Goal: Task Accomplishment & Management: Manage account settings

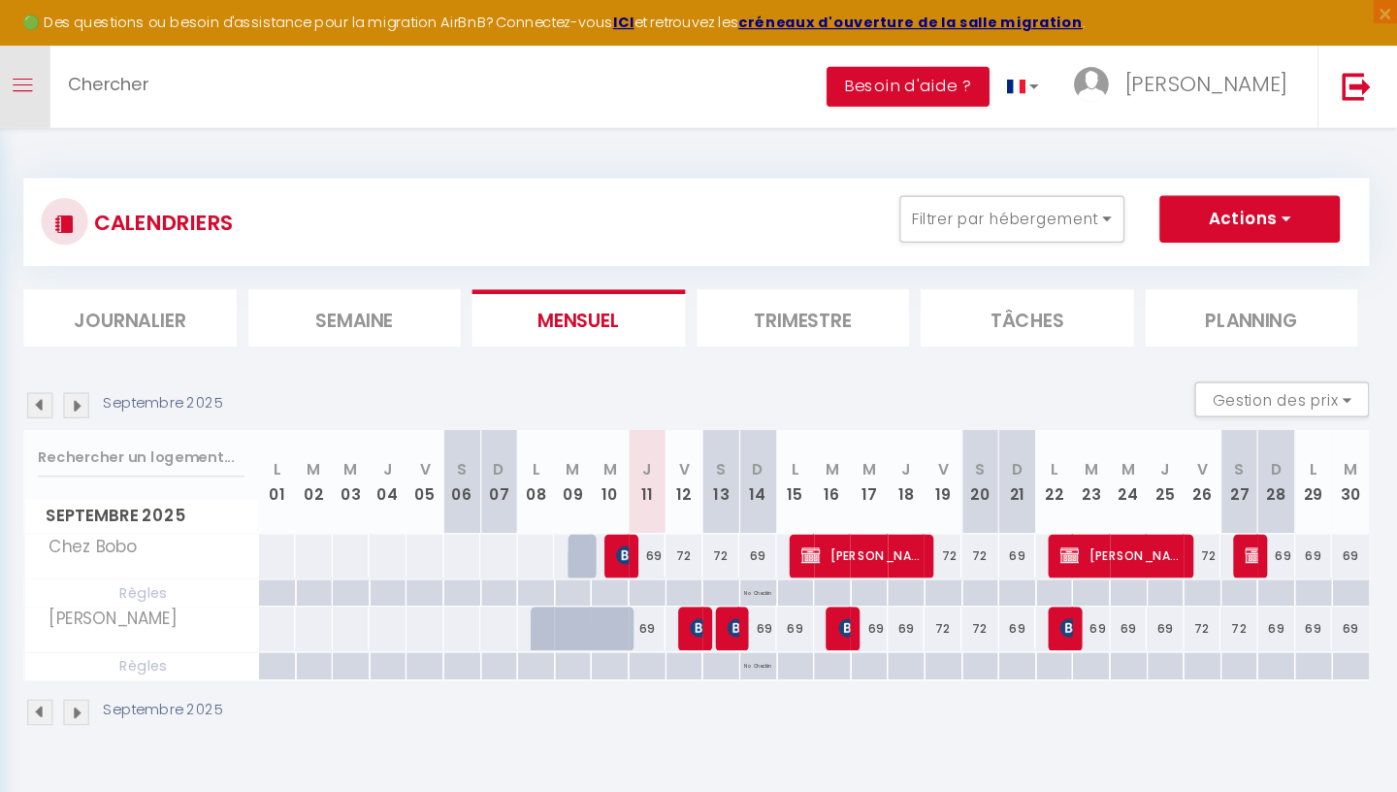
click at [262, 60] on link "Toggle menubar" at bounding box center [259, 72] width 46 height 68
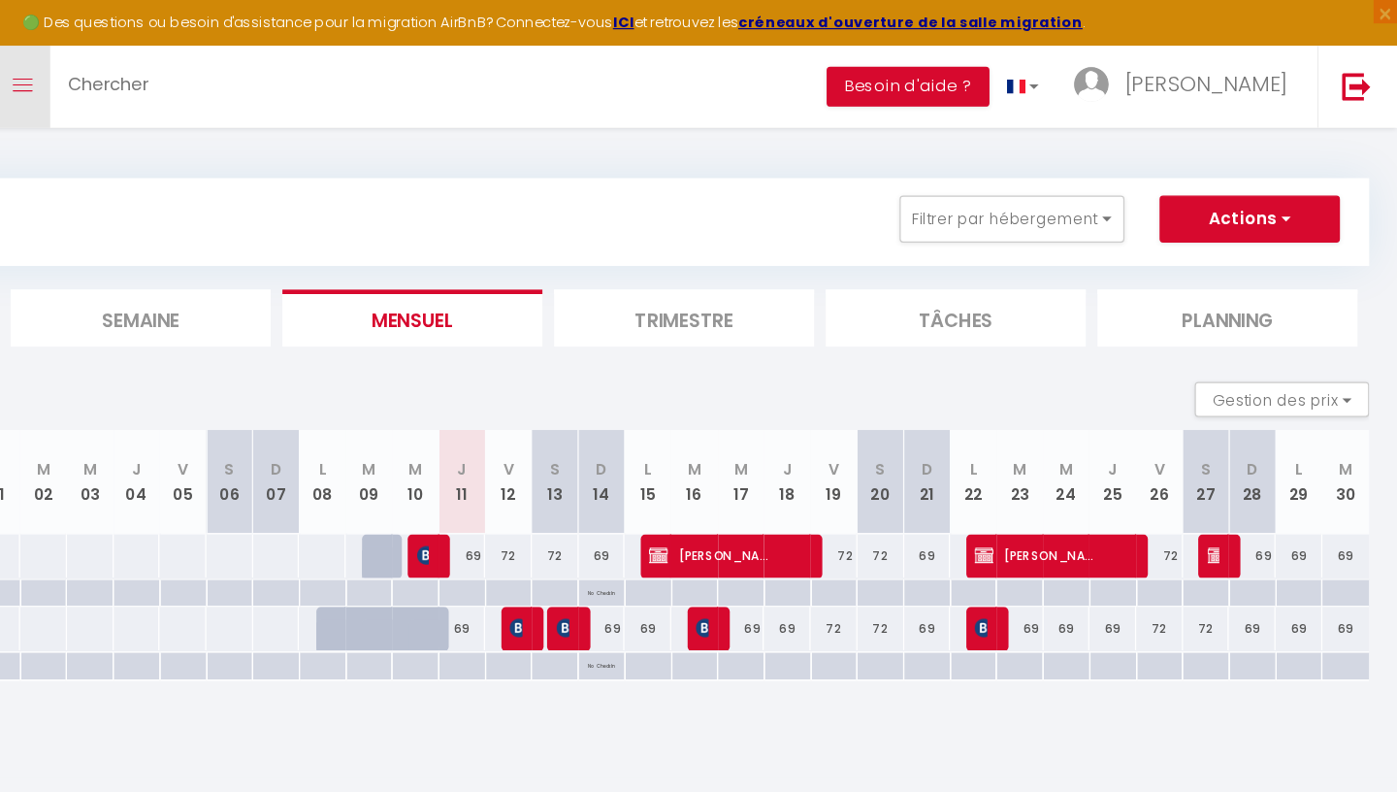
click at [259, 86] on link "Toggle menubar" at bounding box center [259, 72] width 46 height 68
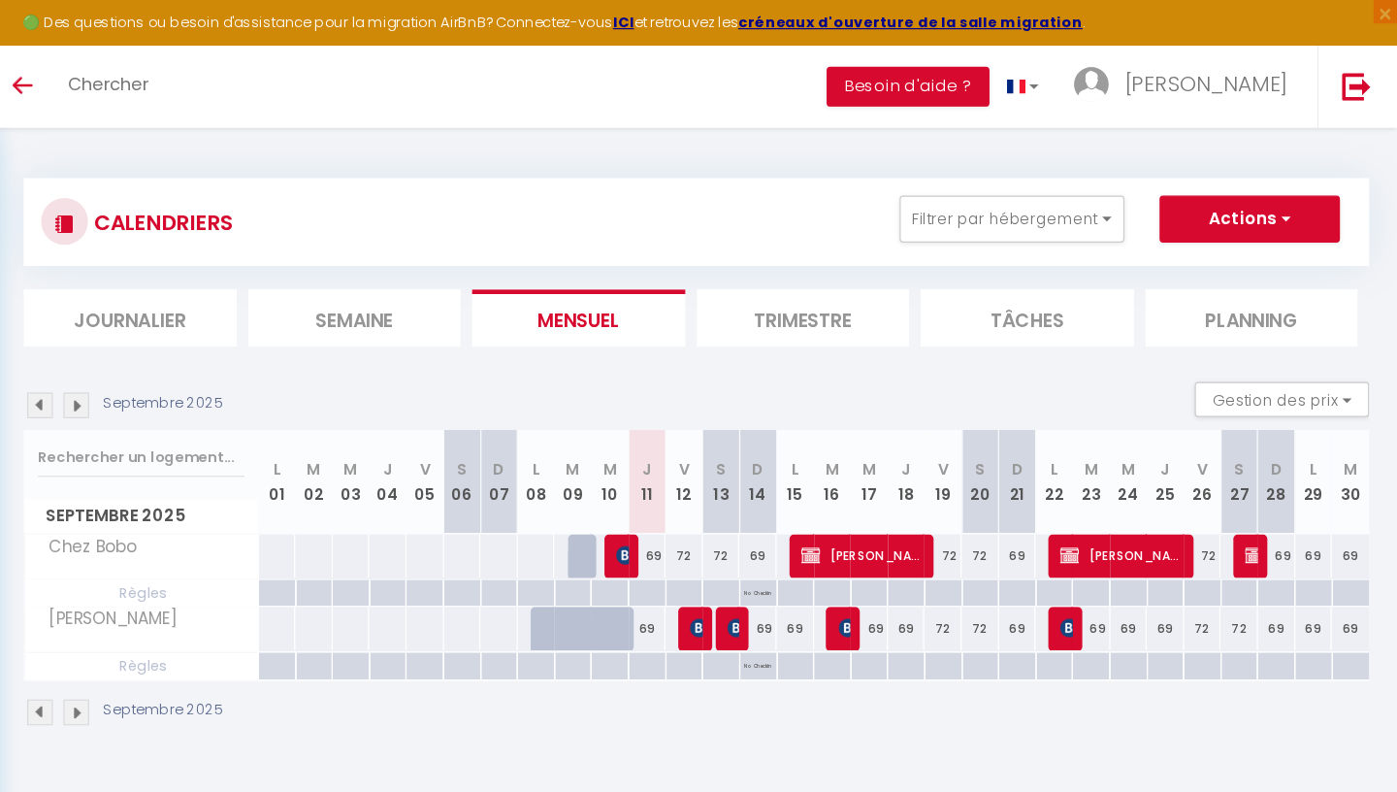
click at [302, 180] on div at bounding box center [293, 183] width 39 height 39
click at [261, 91] on link "Toggle menubar" at bounding box center [259, 72] width 46 height 68
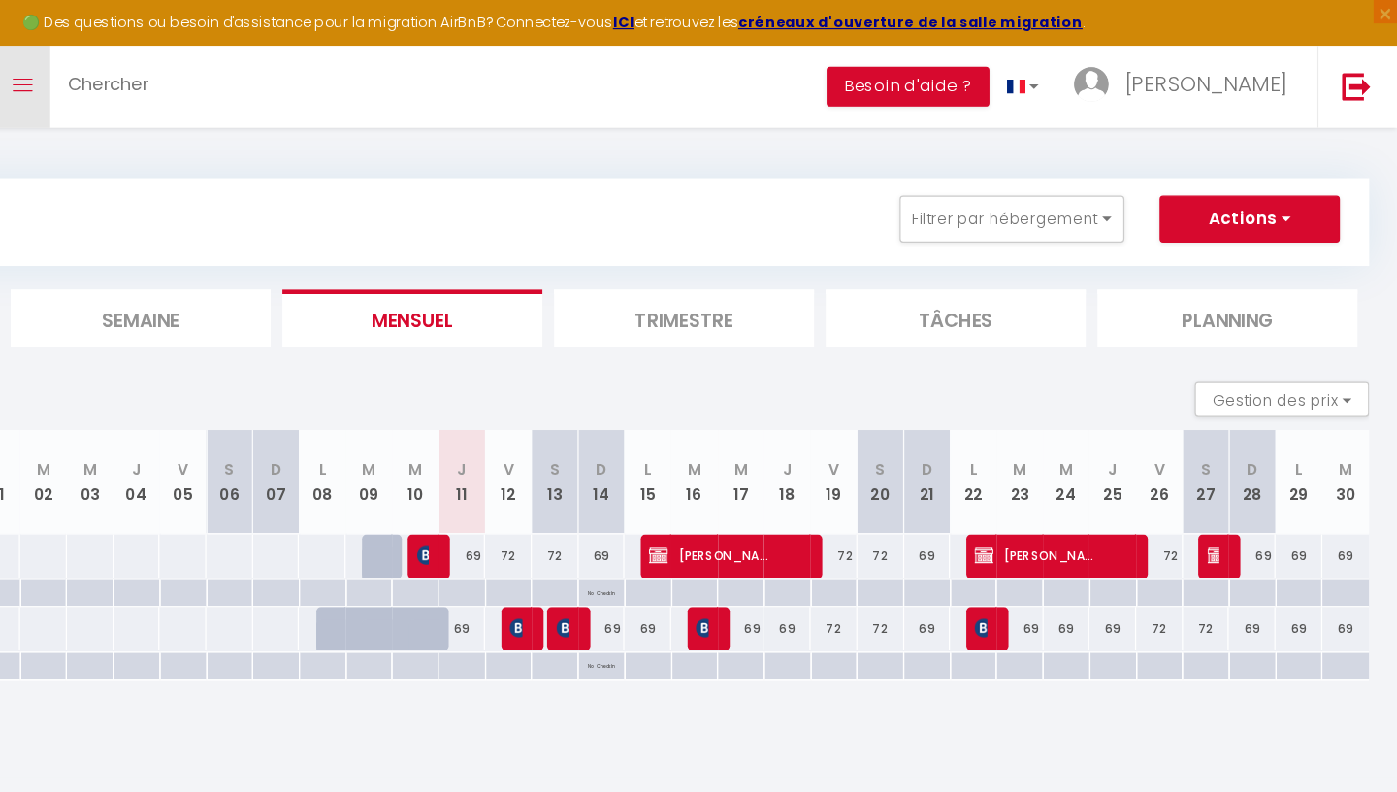
click at [261, 91] on link "Toggle menubar" at bounding box center [259, 72] width 46 height 68
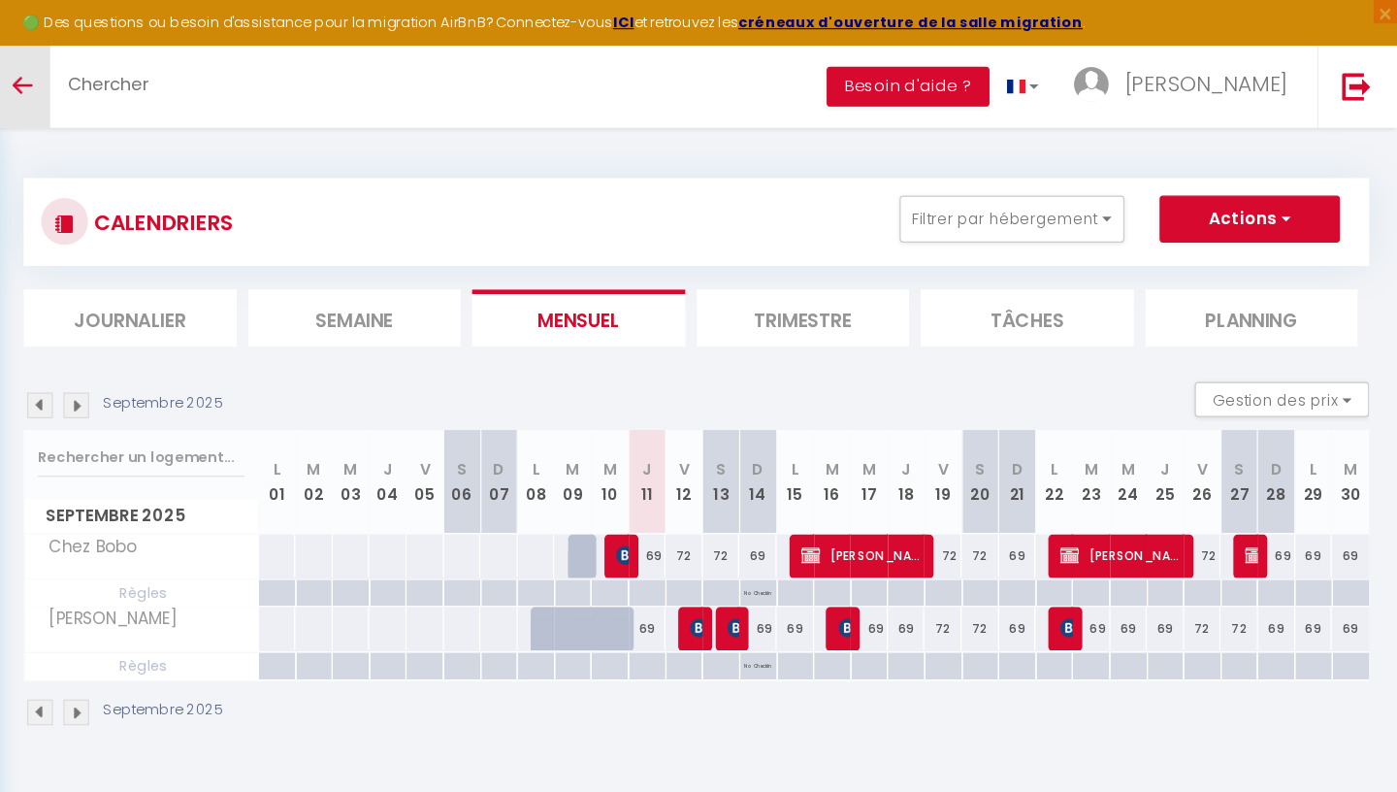
click at [261, 91] on link "Toggle menubar" at bounding box center [259, 72] width 46 height 68
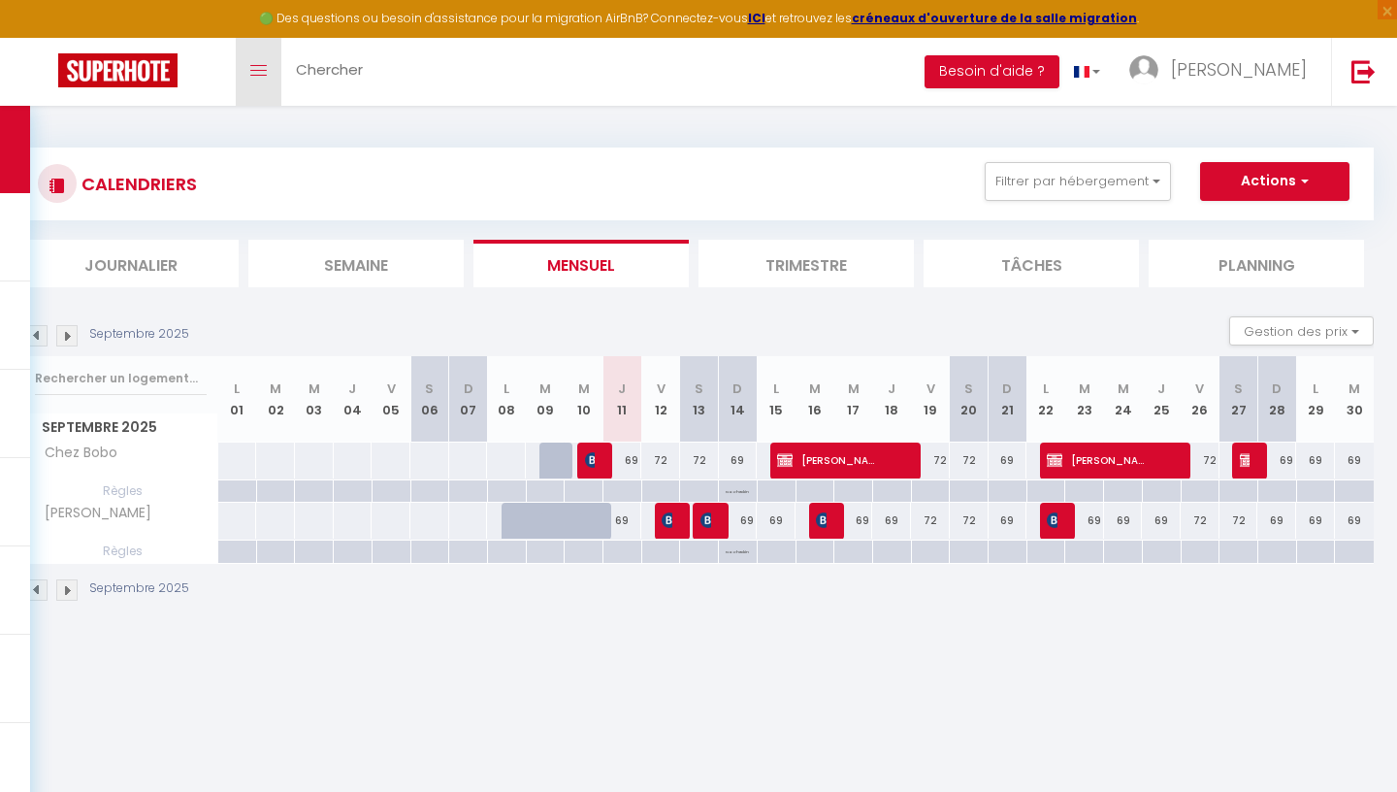
click at [267, 84] on link "Toggle menubar" at bounding box center [259, 72] width 46 height 68
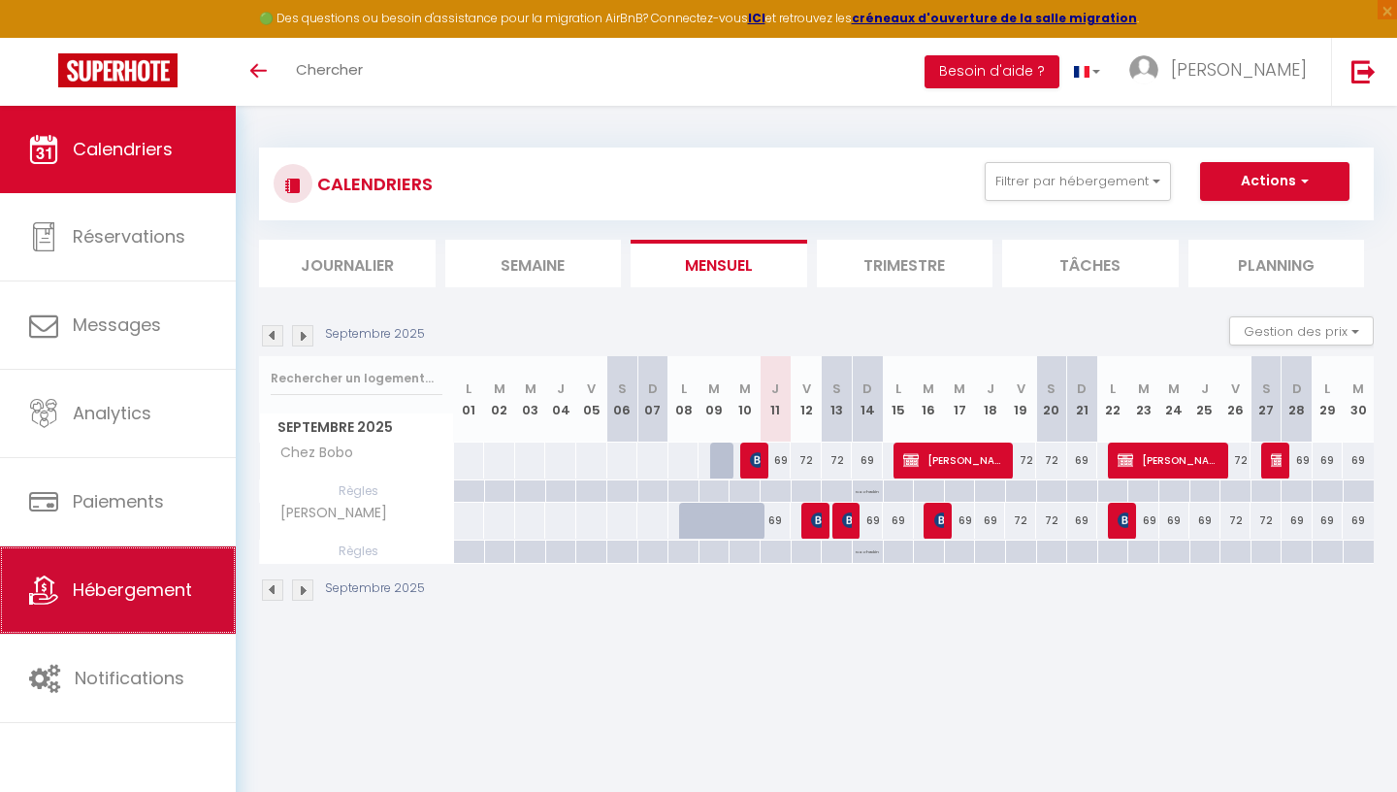
click at [122, 577] on link "Hébergement" at bounding box center [118, 589] width 236 height 87
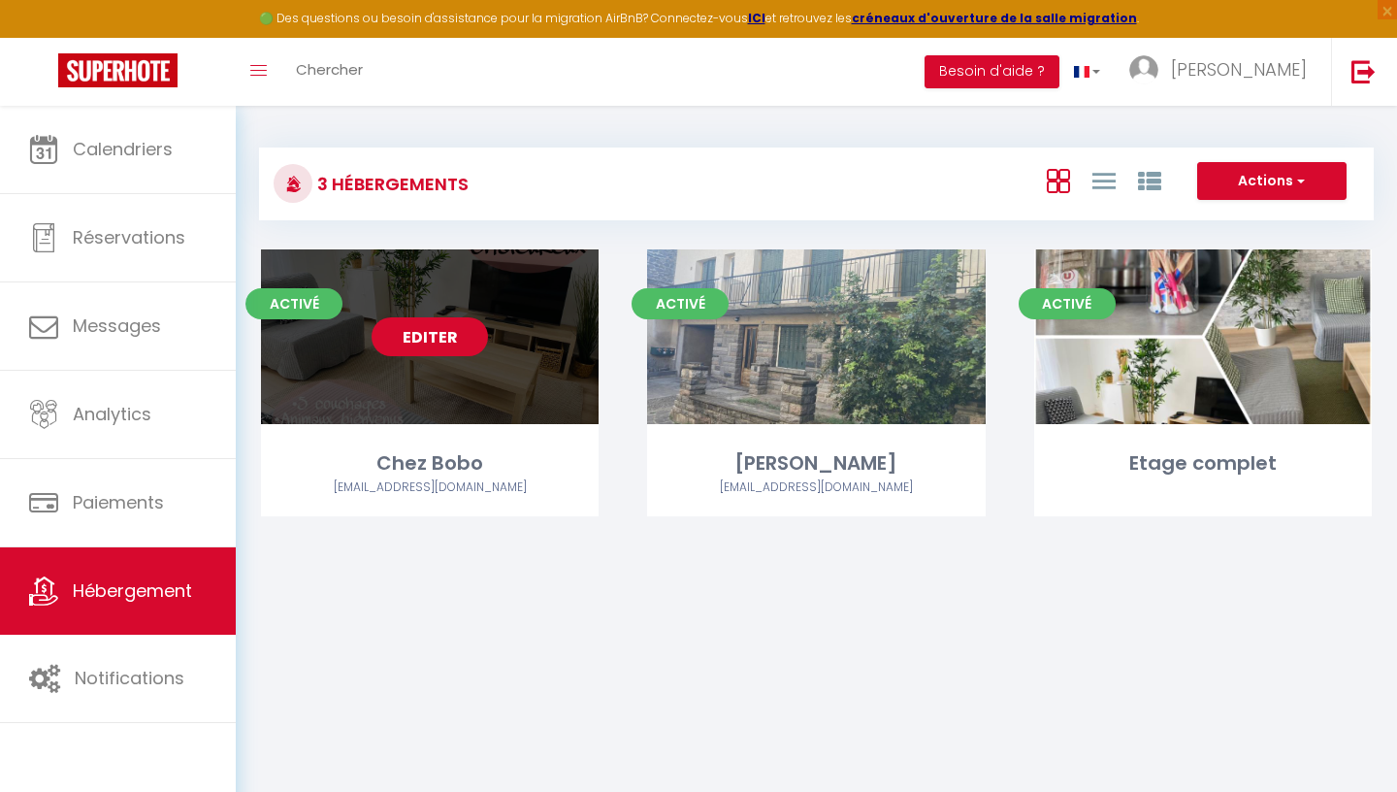
click at [465, 339] on link "Editer" at bounding box center [430, 336] width 116 height 39
select select "3"
select select "2"
select select "1"
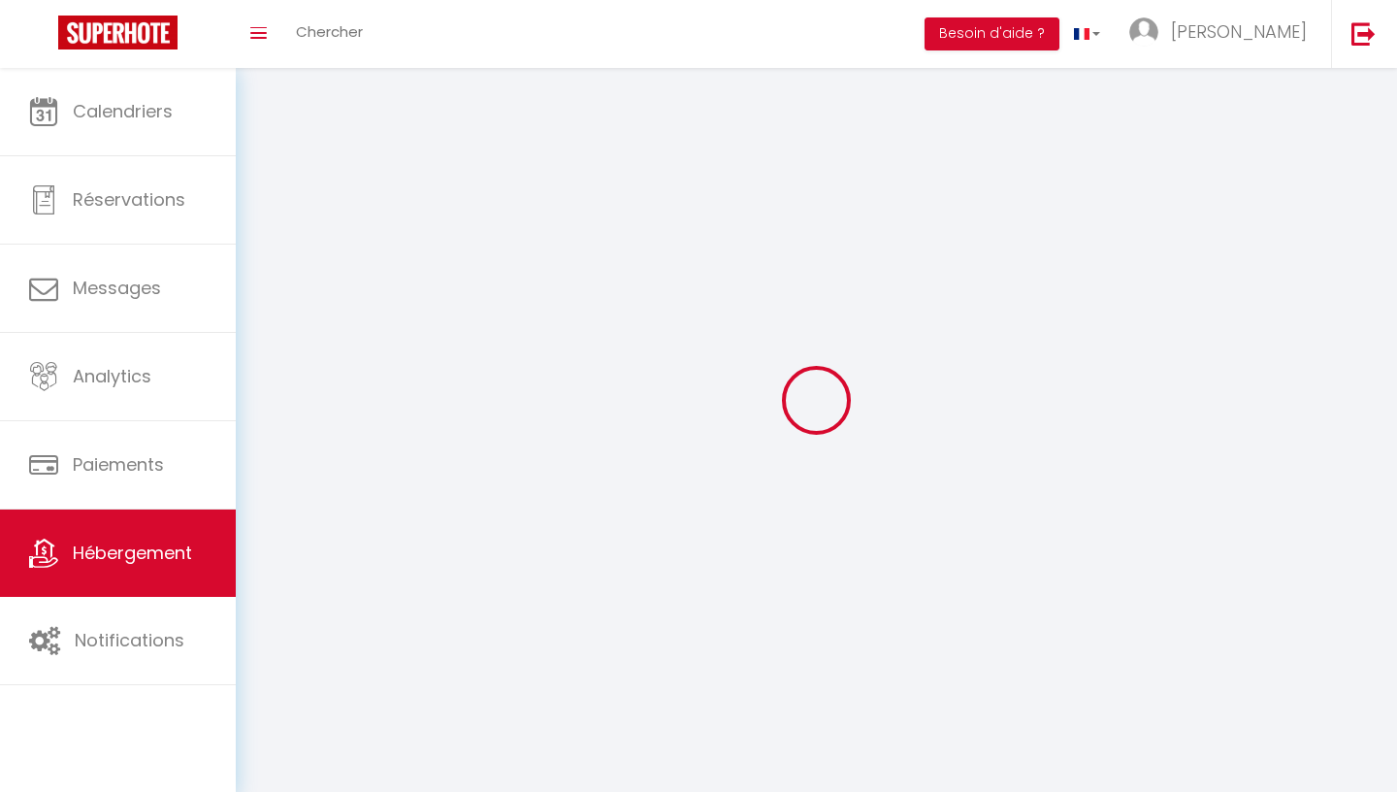
select select
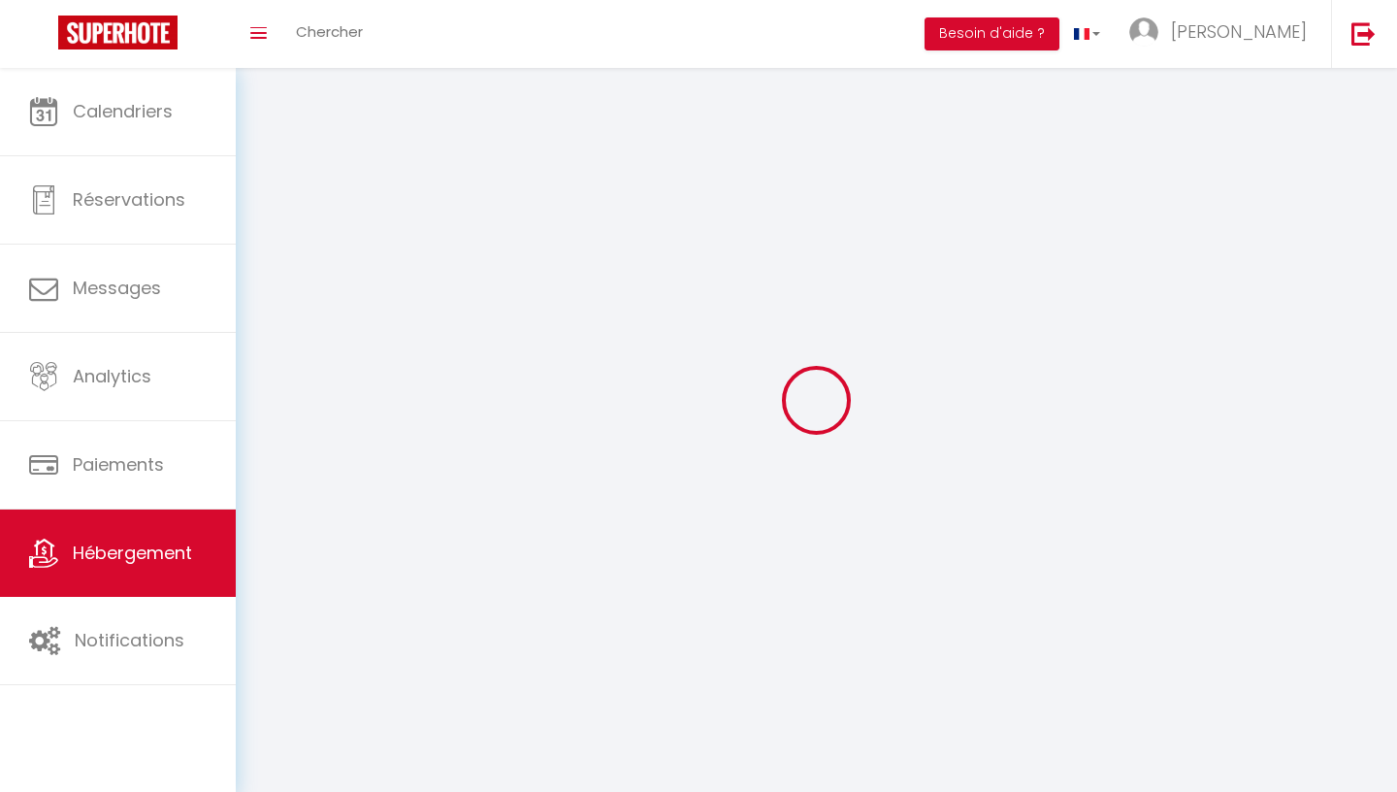
select select
checkbox input "false"
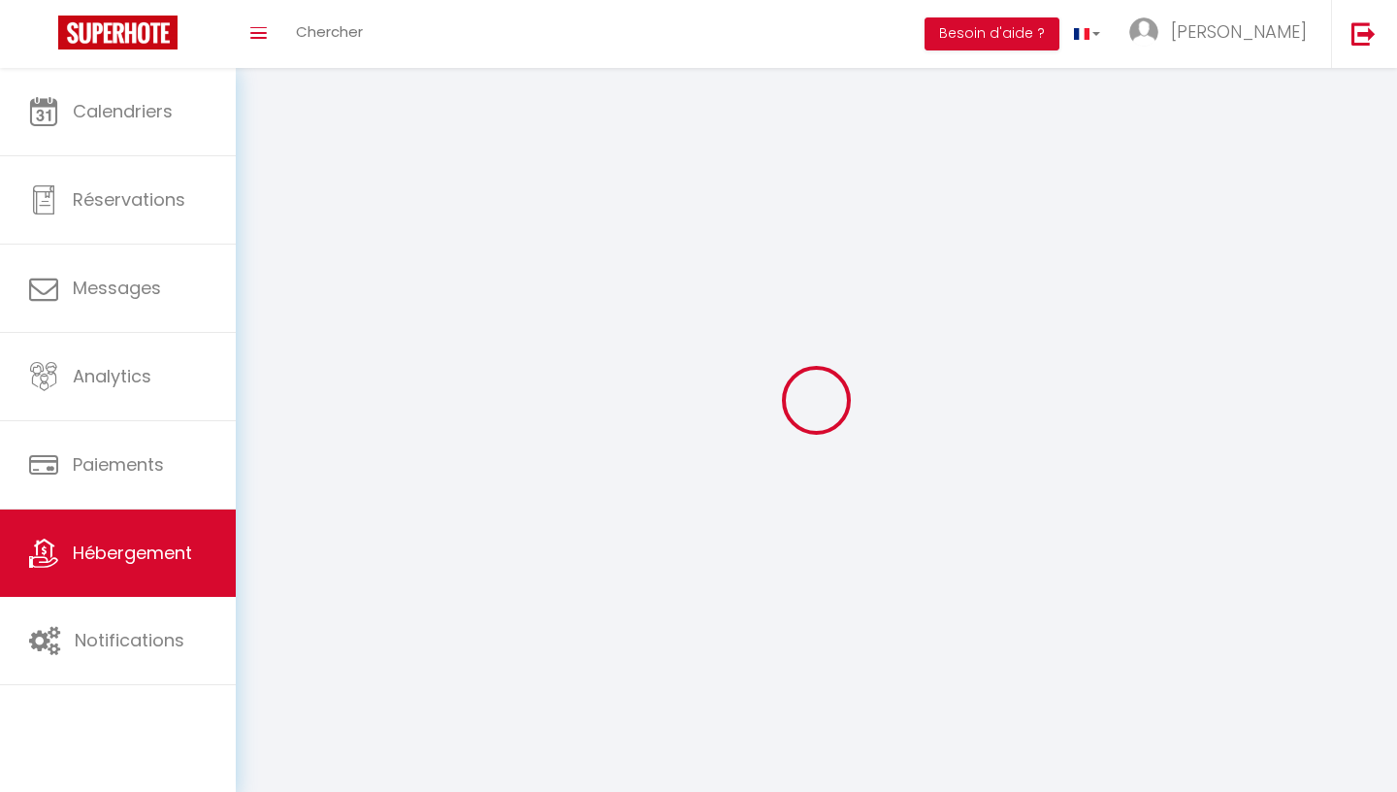
select select
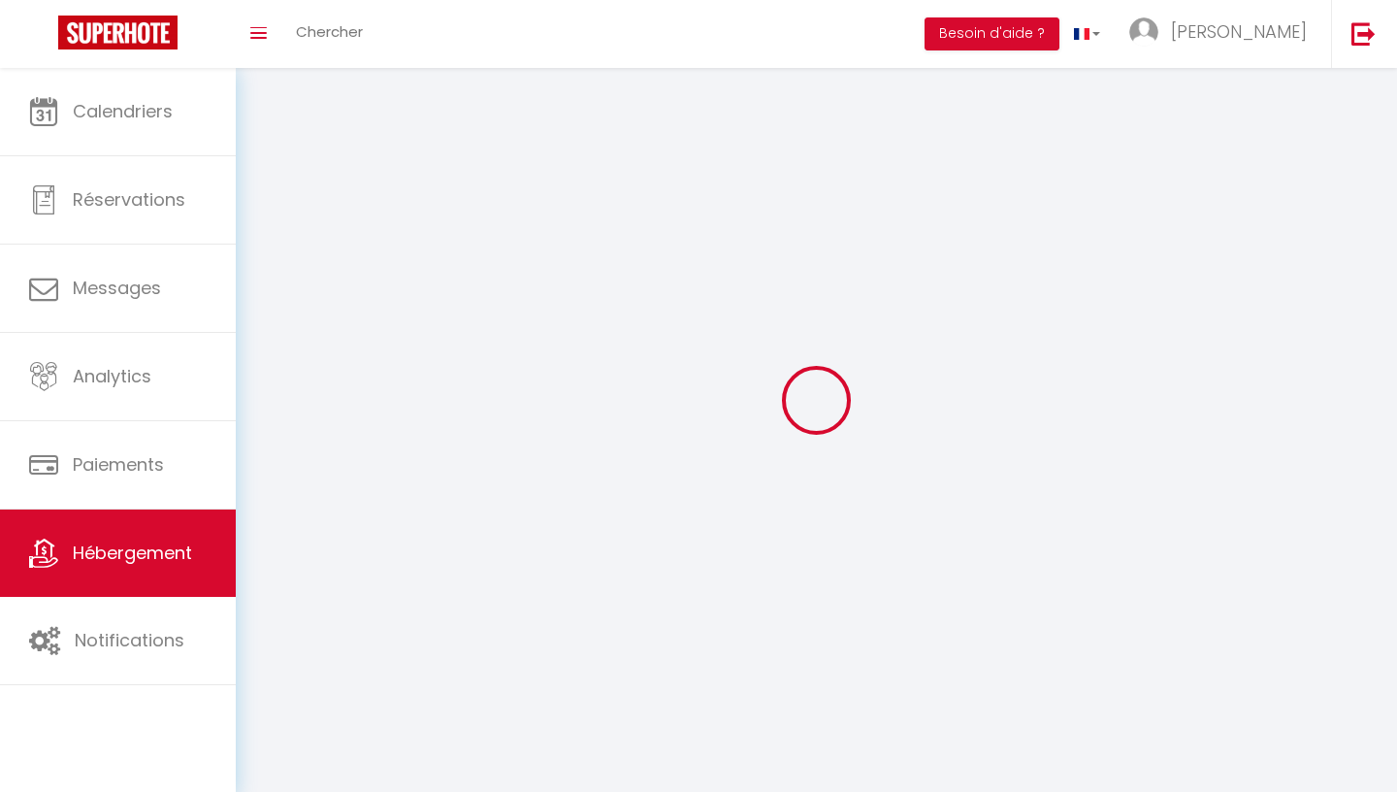
select select
checkbox input "false"
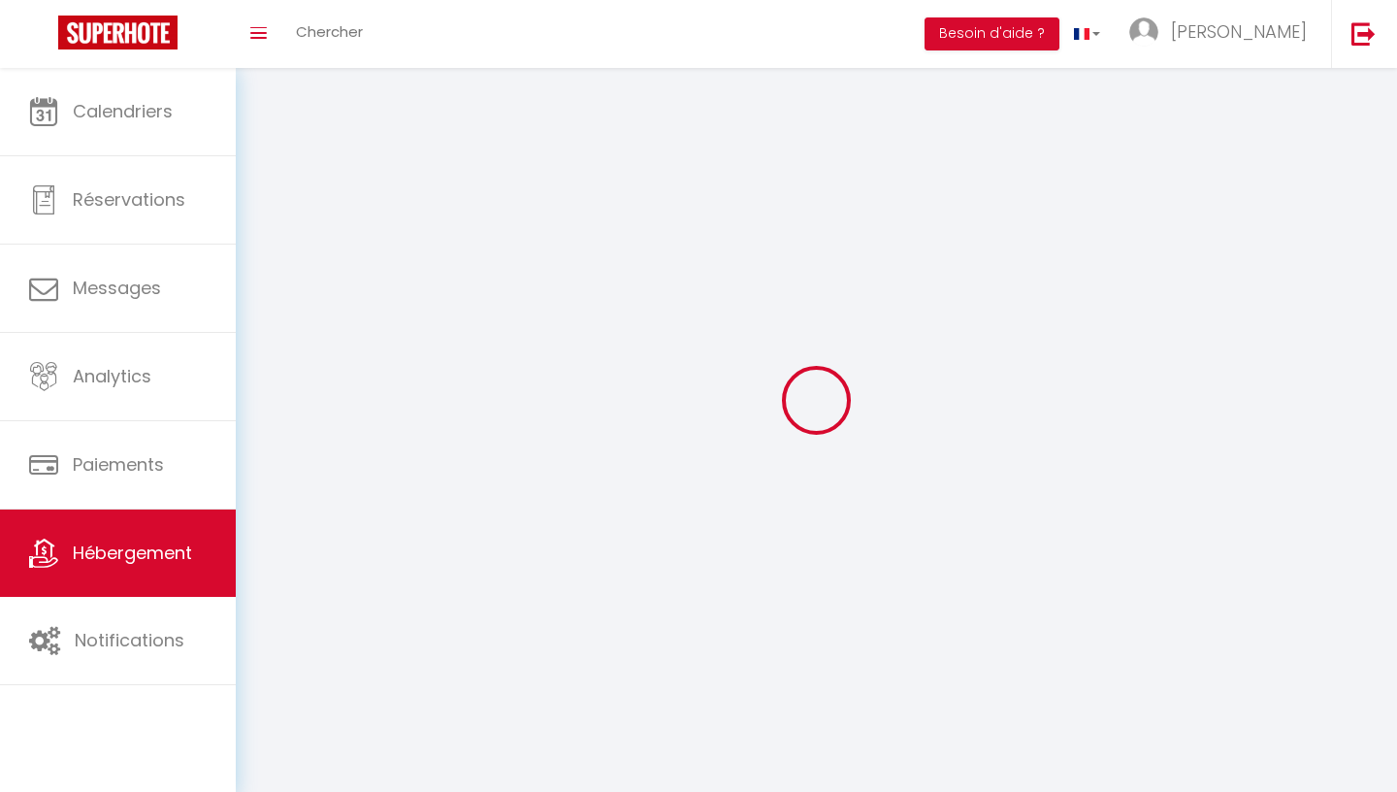
checkbox input "false"
select select
select select "1"
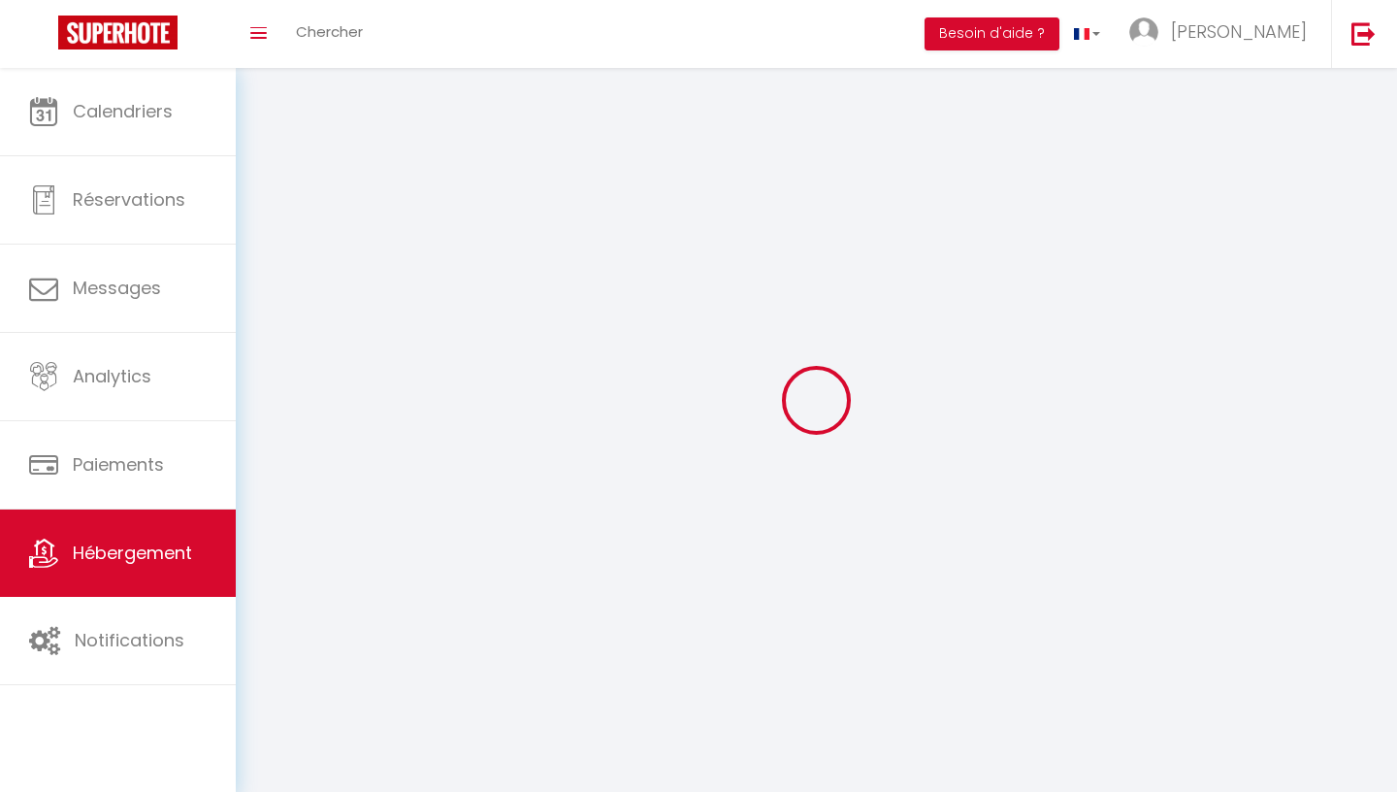
select select "28"
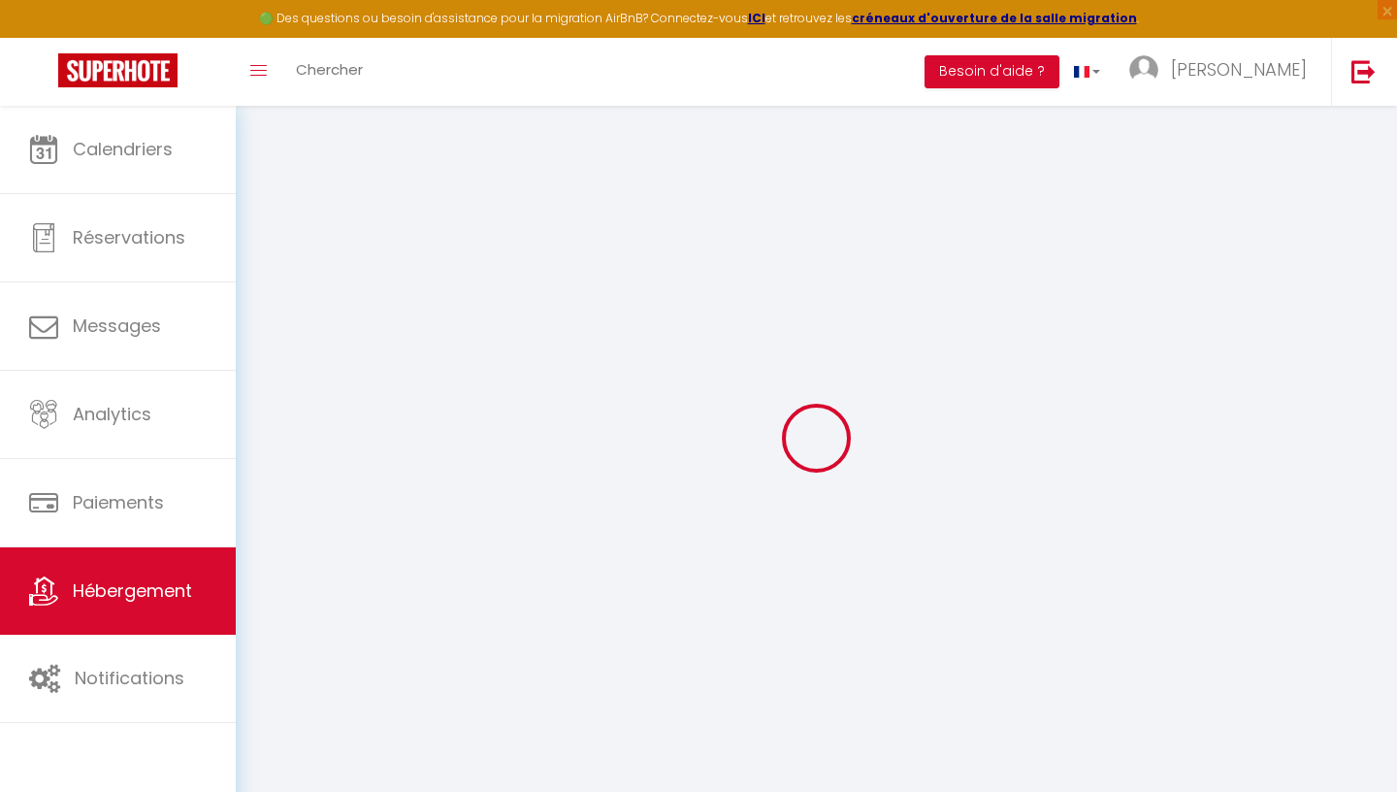
select select
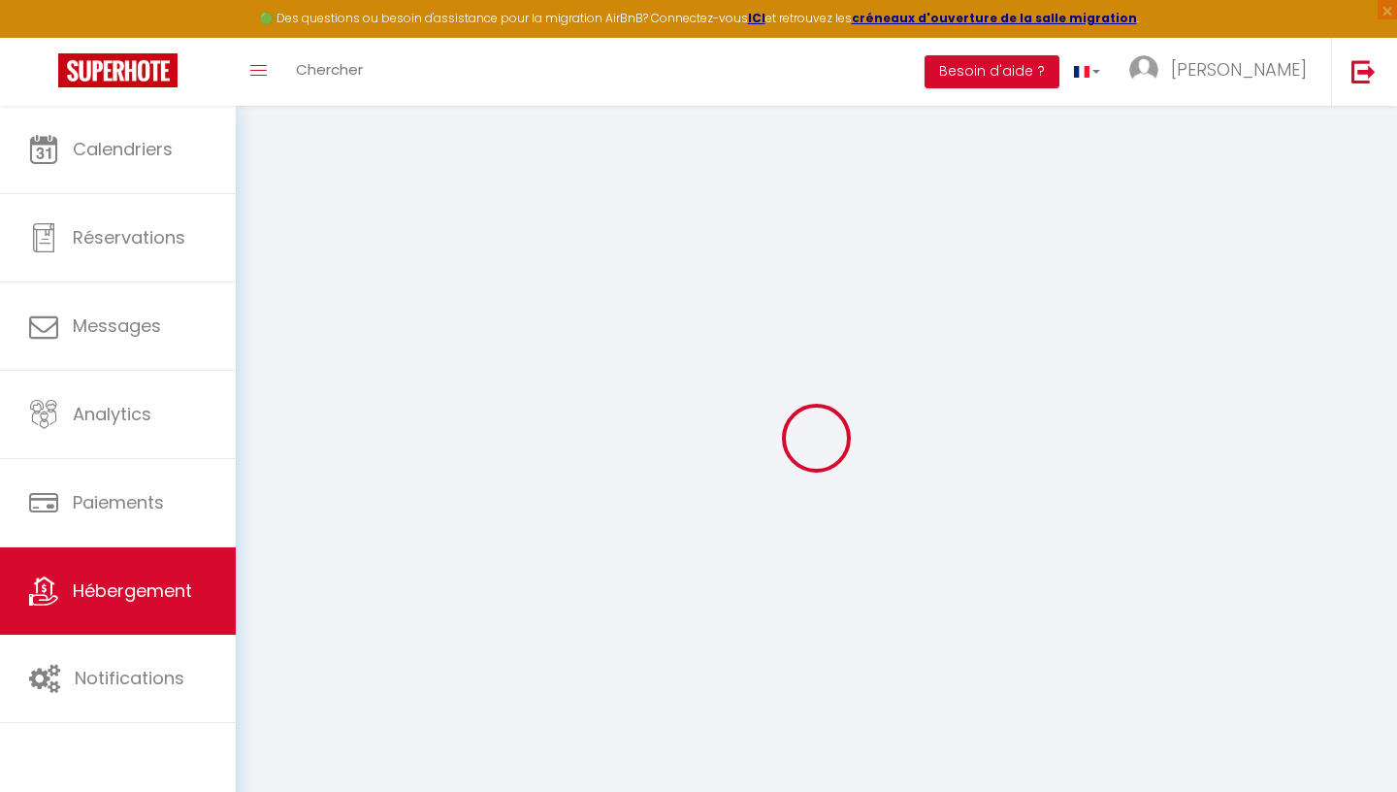
select select
checkbox input "false"
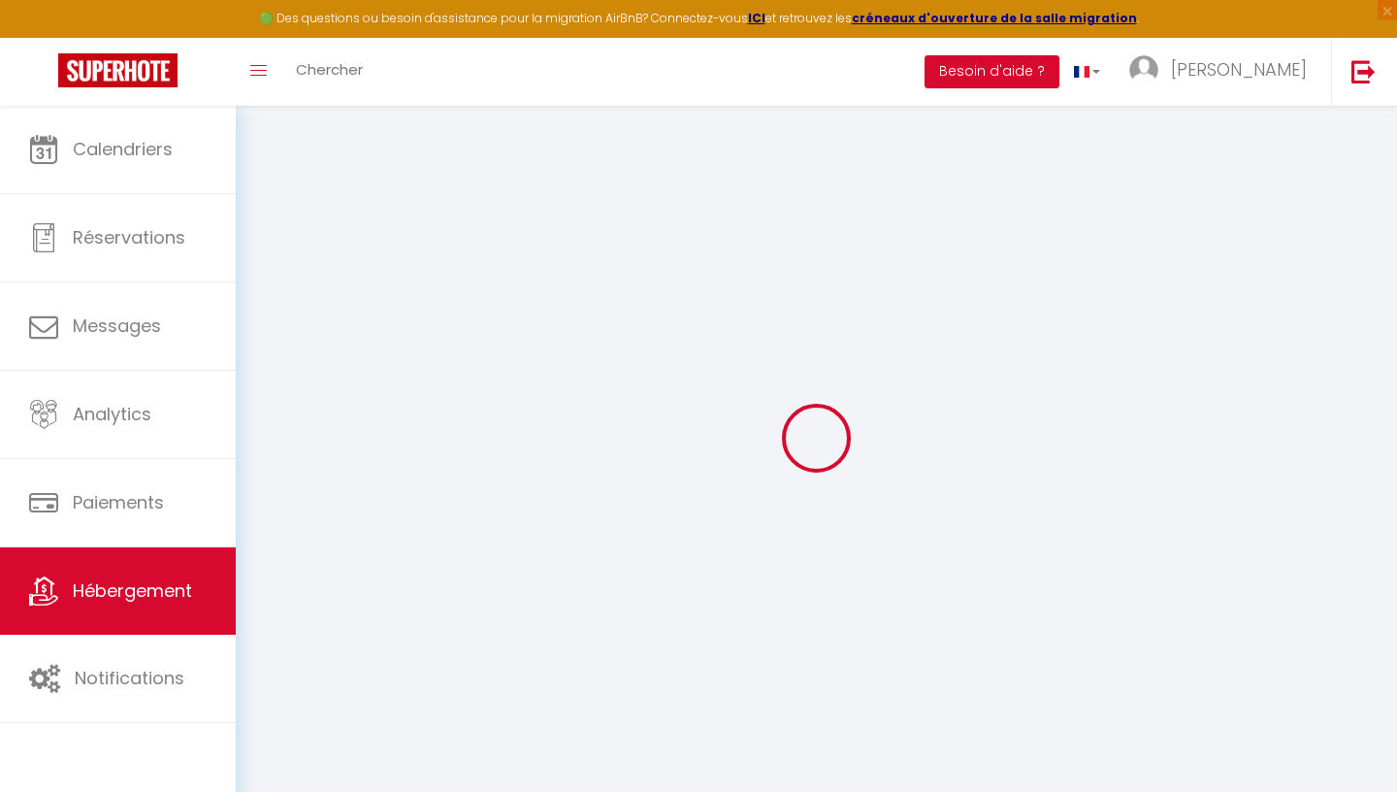
select select
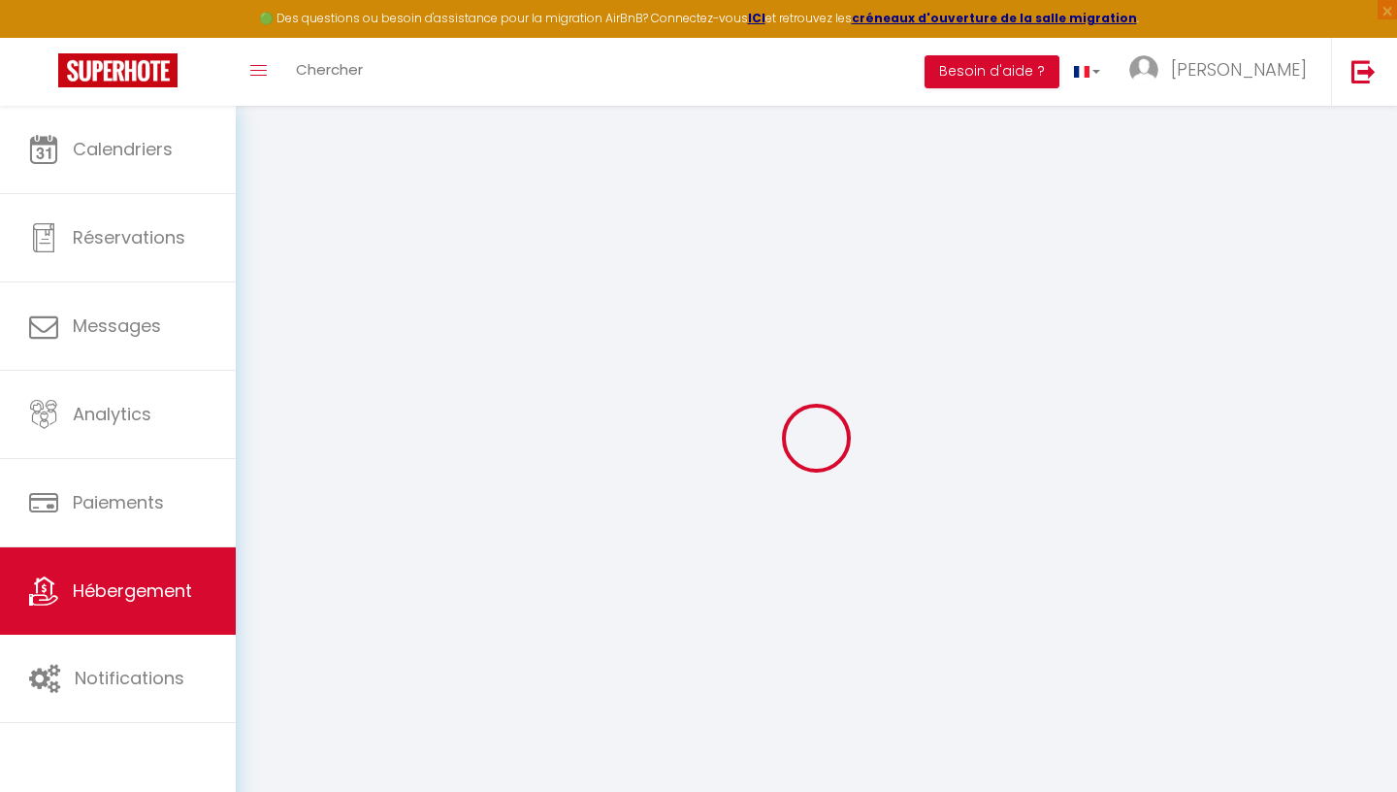
select select
checkbox input "false"
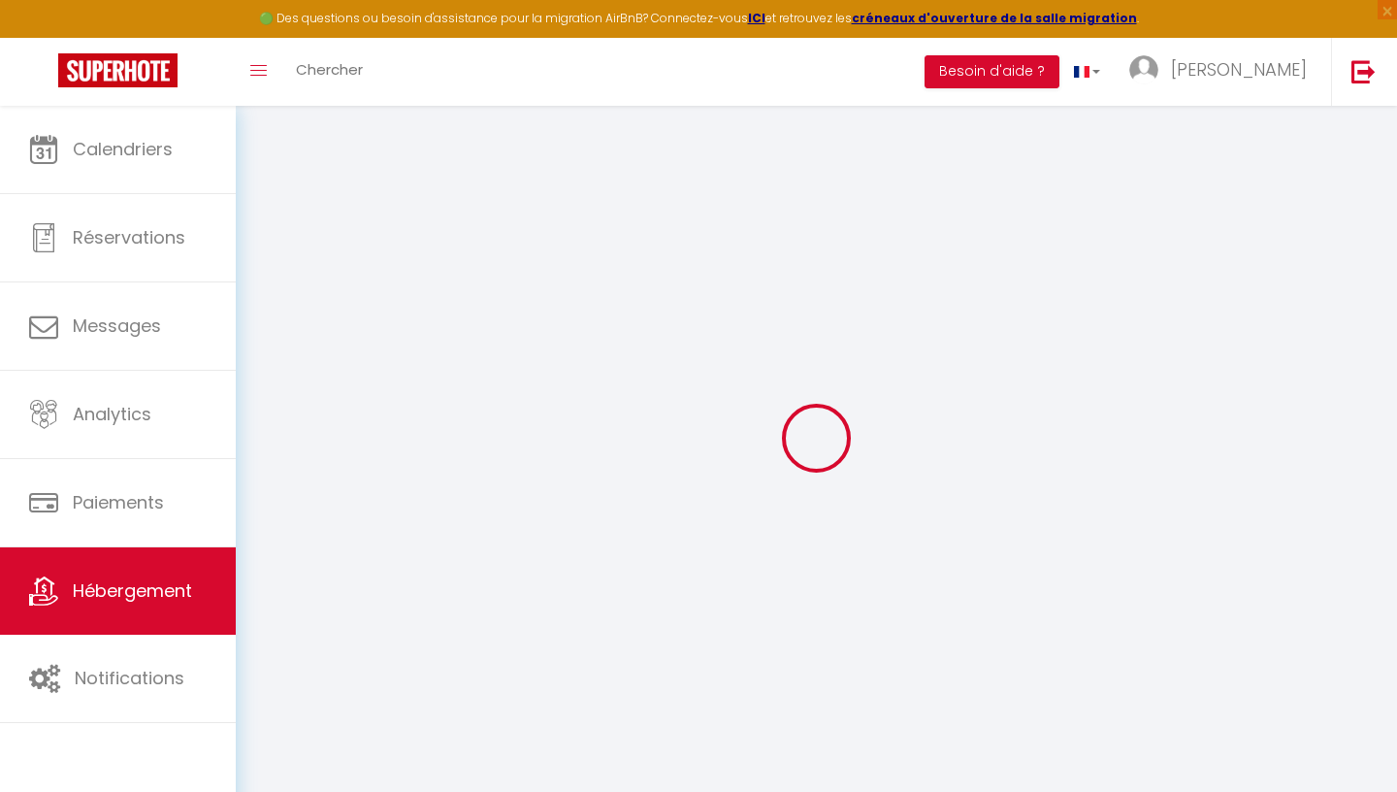
checkbox input "false"
select select
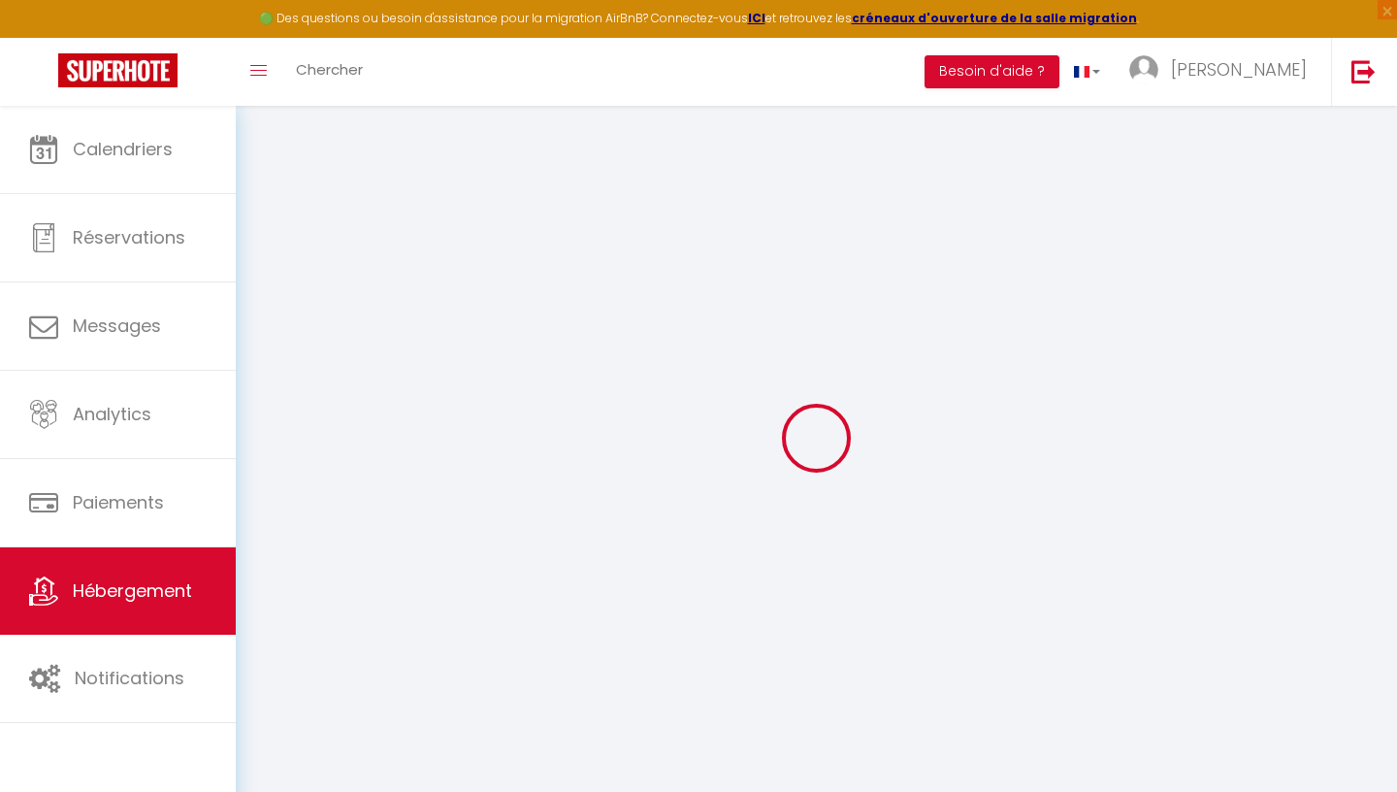
select select
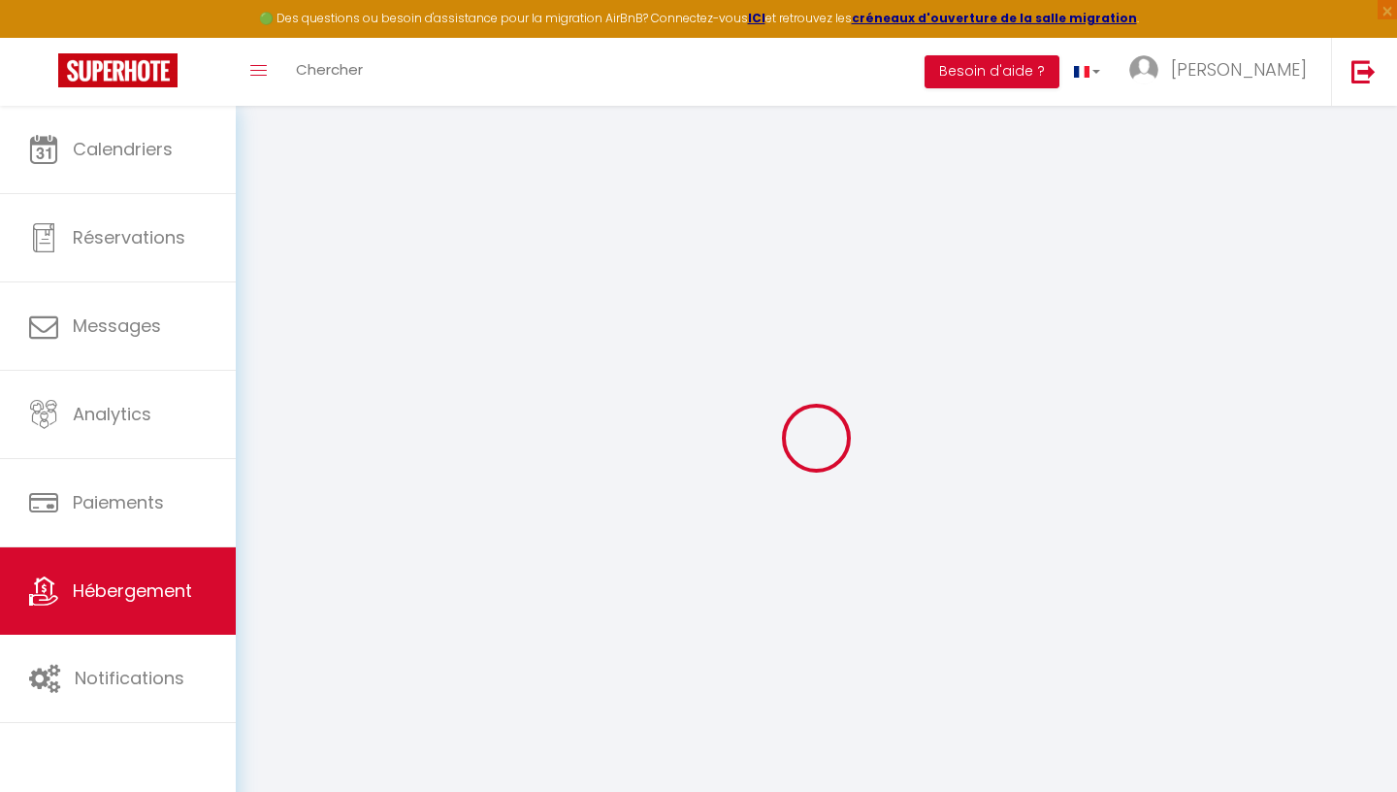
checkbox input "false"
select select
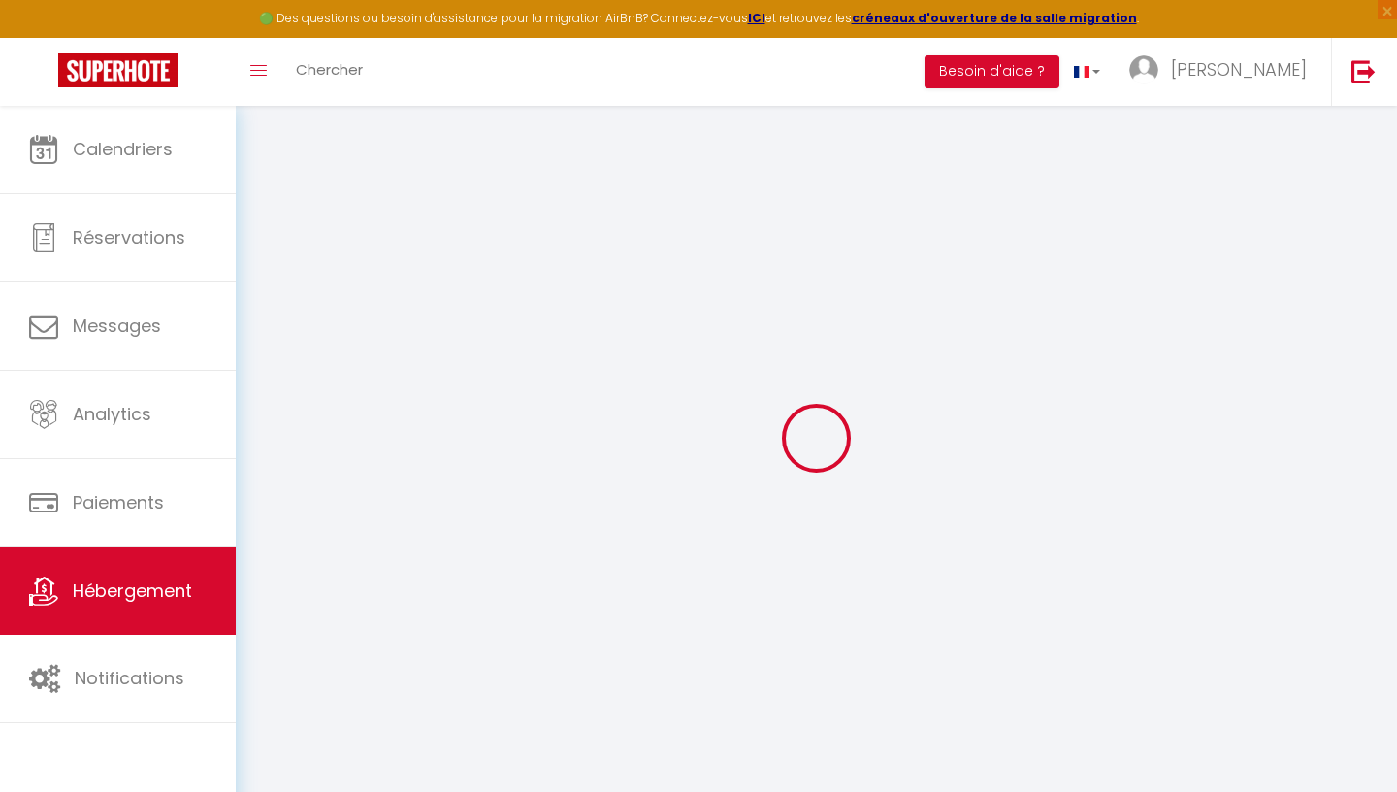
select select
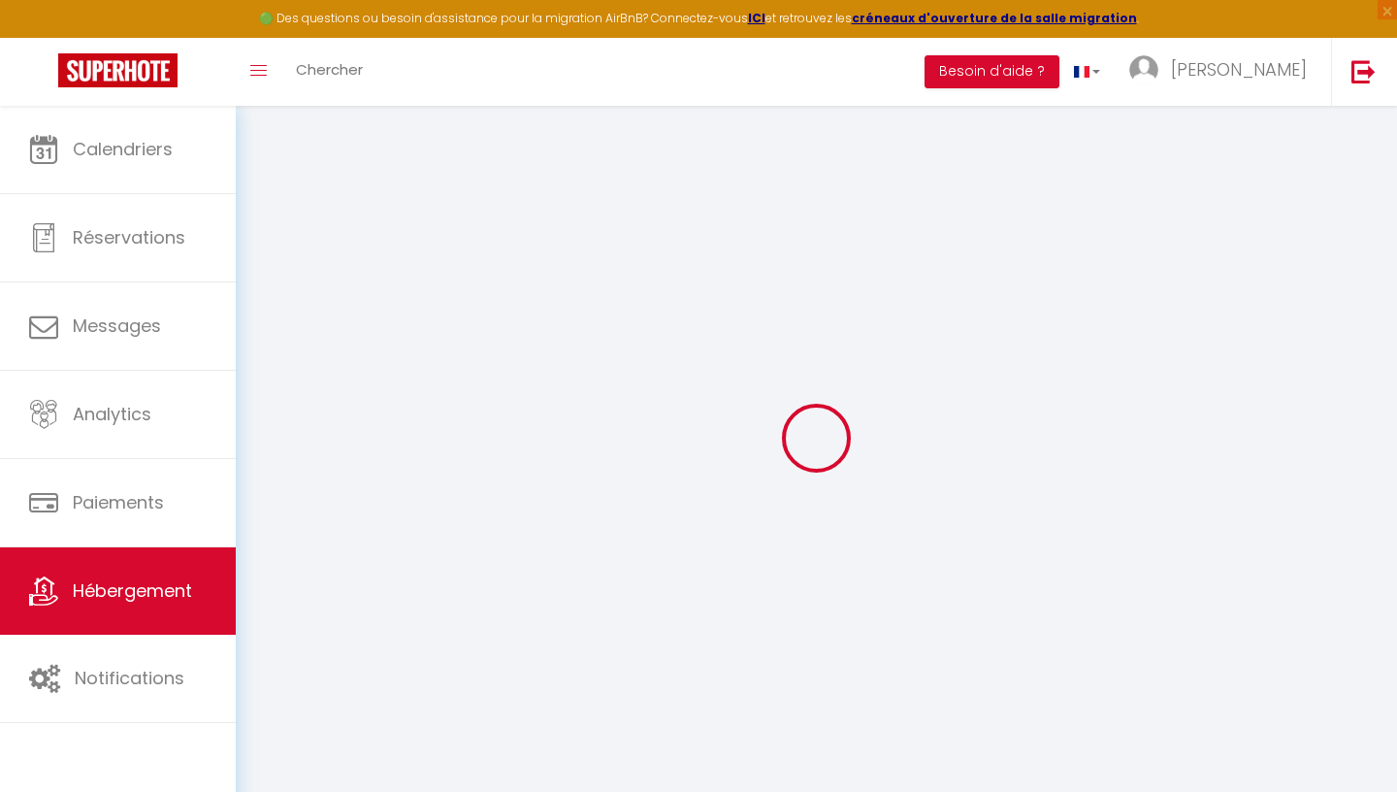
select select
checkbox input "false"
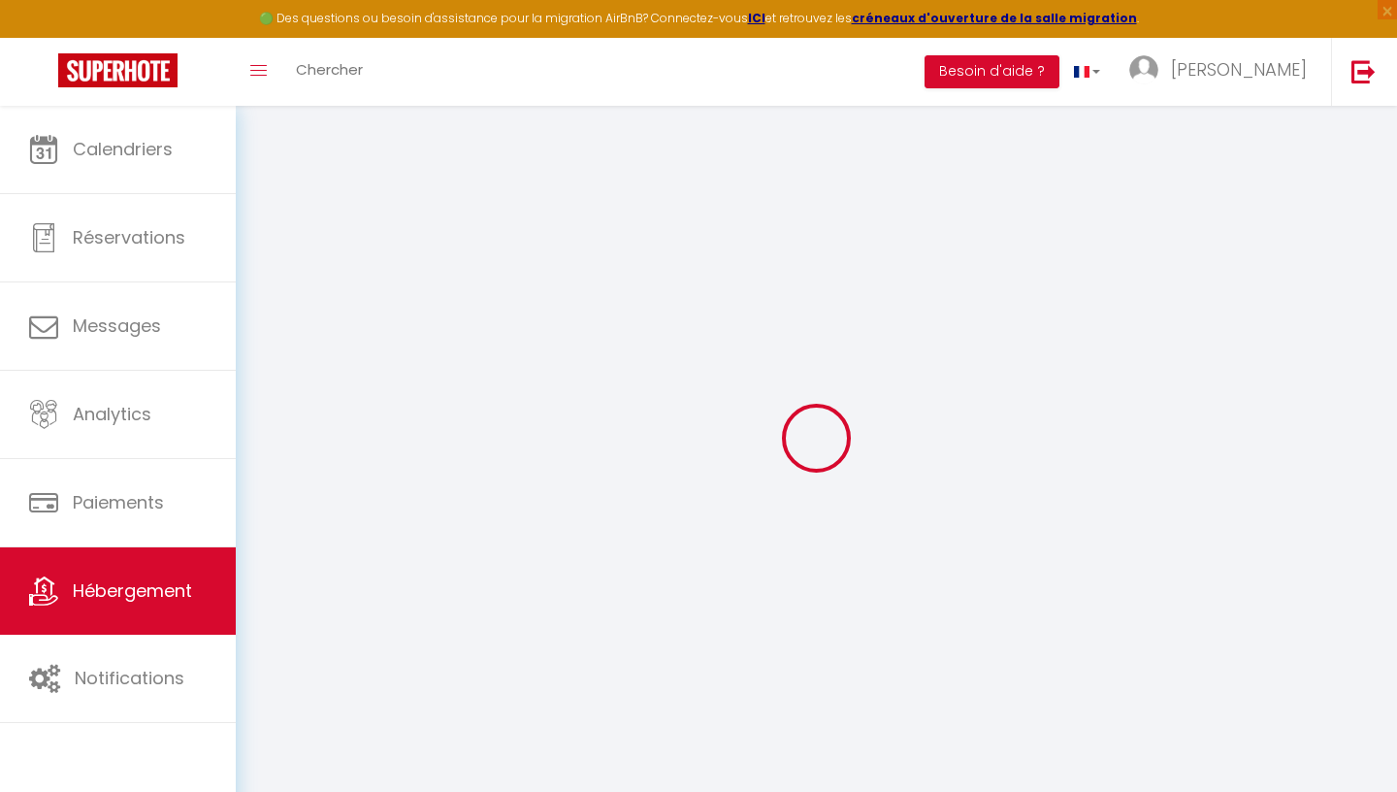
checkbox input "false"
select select
type input "Chez Bobo"
select select "5"
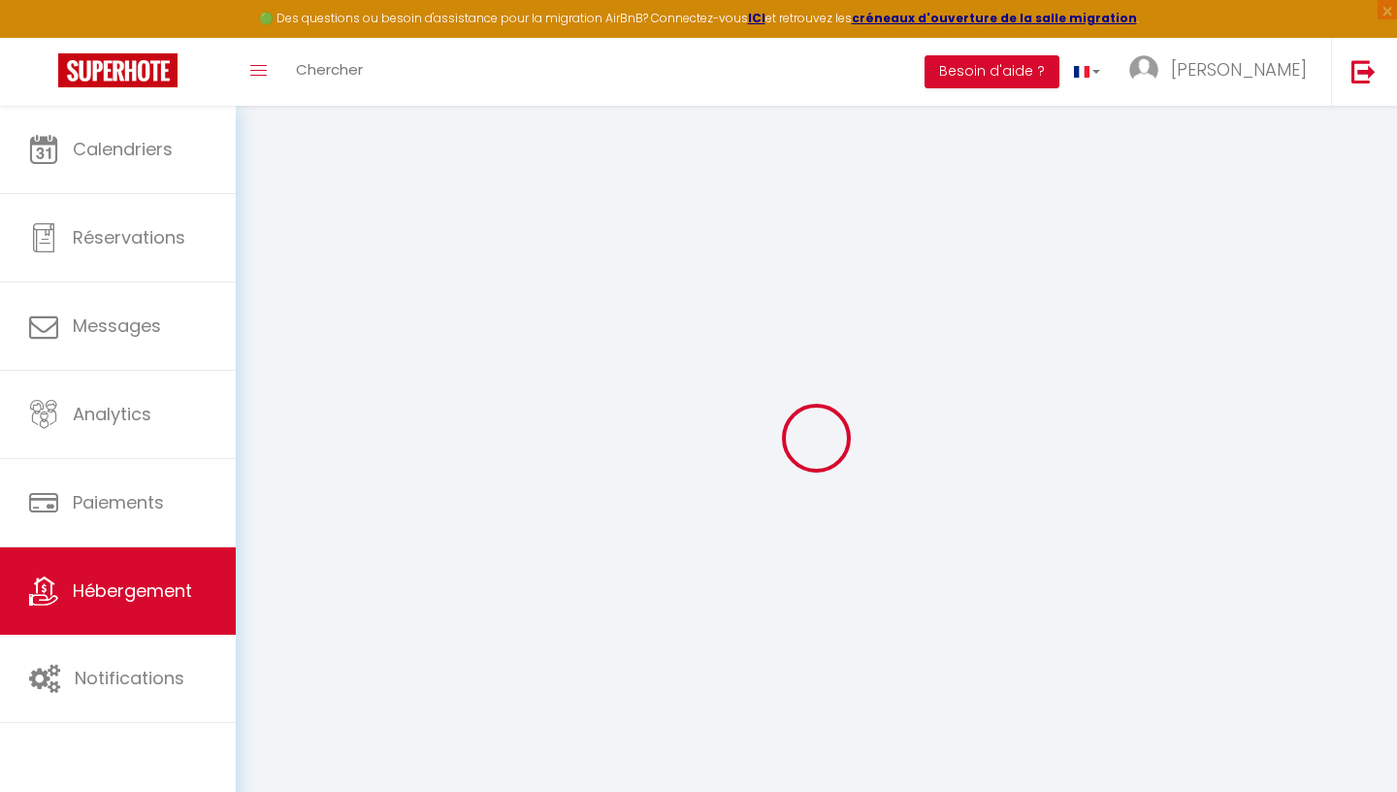
type input "69"
type input "3"
type input "3.00"
type input "50"
select select
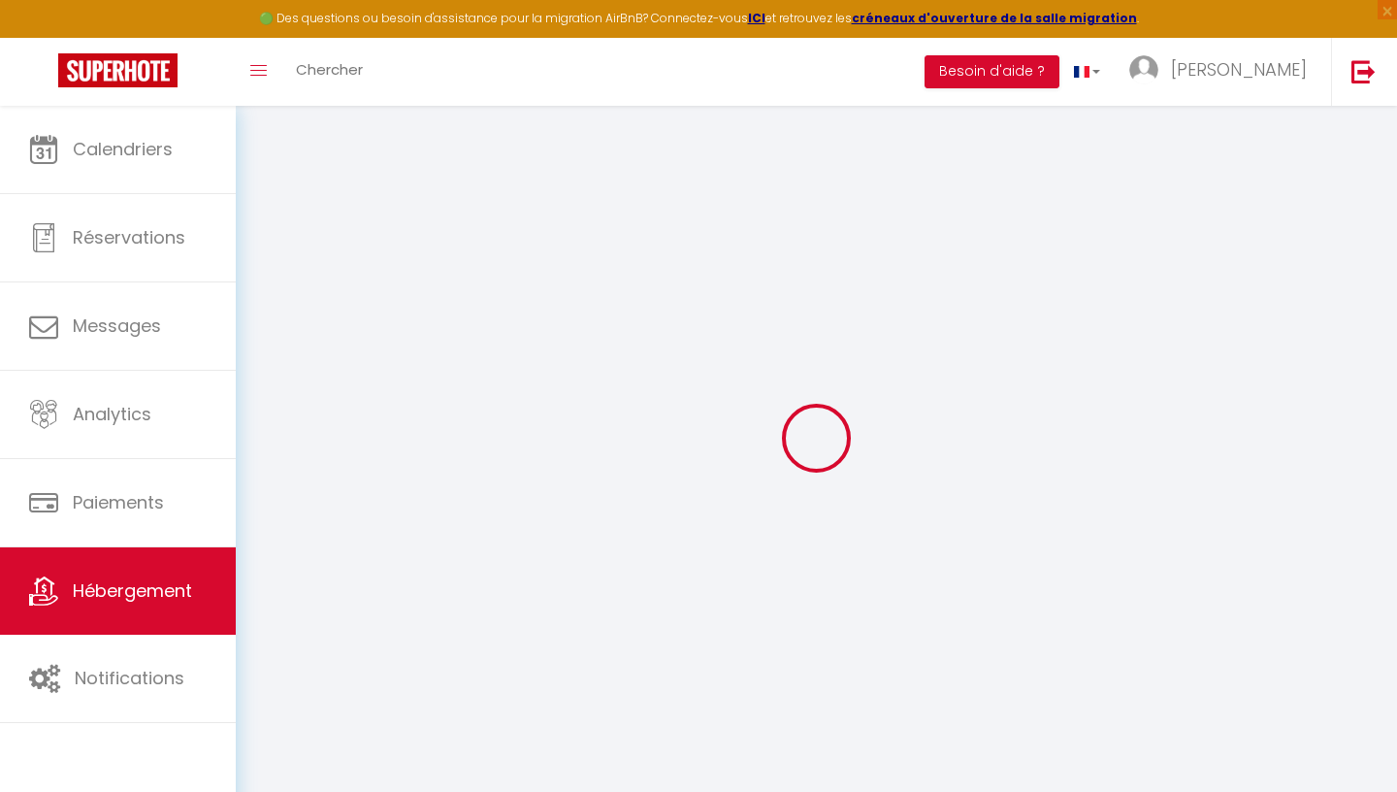
select select
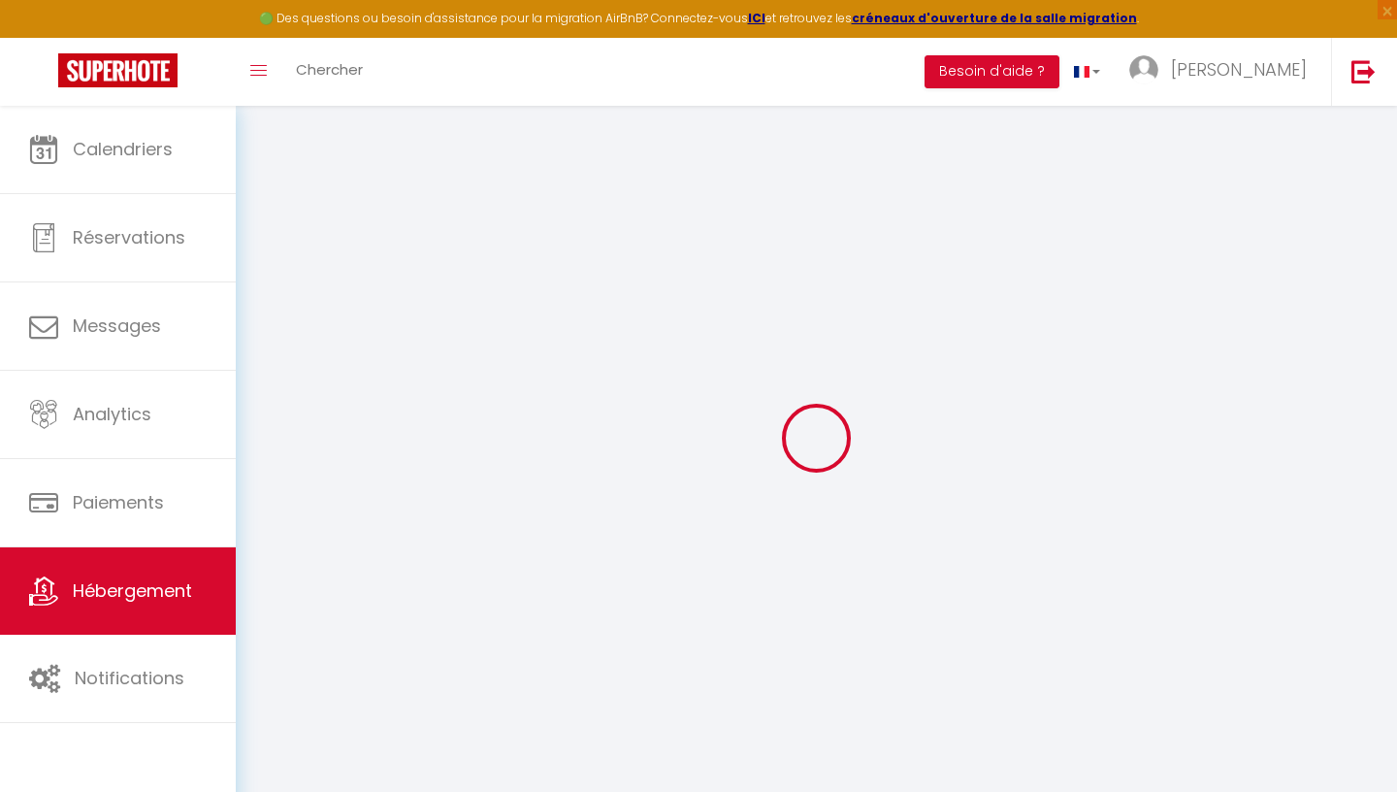
type input "[STREET_ADDRESS]"
type input "63430"
type input "PONT DU CHATEAU"
type input "[EMAIL_ADDRESS][DOMAIN_NAME]"
select select
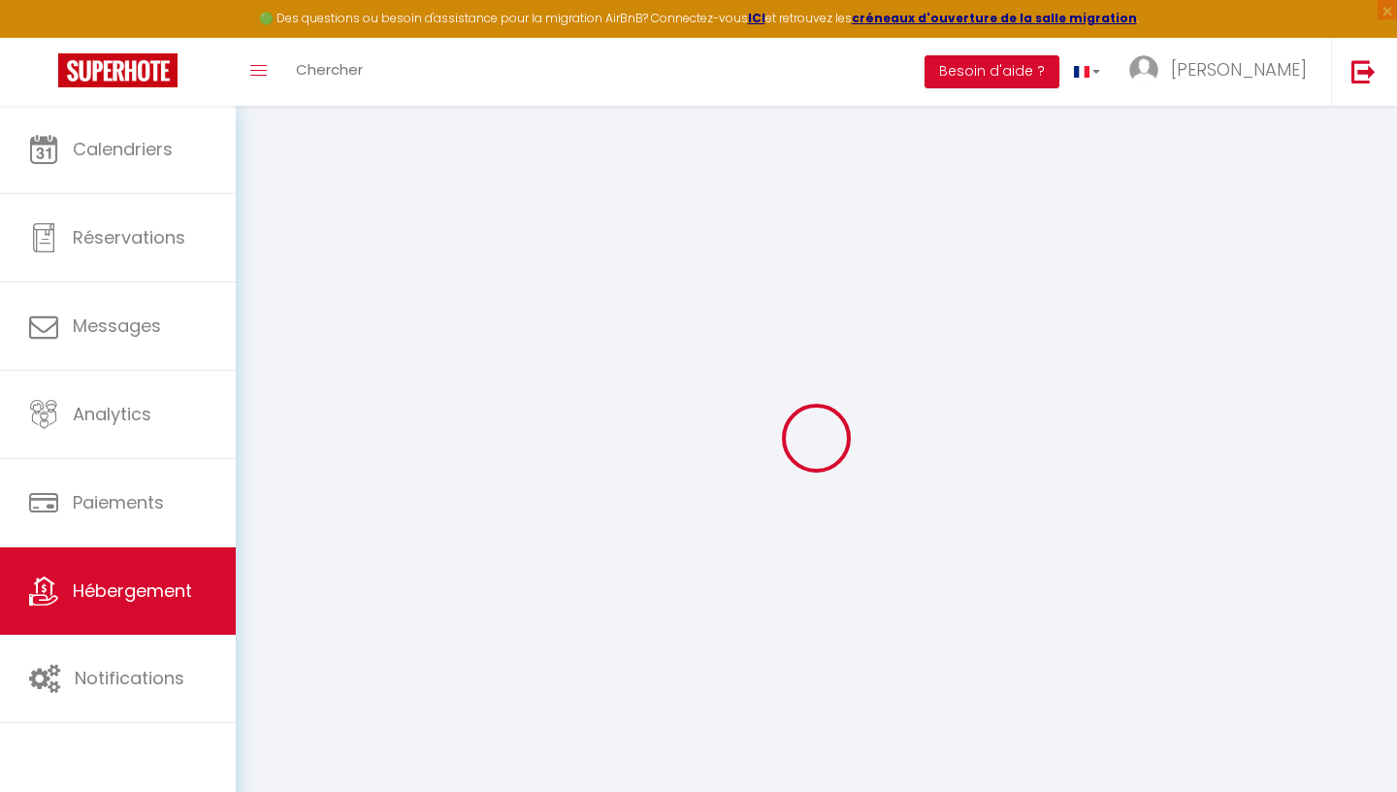
checkbox input "false"
select select
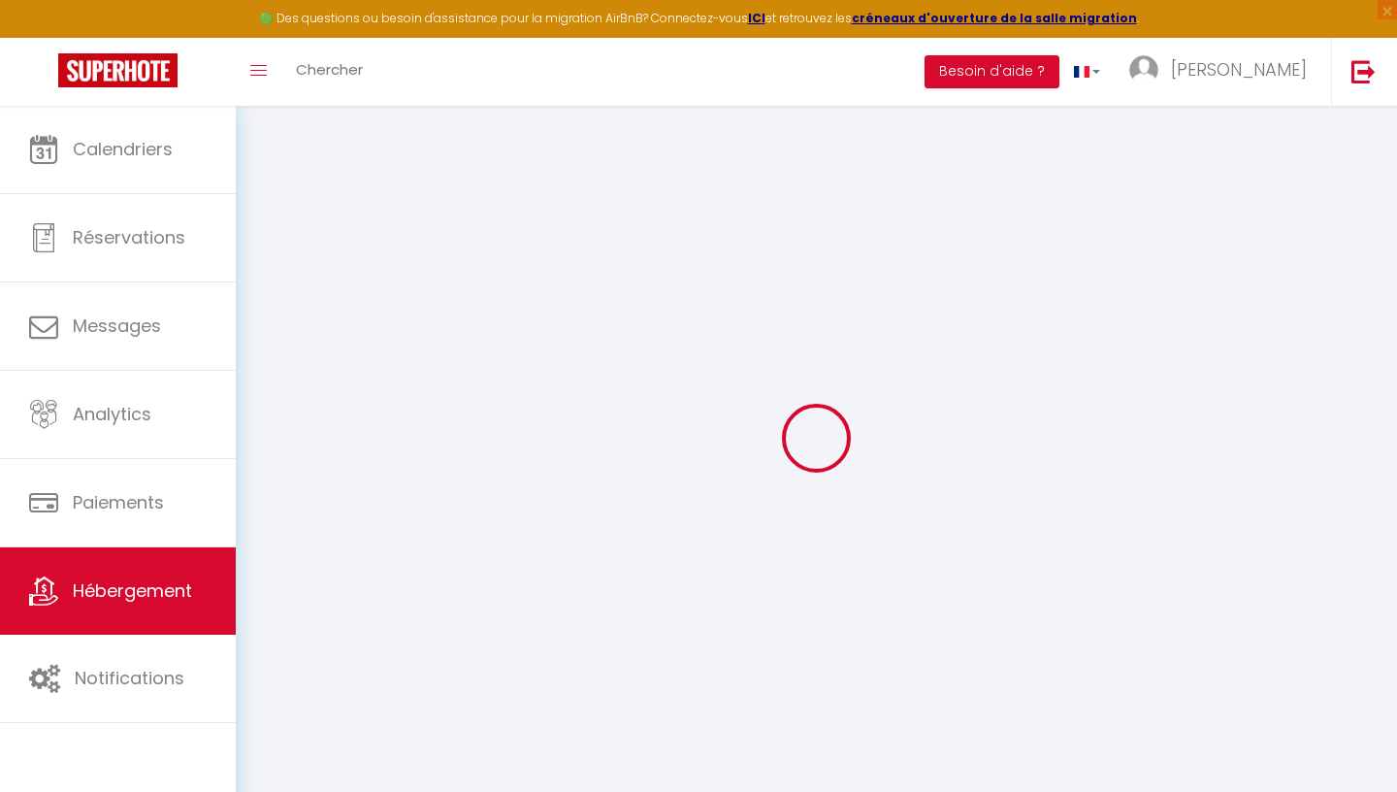
select select
type input "0"
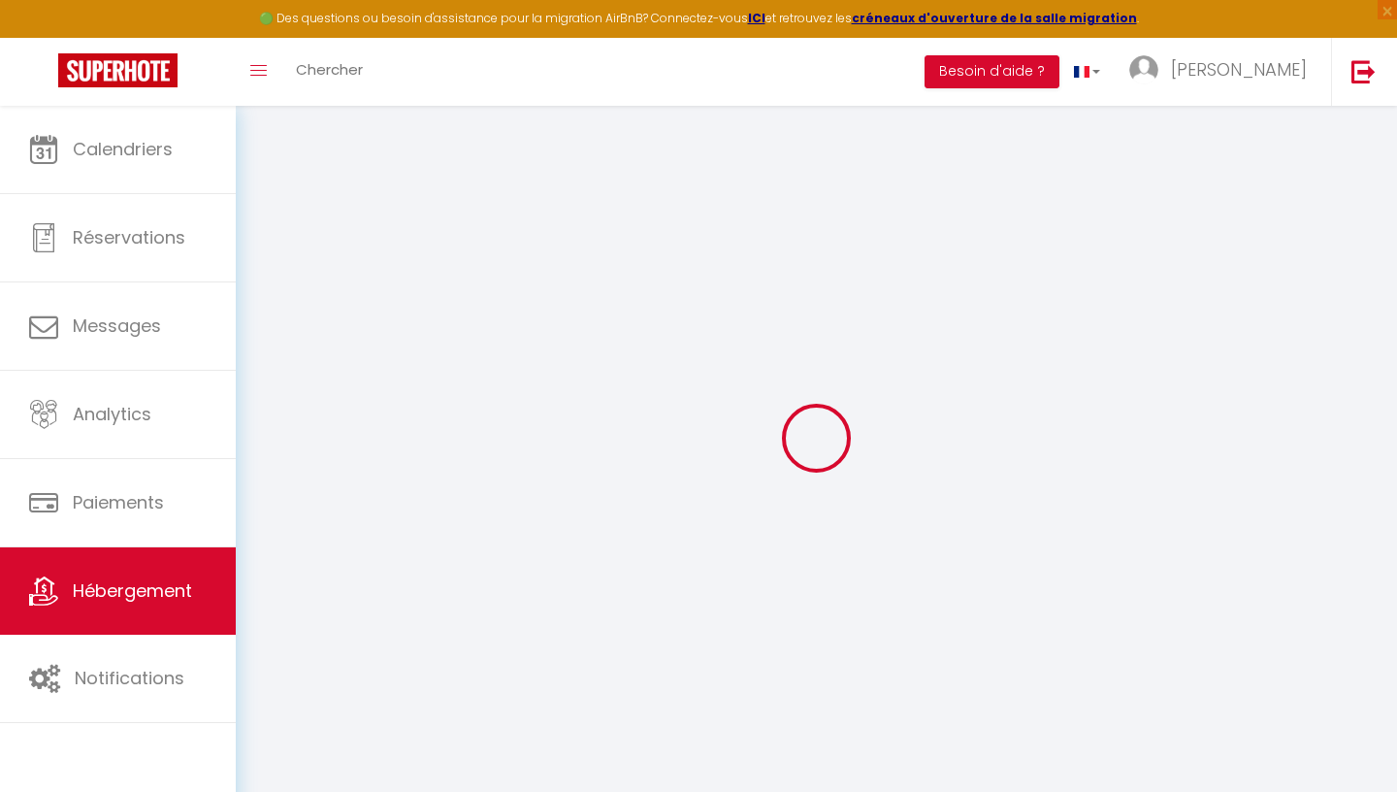
select select
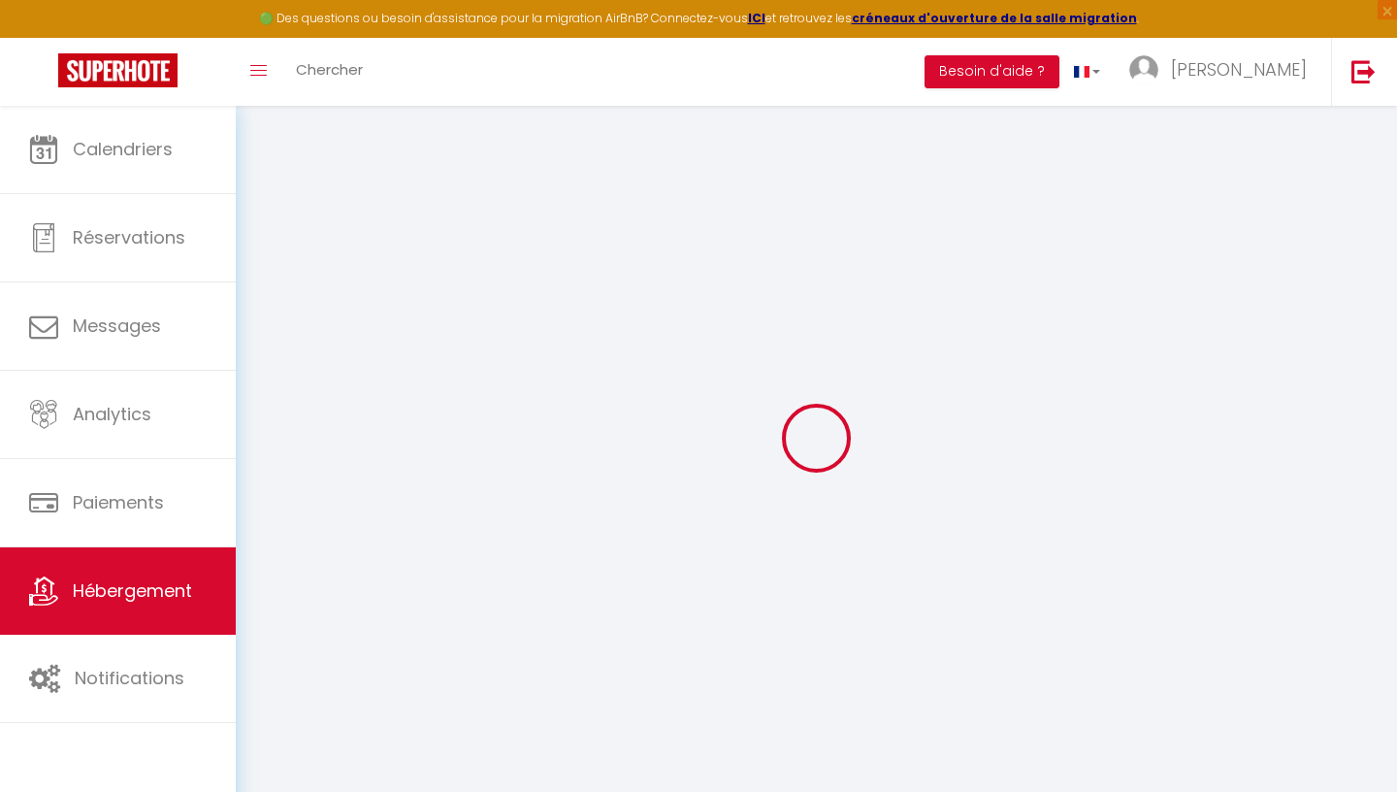
select select
checkbox input "false"
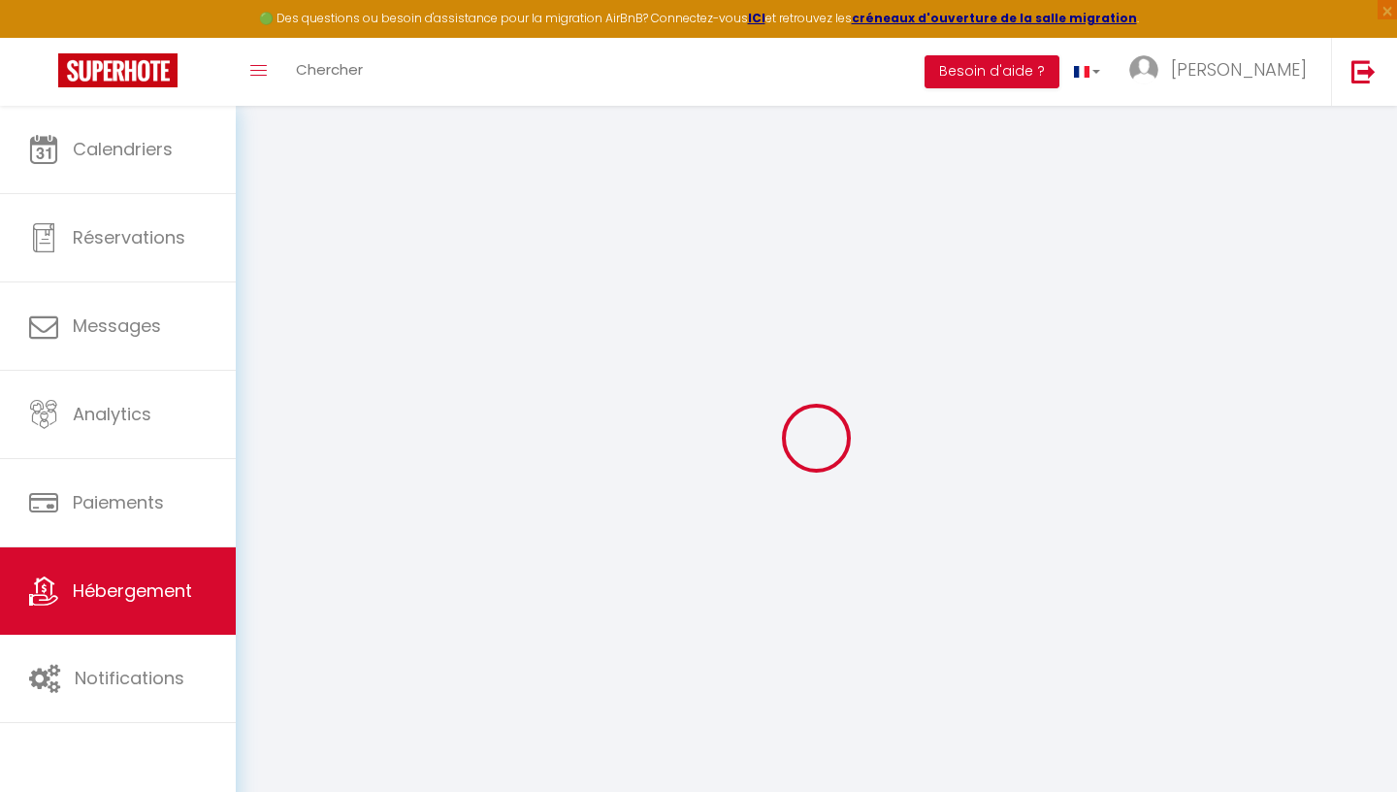
checkbox input "false"
select select
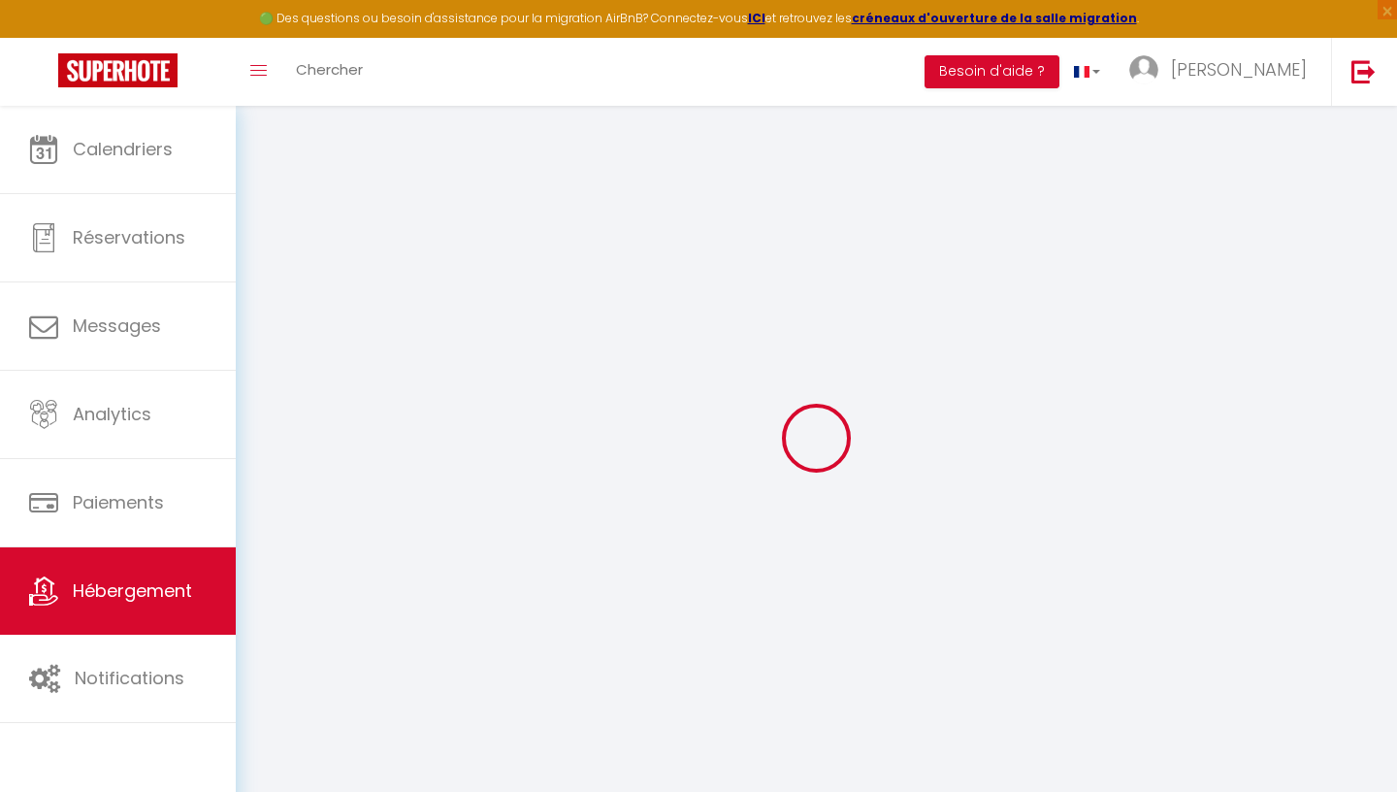
select select
checkbox input "false"
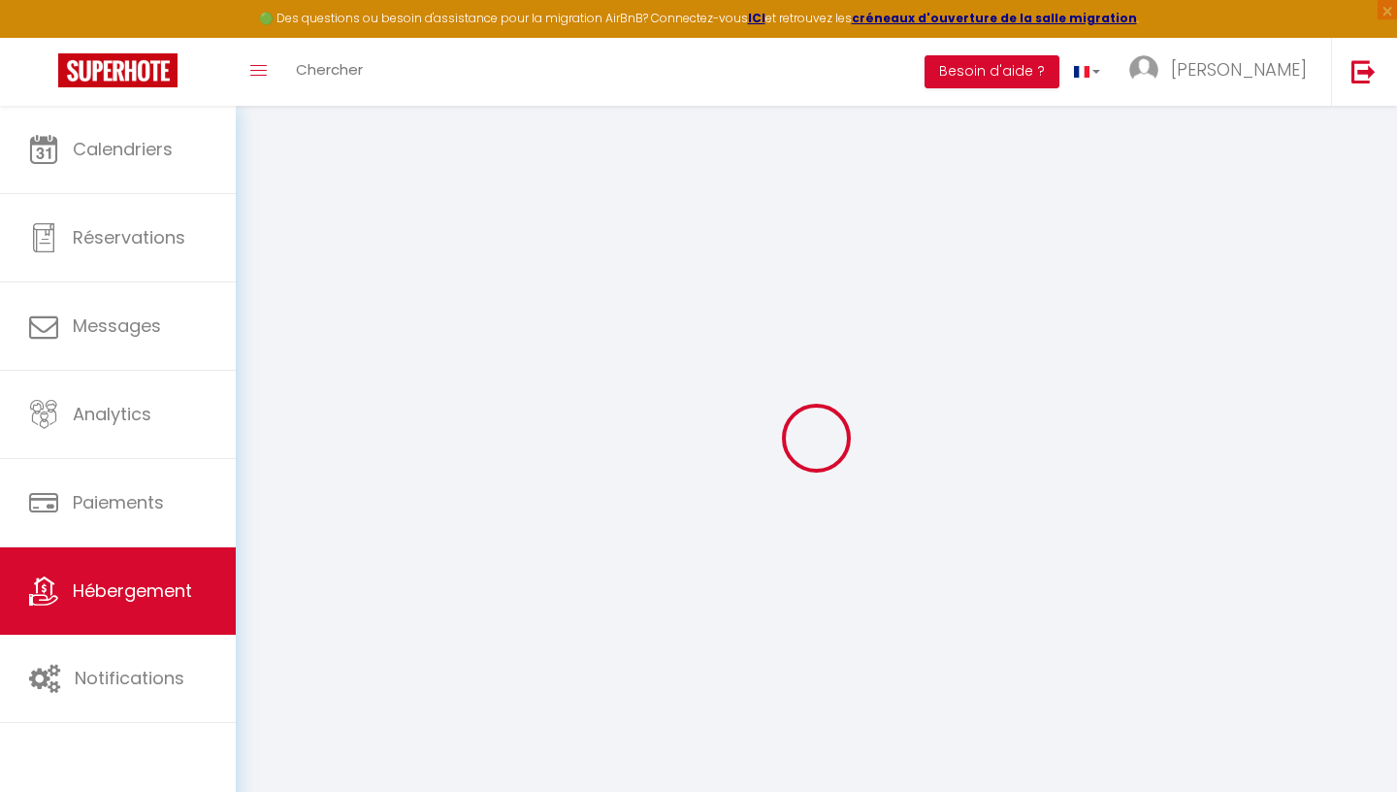
checkbox input "false"
select select
checkbox input "false"
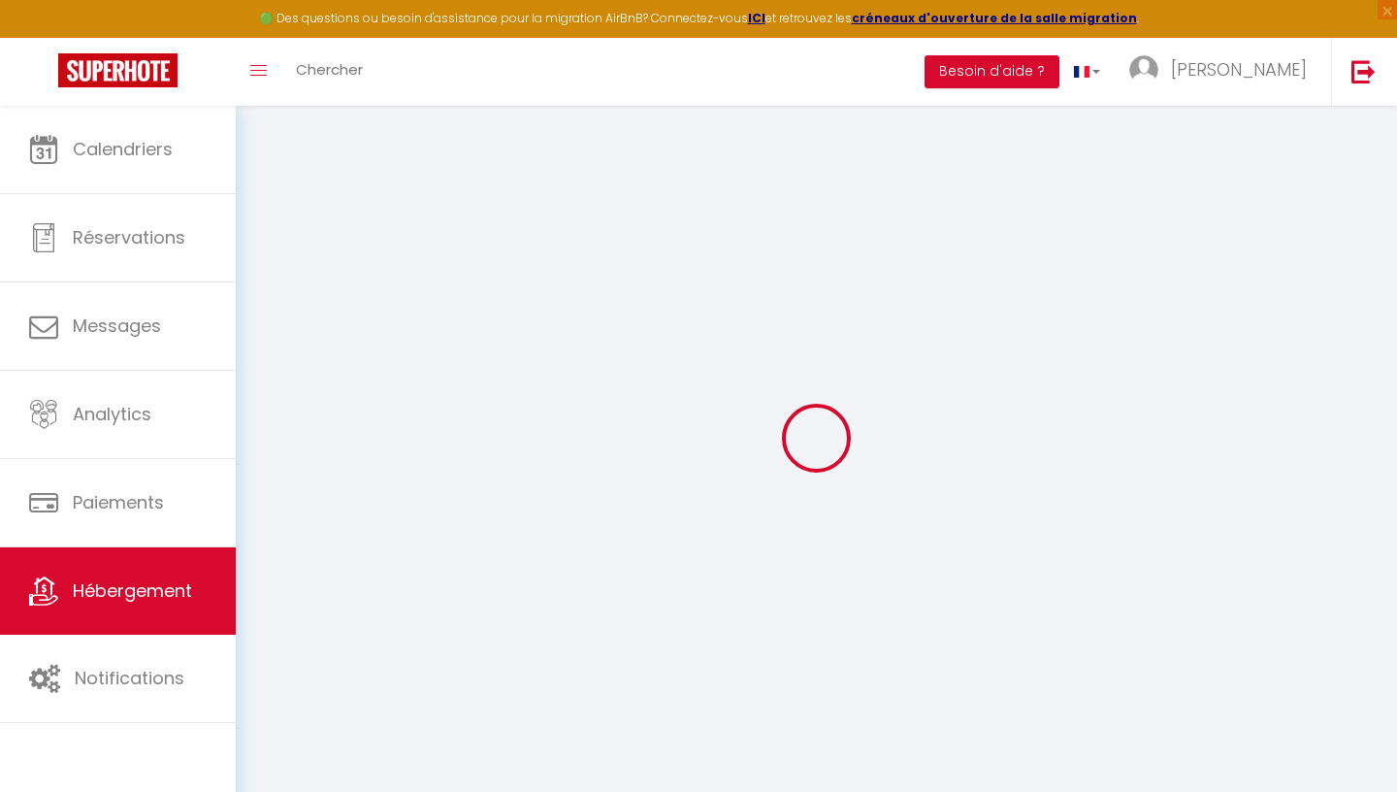
checkbox input "false"
select select
checkbox input "false"
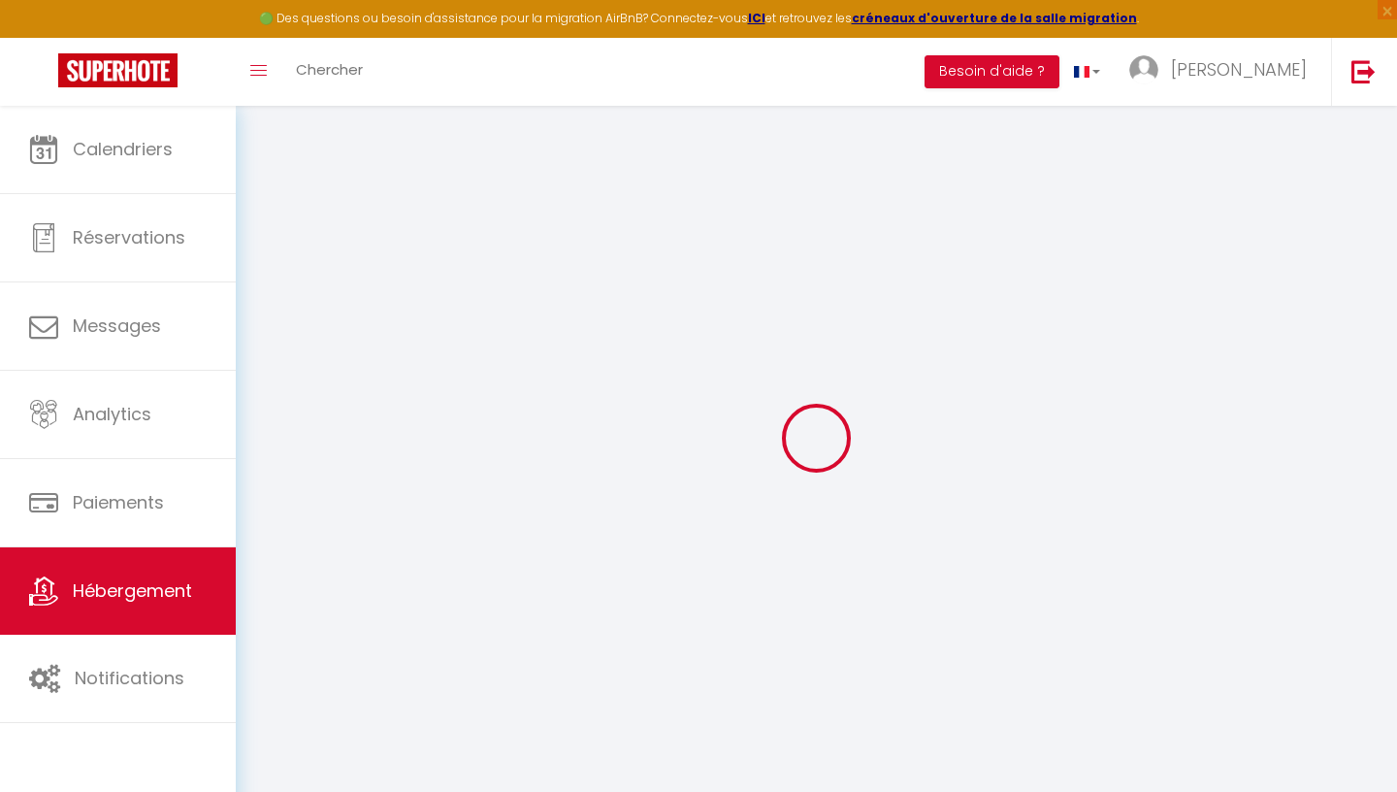
checkbox input "false"
select select "16:00"
select select "23:45"
select select "11:00"
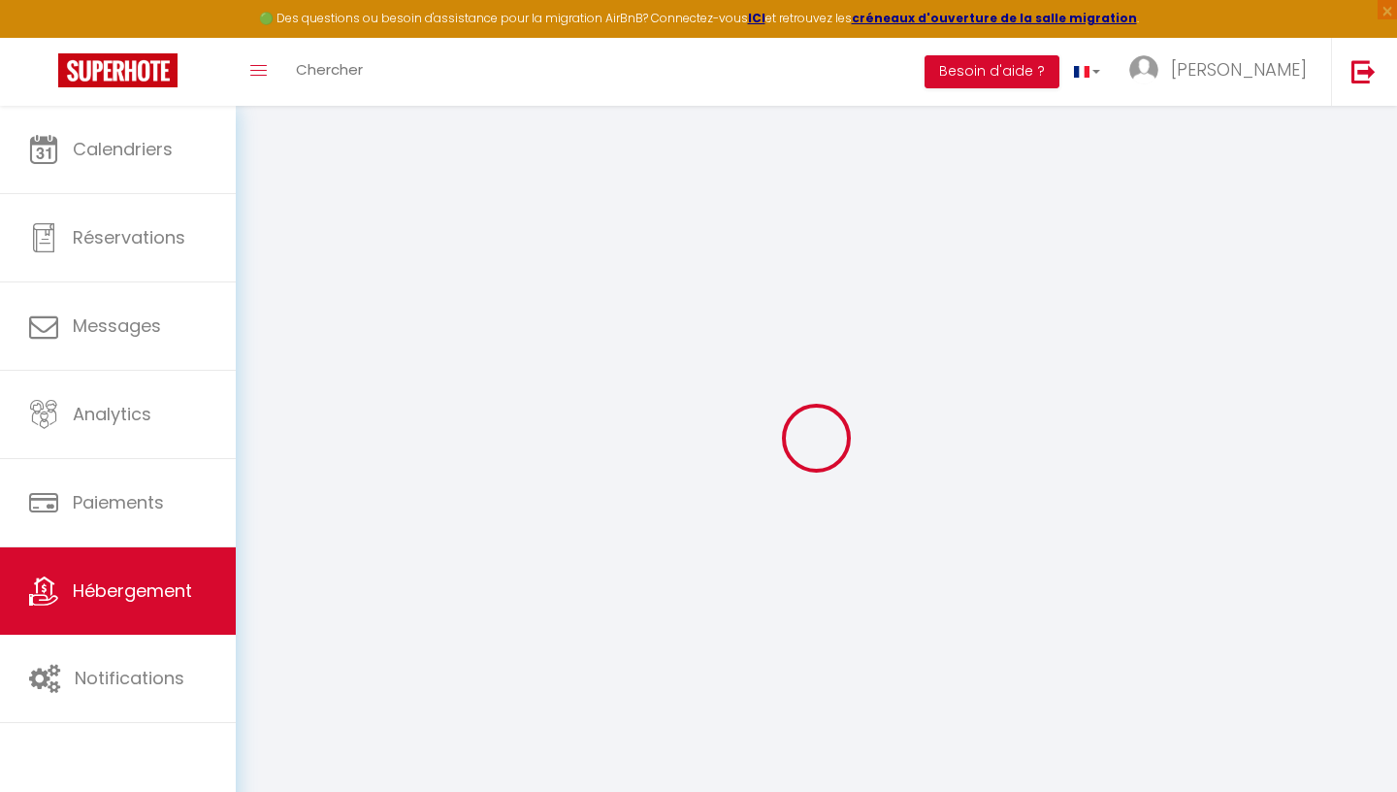
select select "15"
select select "21:00"
select select
checkbox input "false"
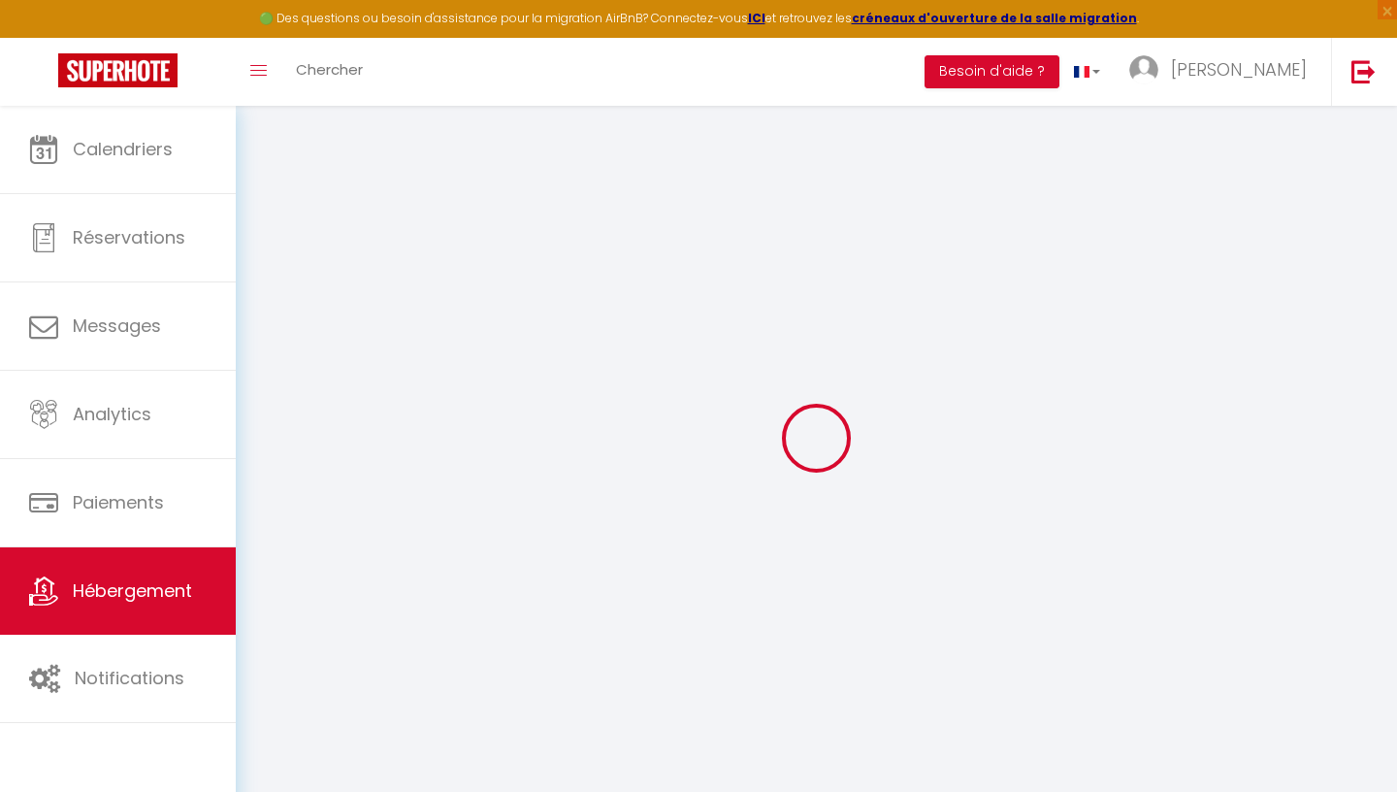
checkbox input "false"
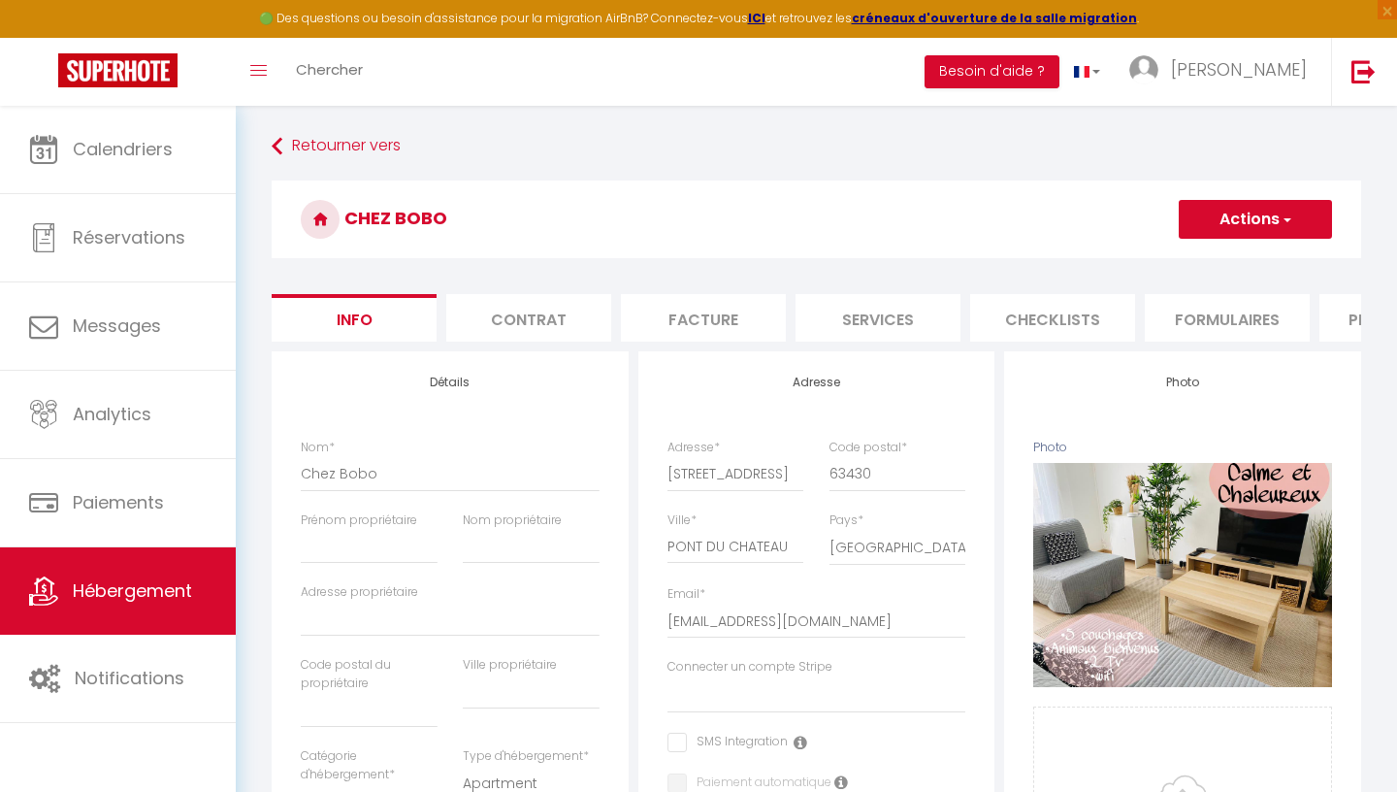
select select
checkbox input "false"
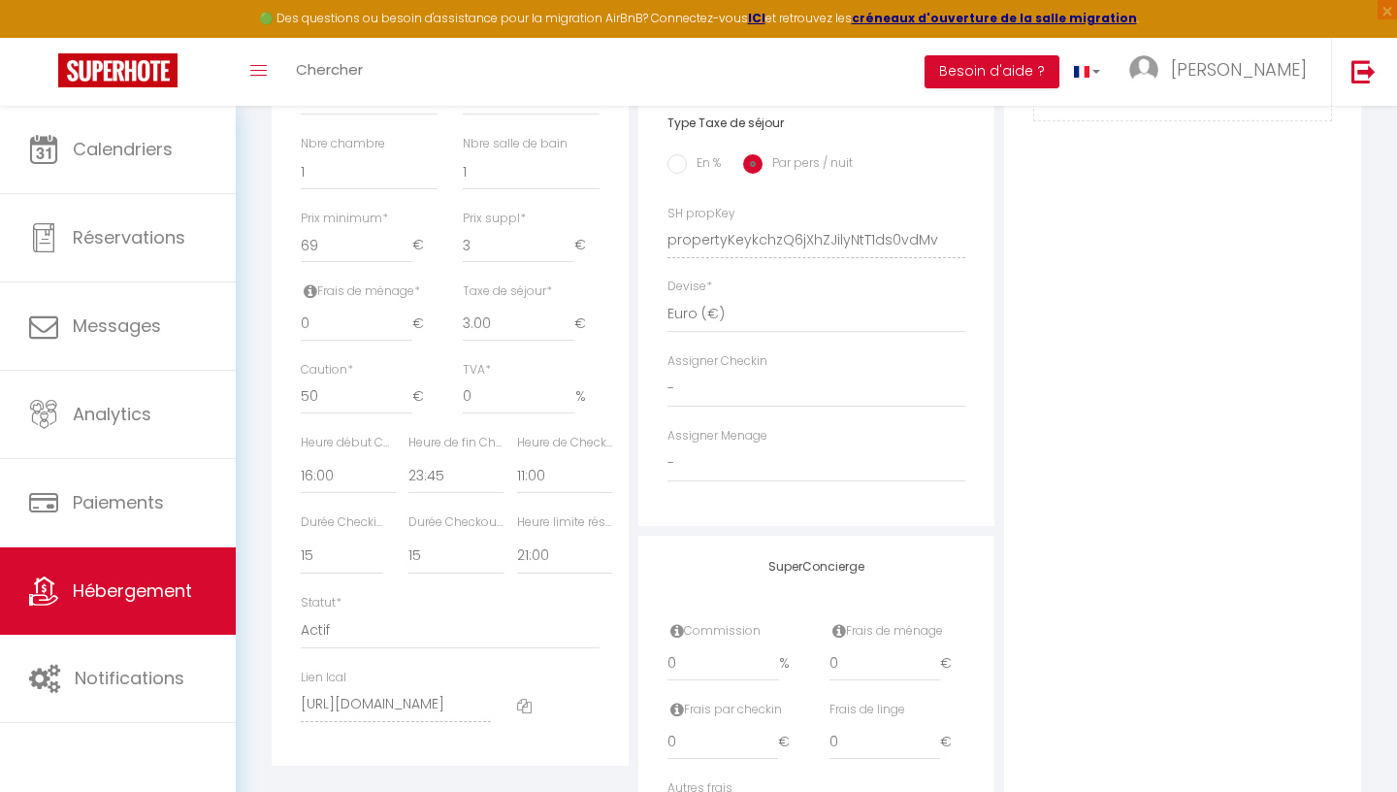
scroll to position [784, 0]
type input "2.99"
select select
checkbox input "false"
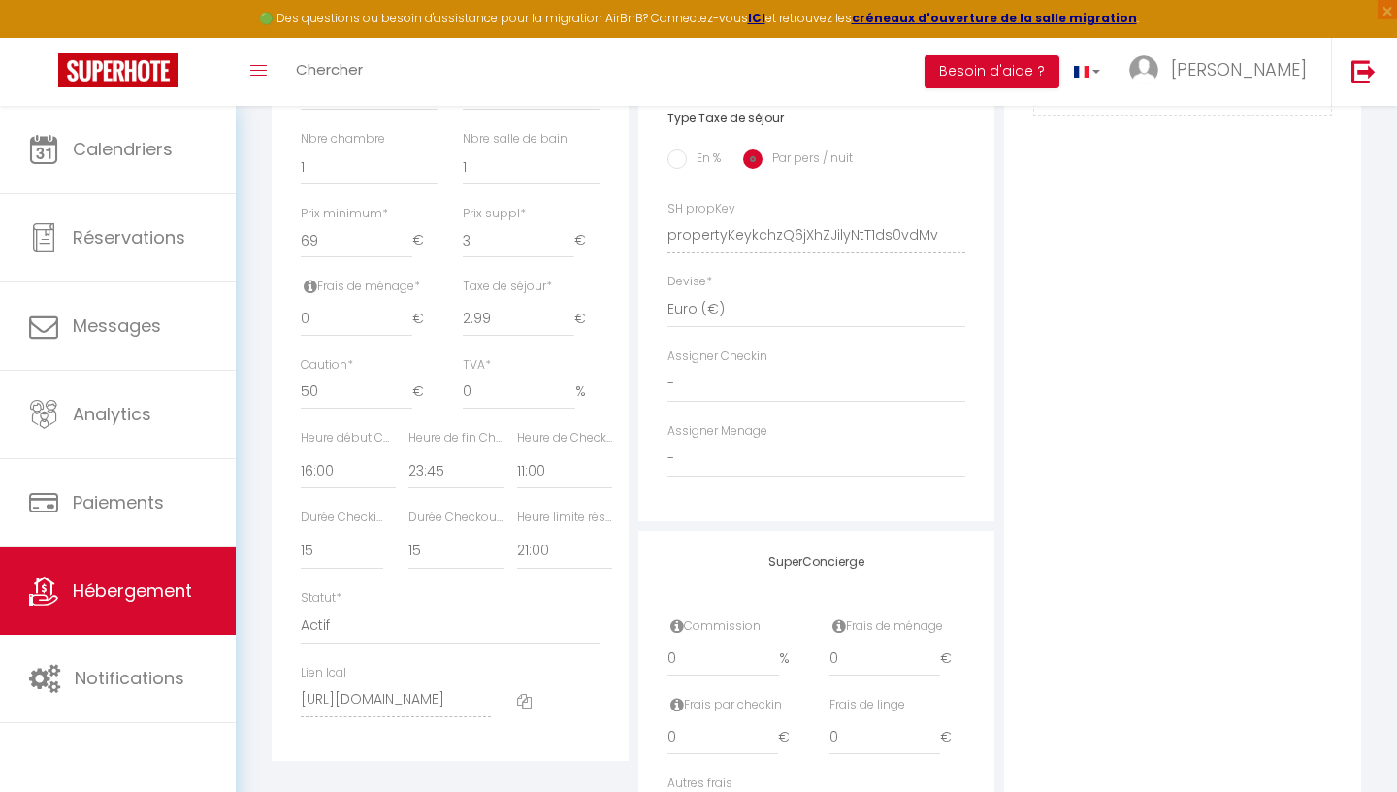
checkbox input "false"
type input "2.99"
click at [566, 325] on input "2.99" at bounding box center [519, 319] width 112 height 35
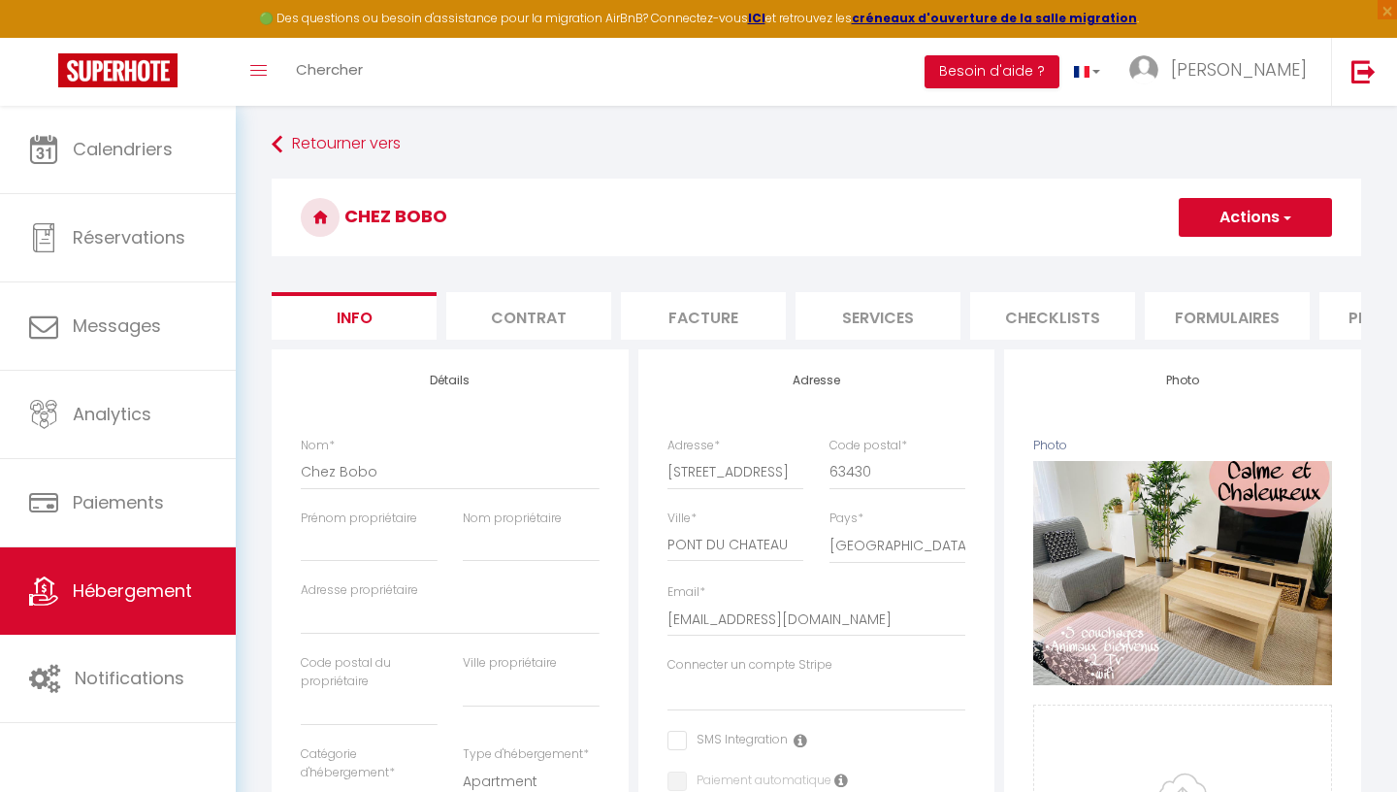
scroll to position [0, 0]
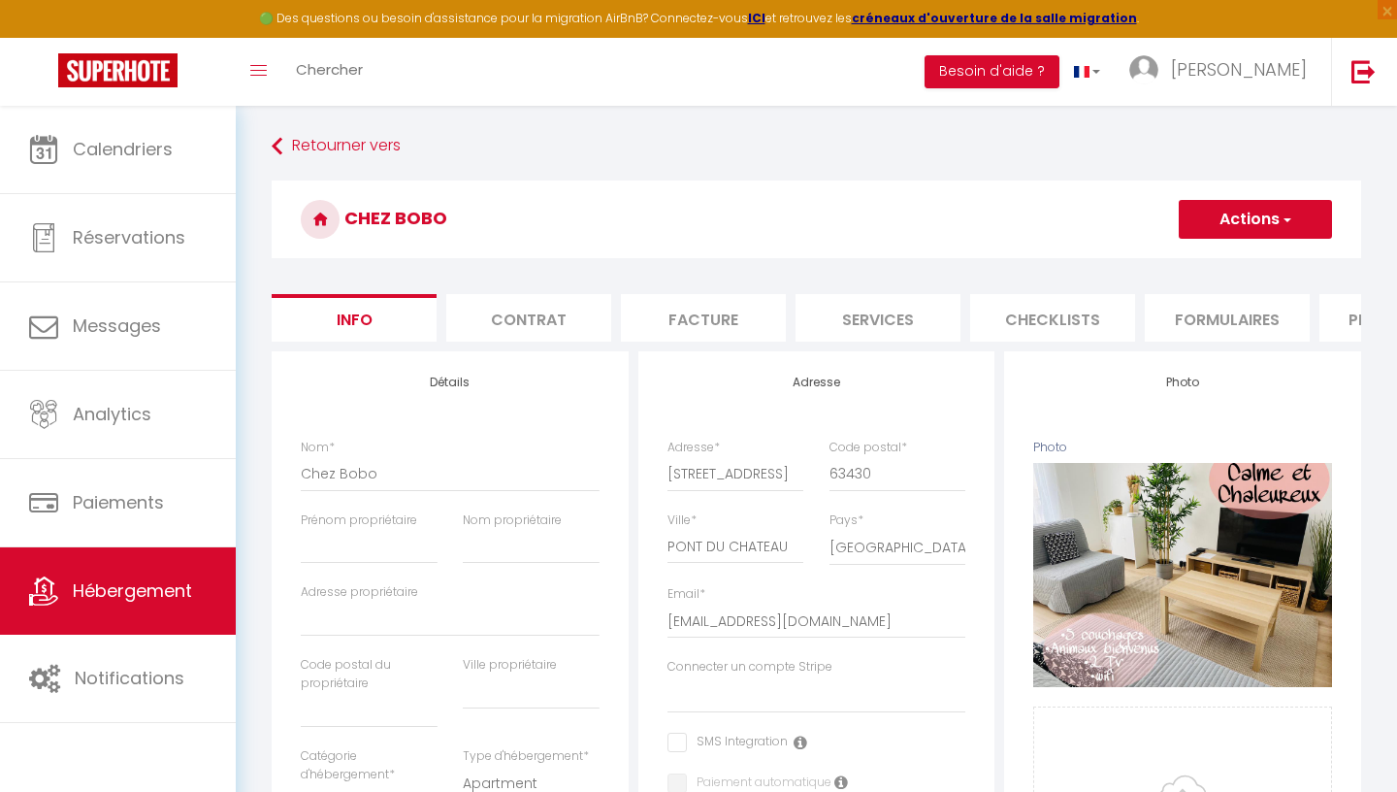
click at [1217, 227] on button "Actions" at bounding box center [1255, 219] width 153 height 39
click at [1190, 257] on input "Enregistrer" at bounding box center [1179, 261] width 72 height 19
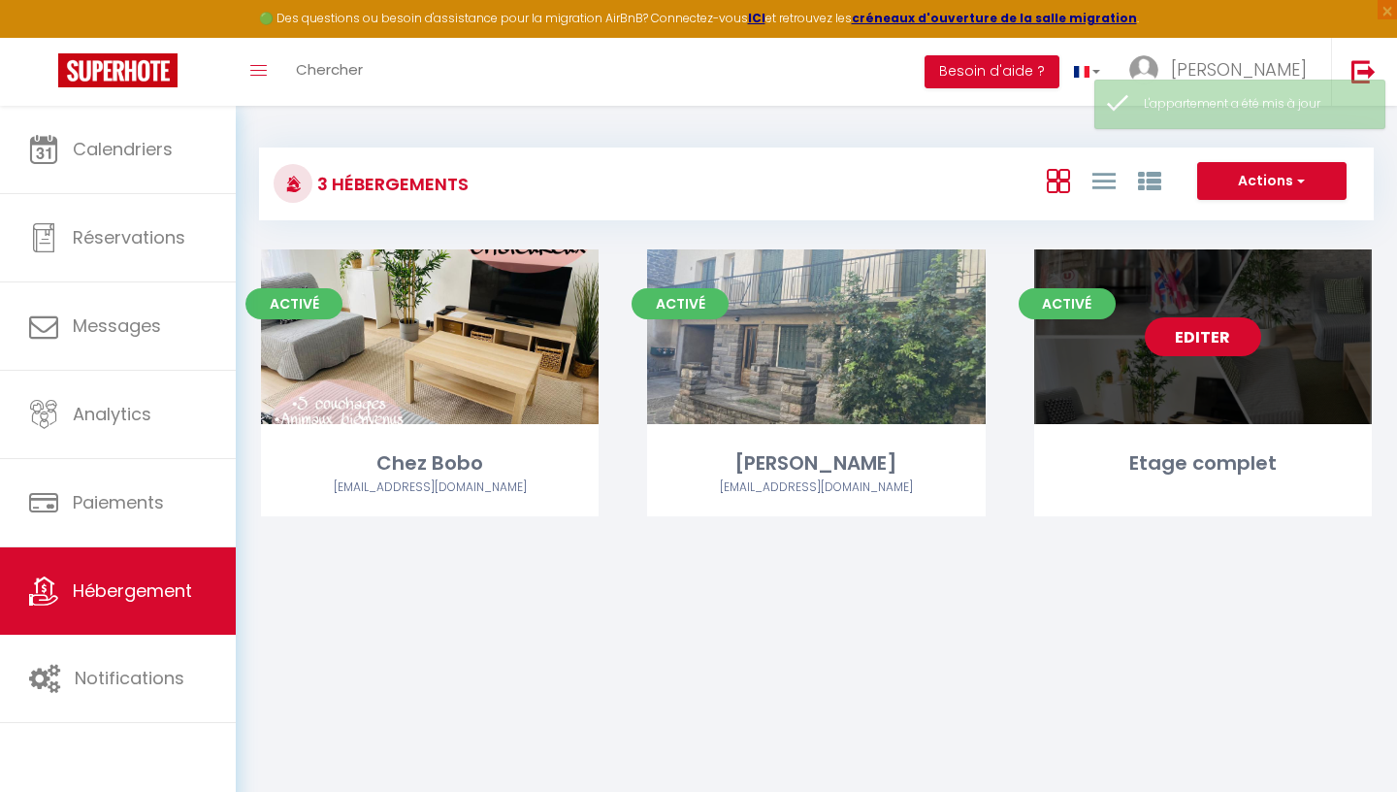
click at [1186, 340] on link "Editer" at bounding box center [1203, 336] width 116 height 39
select select "3"
select select "2"
select select "1"
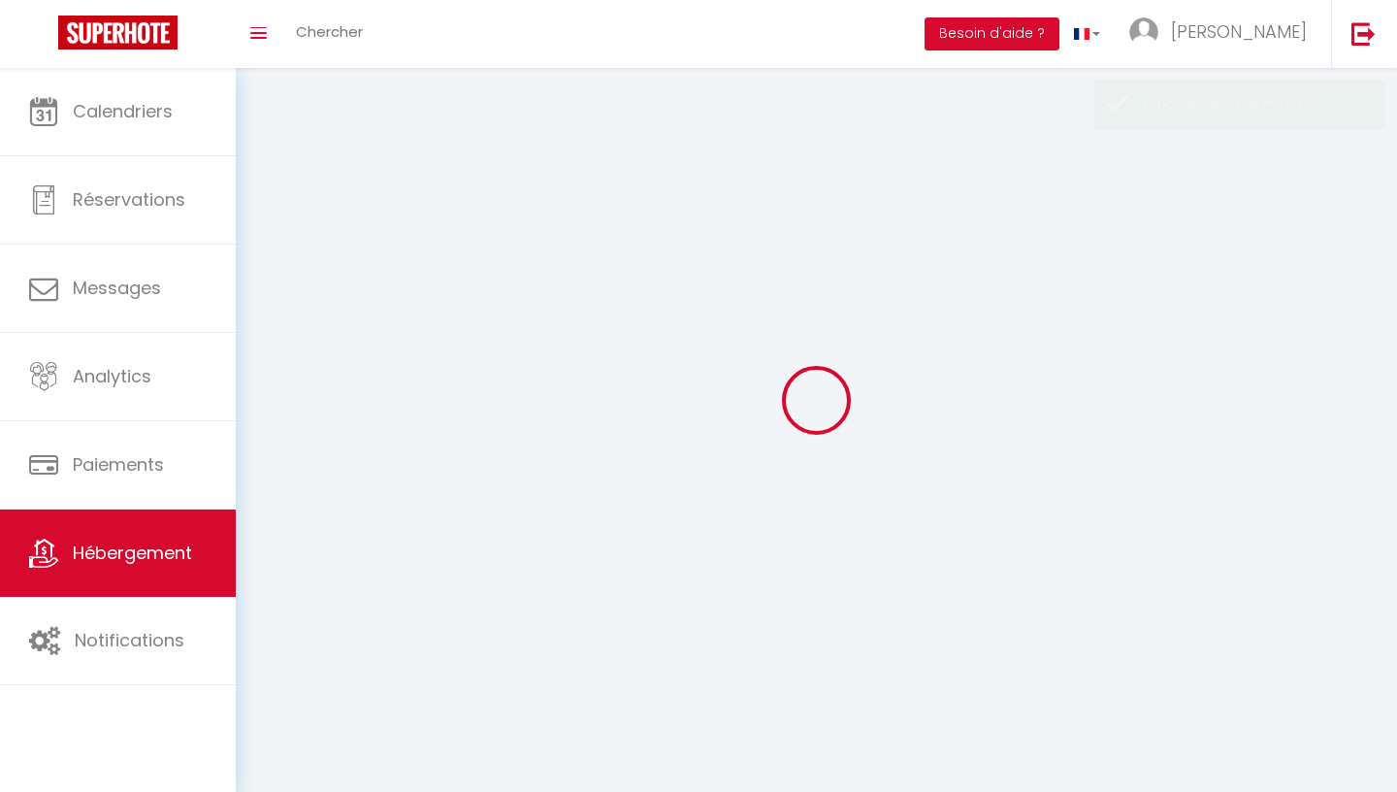
select select
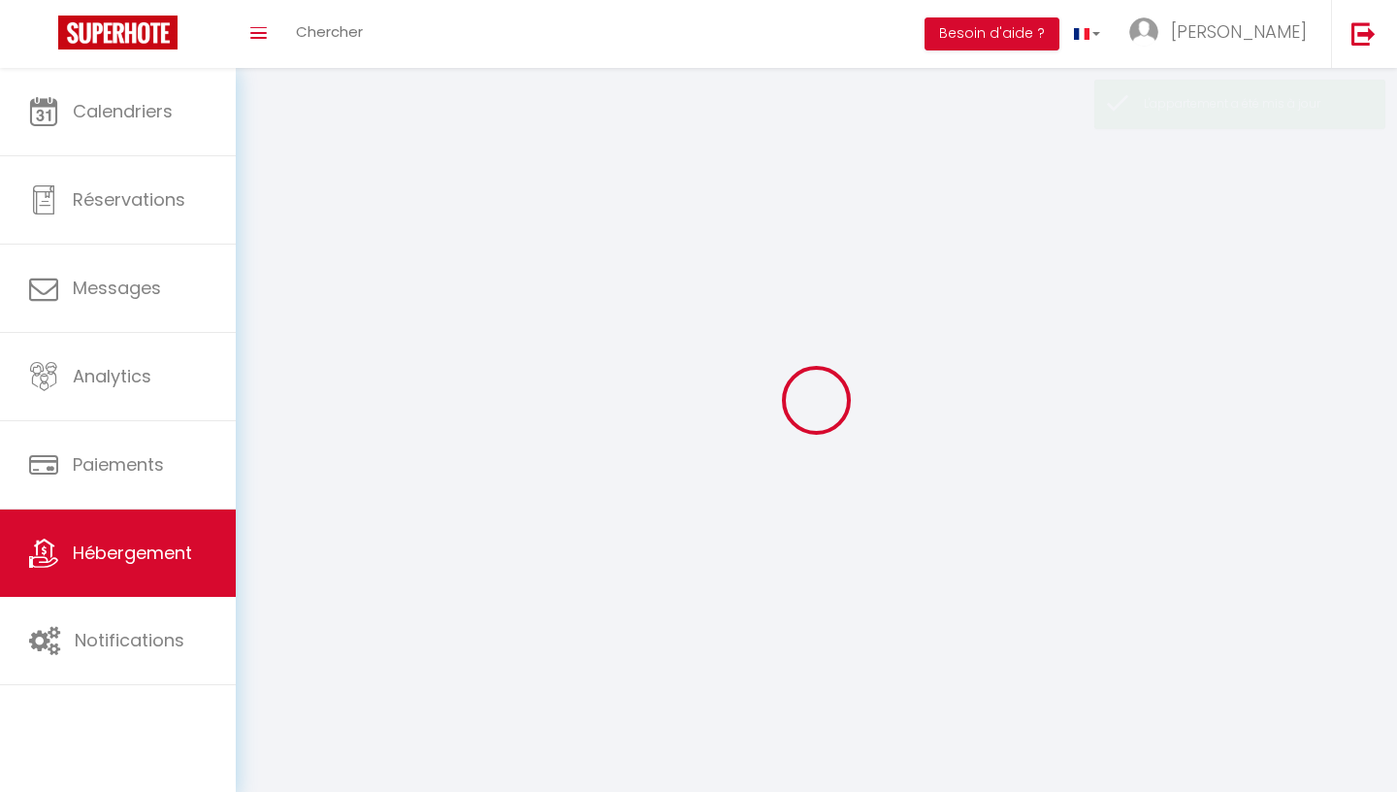
select select
checkbox input "false"
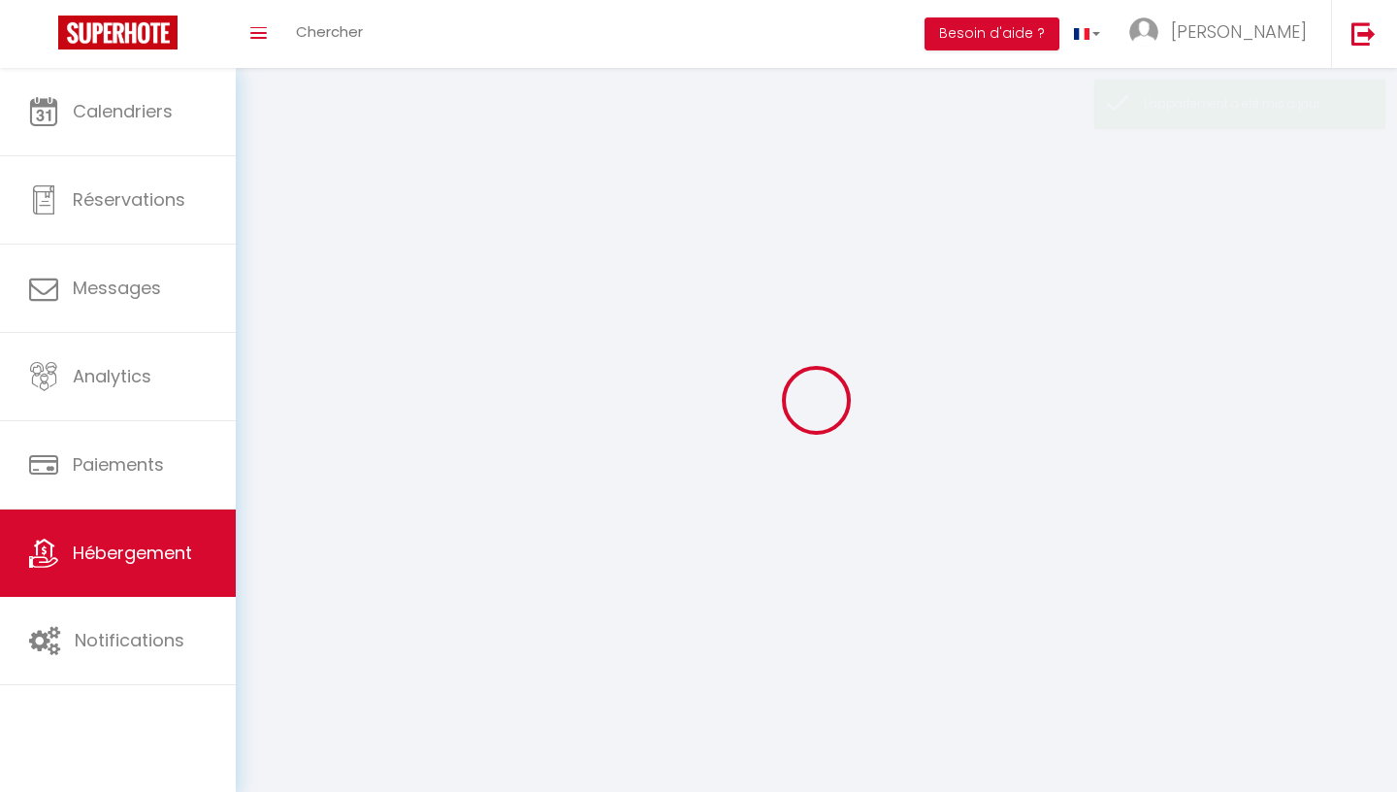
select select
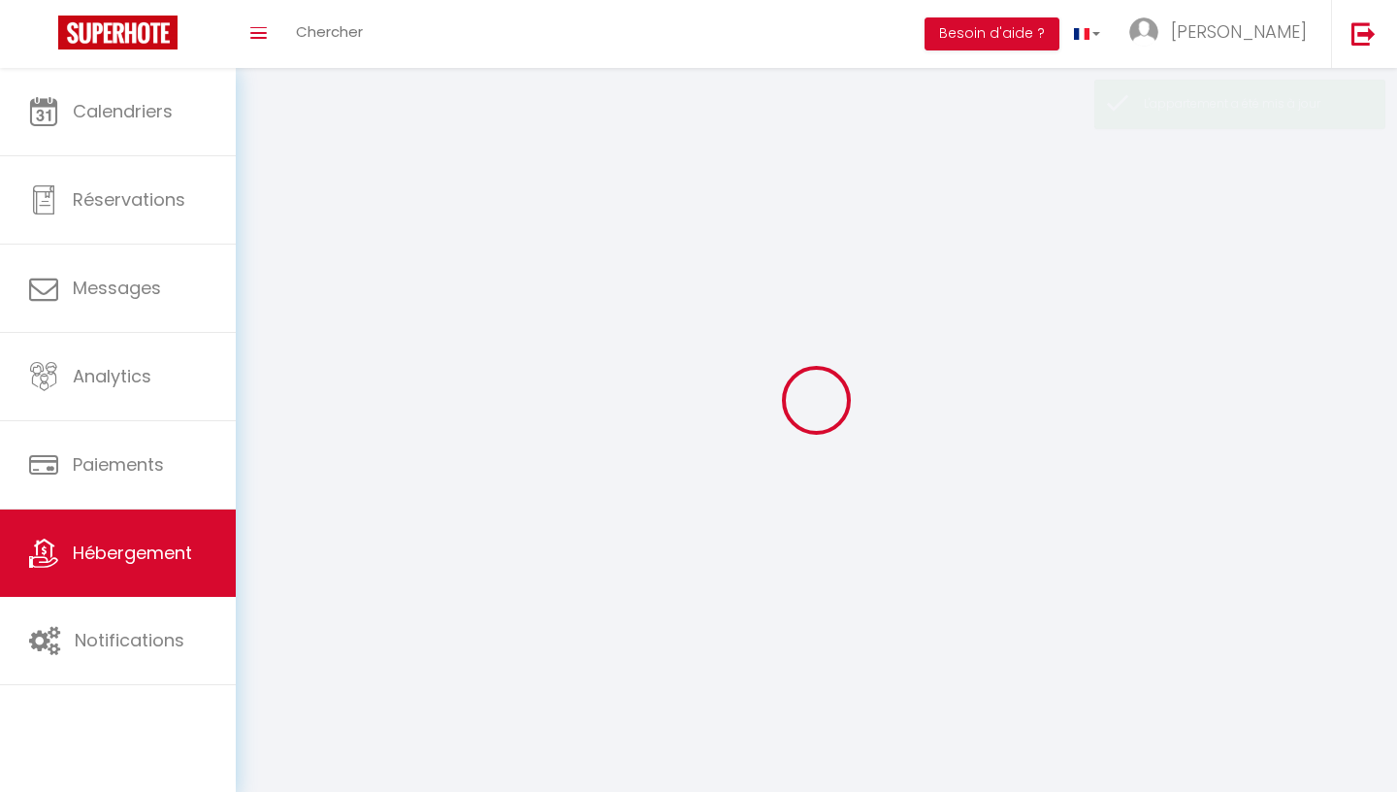
select select
checkbox input "false"
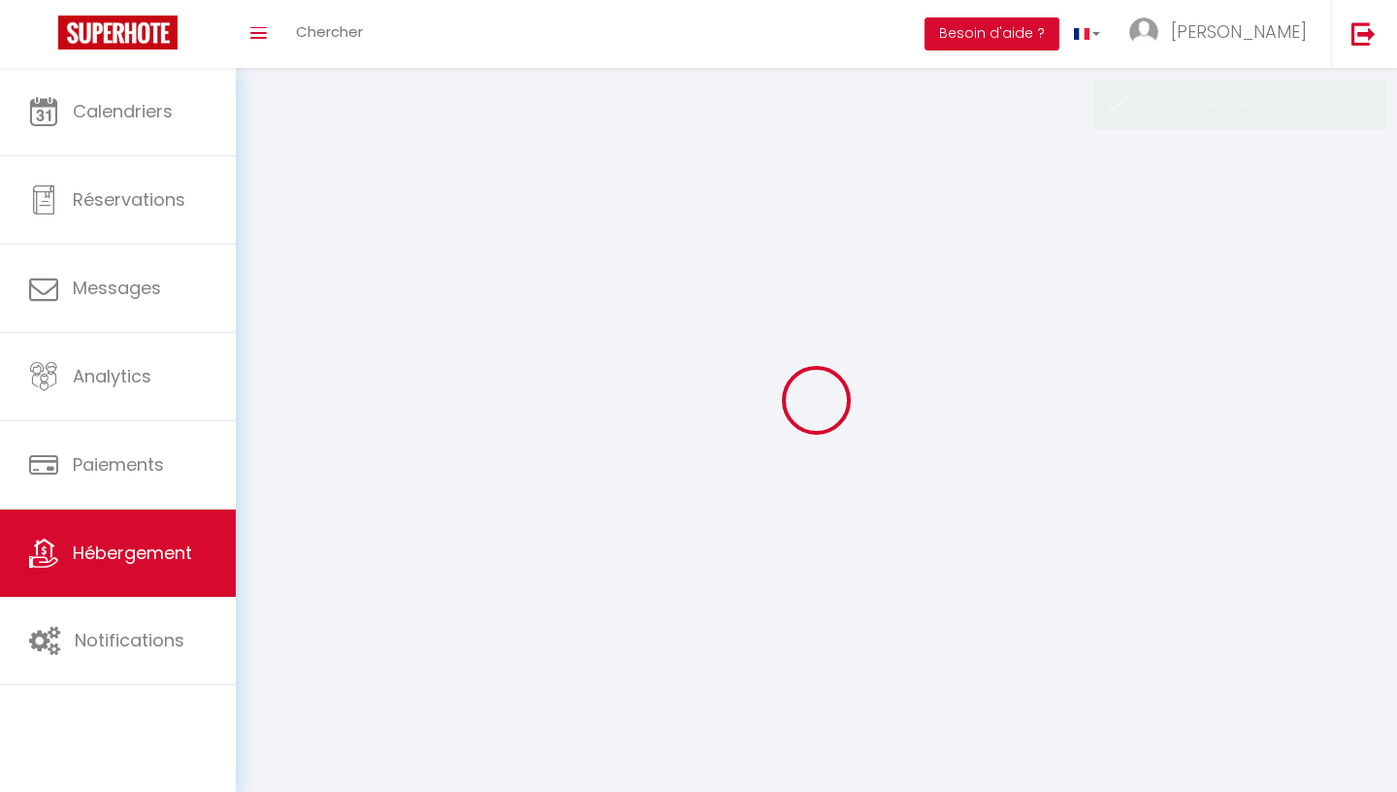
checkbox input "false"
select select
select select "1"
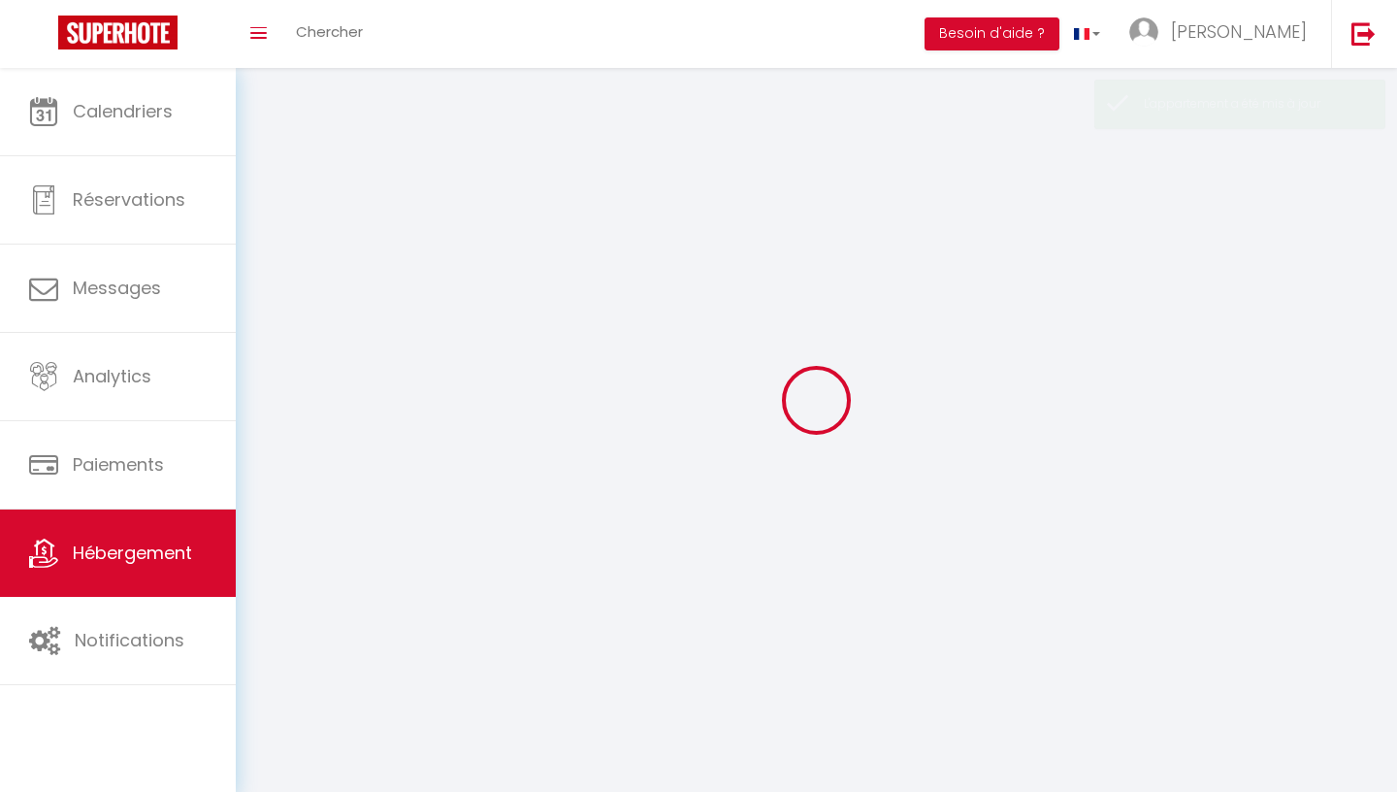
select select "28"
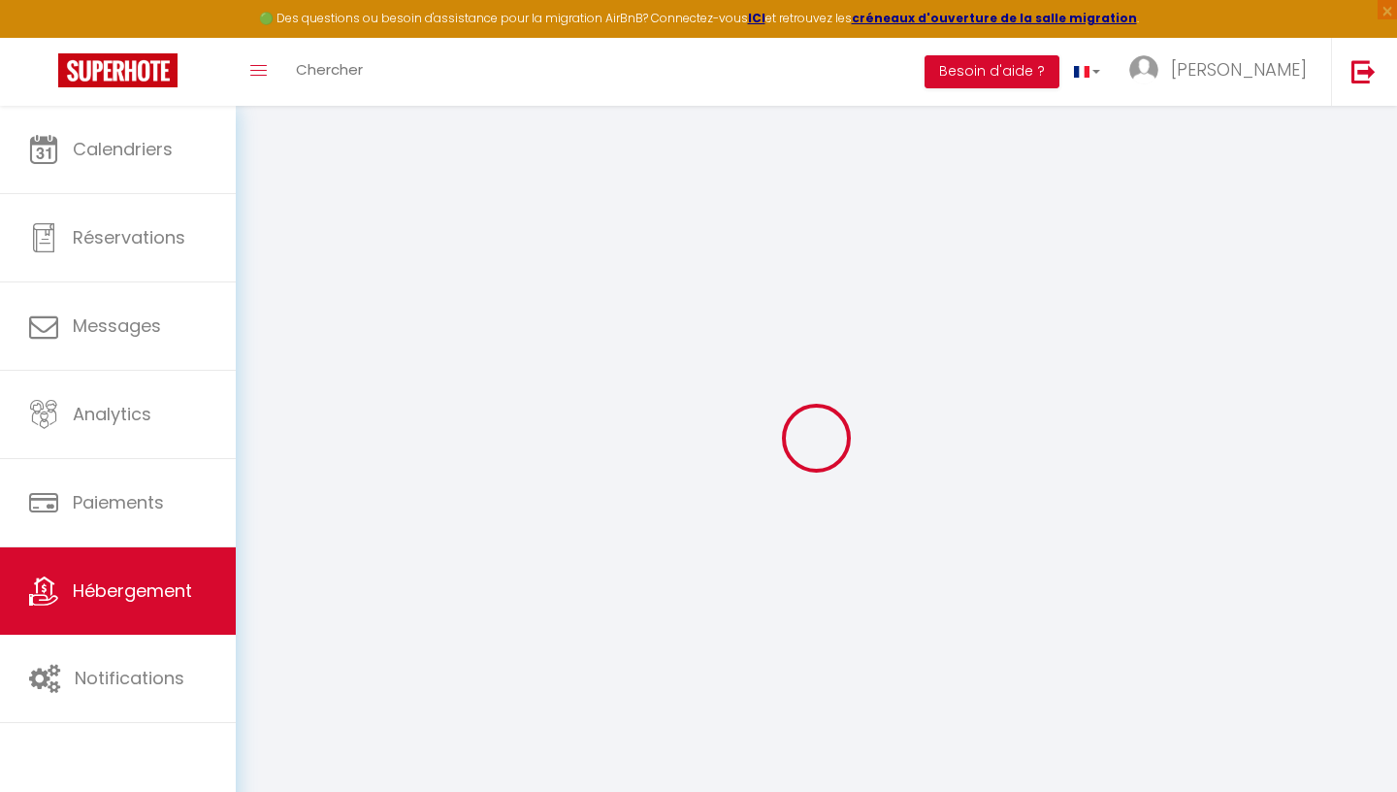
select select
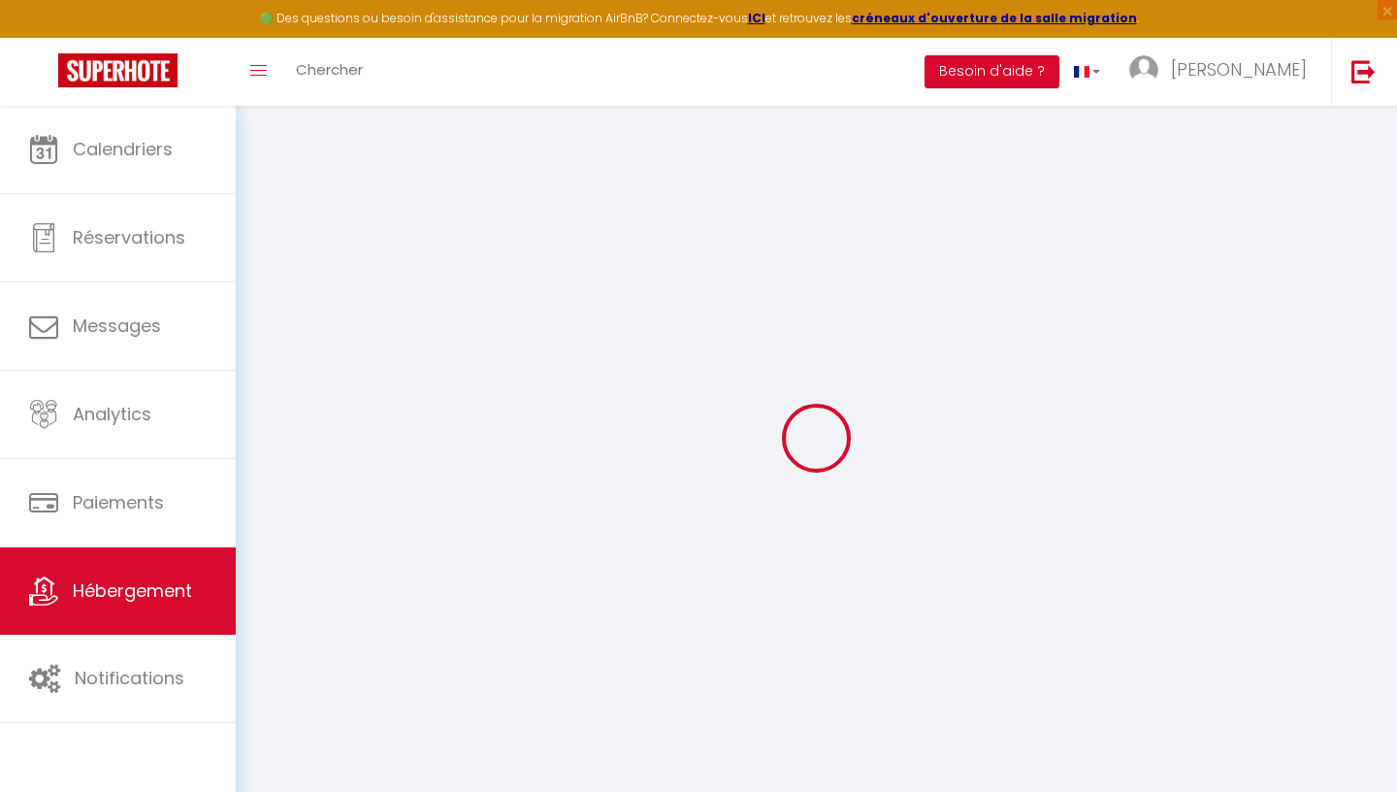
select select
checkbox input "false"
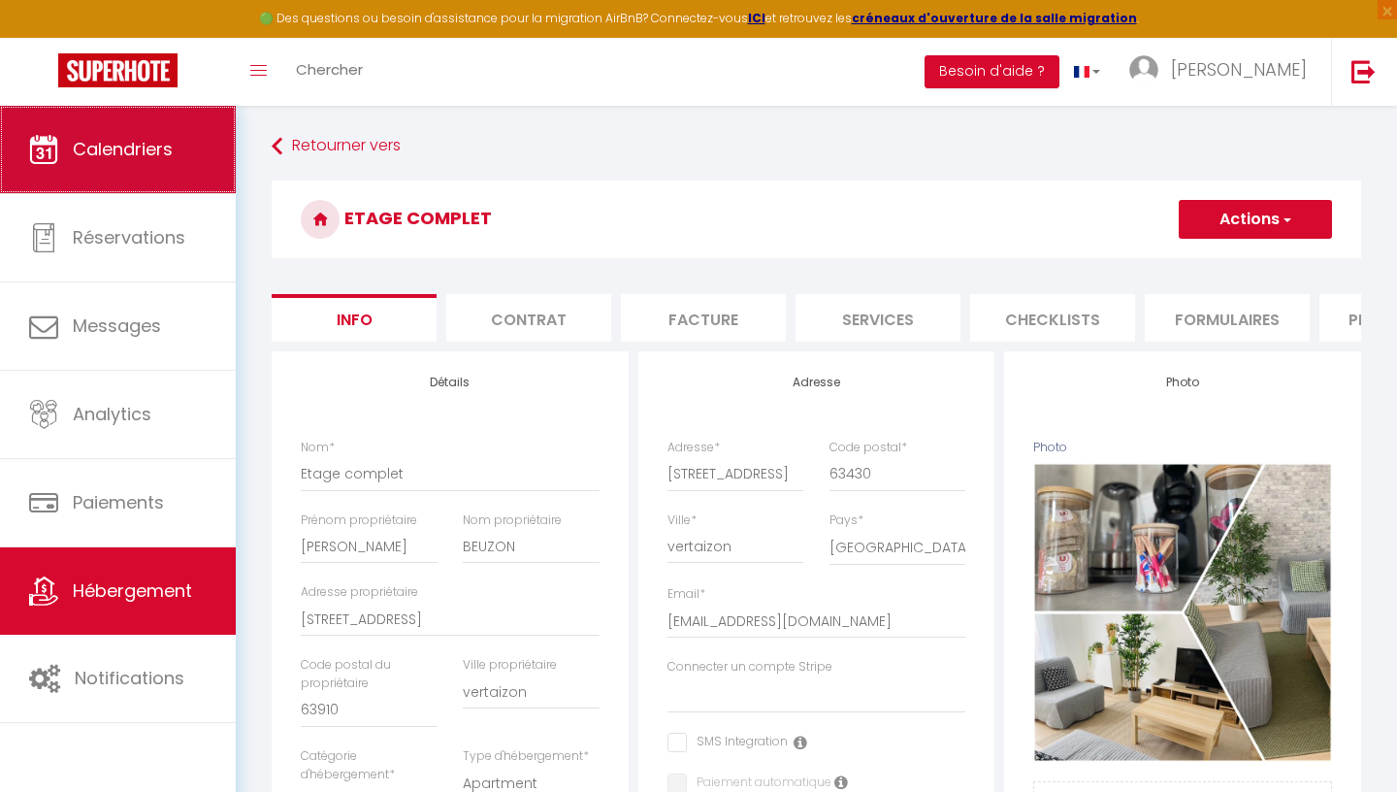
click at [153, 184] on link "Calendriers" at bounding box center [118, 149] width 236 height 87
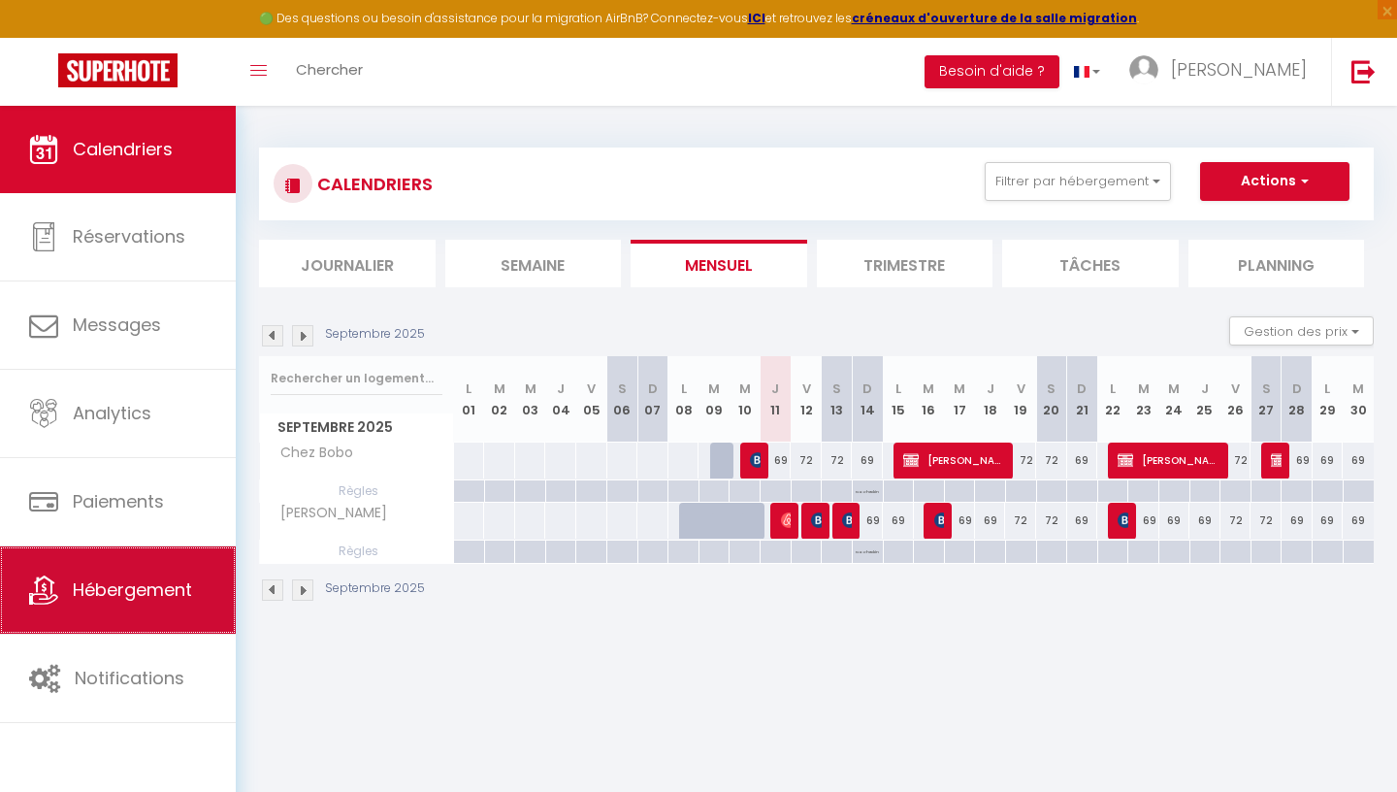
click at [175, 605] on link "Hébergement" at bounding box center [118, 589] width 236 height 87
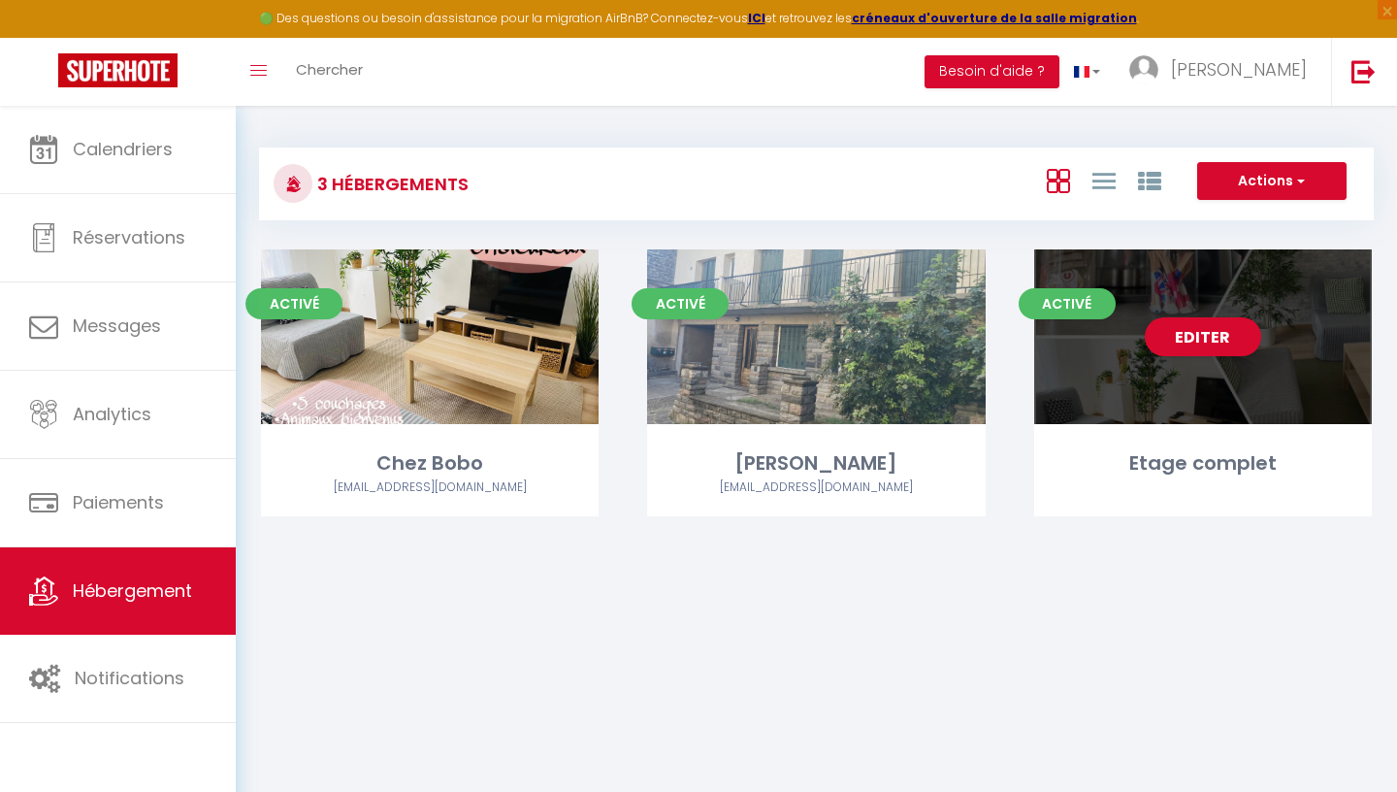
click at [1182, 424] on div "Editer" at bounding box center [1203, 336] width 338 height 175
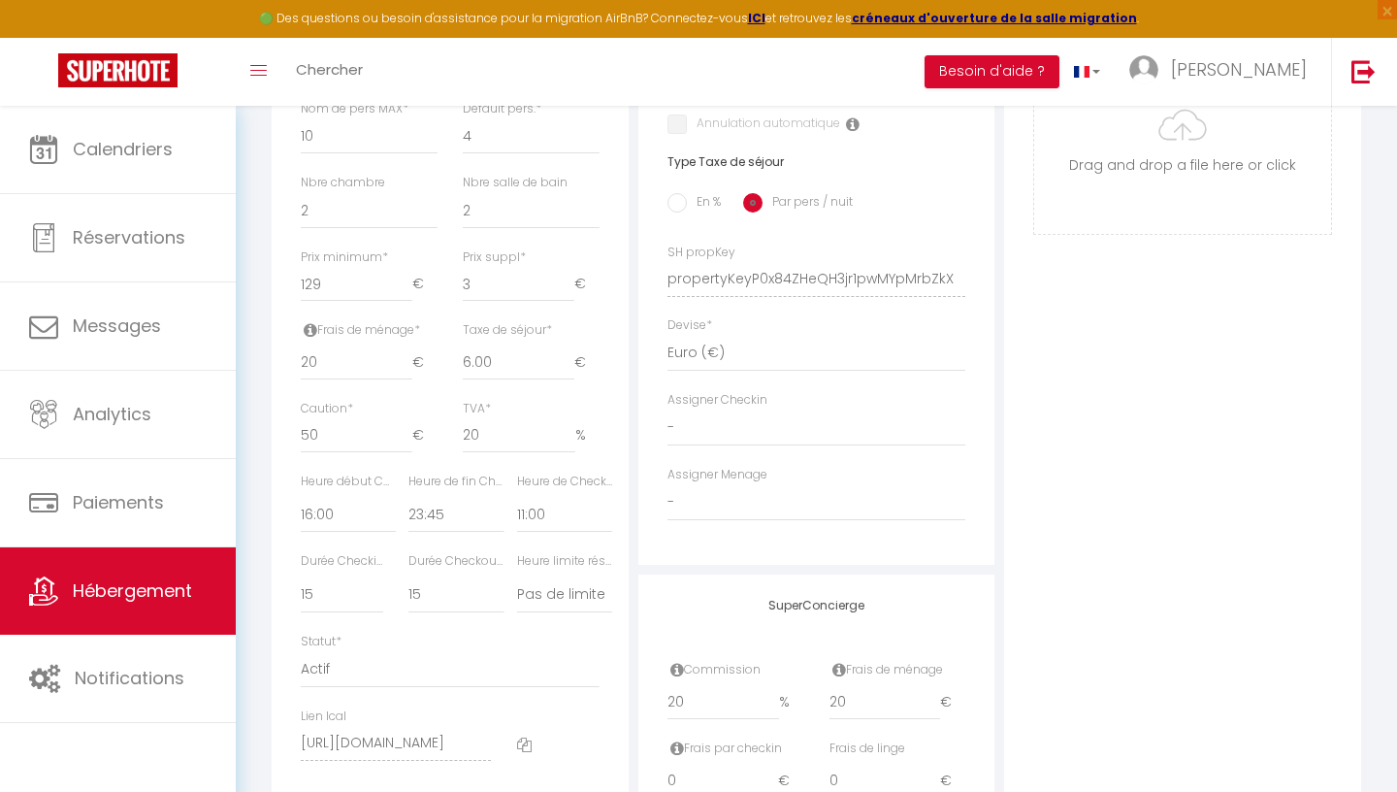
scroll to position [743, 0]
click at [566, 366] on input "5.99" at bounding box center [519, 359] width 112 height 35
click at [566, 366] on input "5.98" at bounding box center [519, 359] width 112 height 35
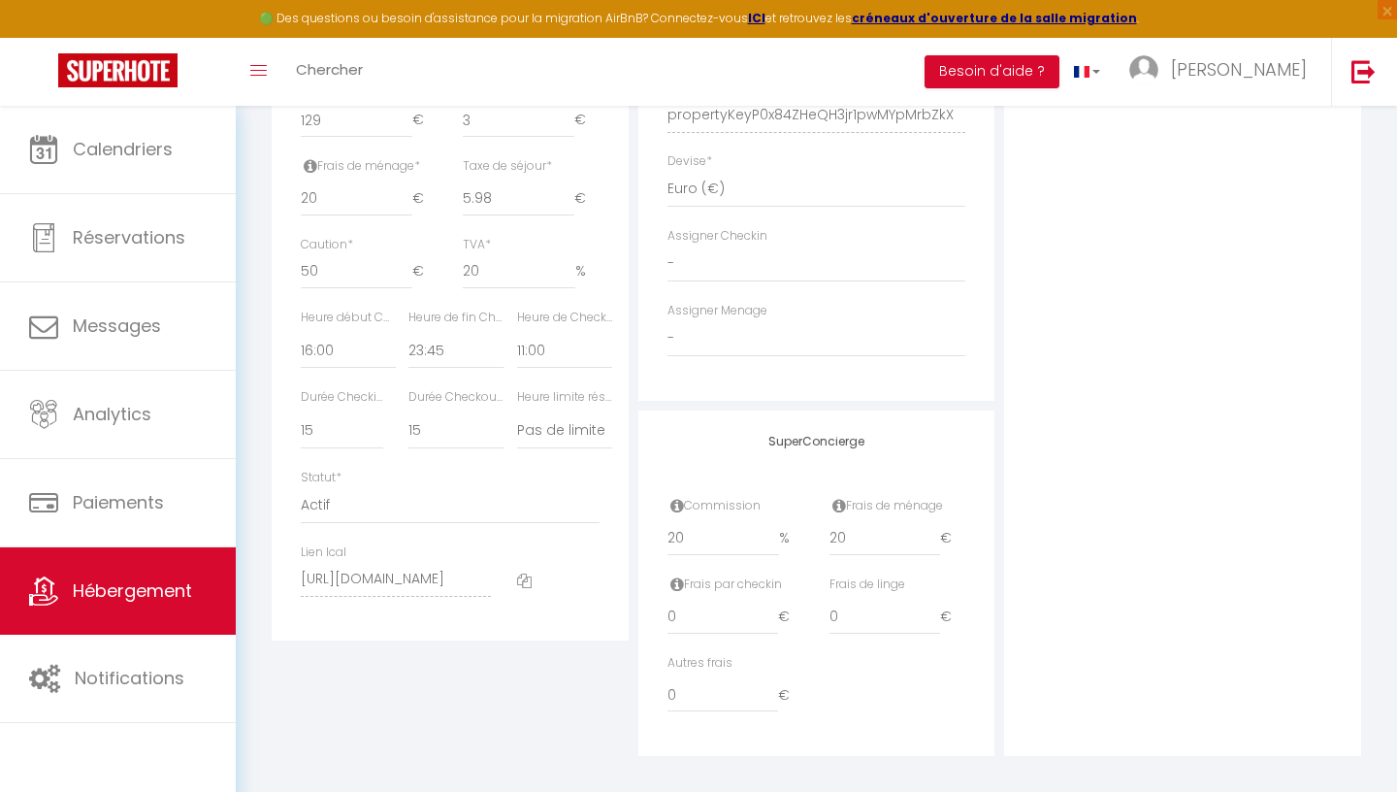
scroll to position [917, 0]
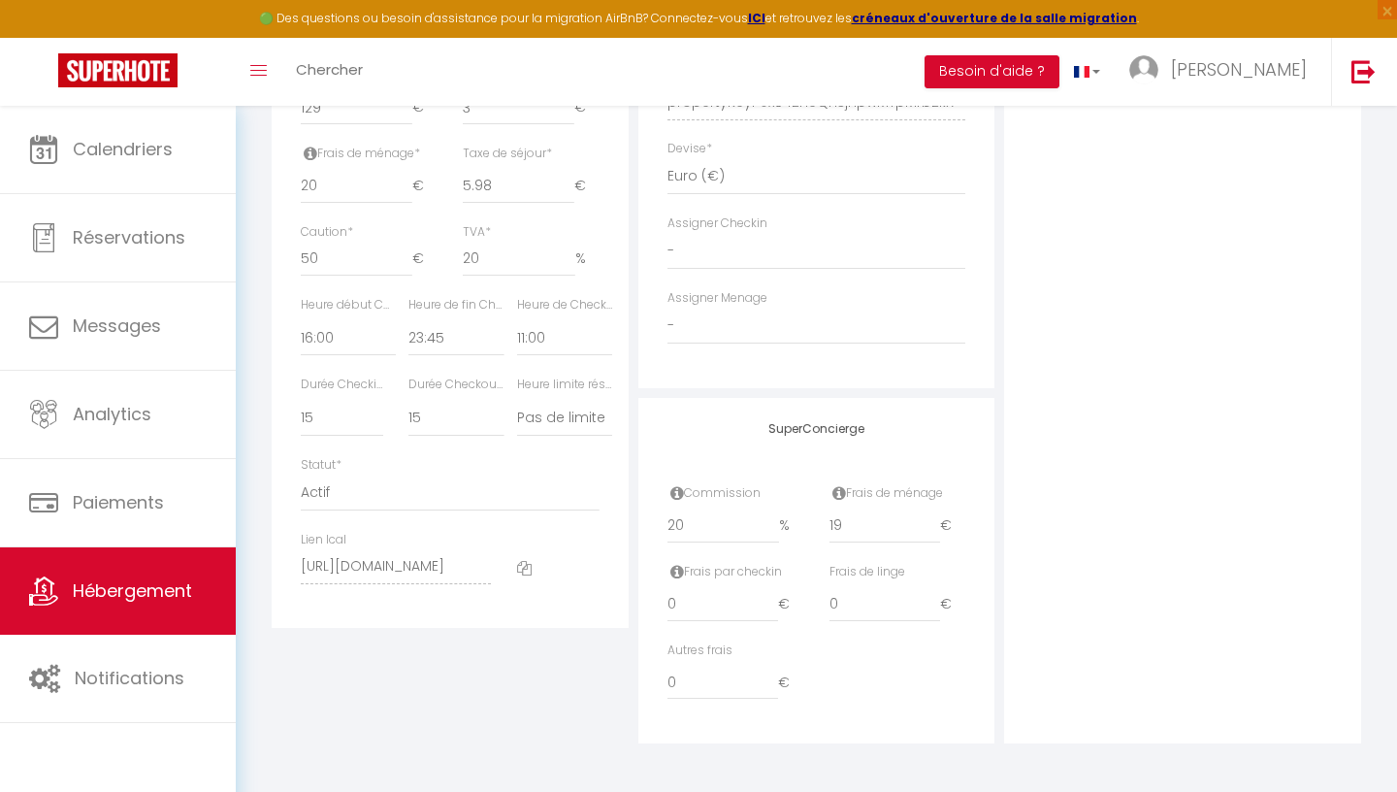
click at [934, 531] on input "19" at bounding box center [885, 525] width 112 height 35
click at [934, 531] on input "18" at bounding box center [885, 525] width 112 height 35
click at [934, 531] on input "17" at bounding box center [885, 525] width 112 height 35
click at [934, 531] on input "16" at bounding box center [885, 525] width 112 height 35
click at [934, 531] on input "15" at bounding box center [885, 525] width 112 height 35
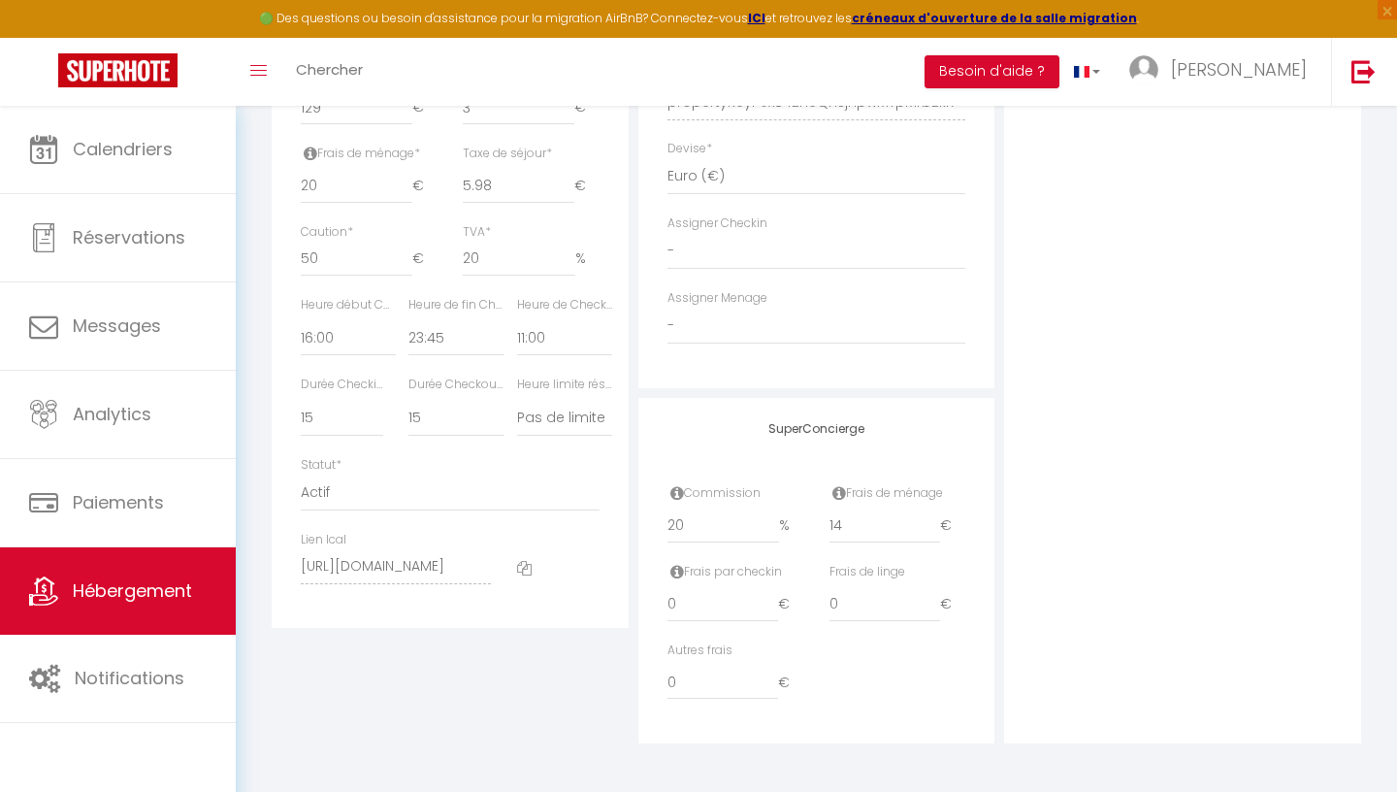
click at [934, 531] on input "14" at bounding box center [885, 525] width 112 height 35
click at [934, 531] on input "13" at bounding box center [885, 525] width 112 height 35
click at [867, 666] on div "Autres frais 0 €" at bounding box center [817, 680] width 324 height 79
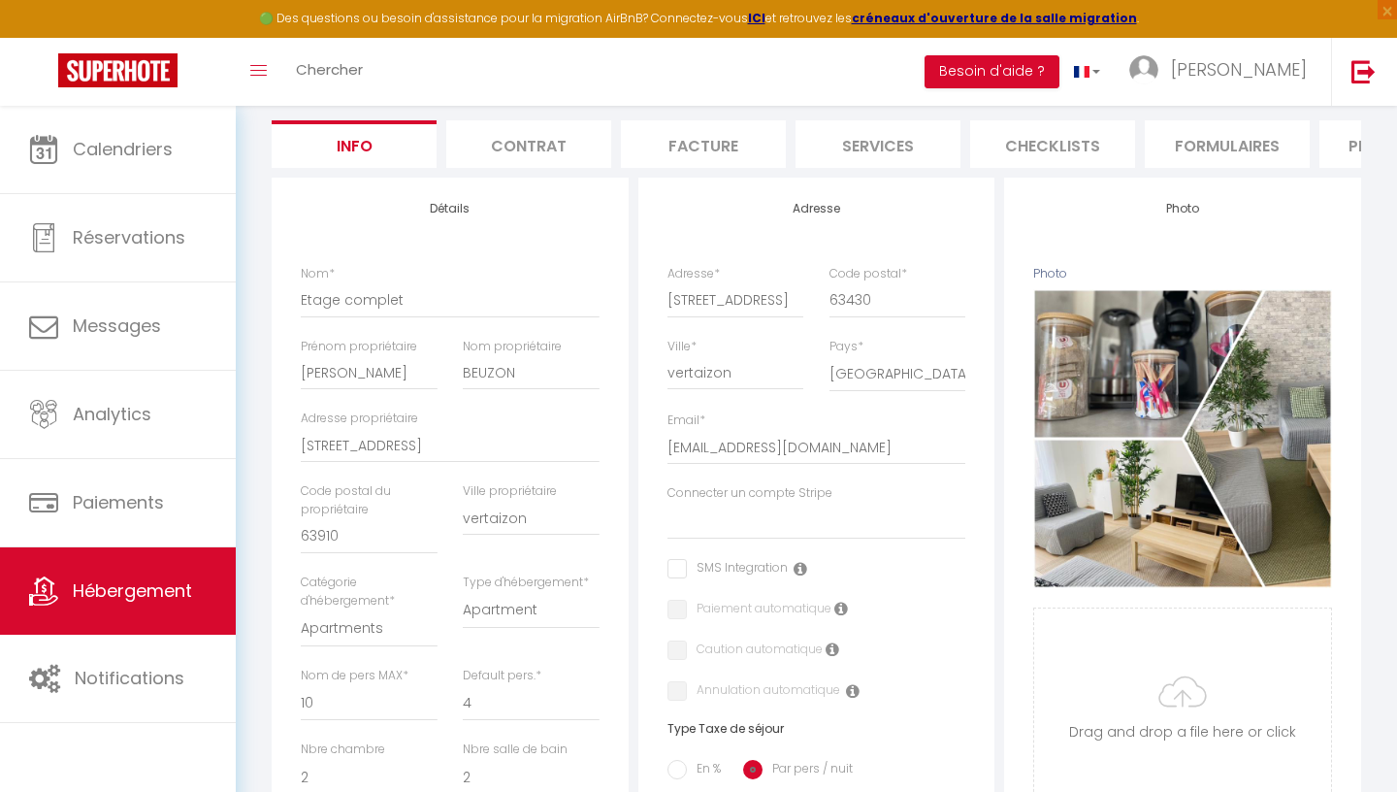
scroll to position [0, 0]
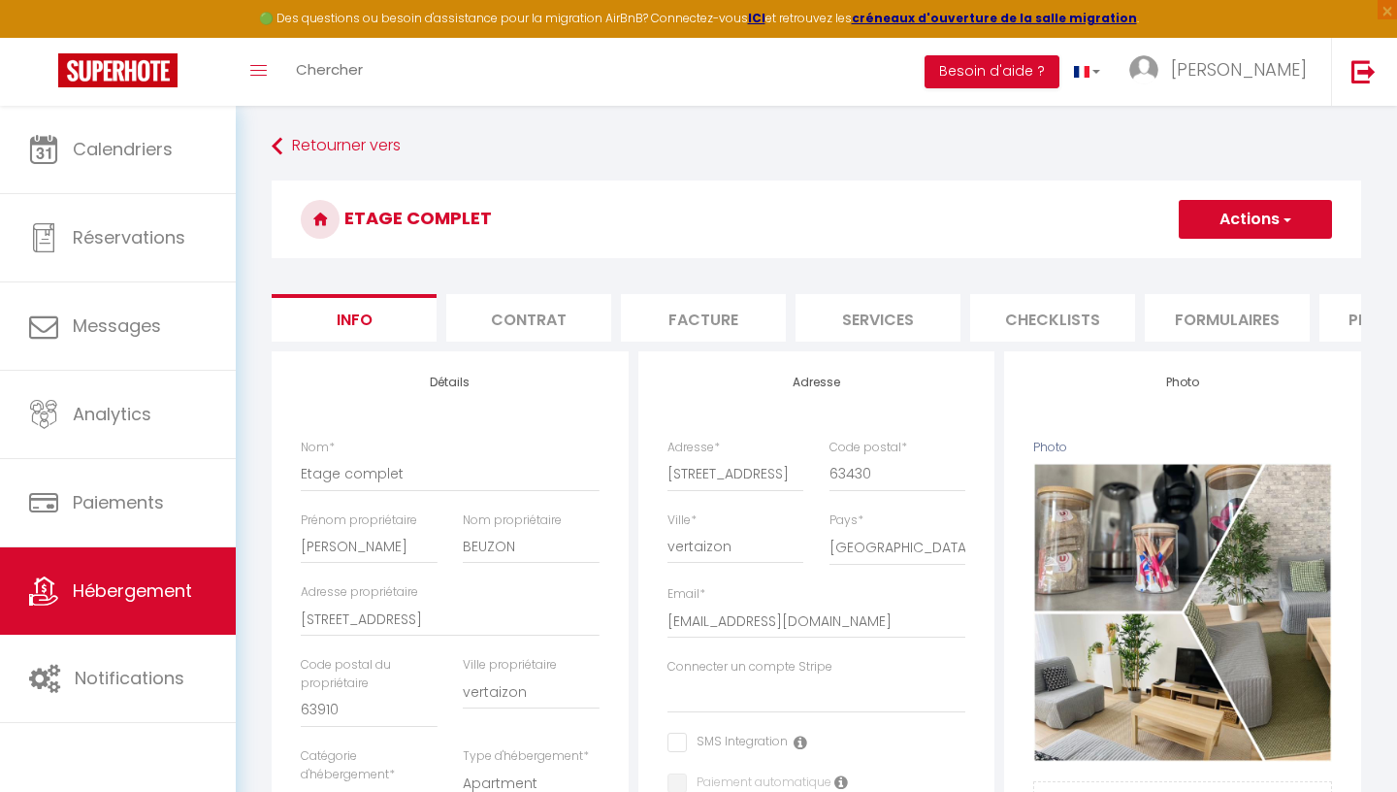
click at [1251, 225] on button "Actions" at bounding box center [1255, 219] width 153 height 39
click at [1202, 266] on input "Enregistrer" at bounding box center [1179, 261] width 72 height 19
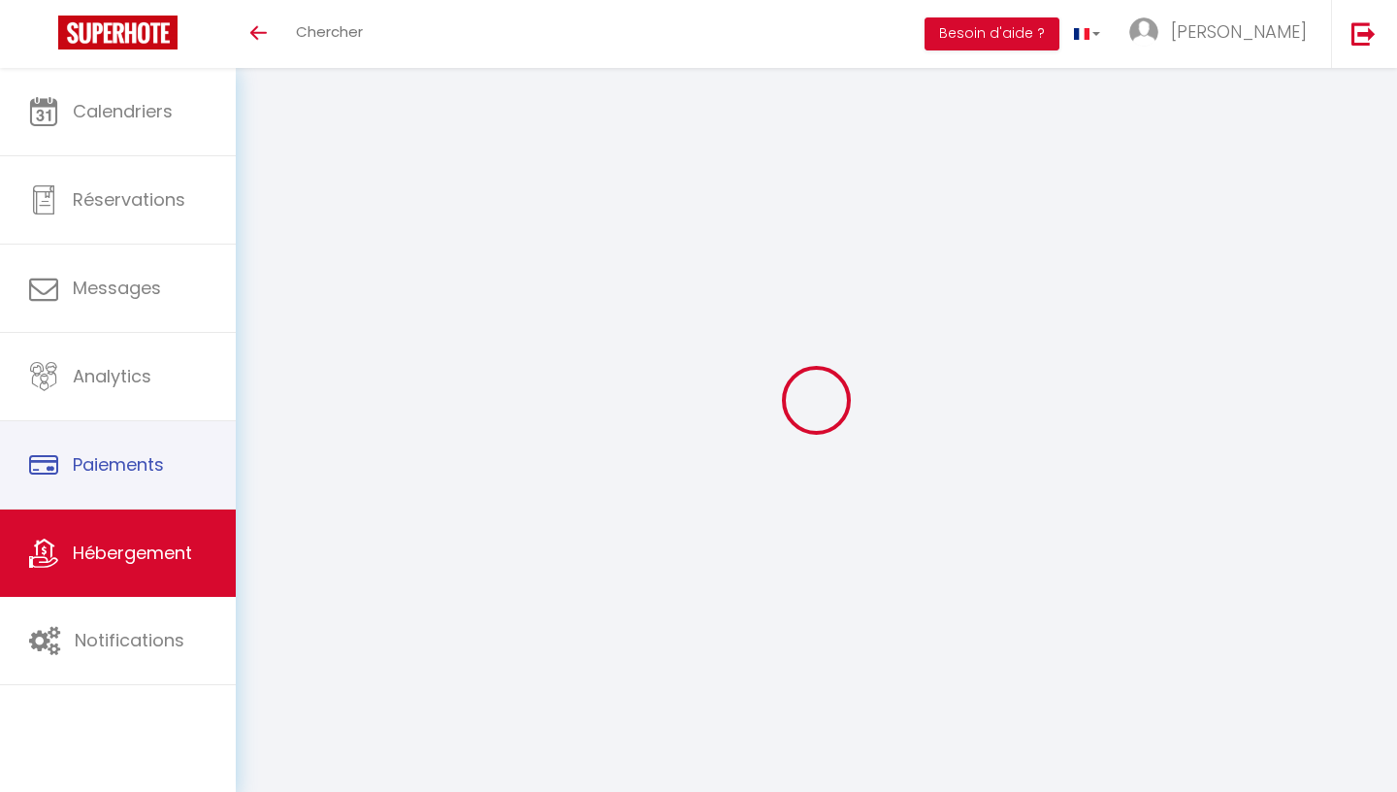
select select
checkbox input "false"
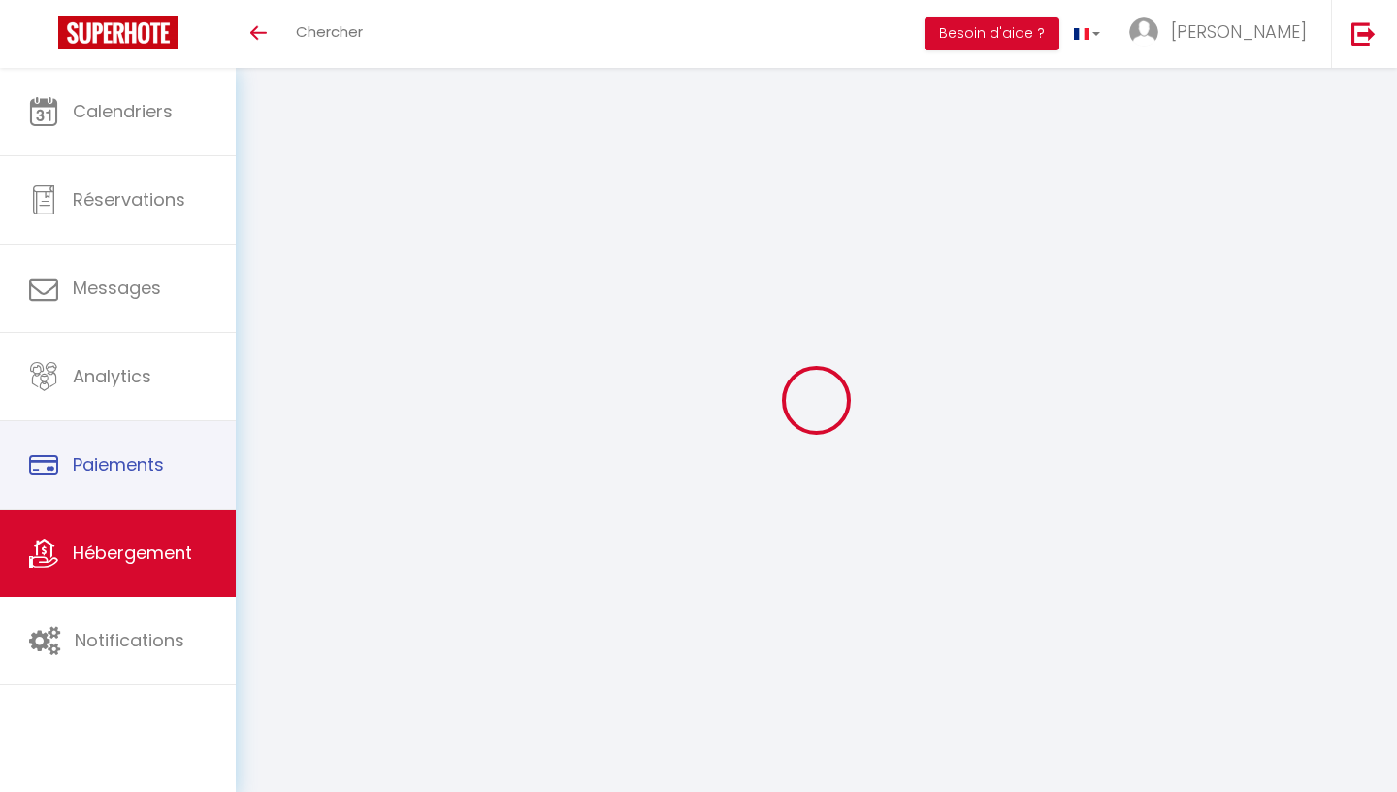
select select "16:00"
select select "23:45"
select select "11:00"
select select "15"
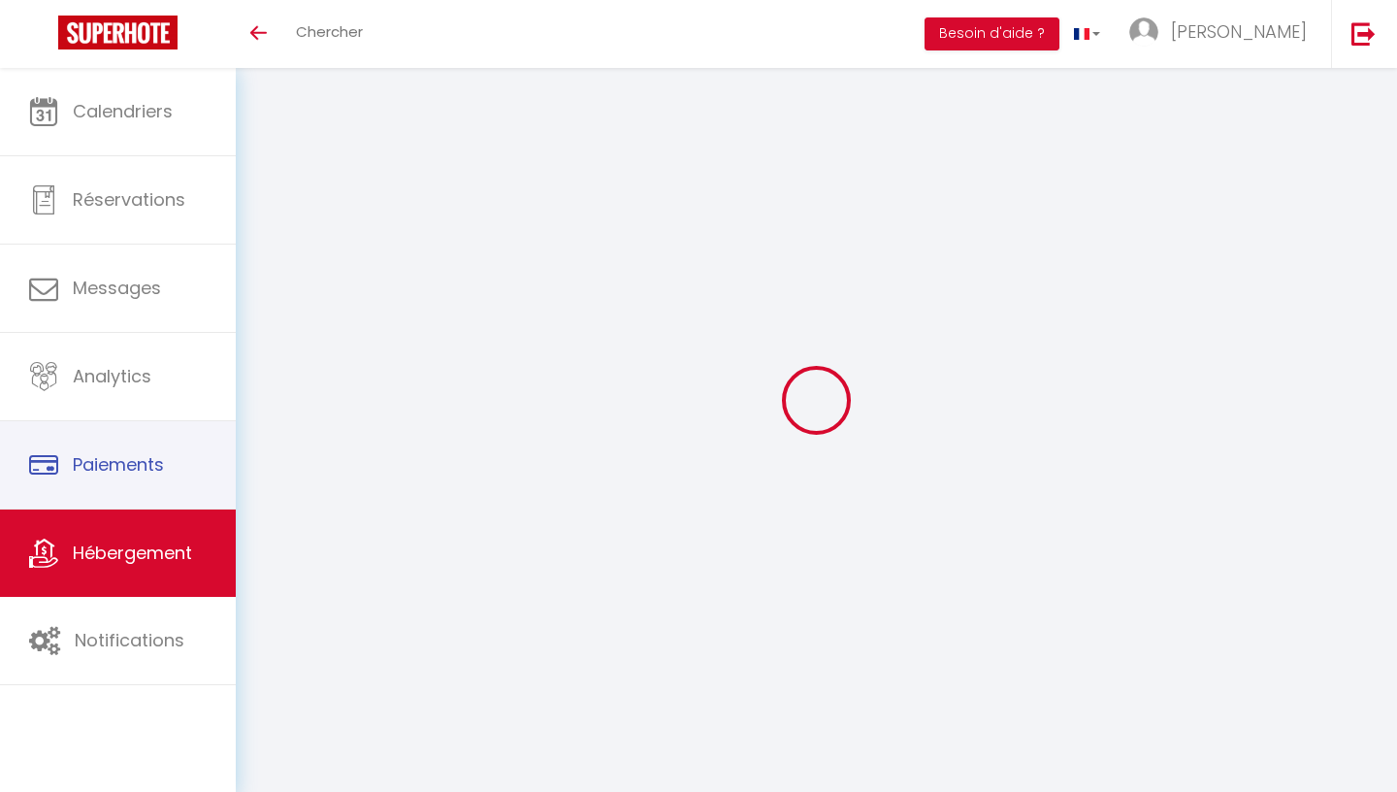
select select "21:00"
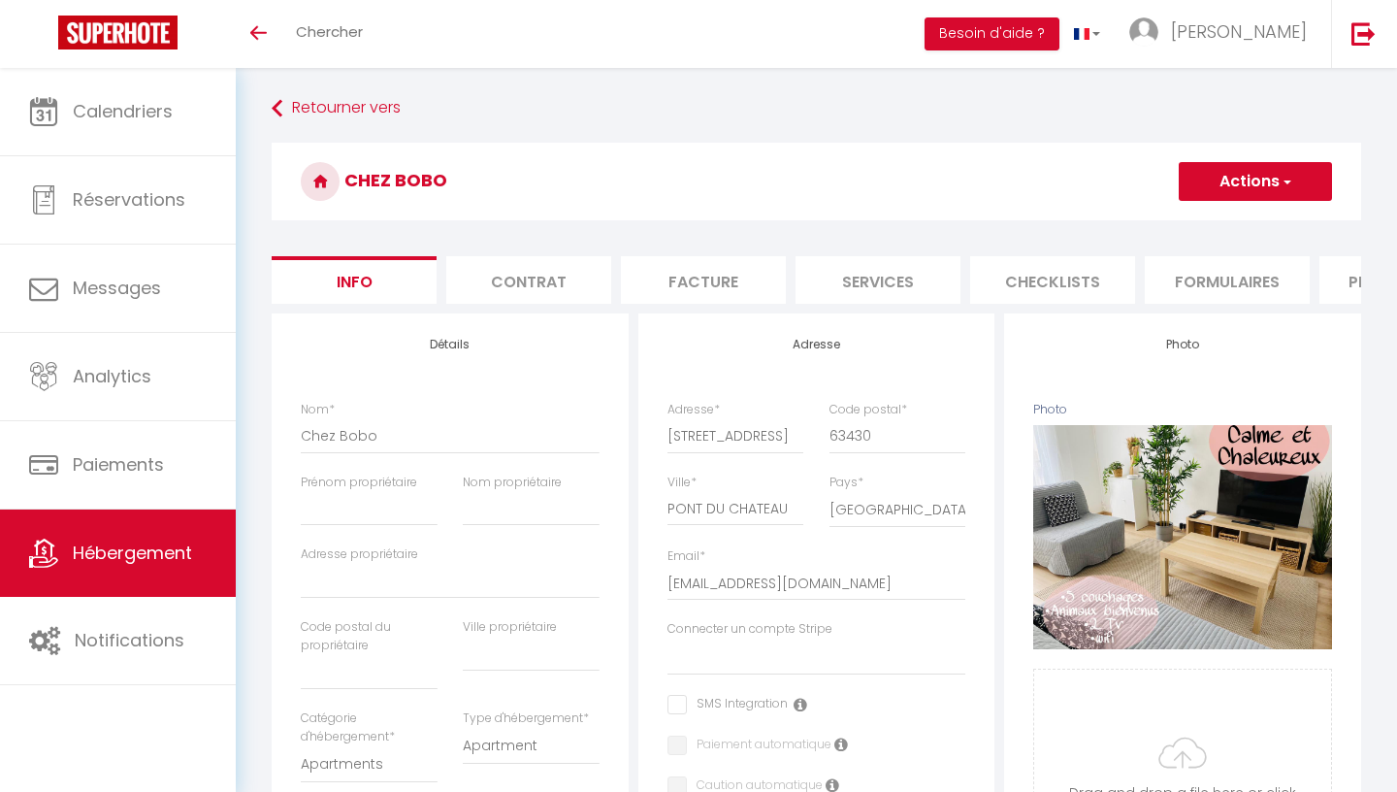
click at [156, 565] on span "Hébergement" at bounding box center [132, 552] width 119 height 24
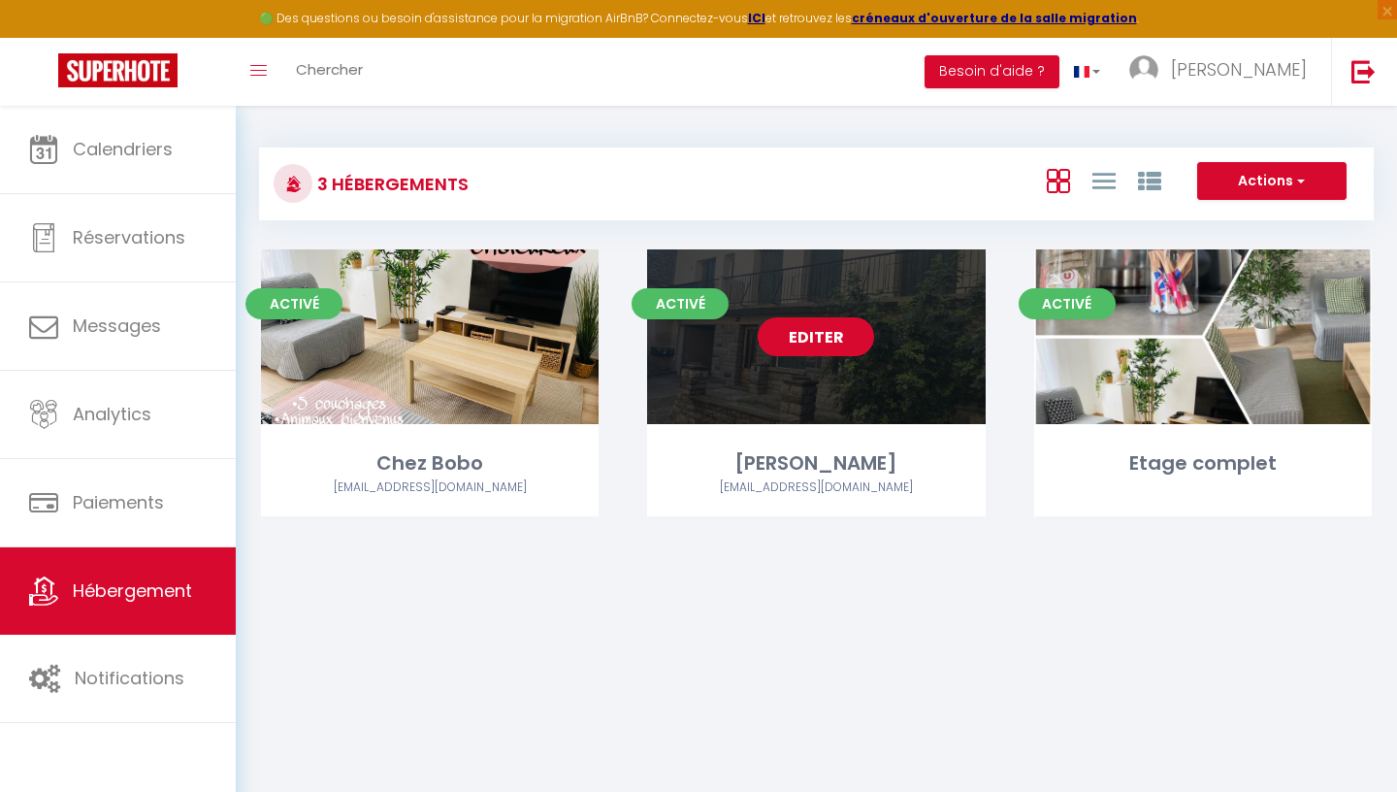
click at [809, 345] on link "Editer" at bounding box center [816, 336] width 116 height 39
select select "3"
select select "2"
select select "1"
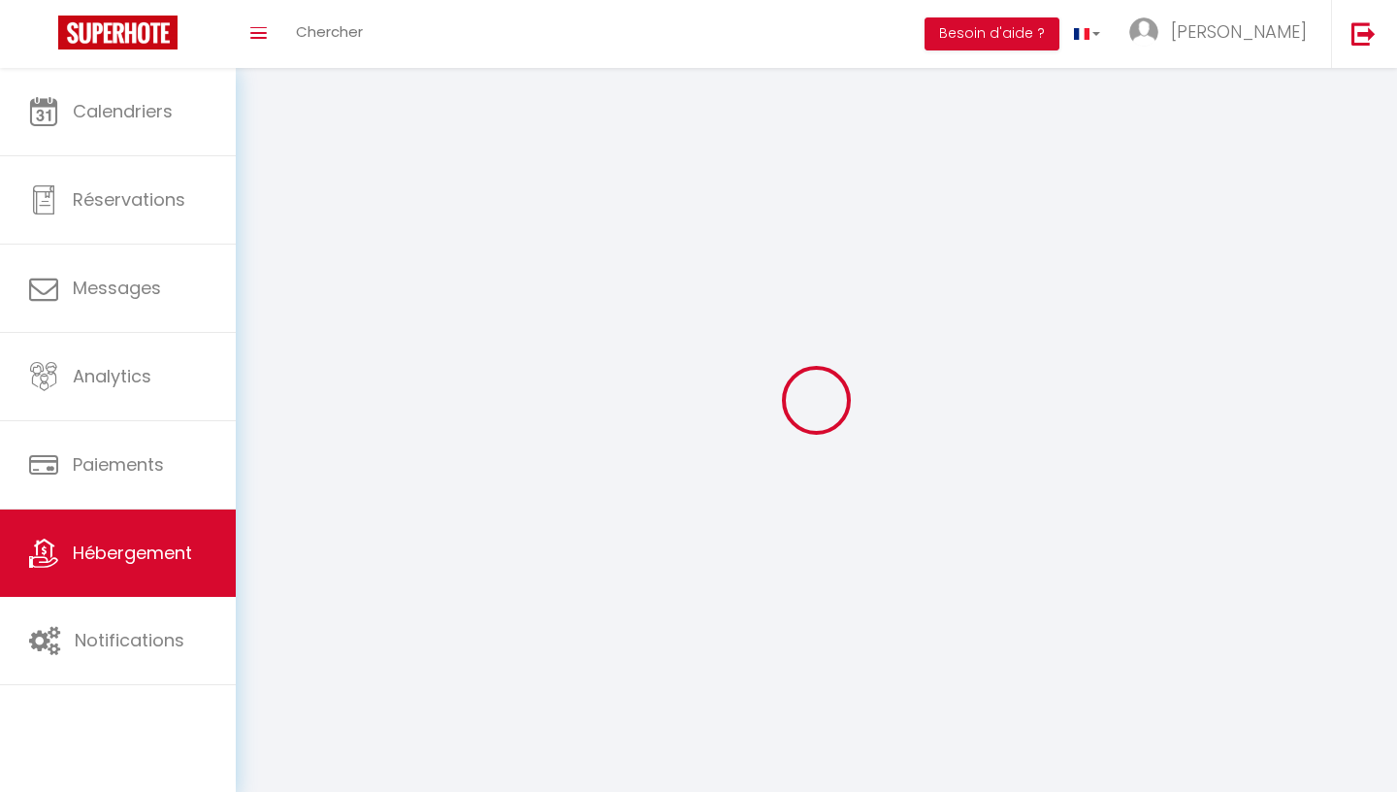
select select
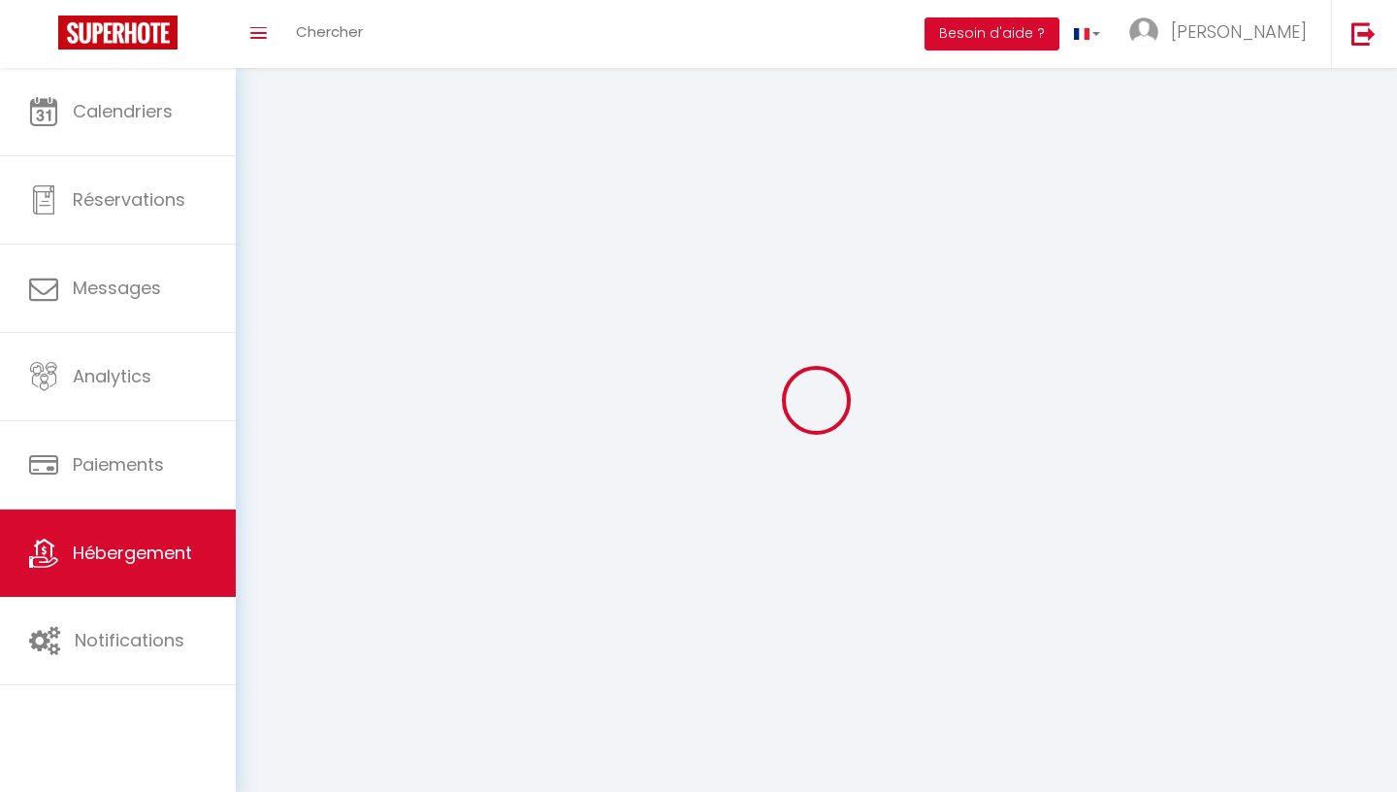
select select
checkbox input "false"
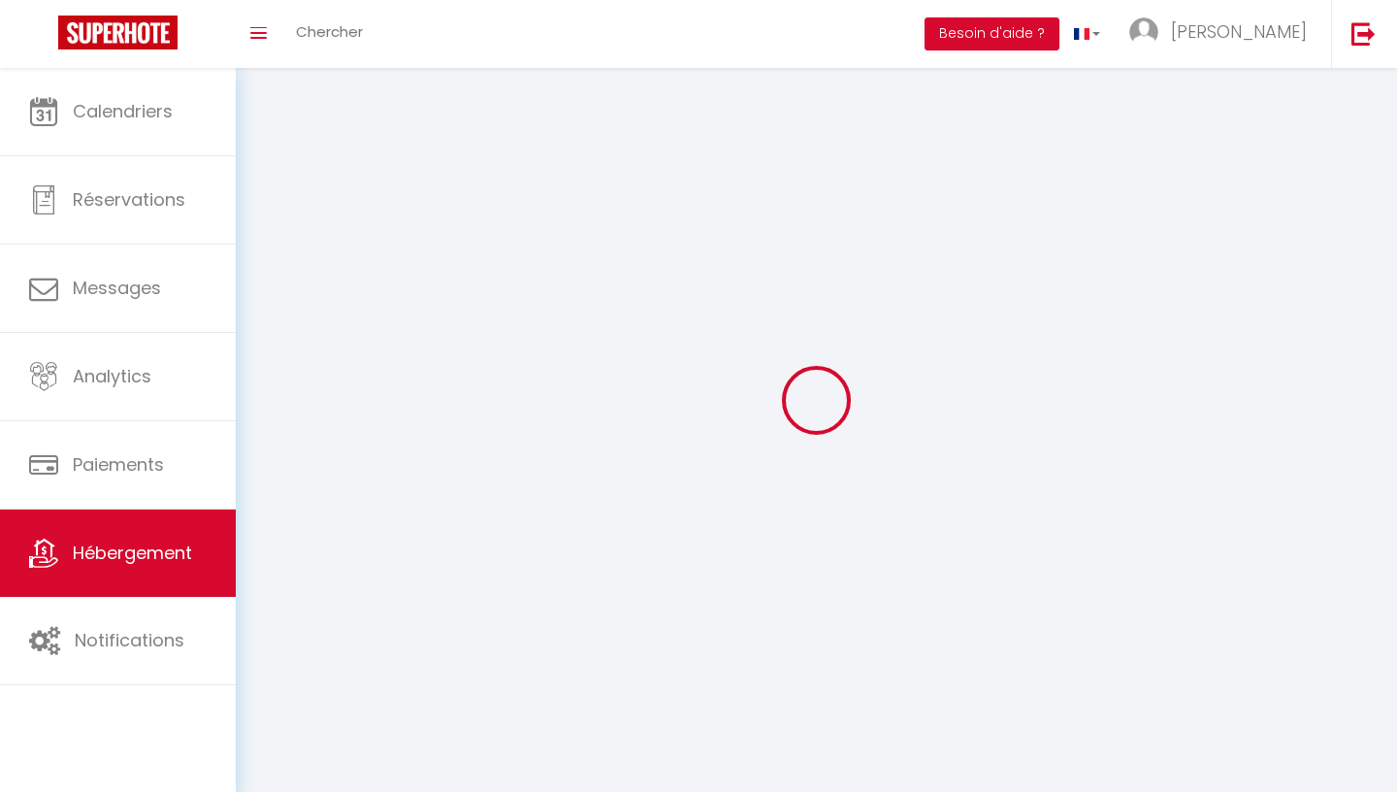
checkbox input "false"
select select
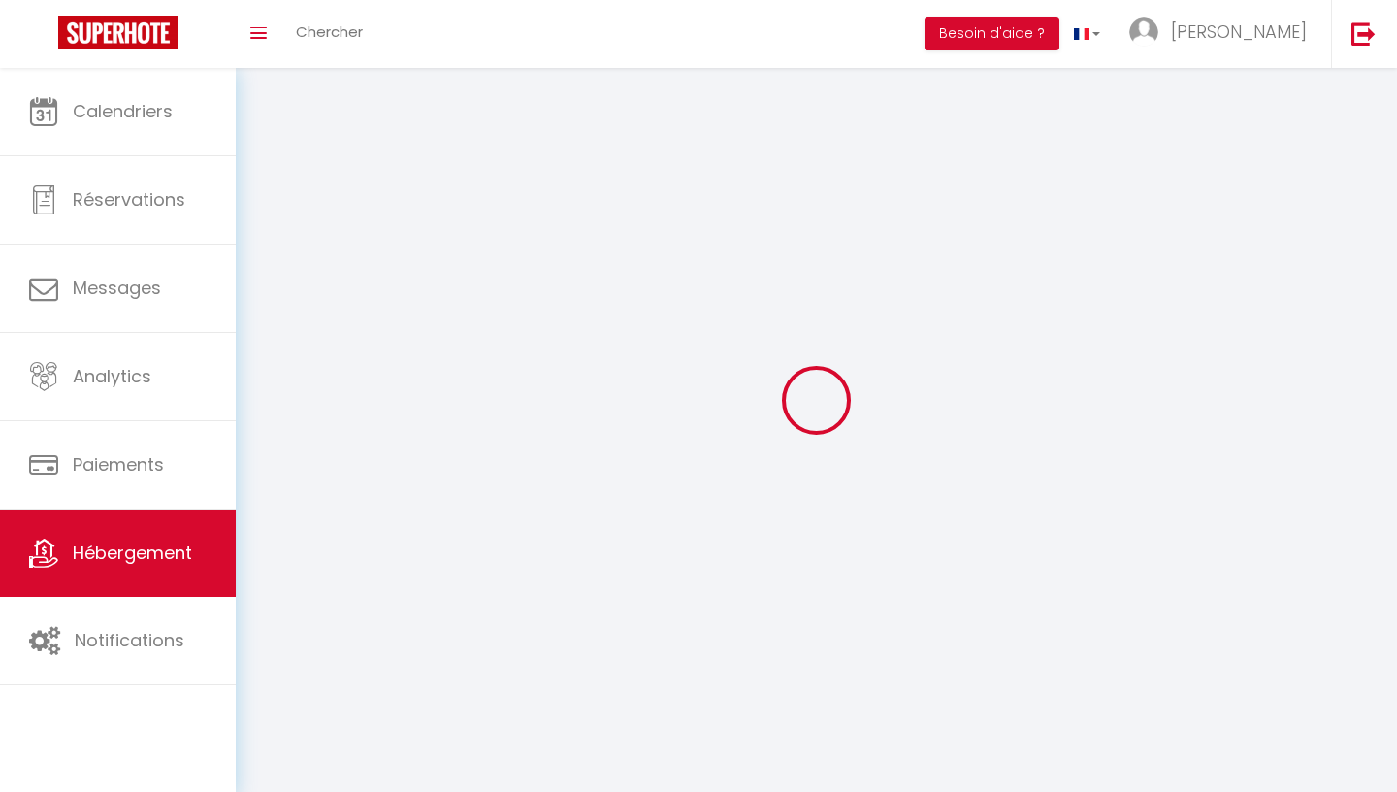
select select
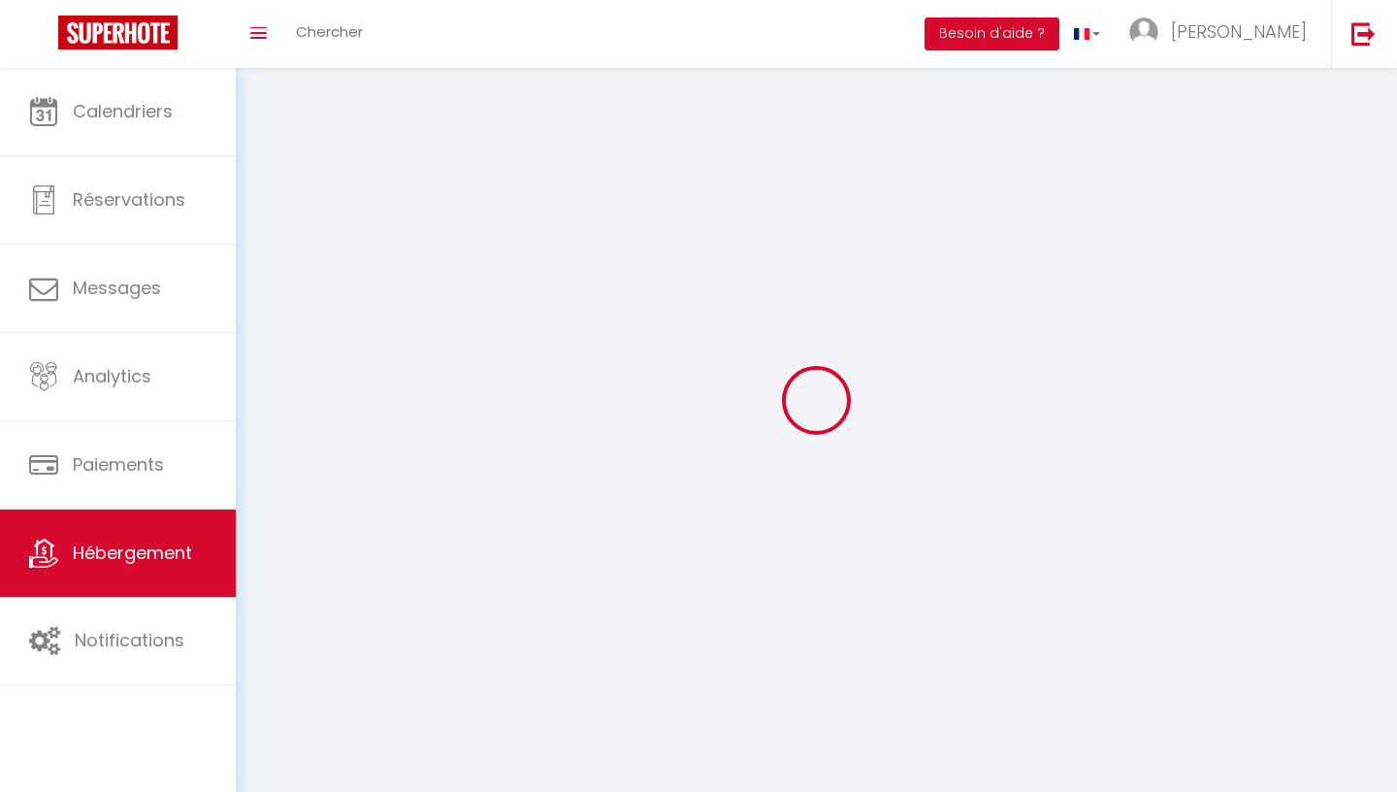
checkbox input "false"
select select
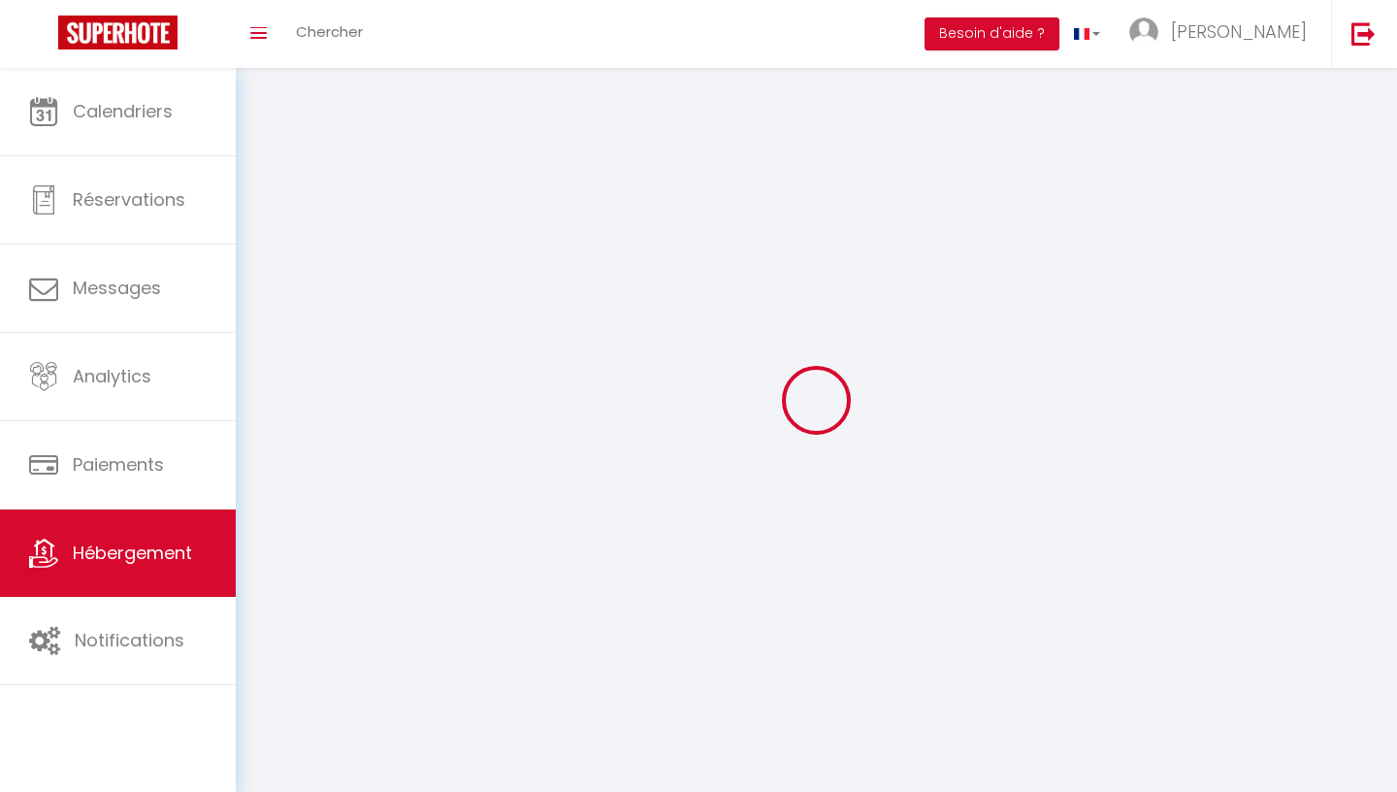
select select
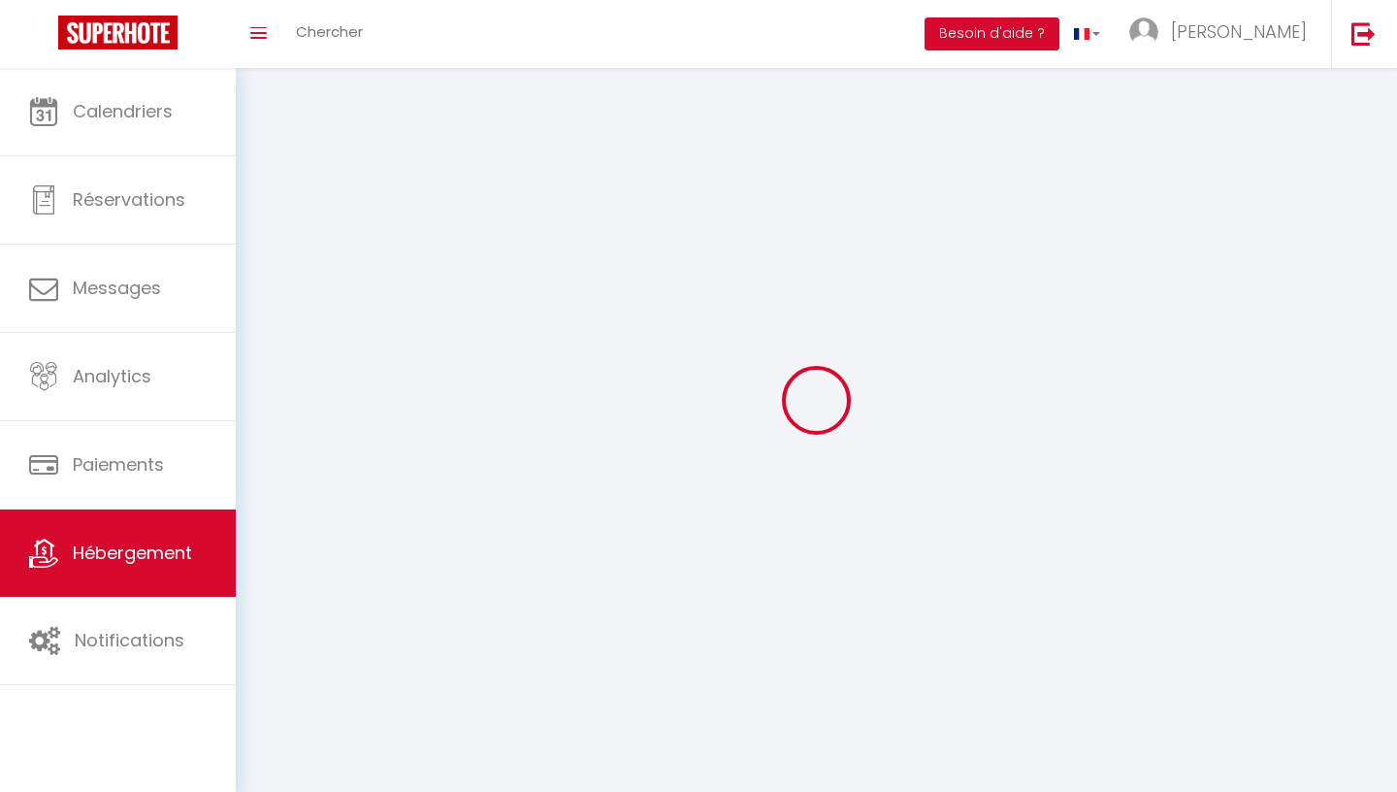
select select
checkbox input "false"
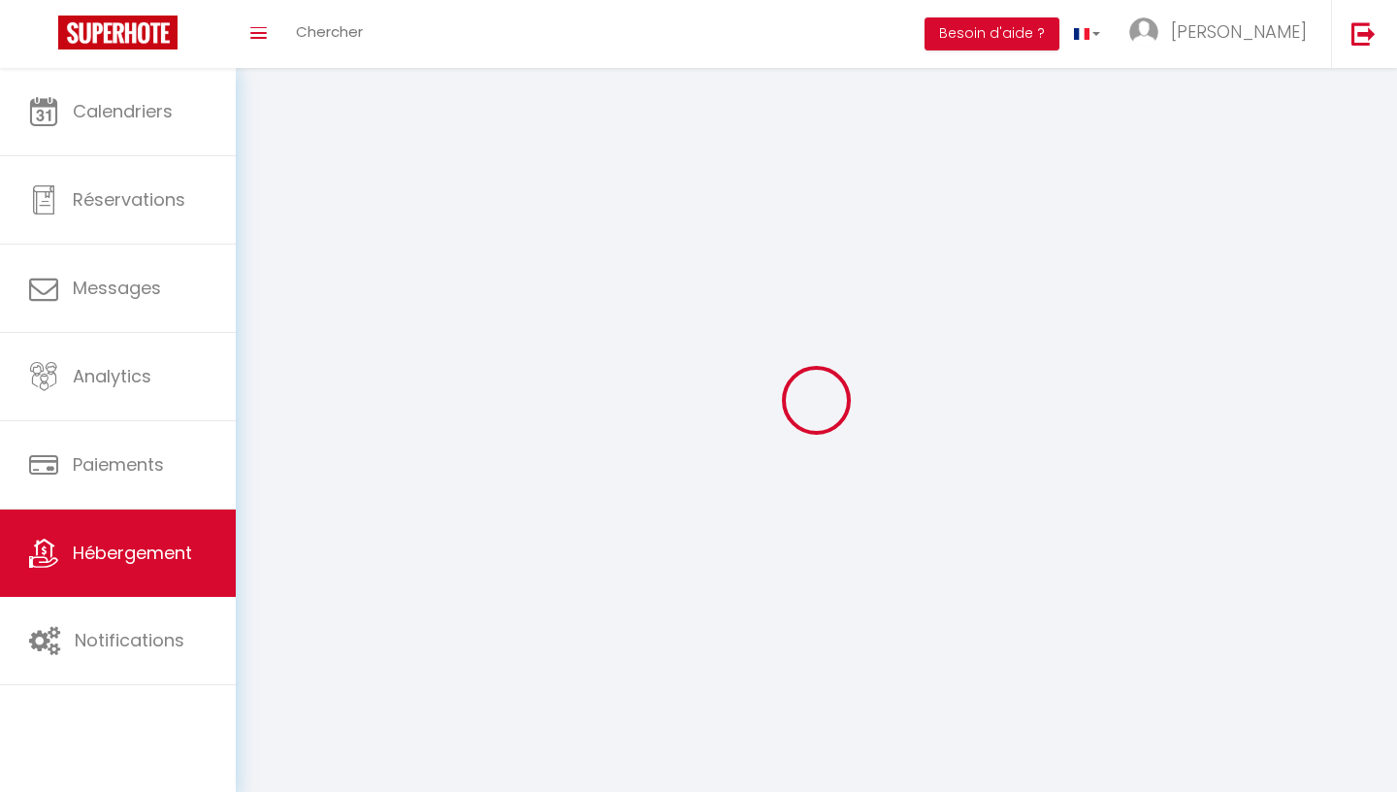
checkbox input "false"
select select
select select "1"
select select "28"
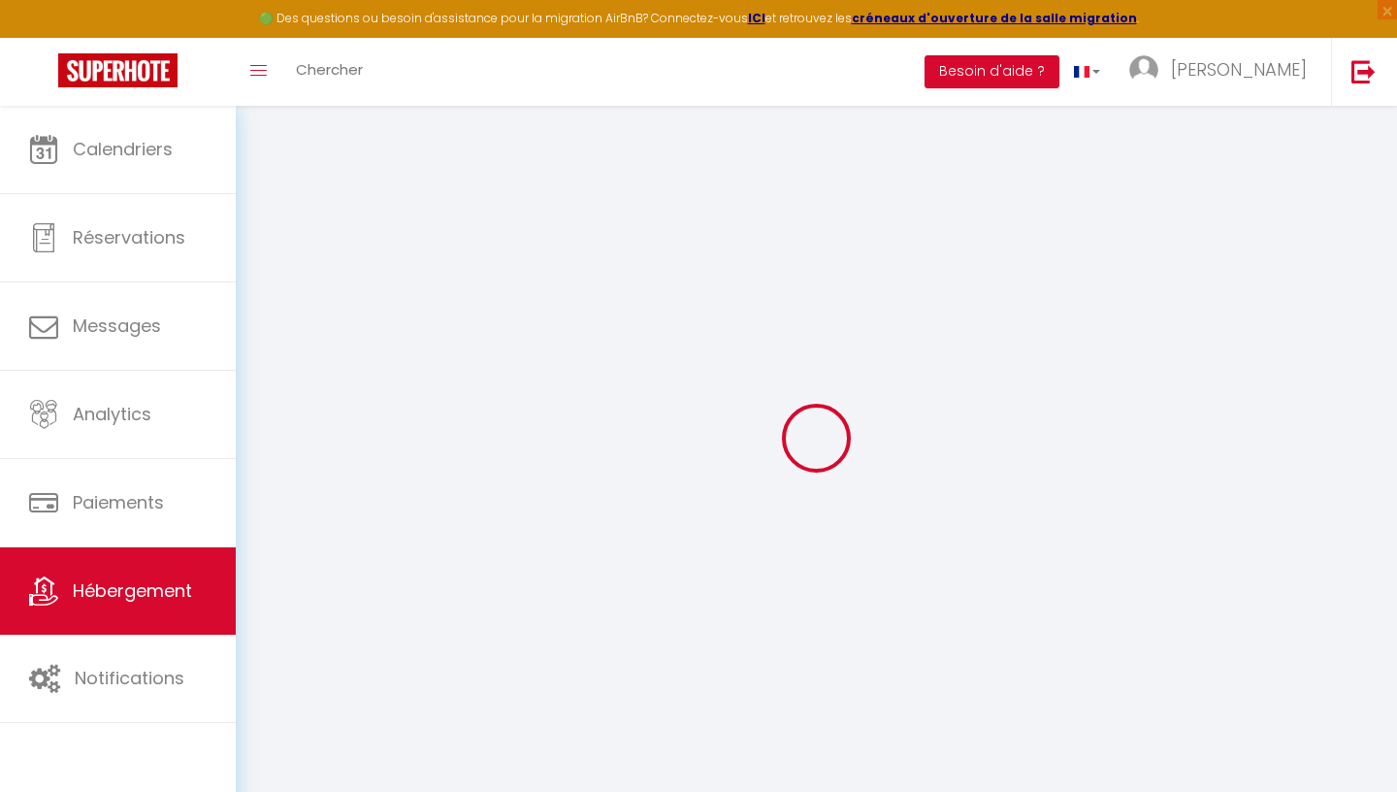
select select
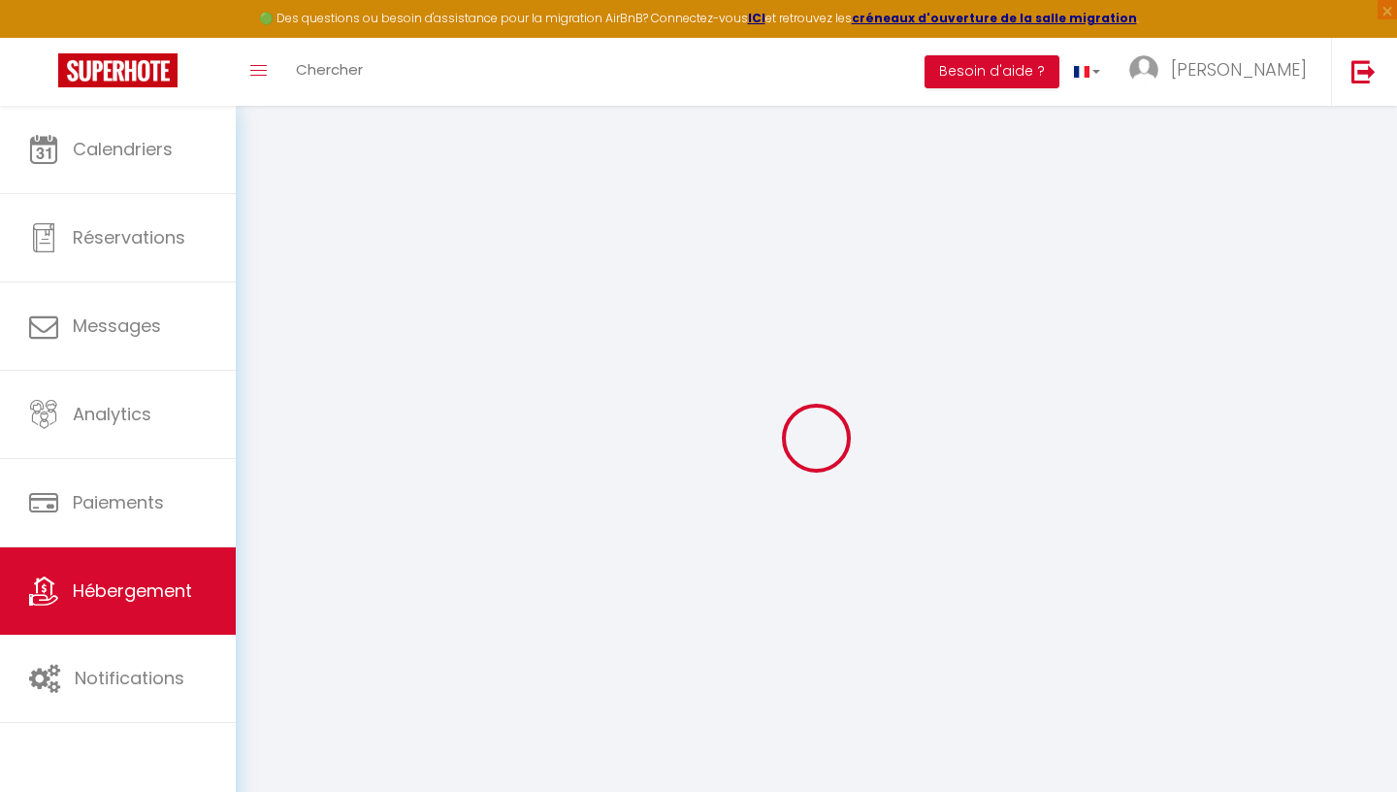
select select
checkbox input "false"
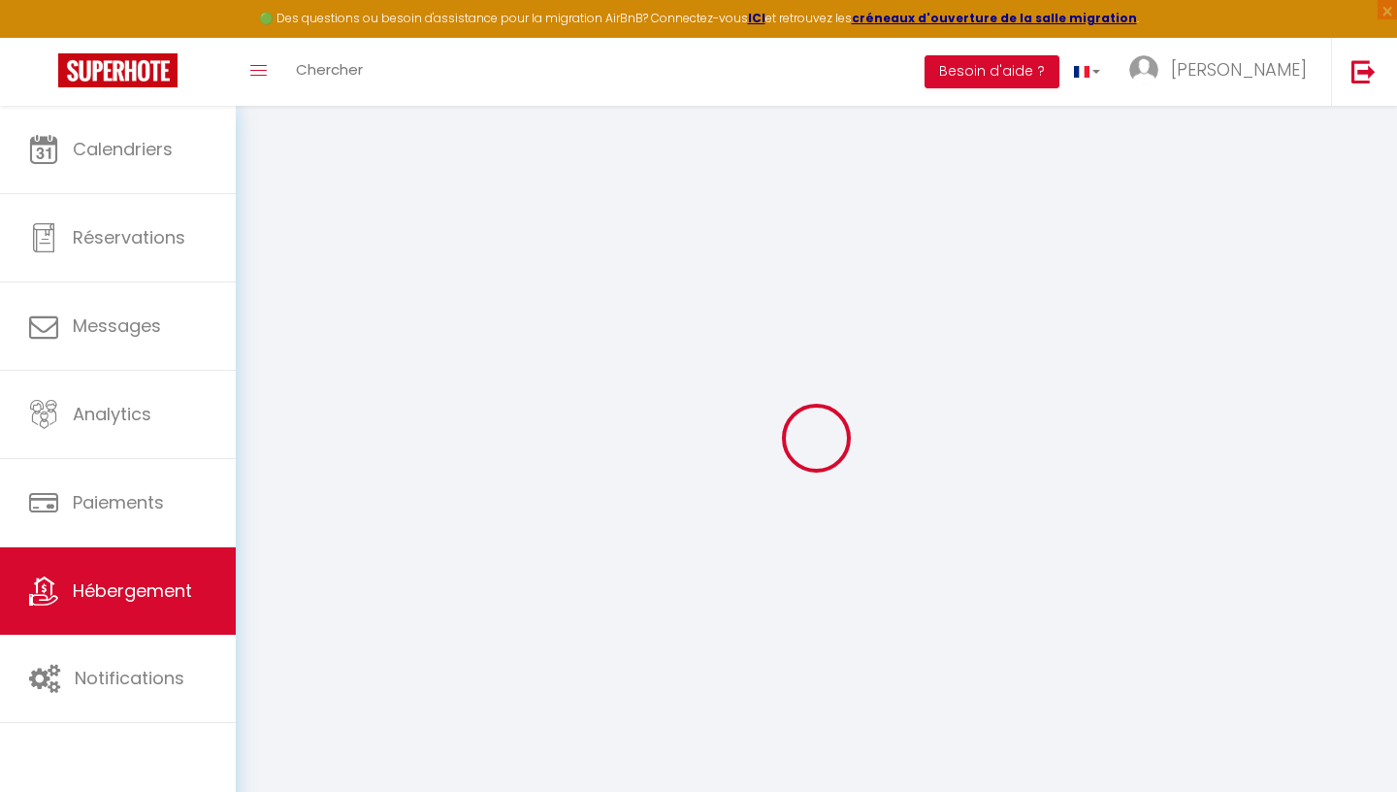
select select
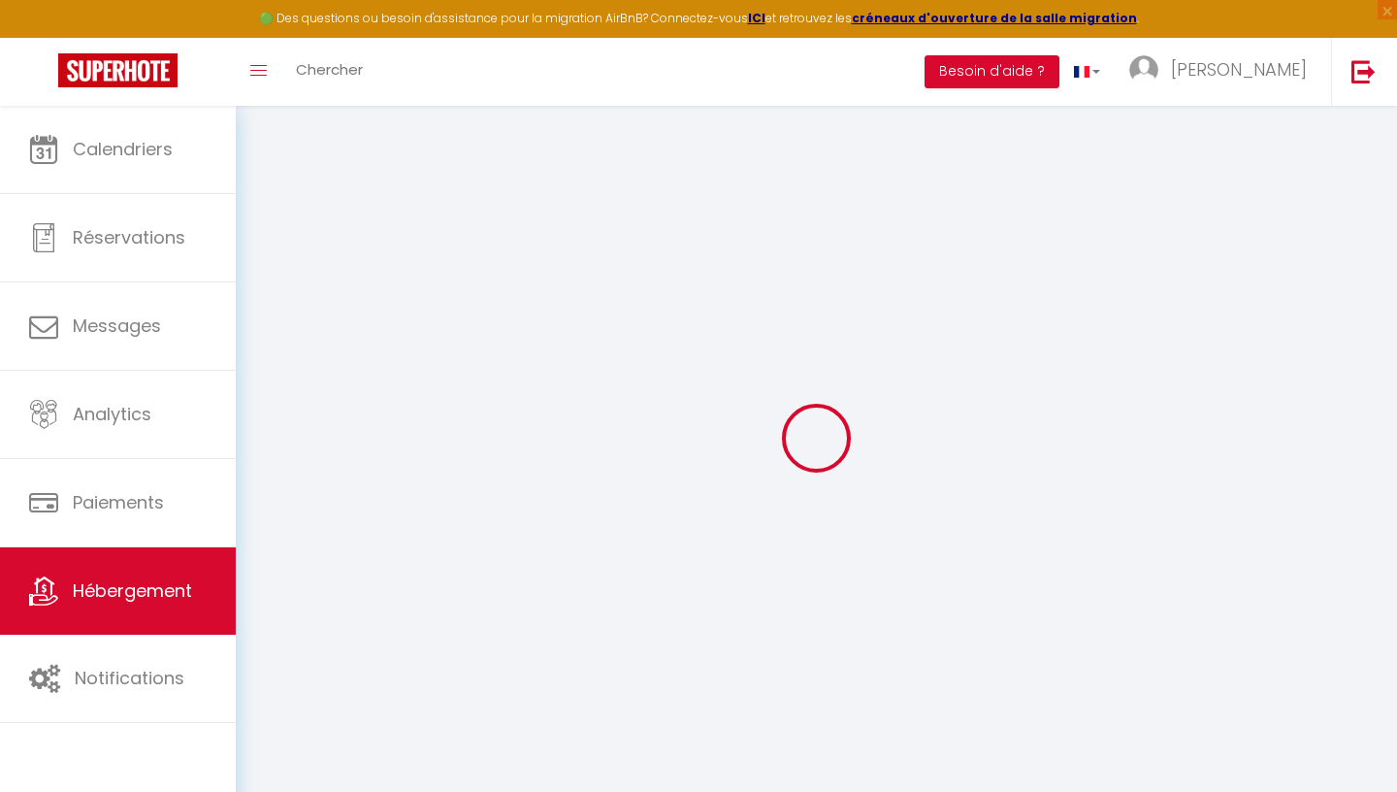
select select
checkbox input "false"
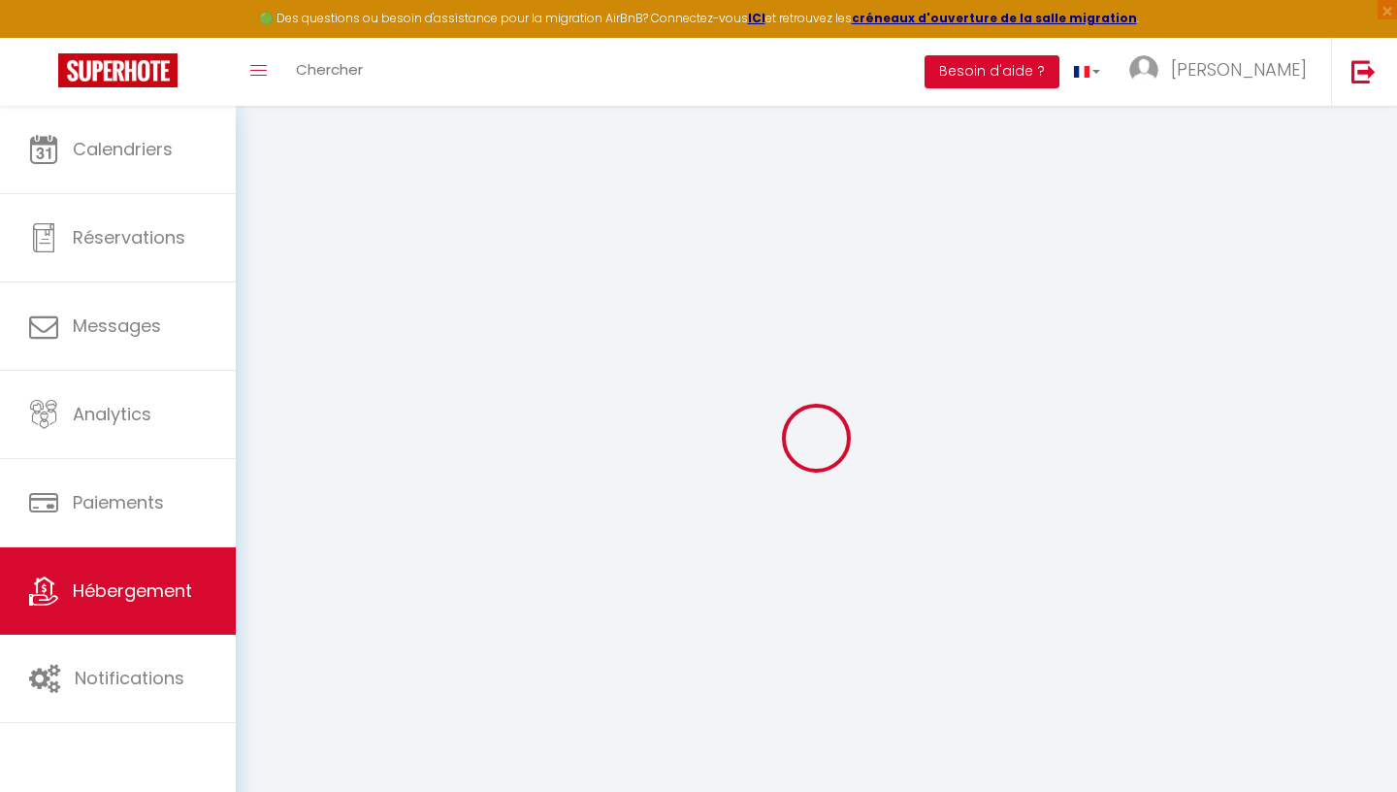
checkbox input "false"
select select
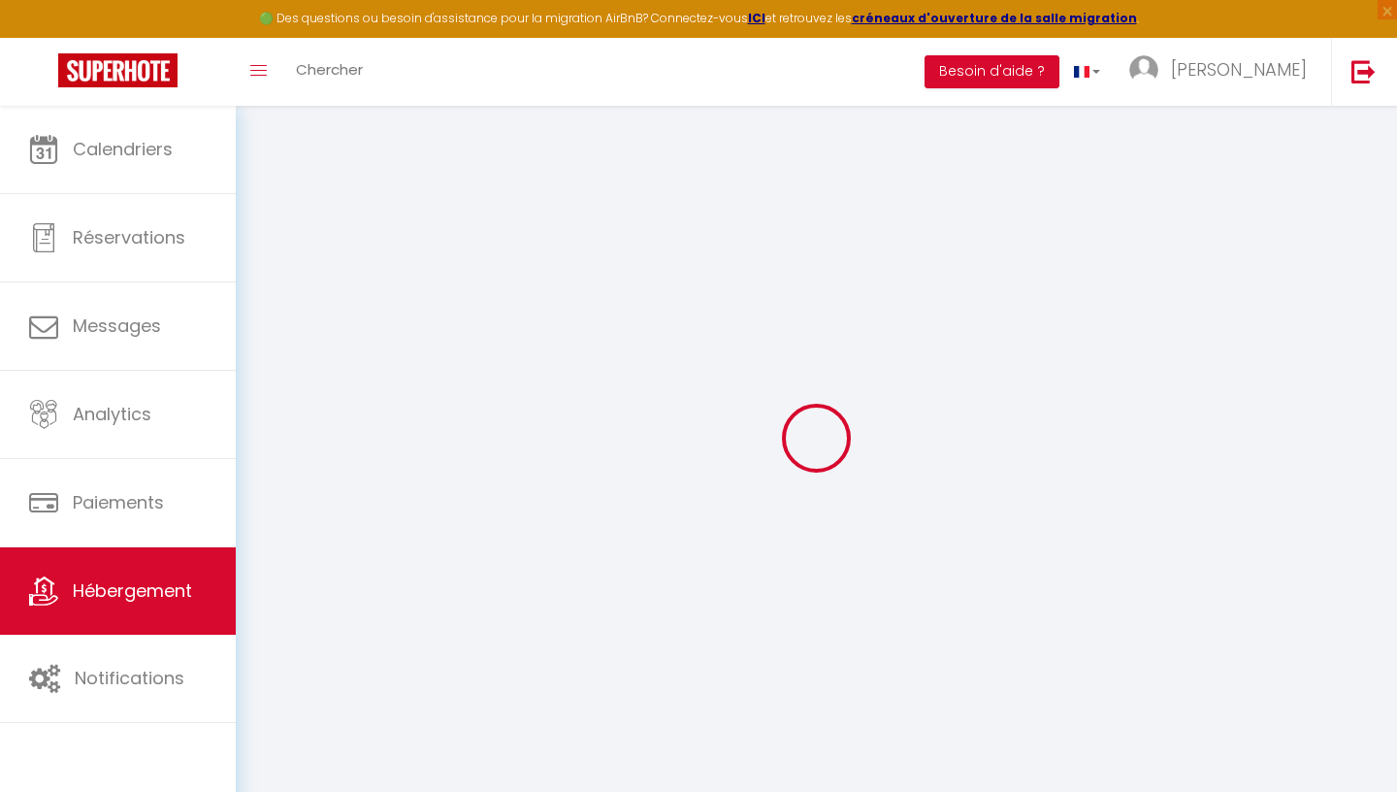
select select
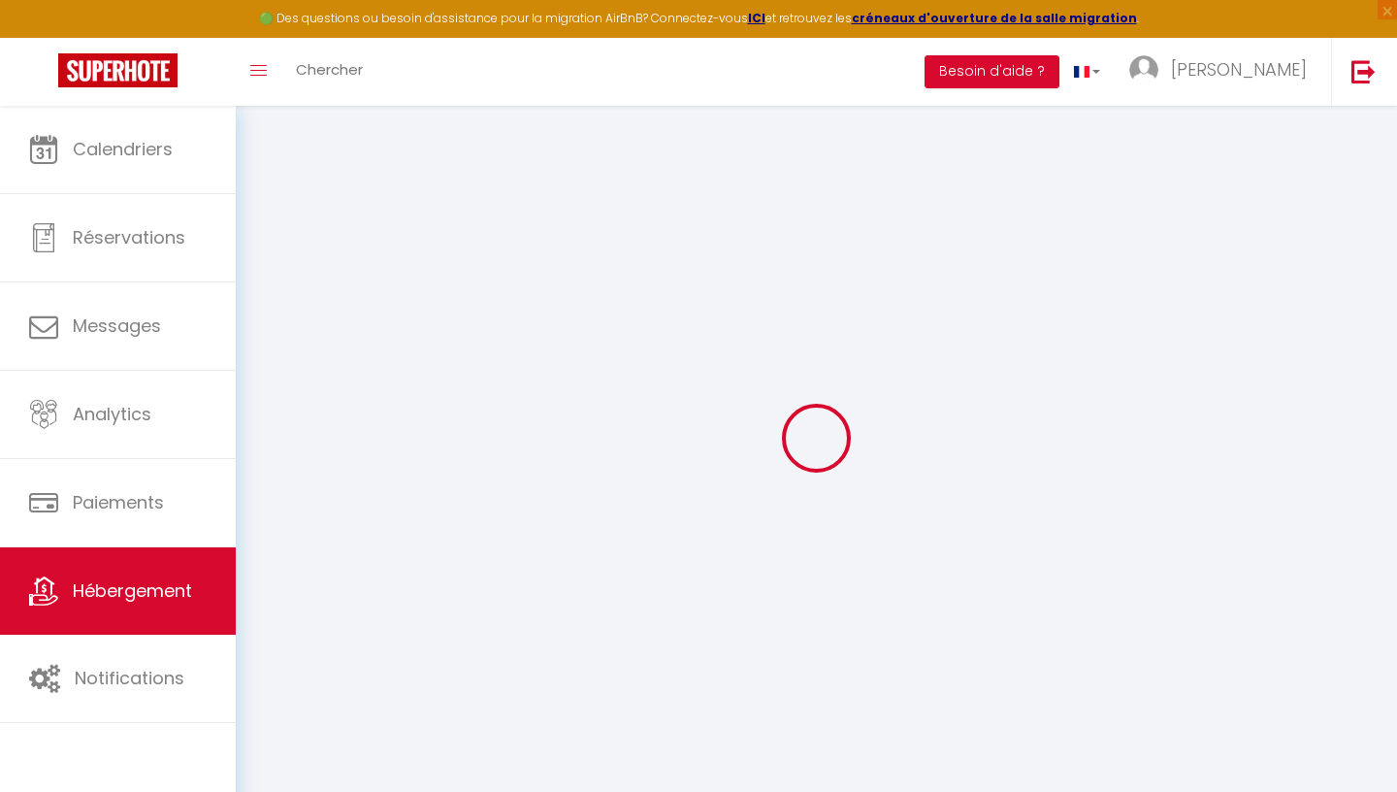
checkbox input "false"
select select
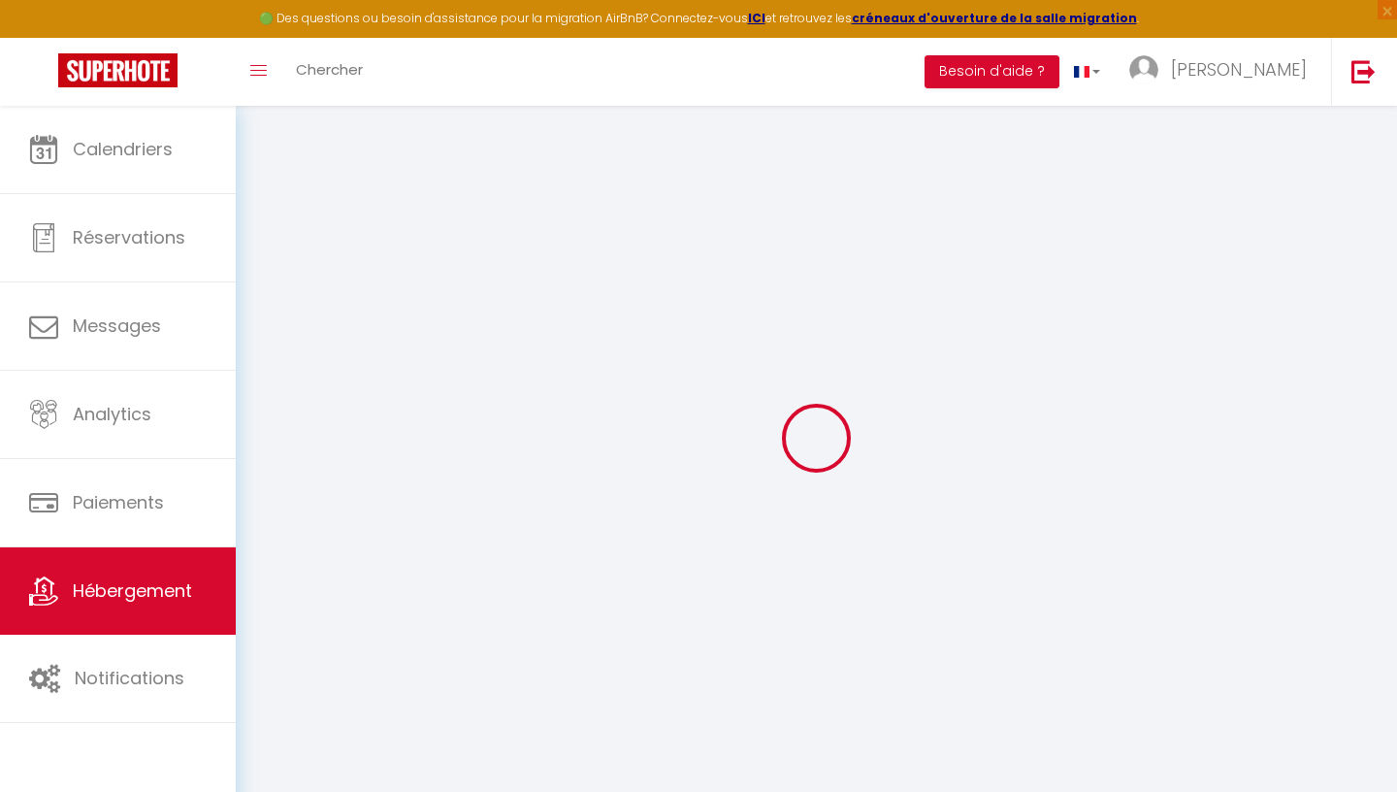
select select
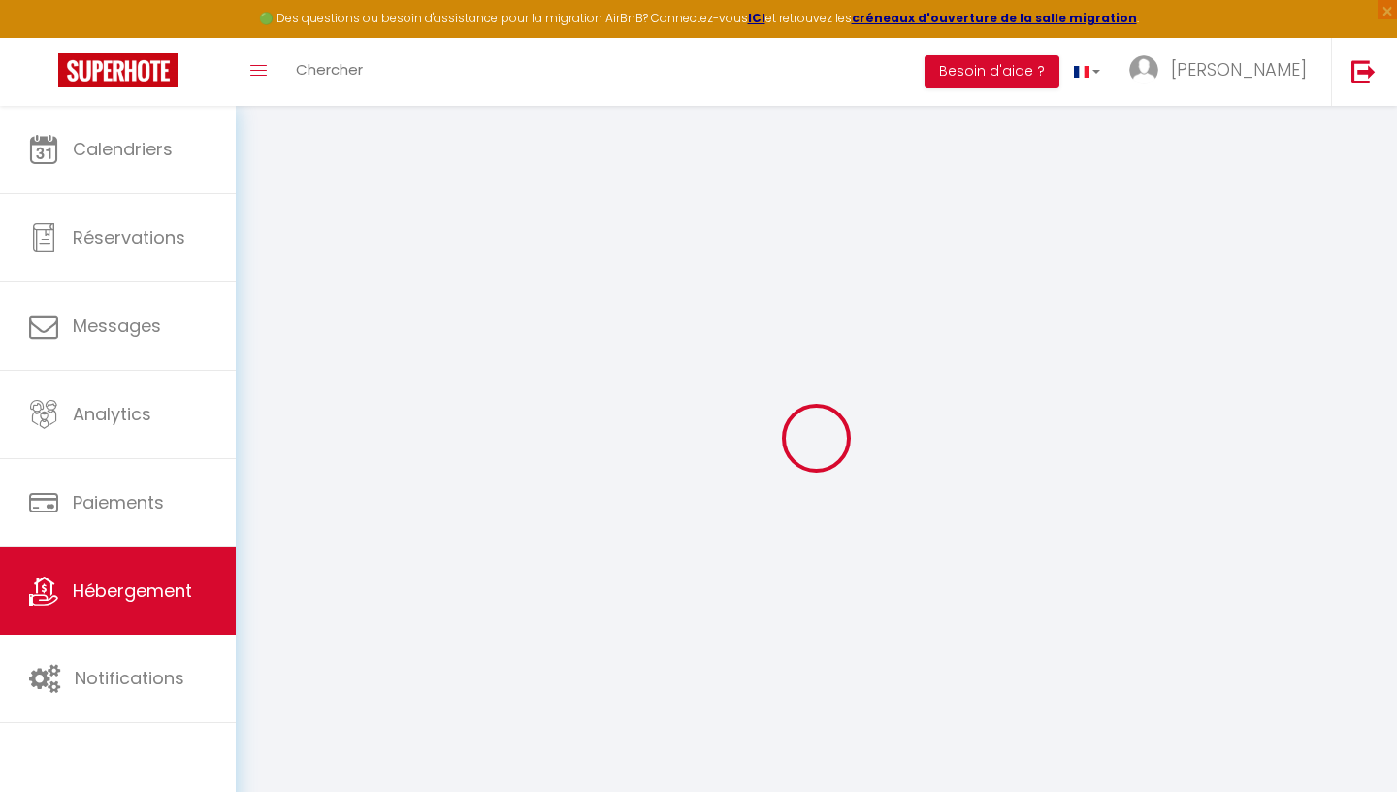
select select
checkbox input "false"
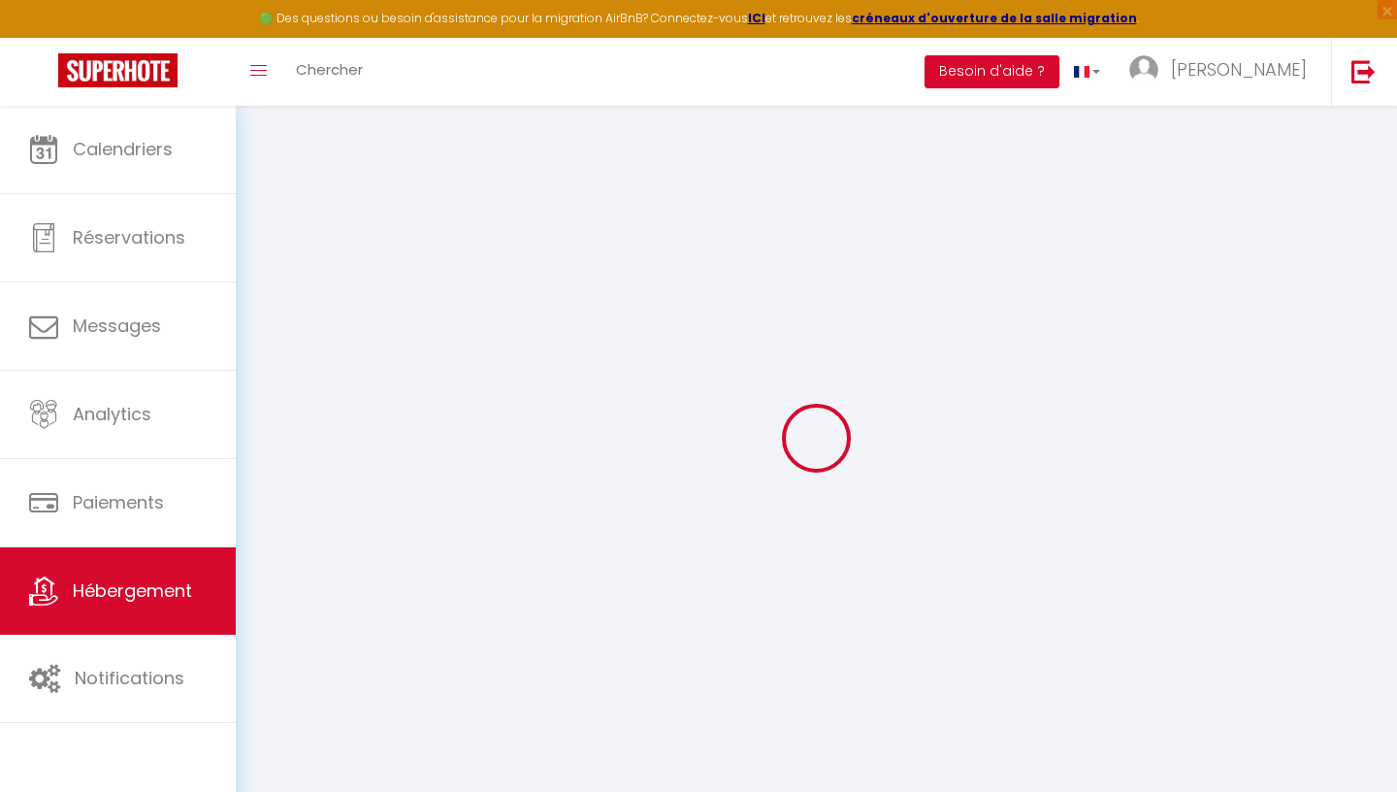
checkbox input "false"
select select
type input "[PERSON_NAME]"
select select "5"
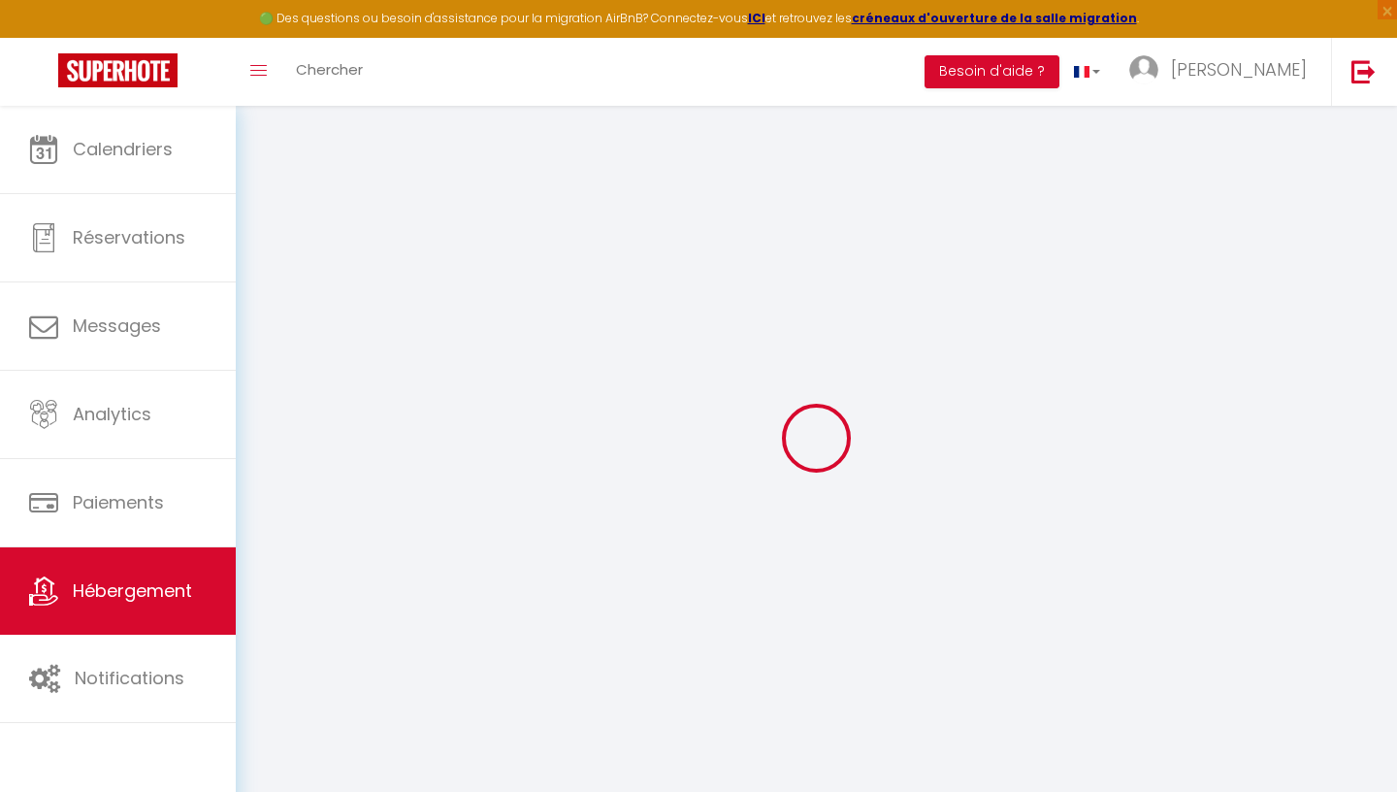
type input "69"
type input "3"
type input "3.00"
select select
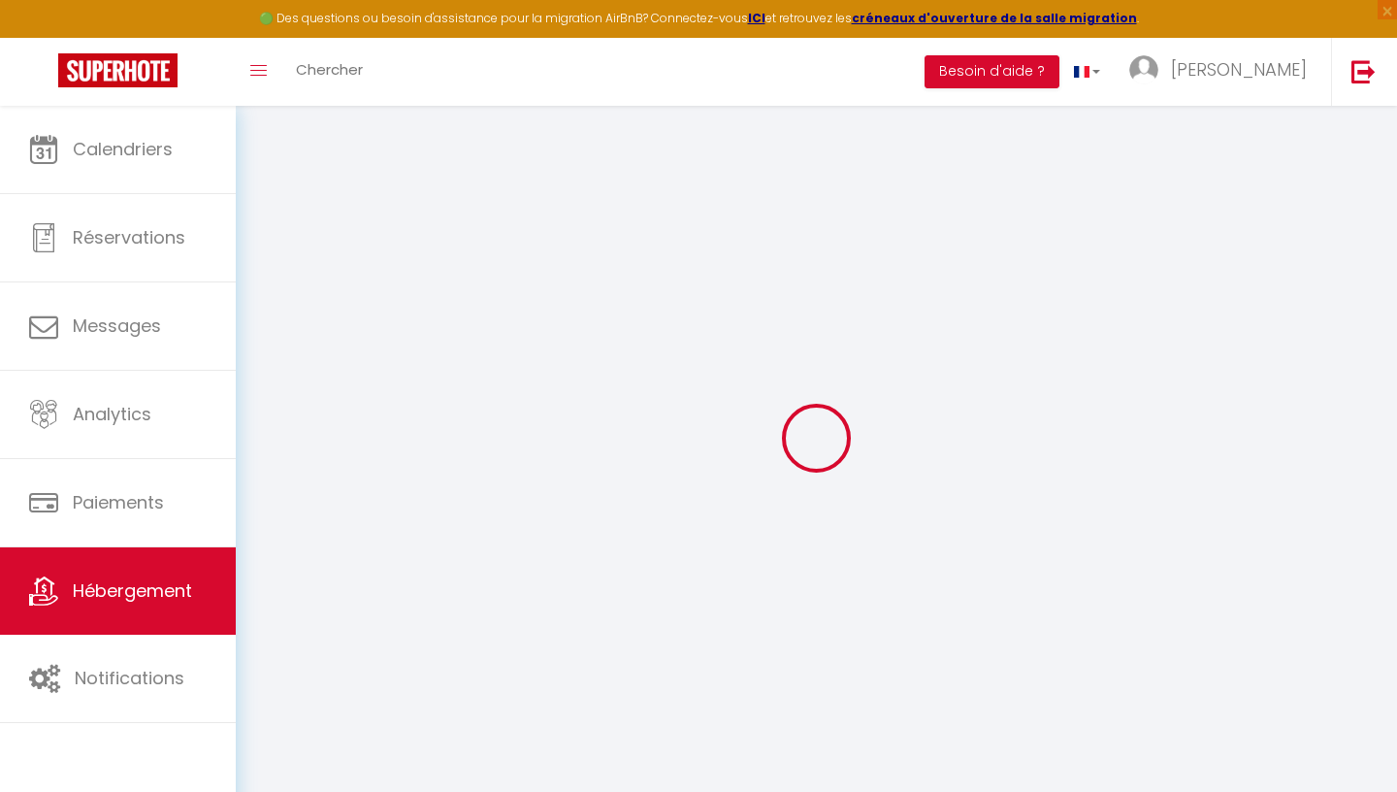
select select
type input "[STREET_ADDRESS]"
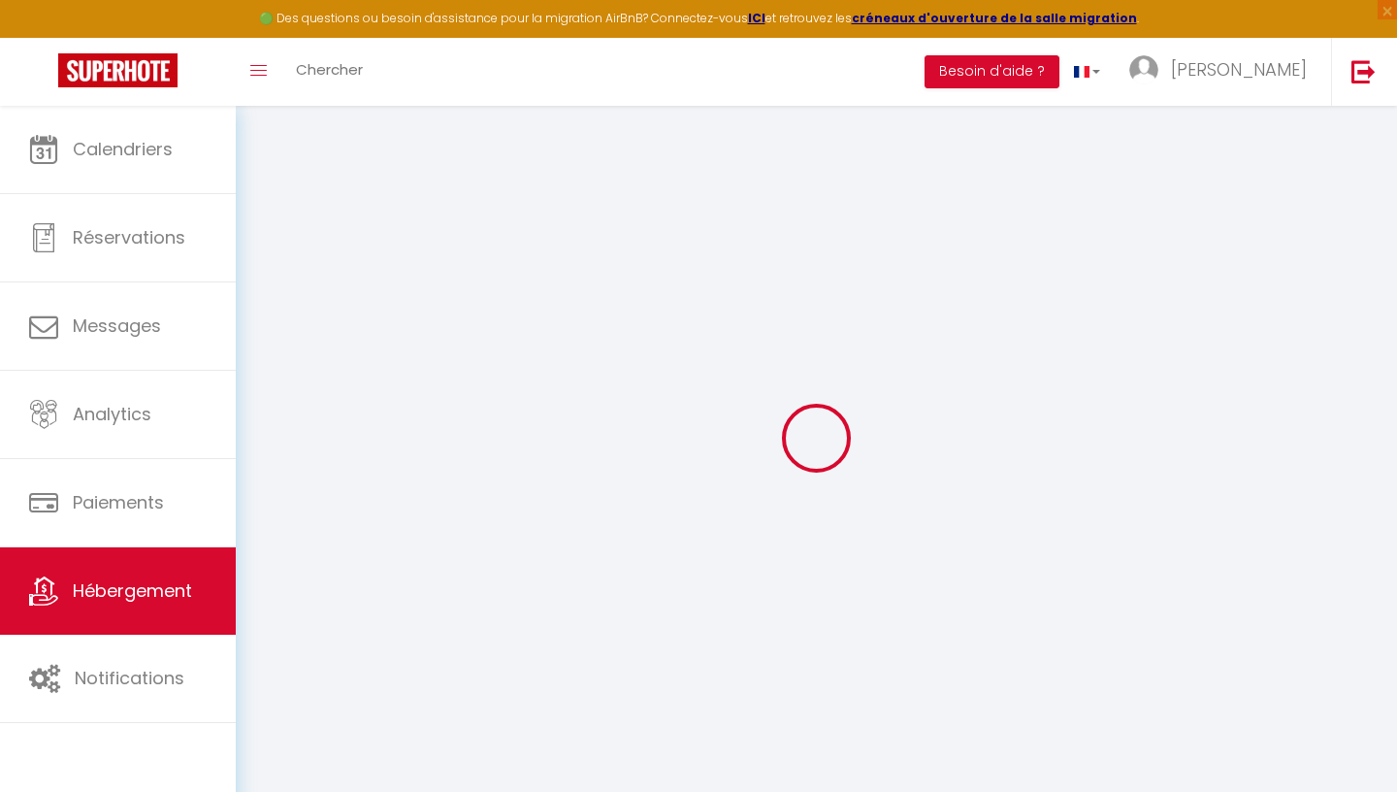
type input "63430"
type input "PONT DU CHATEAU"
type input "[EMAIL_ADDRESS][DOMAIN_NAME]"
select select
checkbox input "false"
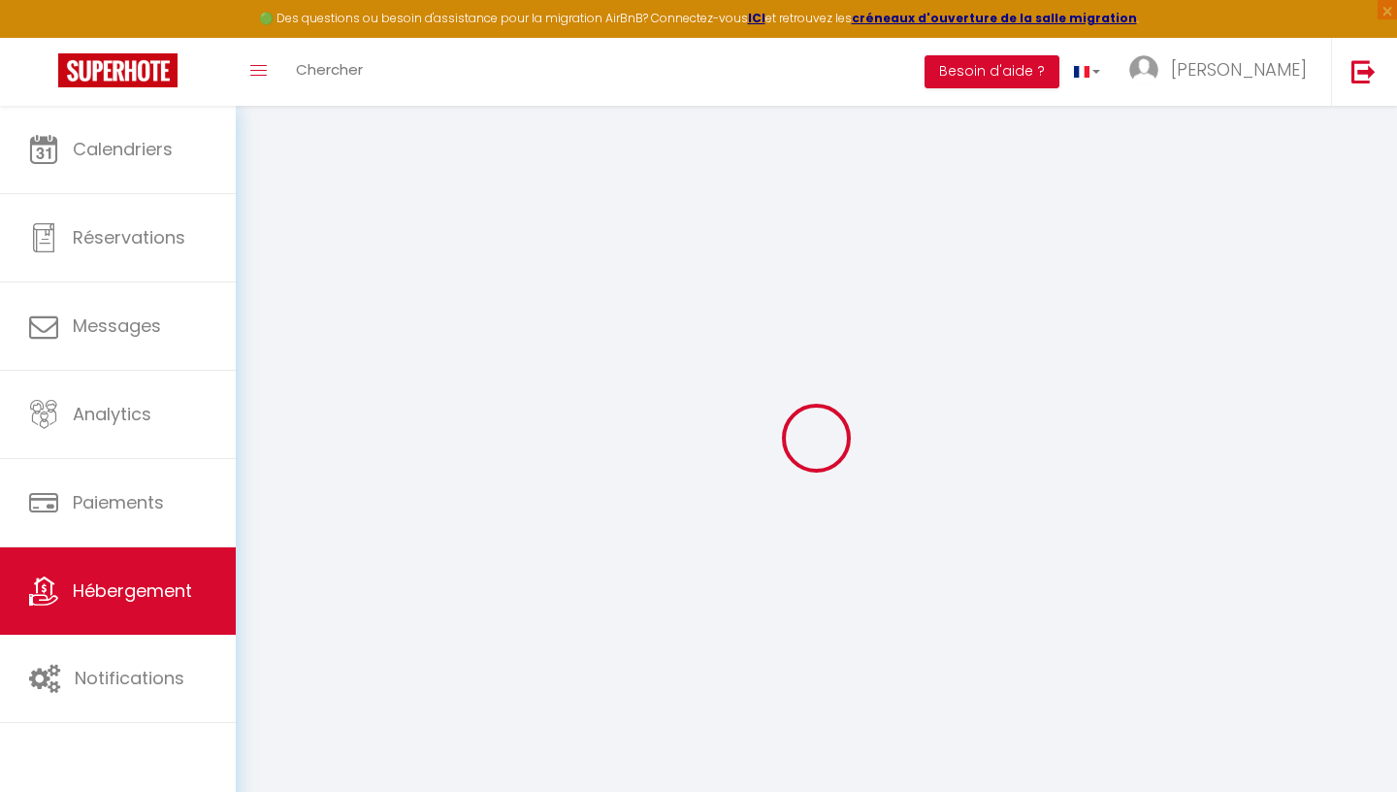
checkbox input "false"
select select
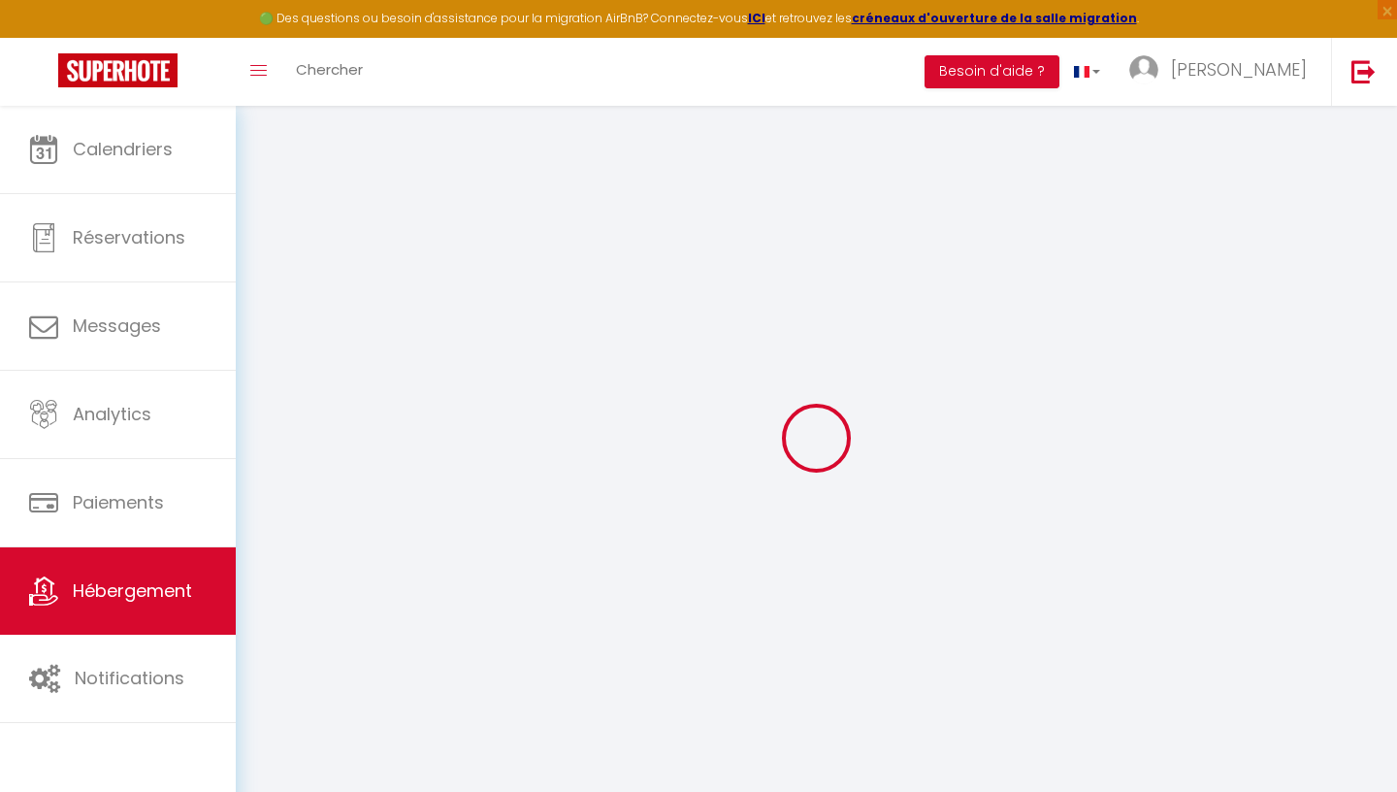
type input "0"
select select
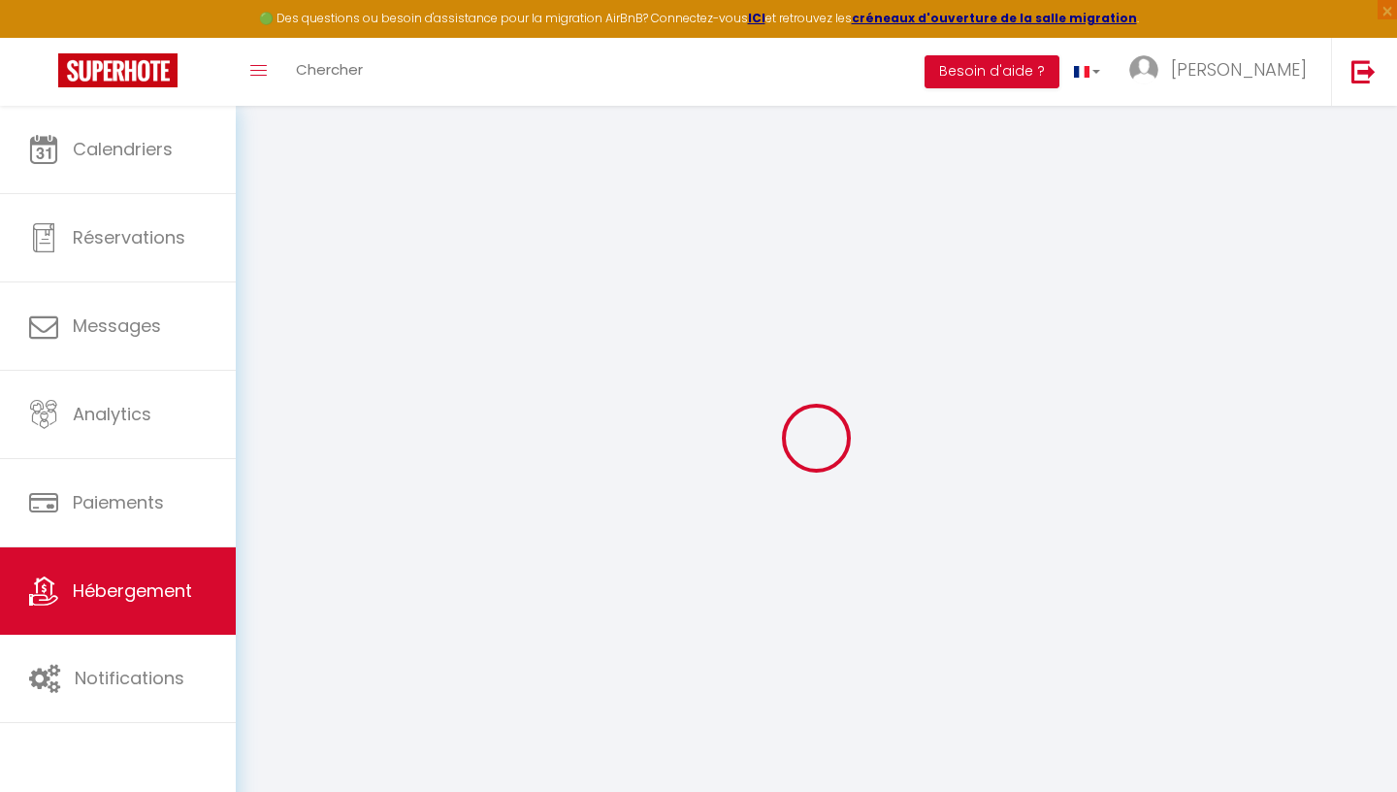
select select
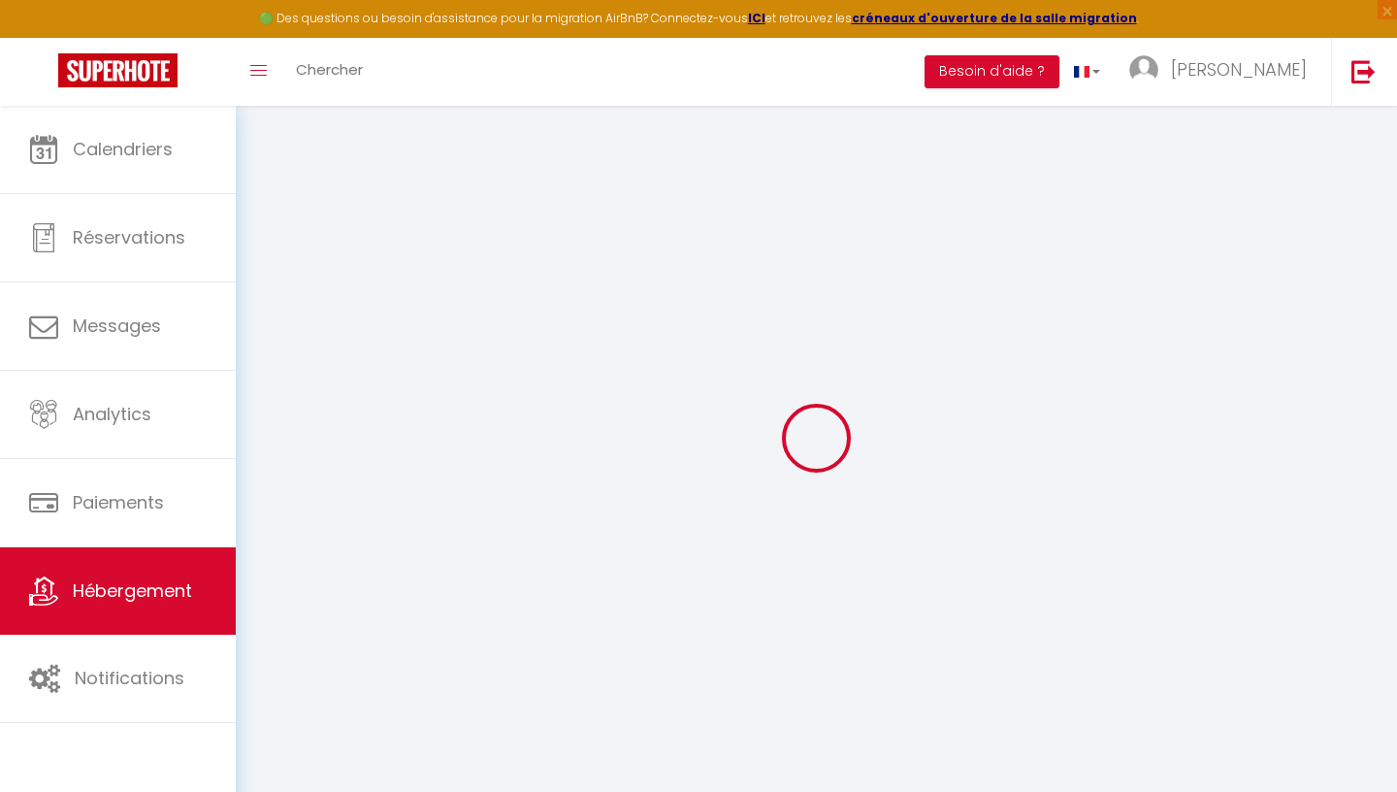
select select
checkbox input "false"
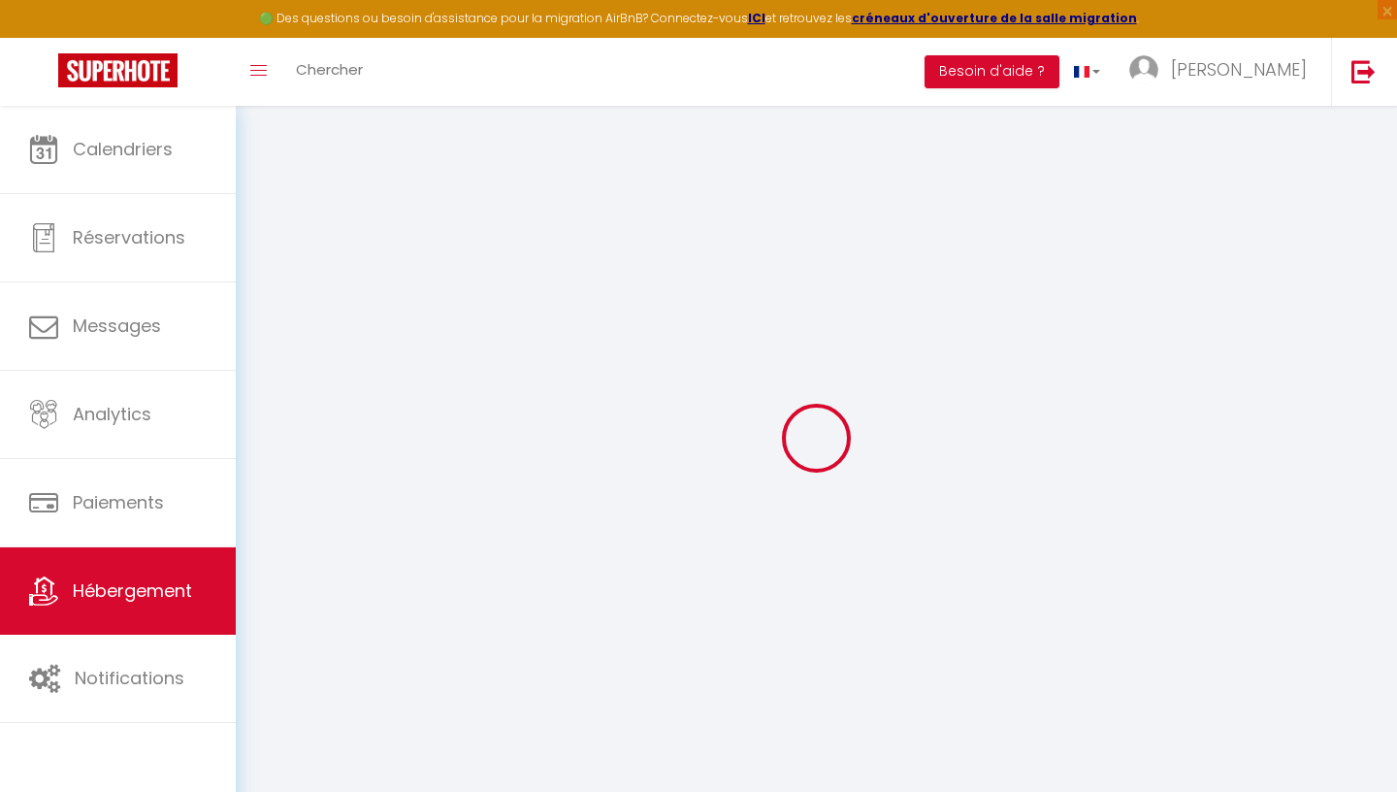
select select
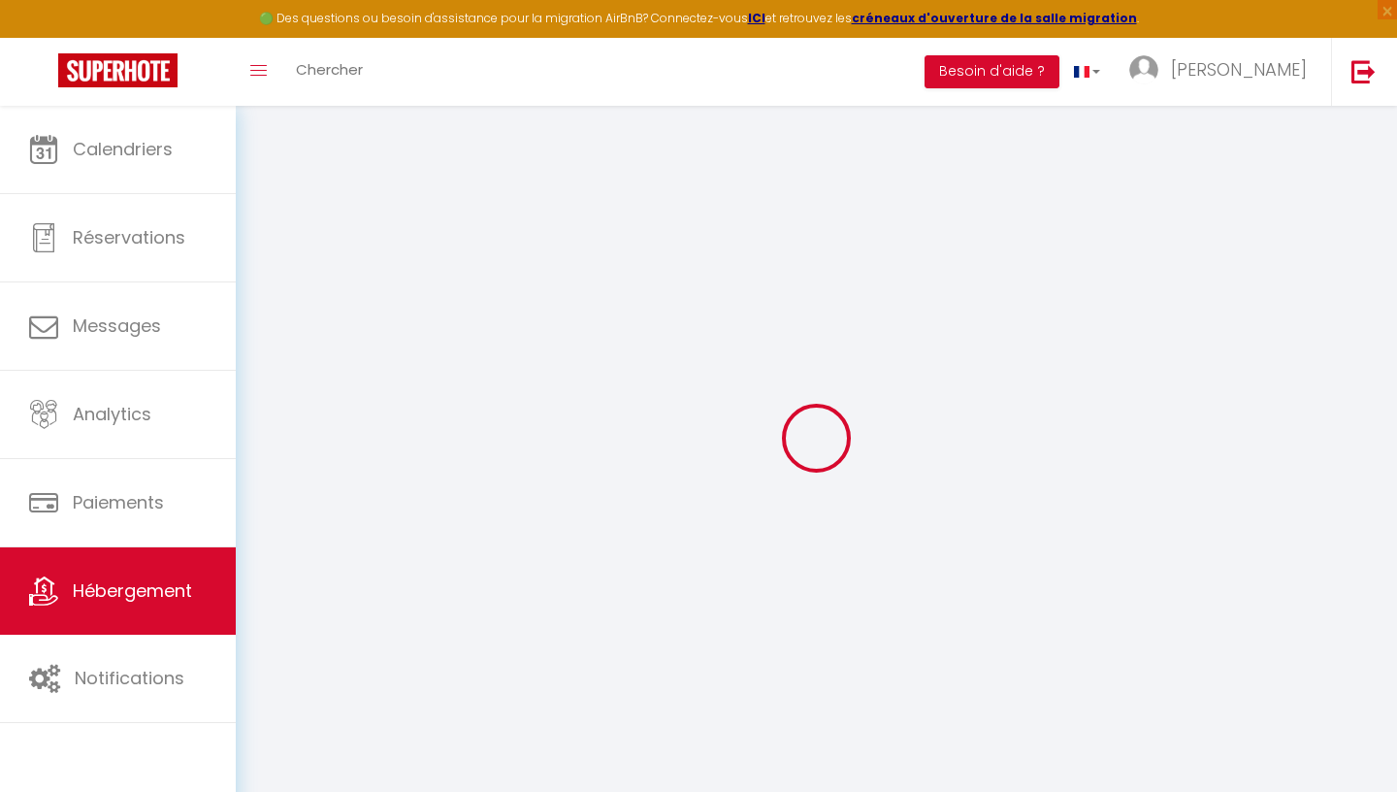
select select
checkbox input "false"
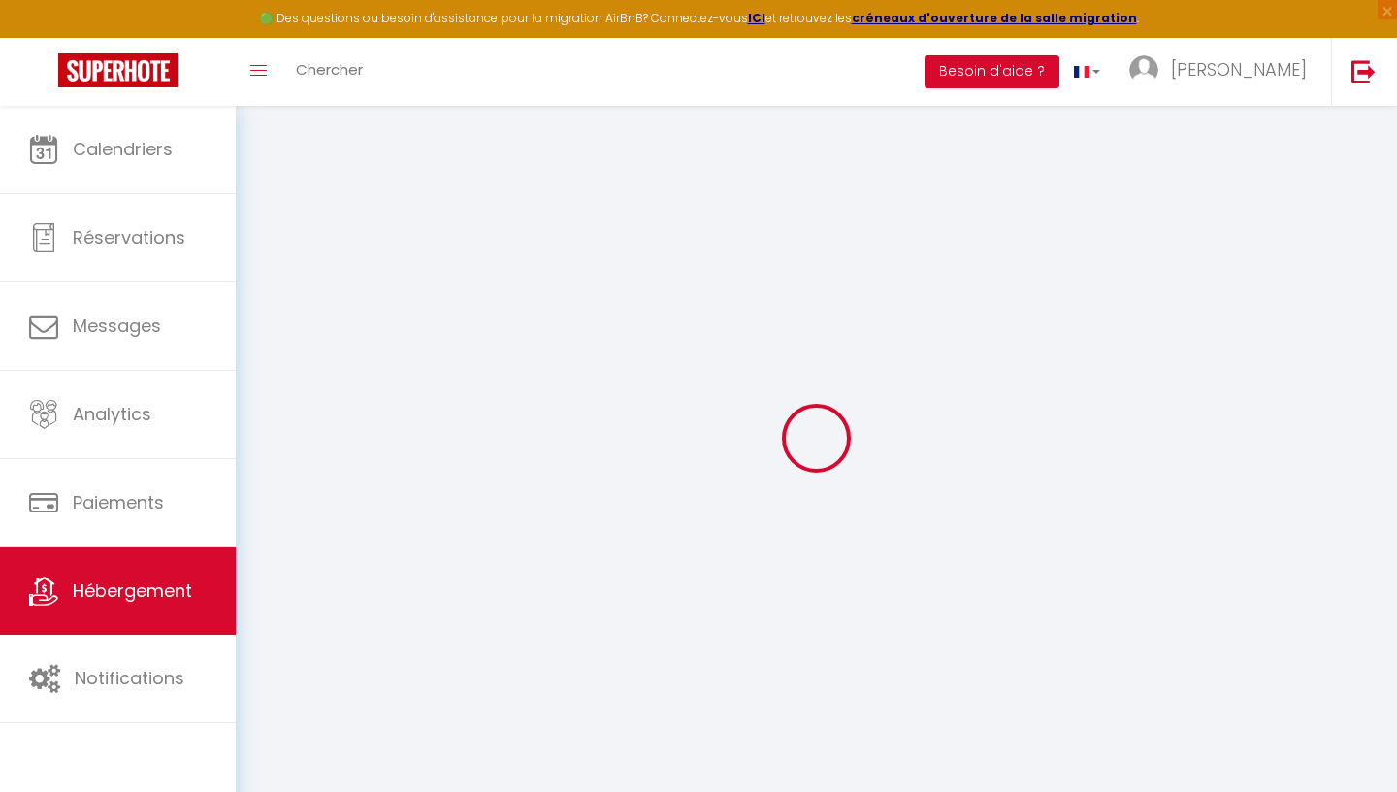
checkbox input "false"
select select
checkbox input "false"
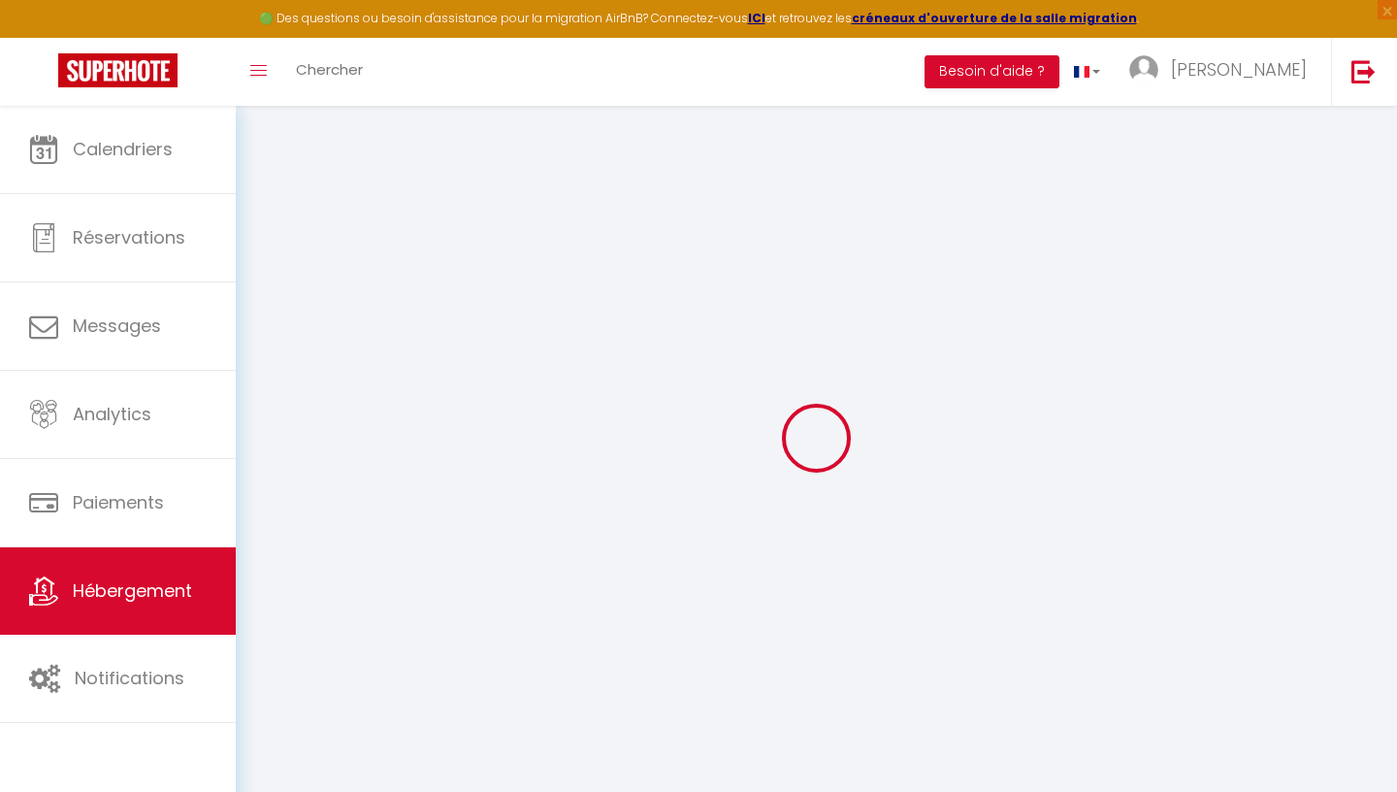
checkbox input "false"
select select
checkbox input "false"
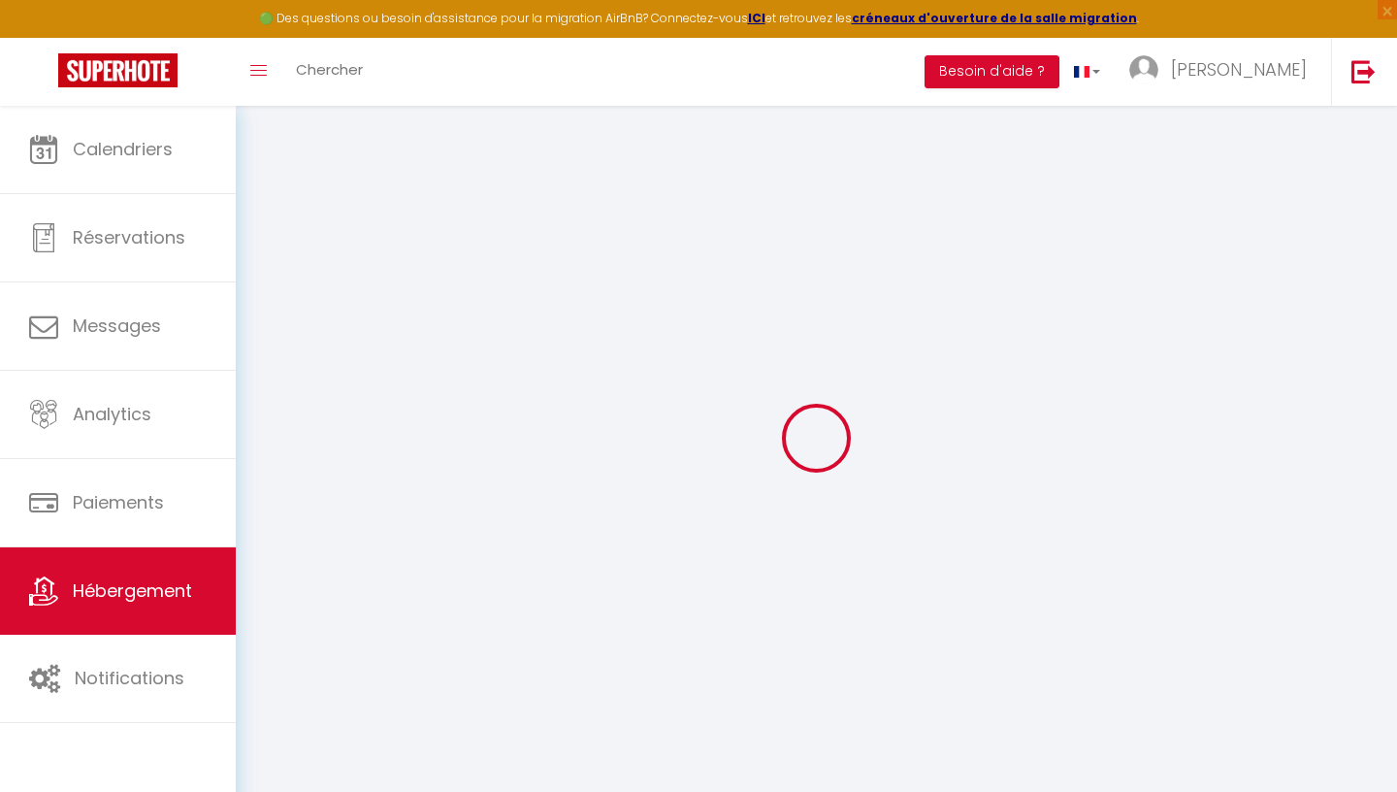
checkbox input "false"
select select
checkbox input "false"
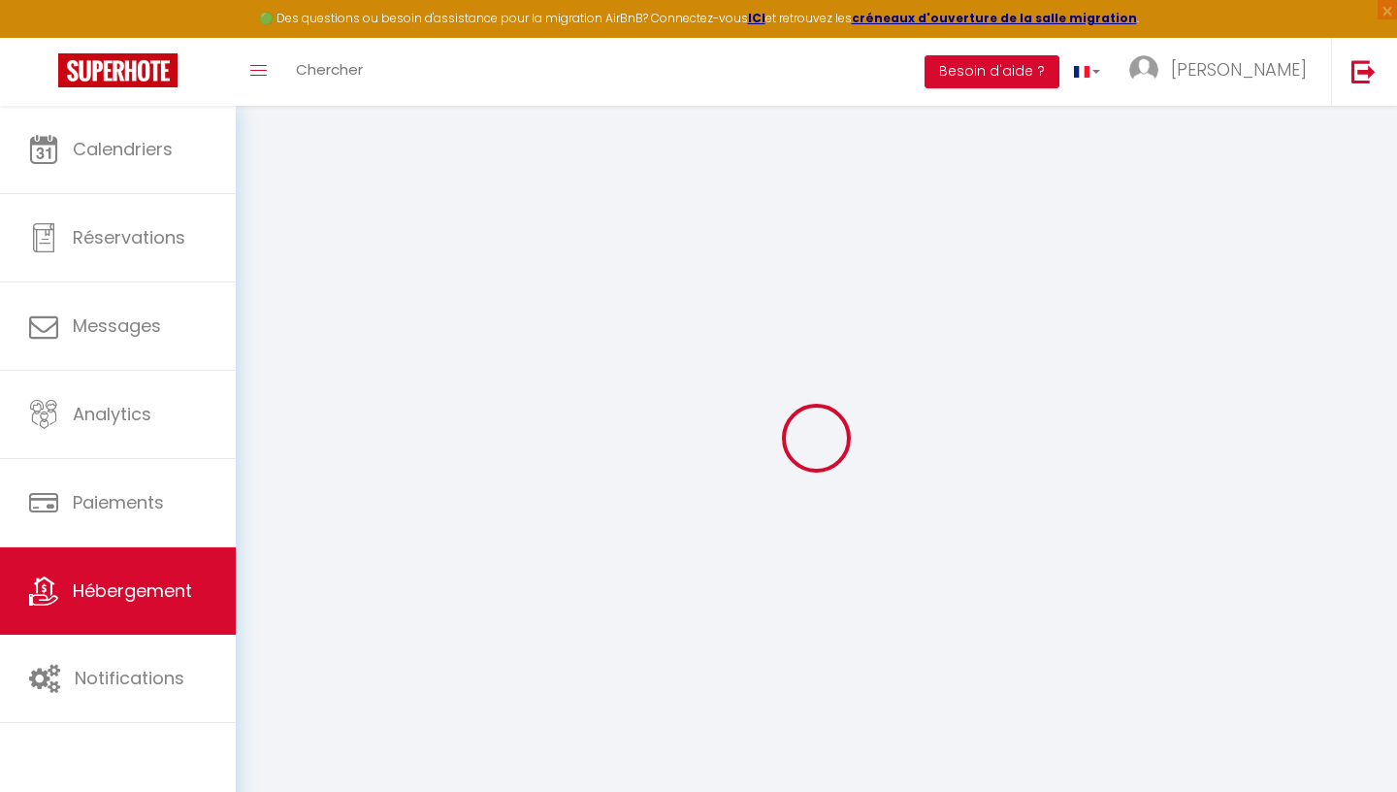
checkbox input "false"
select select "16:00"
select select "23:45"
select select "11:00"
select select "15"
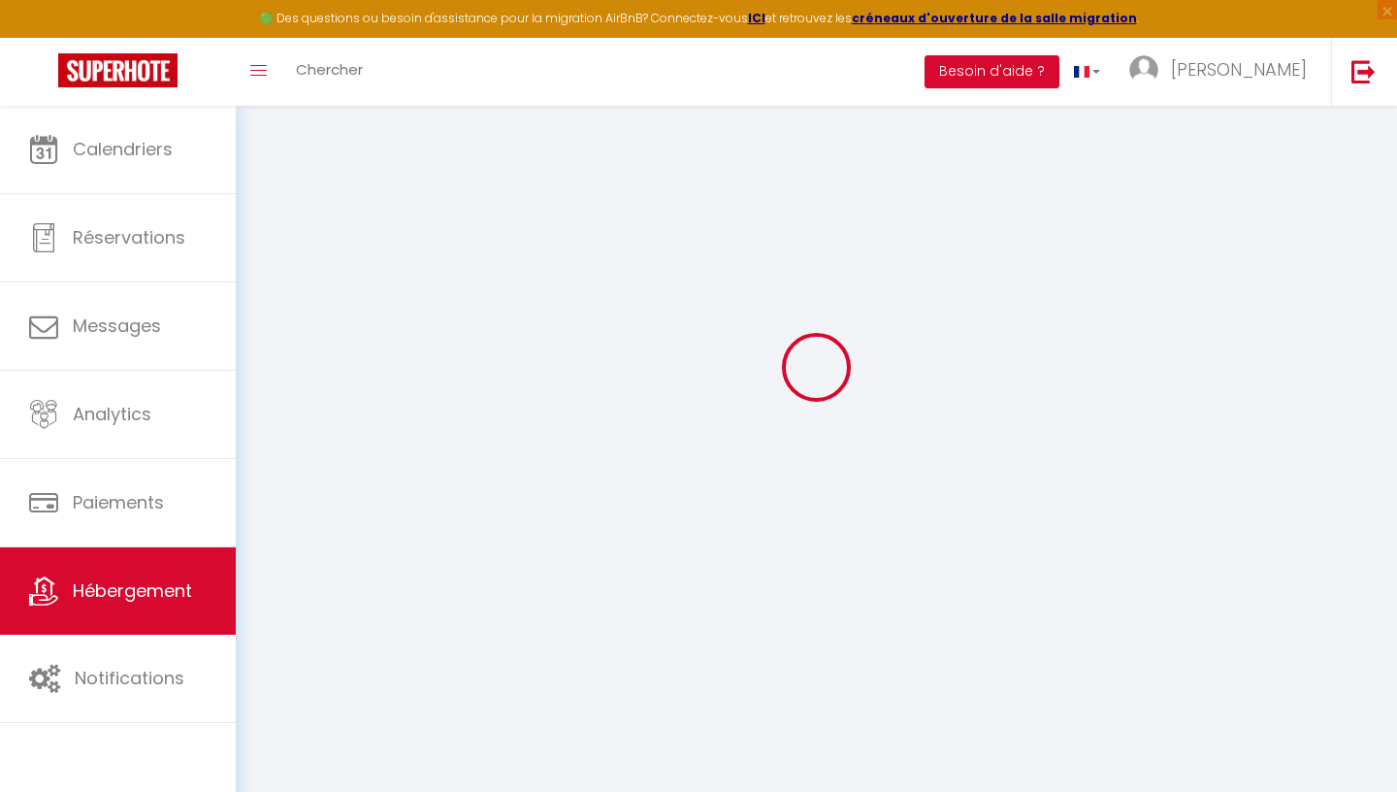
select select "15"
select select "21:00"
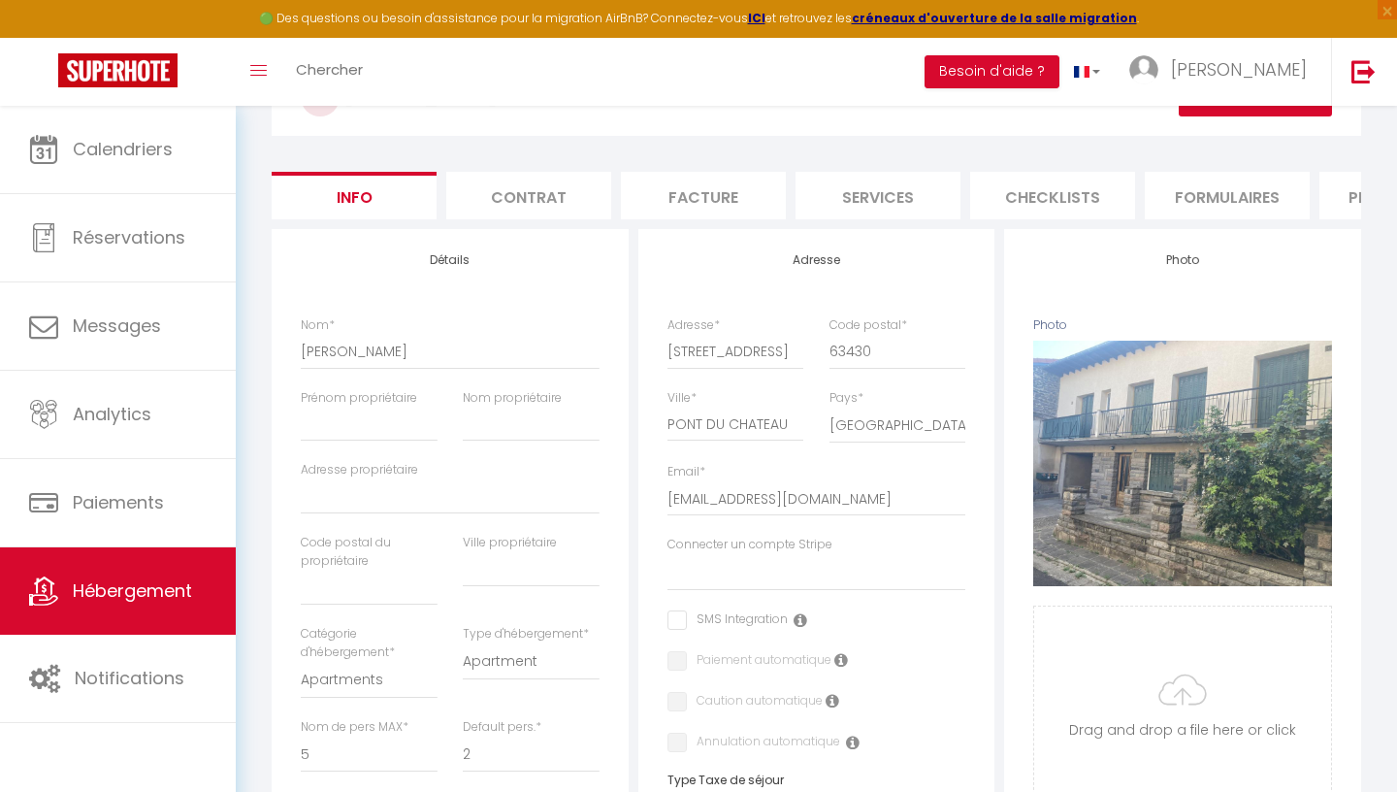
select select
checkbox input "false"
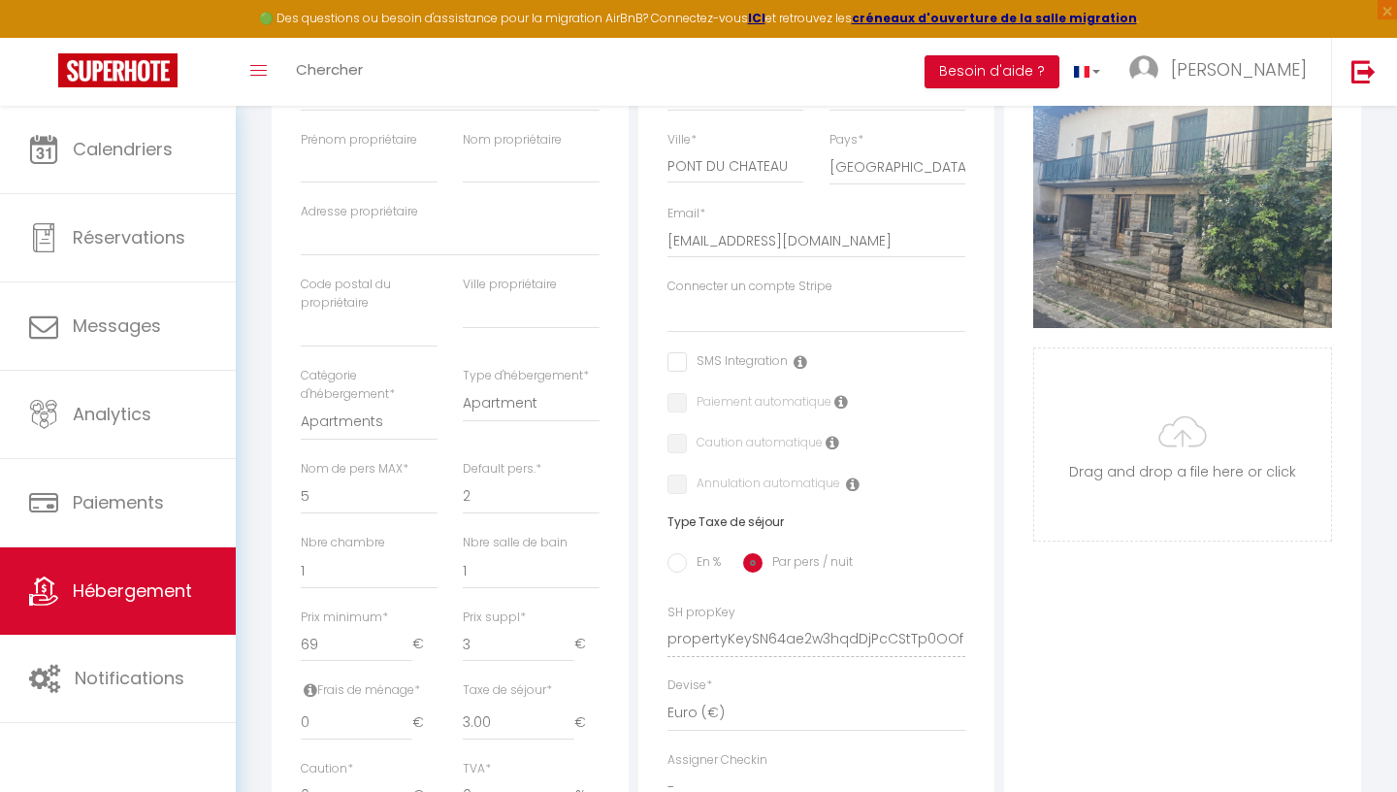
scroll to position [388, 0]
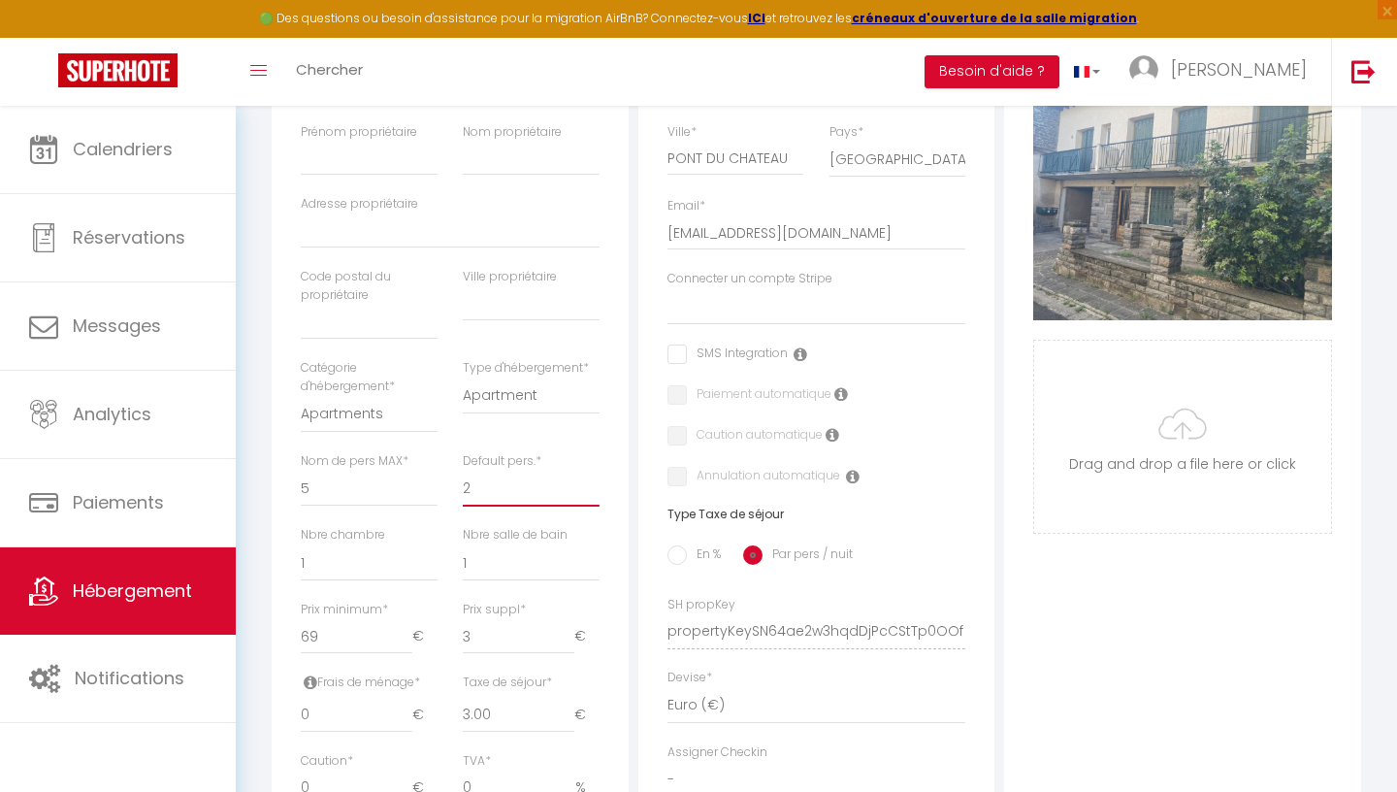
click at [463, 469] on select "1 2 3 4 5 6 7 8 9 10 11 12 13 14" at bounding box center [531, 487] width 137 height 37
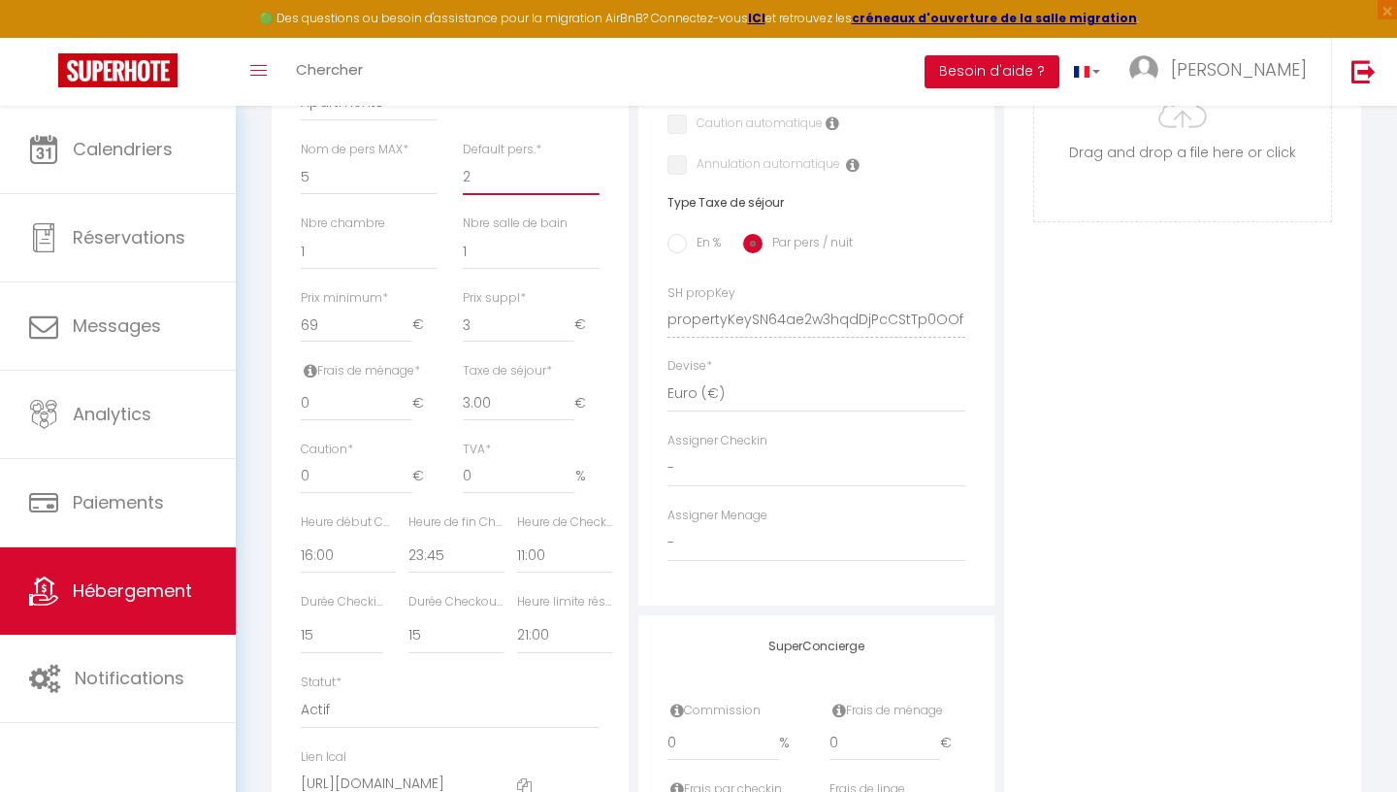
scroll to position [702, 0]
type input "2.99"
select select
checkbox input "false"
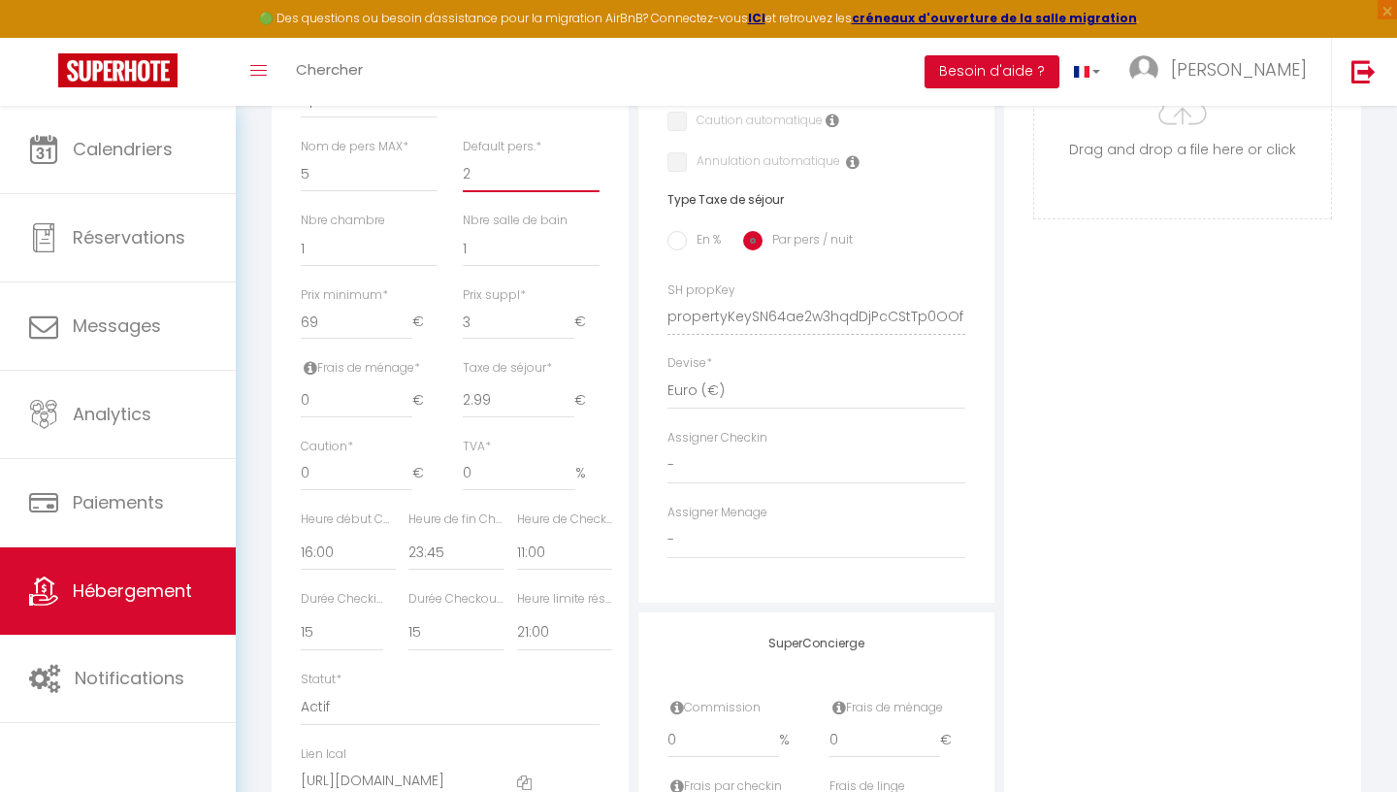
checkbox input "false"
type input "2.99"
click at [566, 405] on input "2.99" at bounding box center [519, 400] width 112 height 35
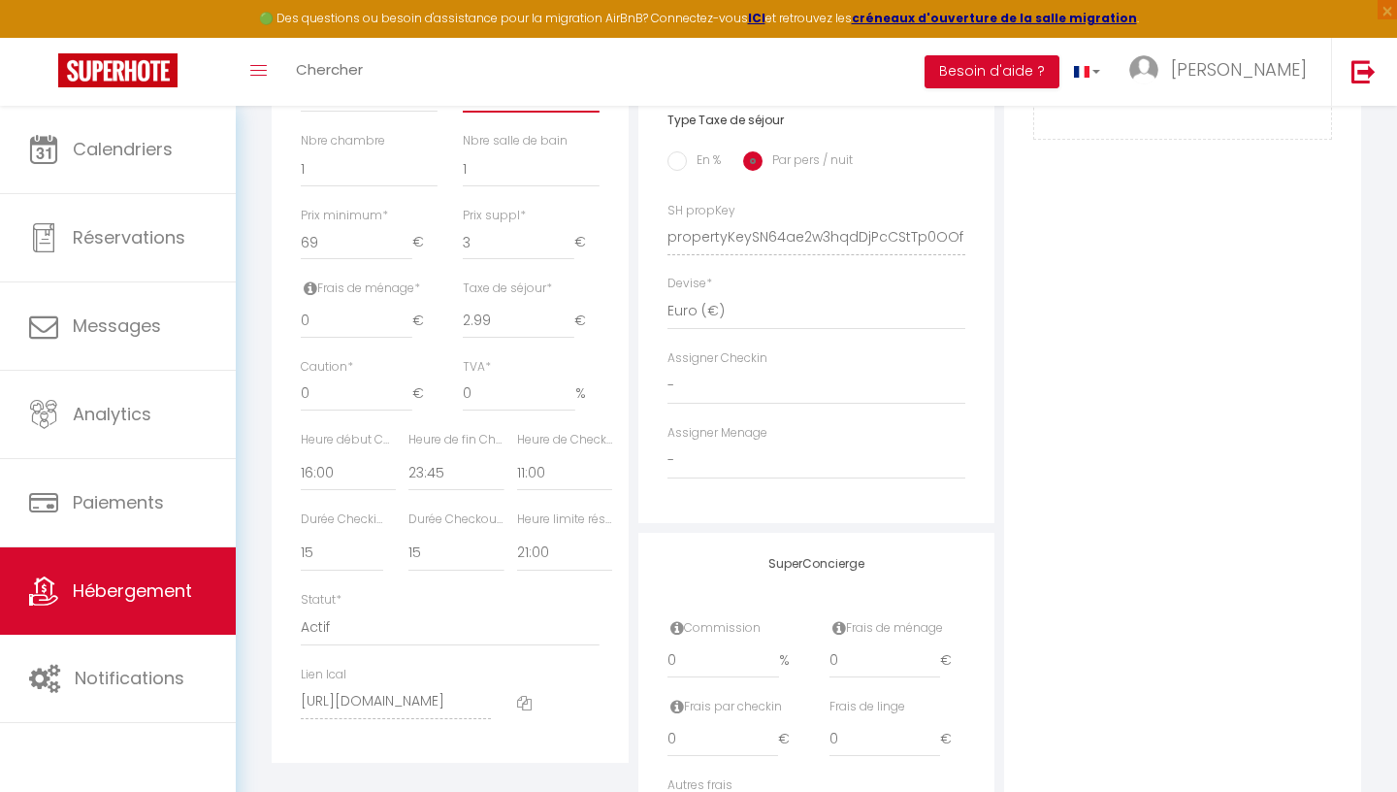
scroll to position [783, 0]
select select "2"
click option "2" at bounding box center [0, 0] width 0 height 0
select select
checkbox input "false"
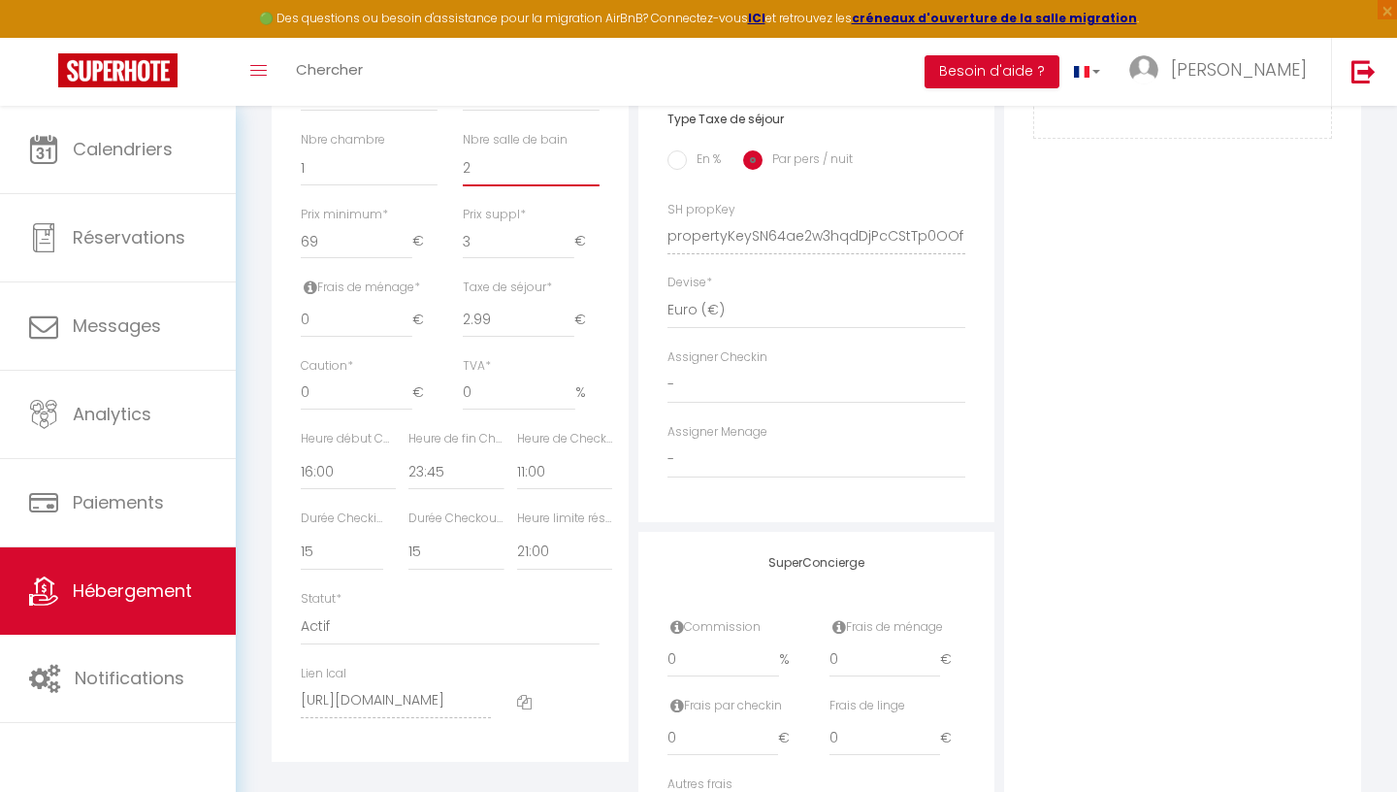
checkbox input "false"
click at [501, 177] on select "0 1 2 3 4 5 6 7 8 9 10 11 12 13" at bounding box center [531, 167] width 137 height 37
select select "3"
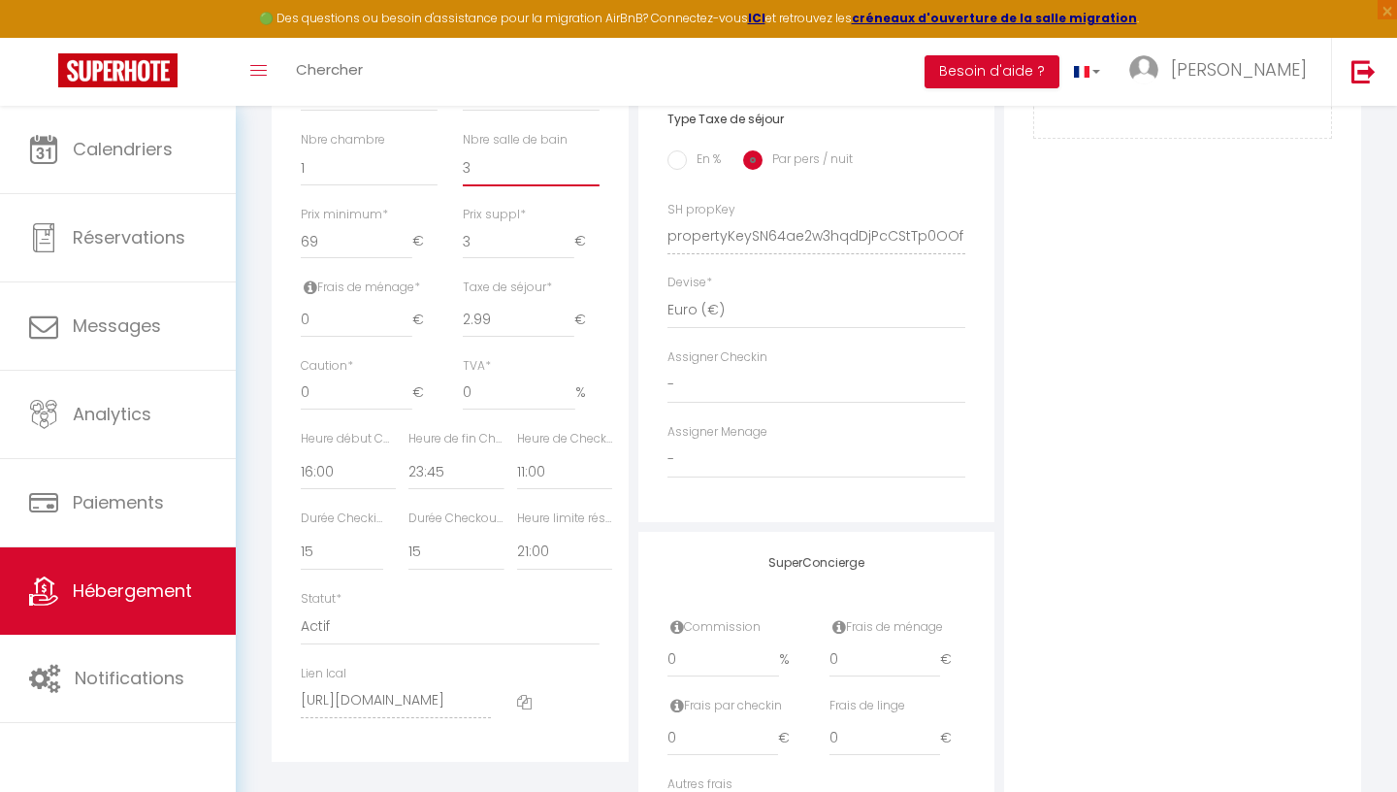
click option "3" at bounding box center [0, 0] width 0 height 0
select select
checkbox input "false"
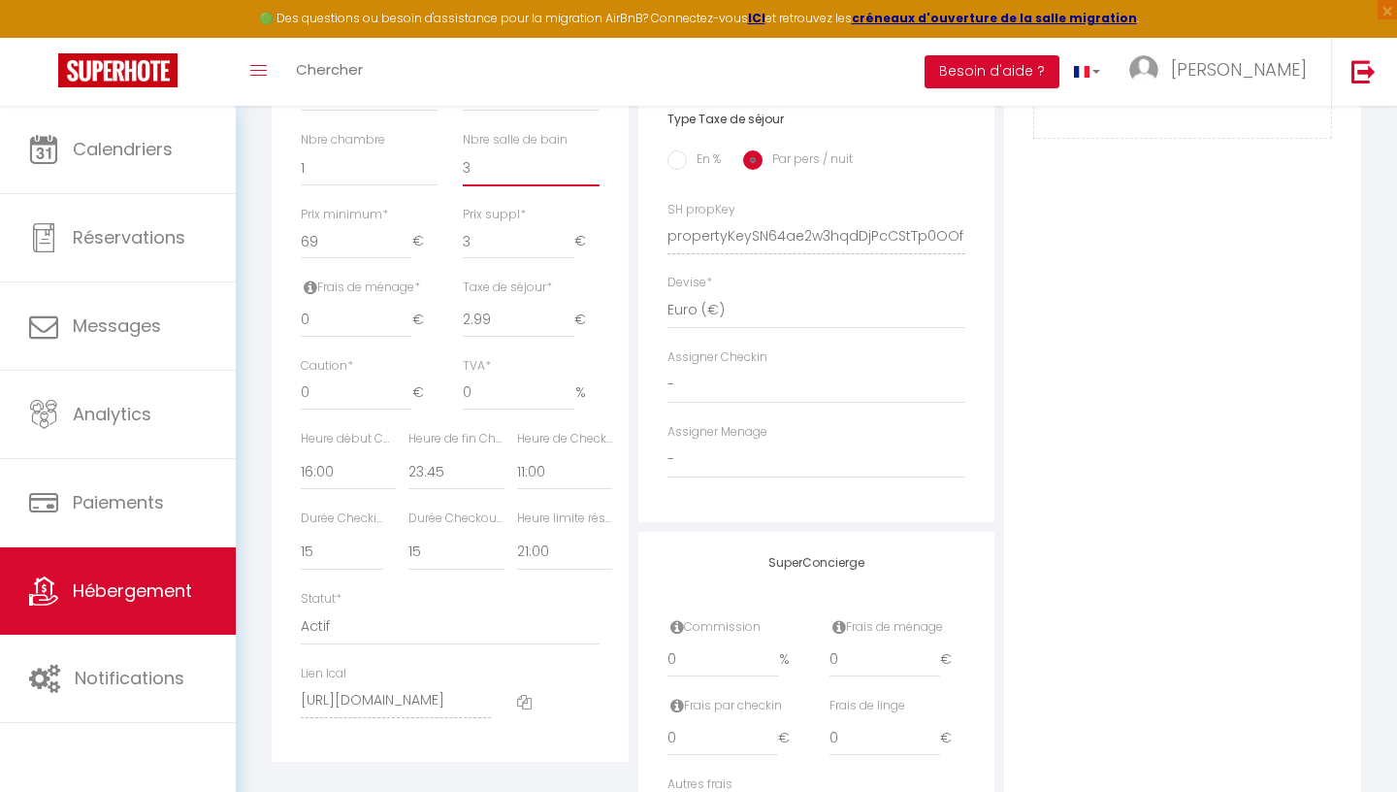
checkbox input "false"
select select "1"
click option "1" at bounding box center [0, 0] width 0 height 0
select select
checkbox input "false"
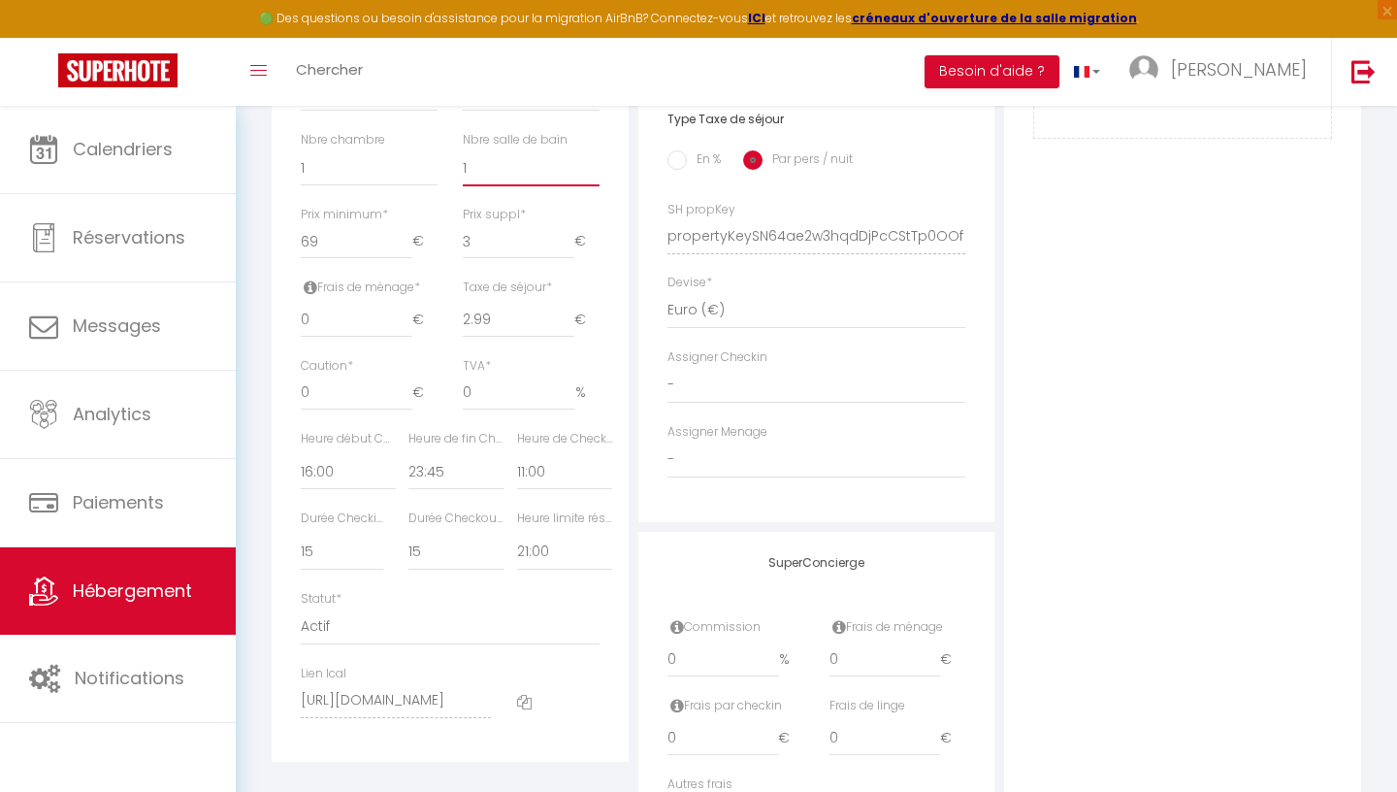
checkbox input "false"
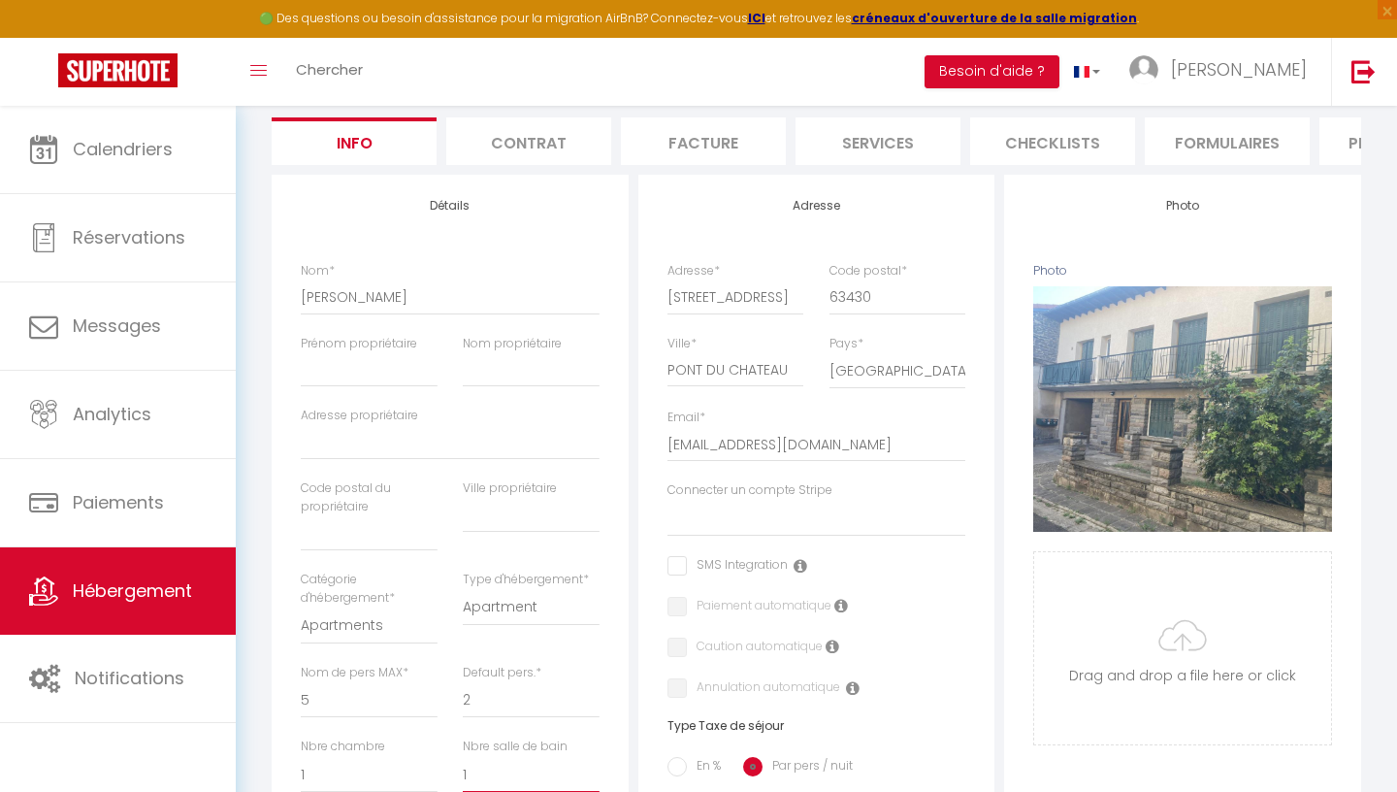
scroll to position [98, 0]
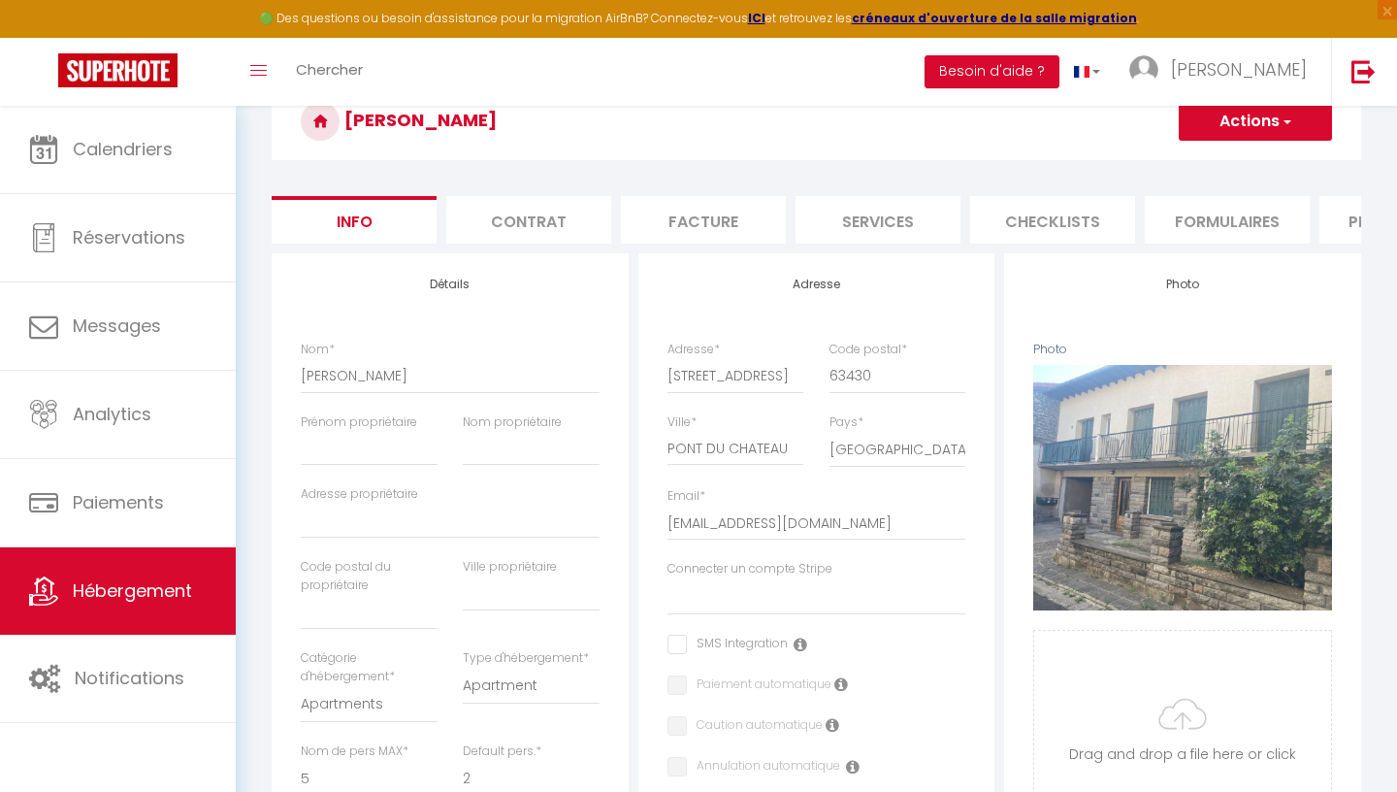
click at [1221, 125] on button "Actions" at bounding box center [1255, 121] width 153 height 39
click at [1197, 164] on input "Enregistrer" at bounding box center [1179, 163] width 72 height 19
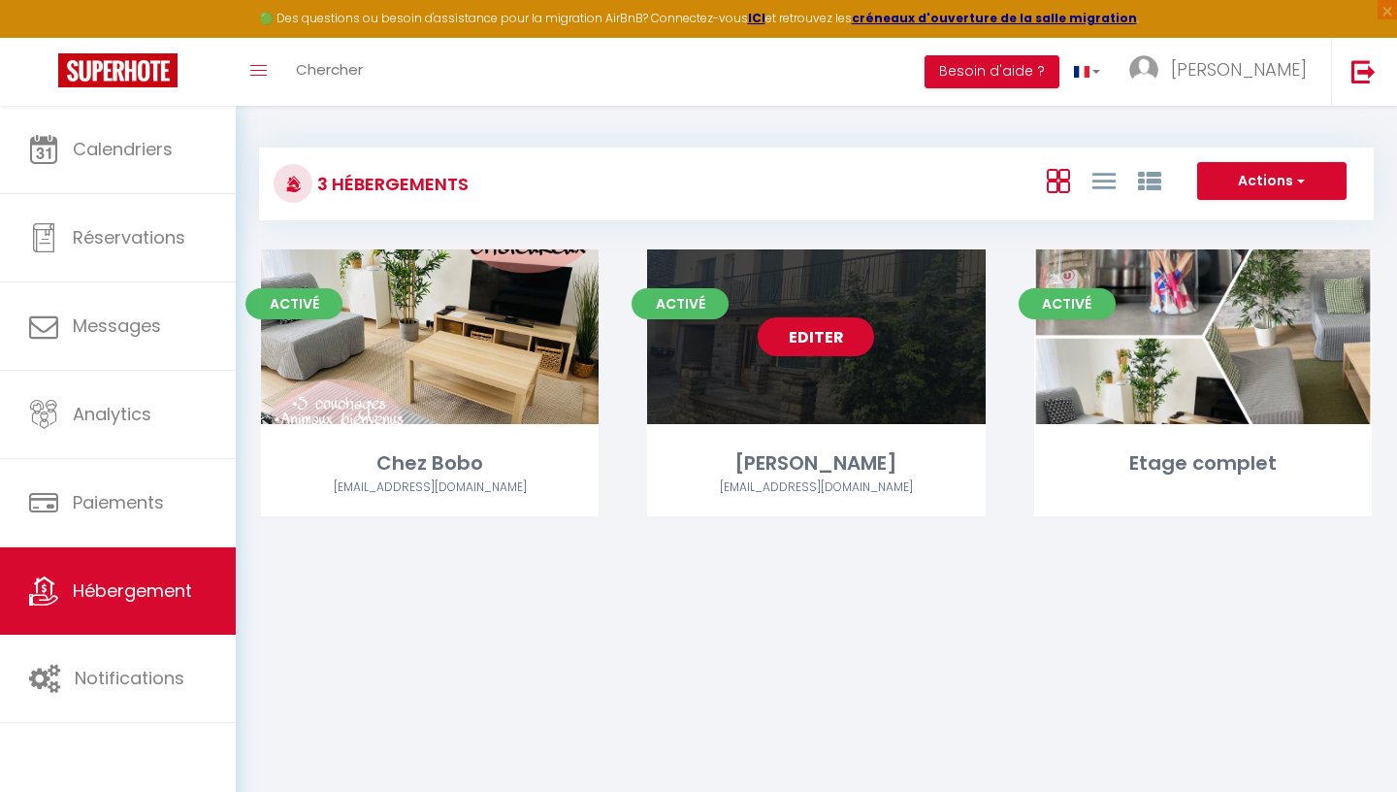
click at [772, 390] on div "Editer" at bounding box center [816, 336] width 338 height 175
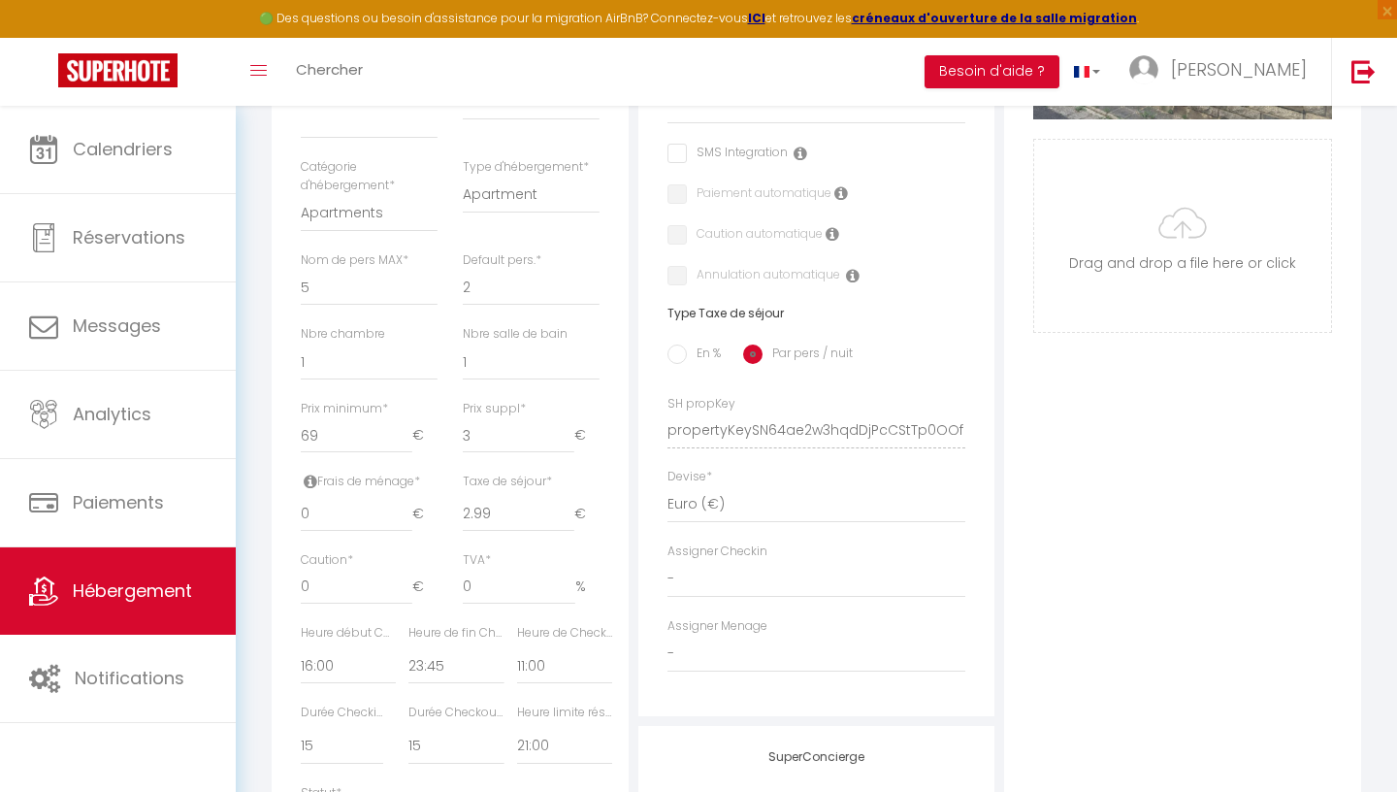
scroll to position [917, 0]
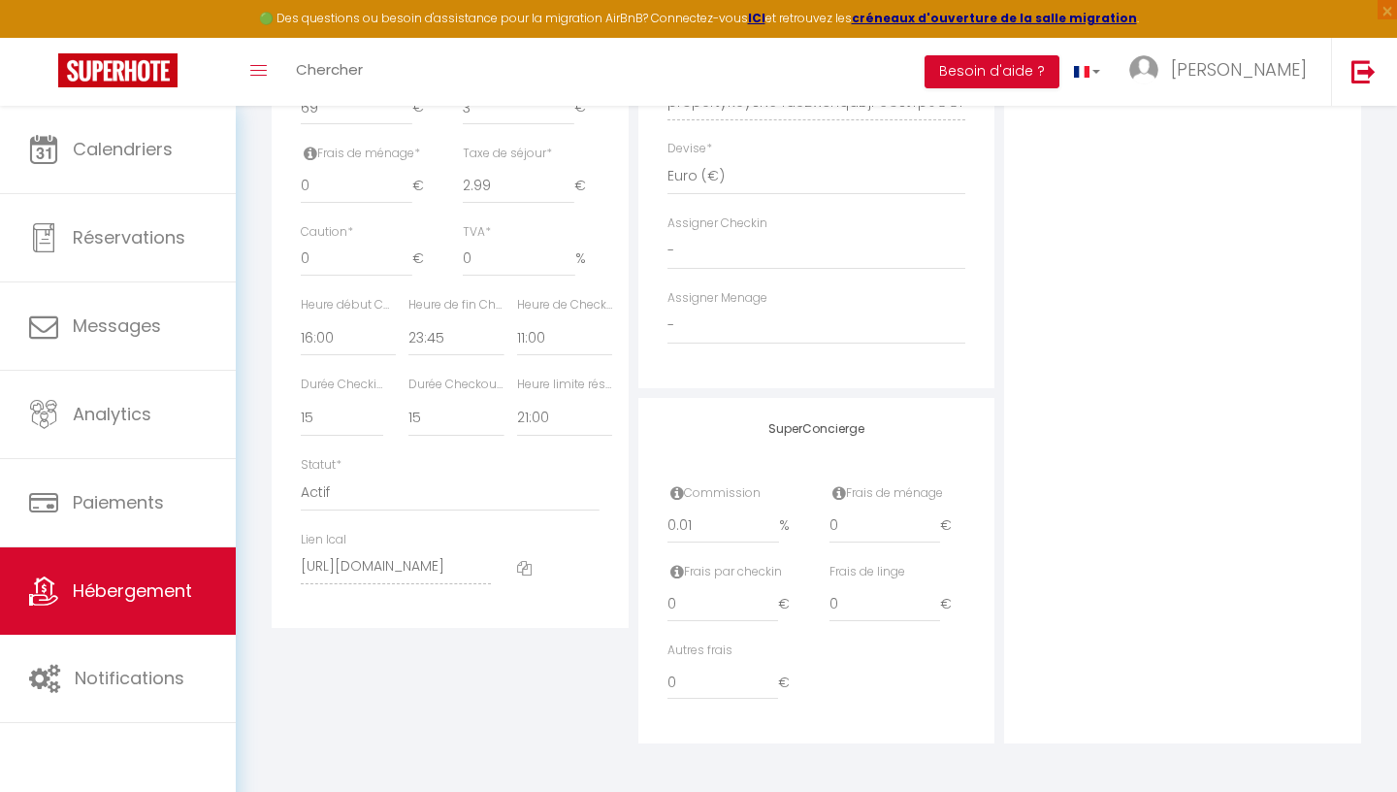
click at [775, 523] on input "0.01" at bounding box center [723, 525] width 113 height 35
drag, startPoint x: 714, startPoint y: 538, endPoint x: 602, endPoint y: 517, distance: 113.6
click at [667, 520] on input "0.01" at bounding box center [723, 525] width 113 height 35
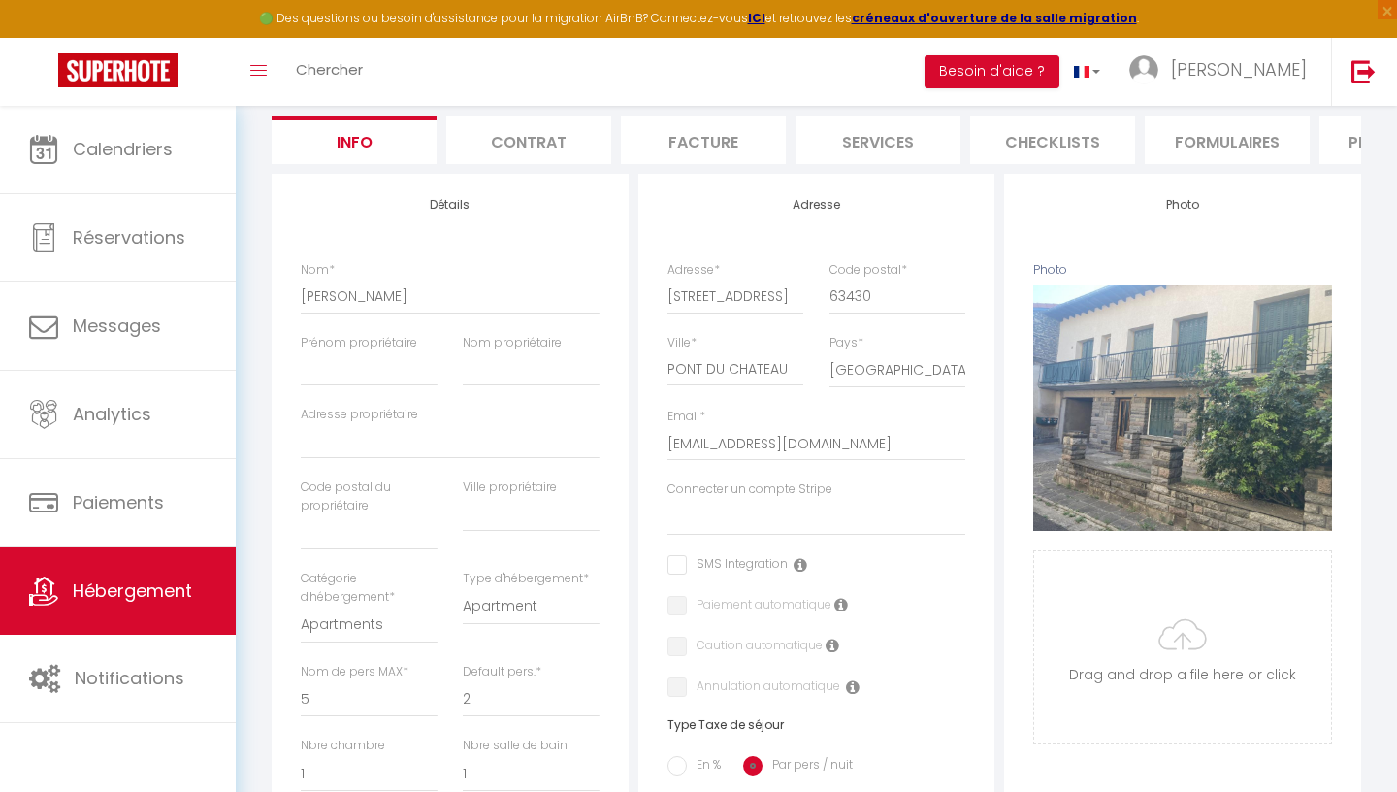
scroll to position [0, 0]
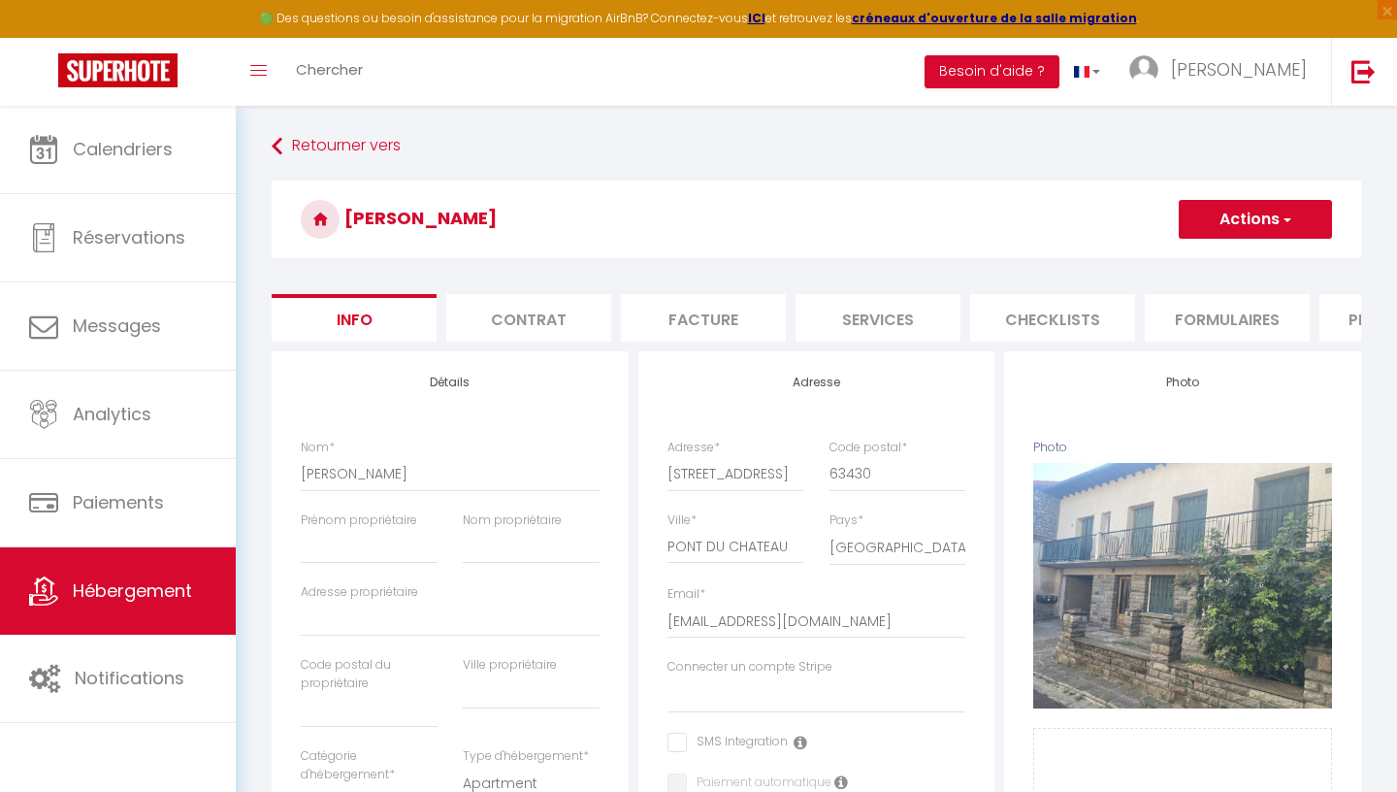
click at [1199, 235] on button "Actions" at bounding box center [1255, 219] width 153 height 39
click at [1188, 261] on input "Enregistrer" at bounding box center [1179, 261] width 72 height 19
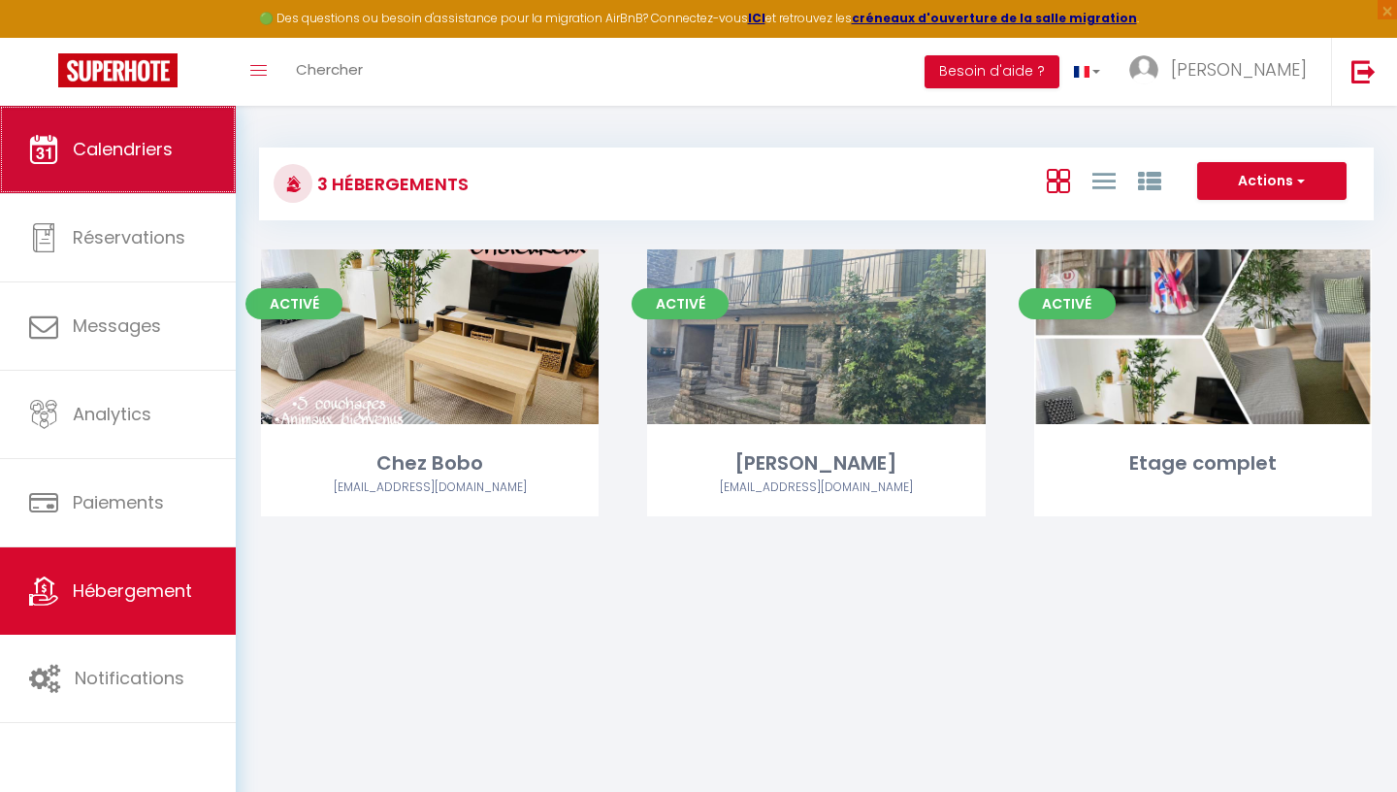
click at [120, 150] on span "Calendriers" at bounding box center [123, 149] width 100 height 24
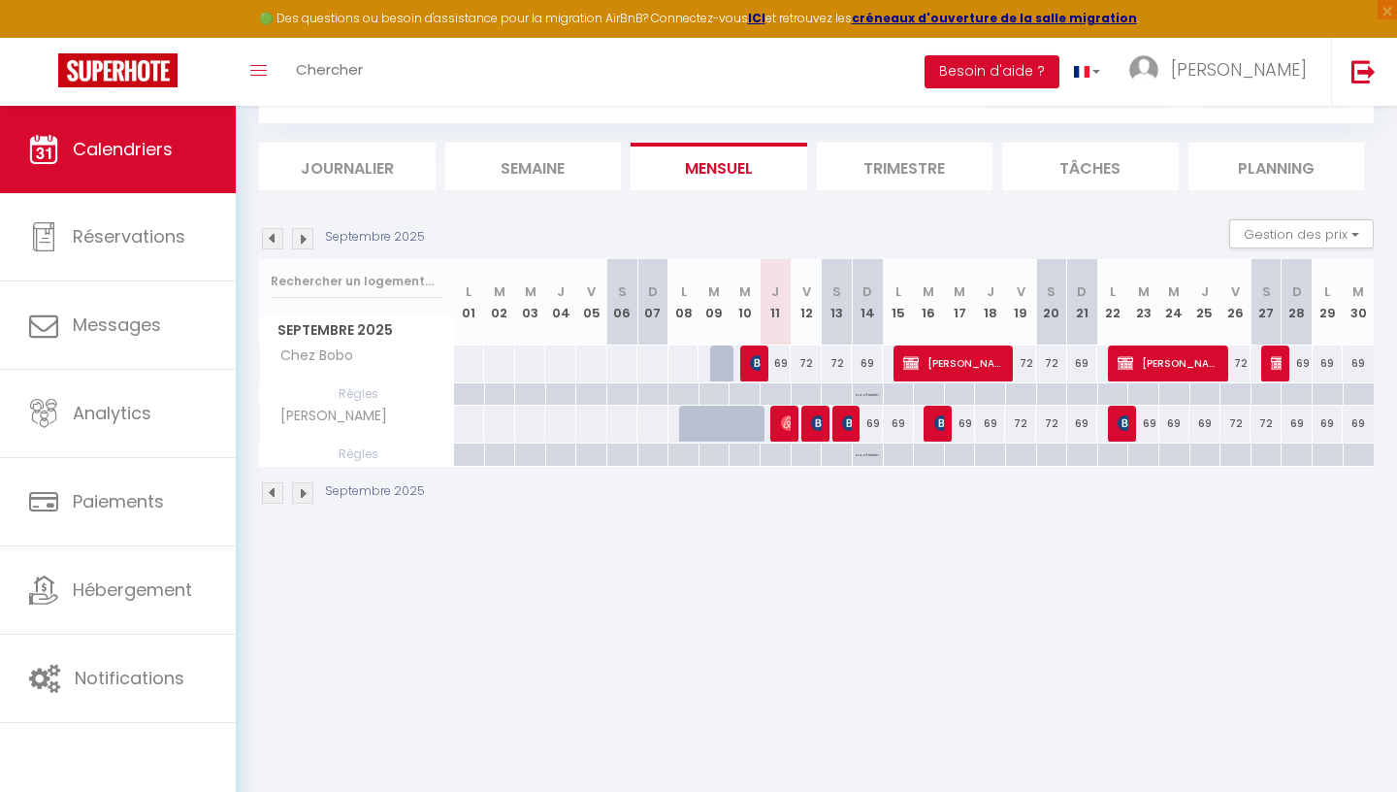
scroll to position [106, 0]
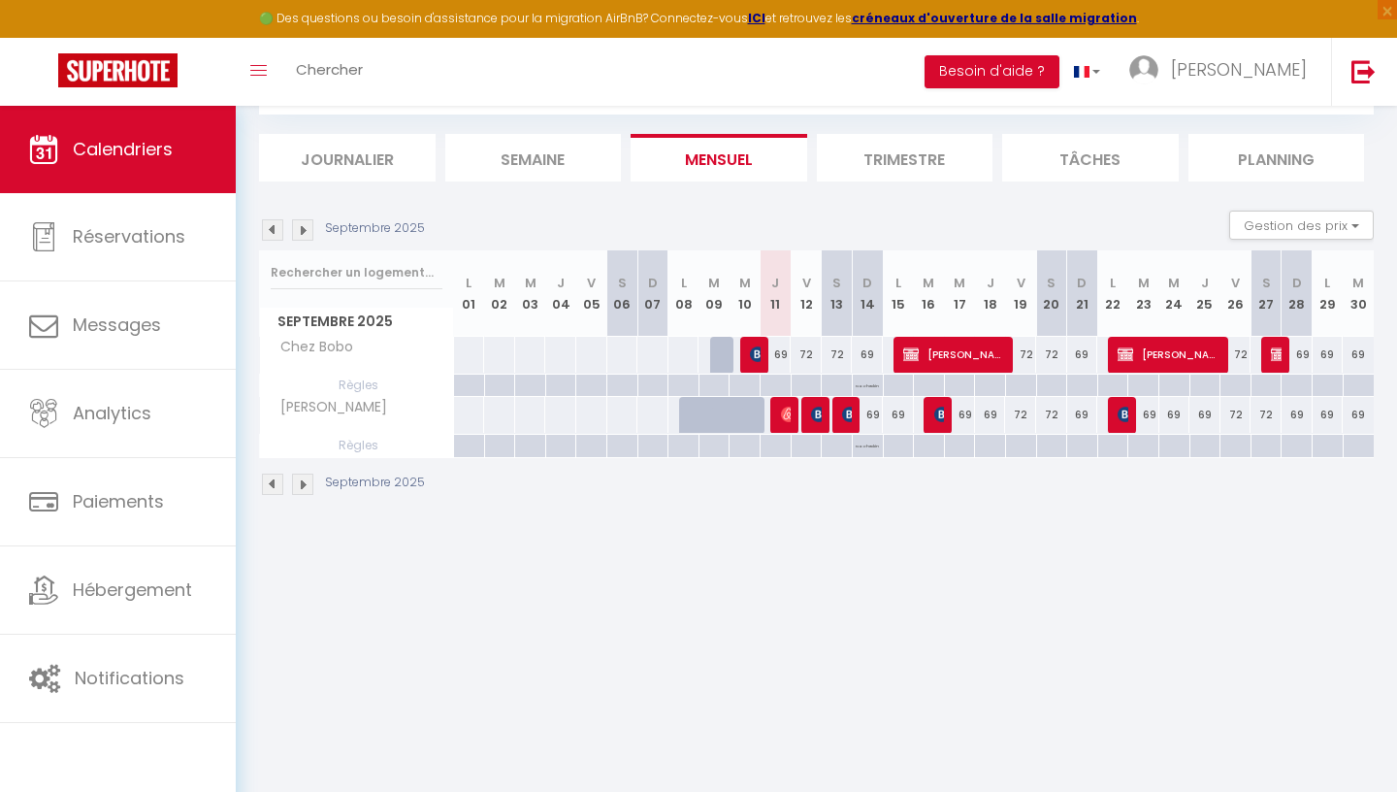
click at [741, 17] on div "🟢 Des questions ou besoin d'assistance pour la migration AirBnB? Connectez-vous…" at bounding box center [698, 19] width 1397 height 38
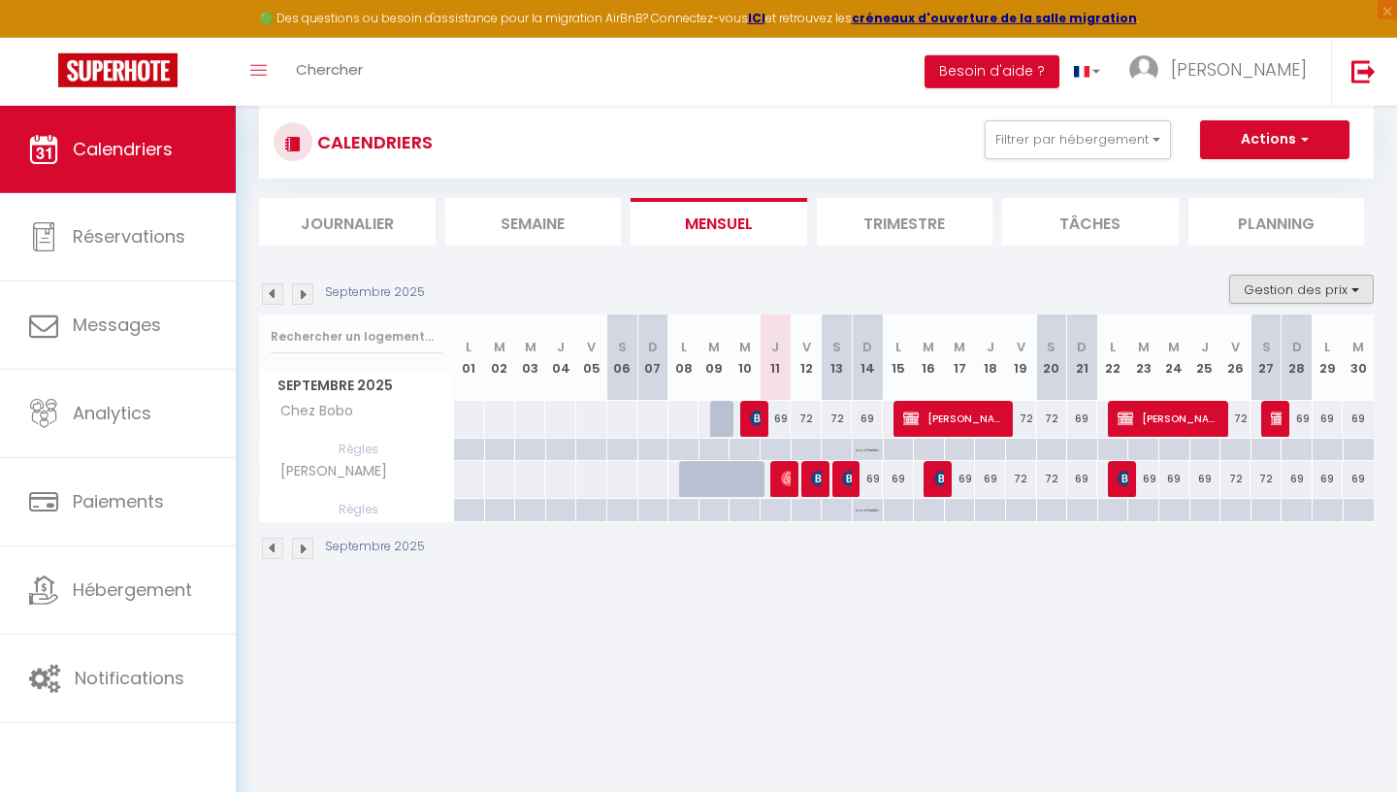
scroll to position [0, 0]
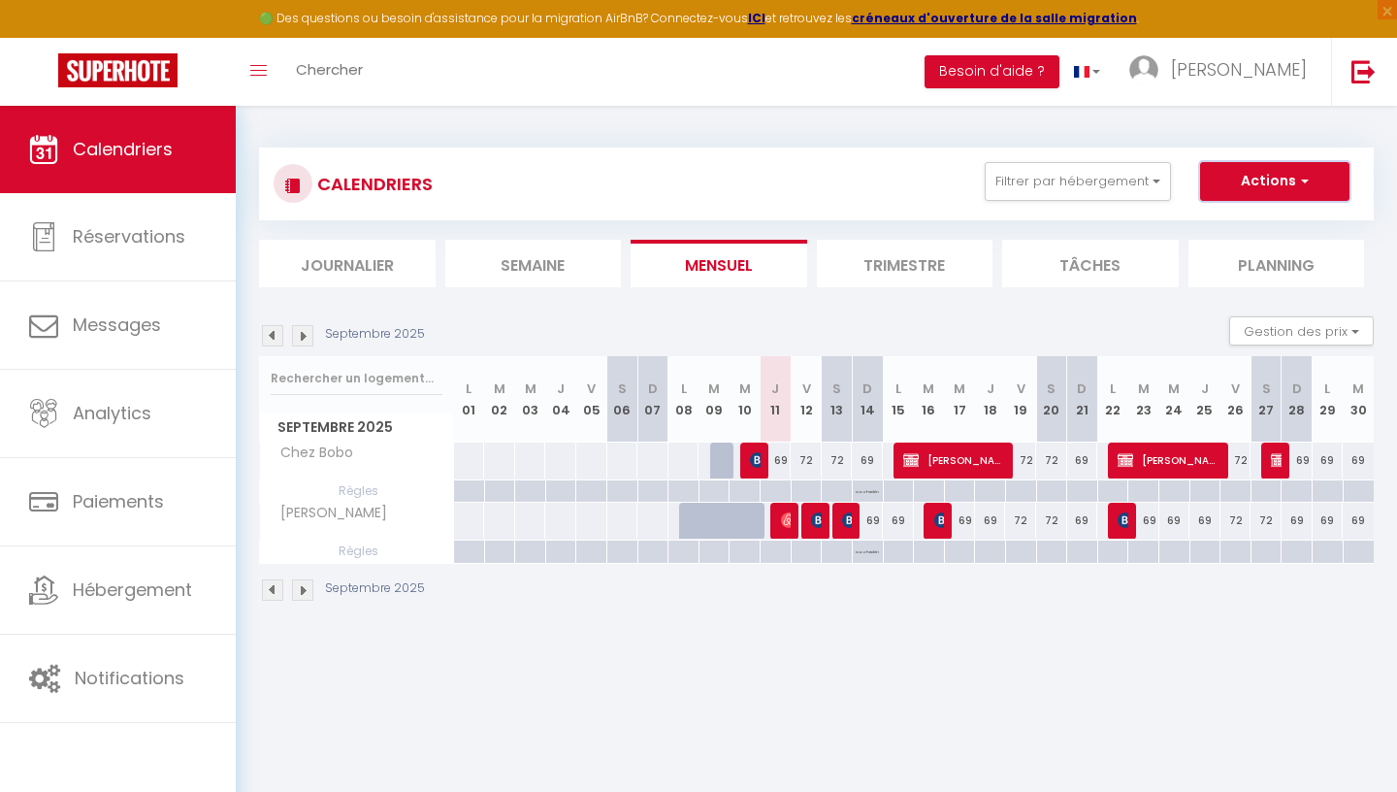
click at [1276, 179] on button "Actions" at bounding box center [1274, 181] width 149 height 39
click at [1163, 141] on div "CALENDRIERS Filtrer par hébergement Tous Chez [PERSON_NAME] Etage complet Effac…" at bounding box center [816, 375] width 1115 height 492
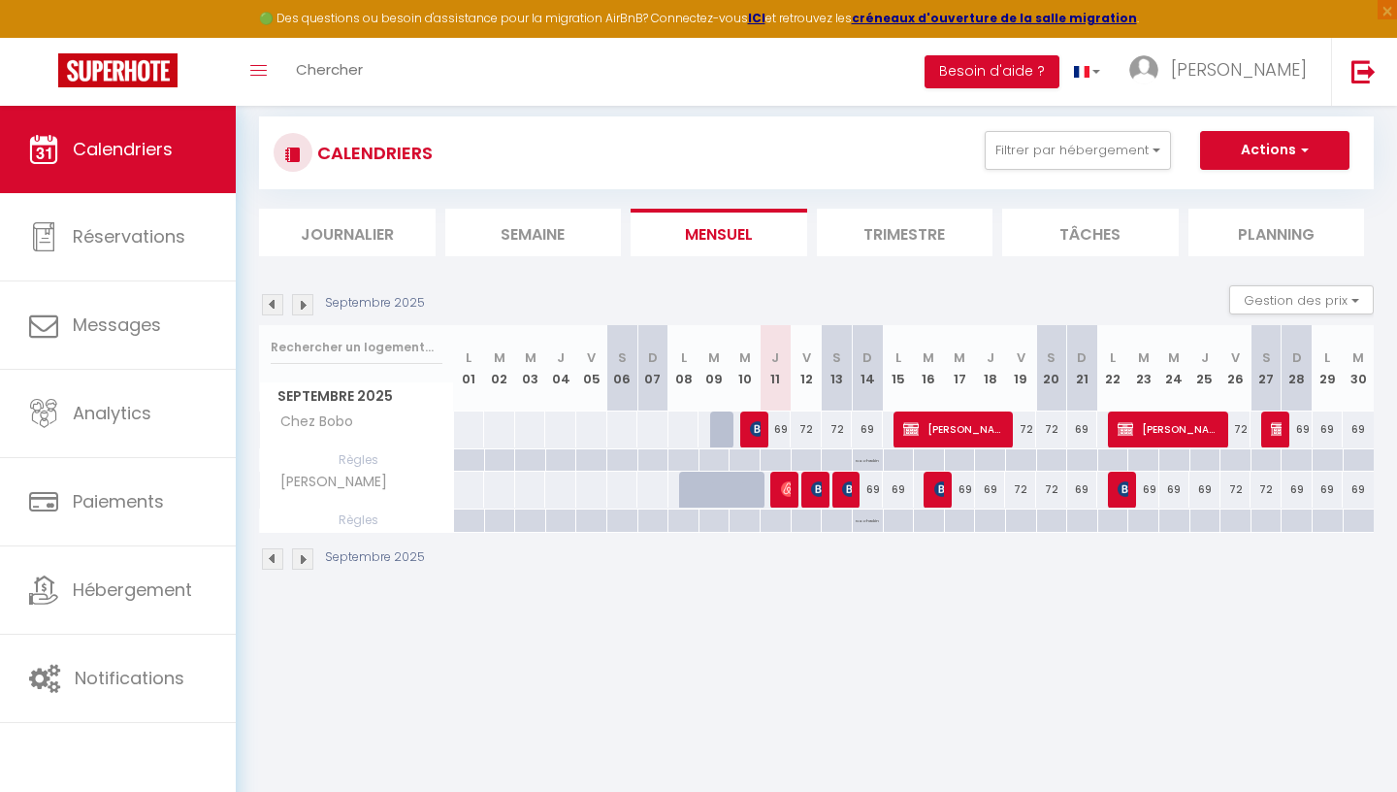
scroll to position [28, 0]
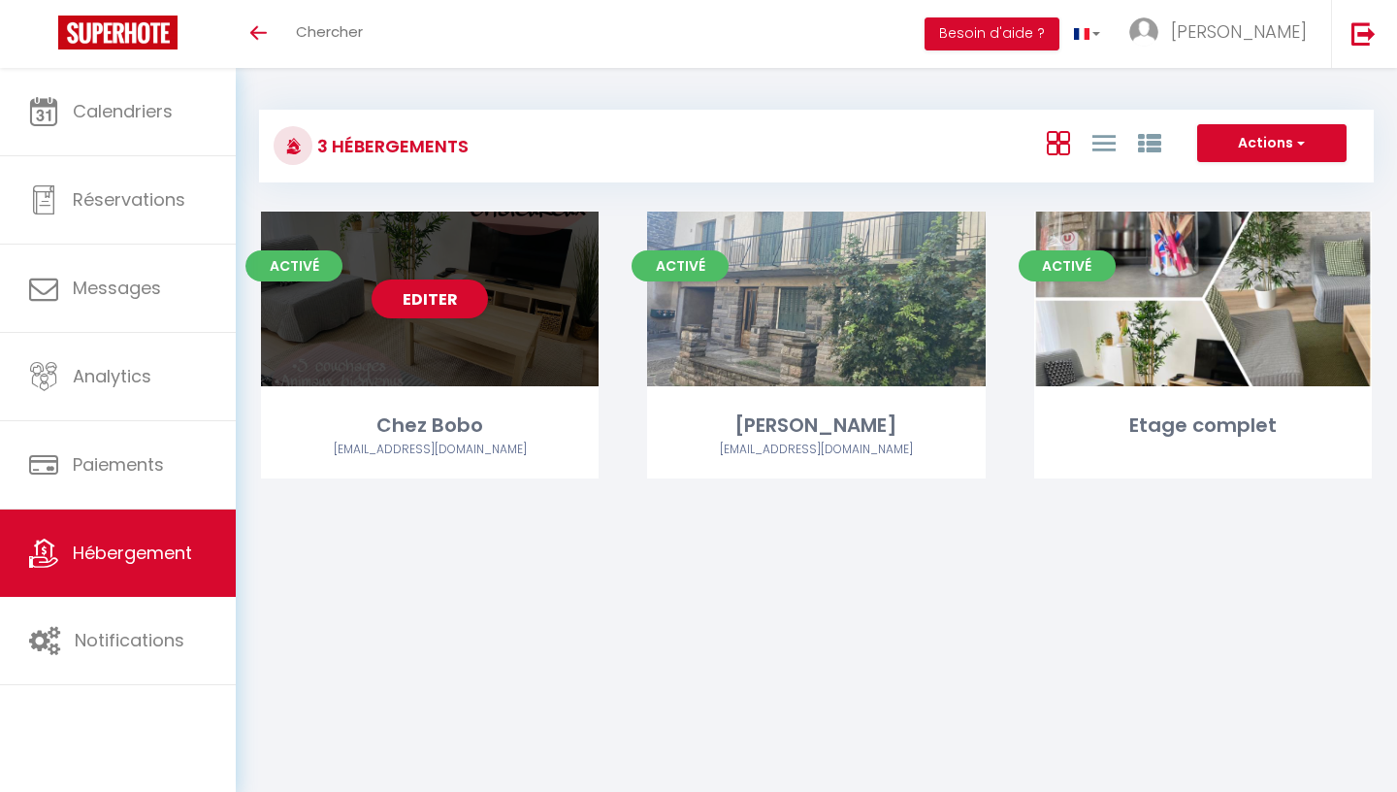
click at [379, 362] on div "Editer" at bounding box center [430, 298] width 338 height 175
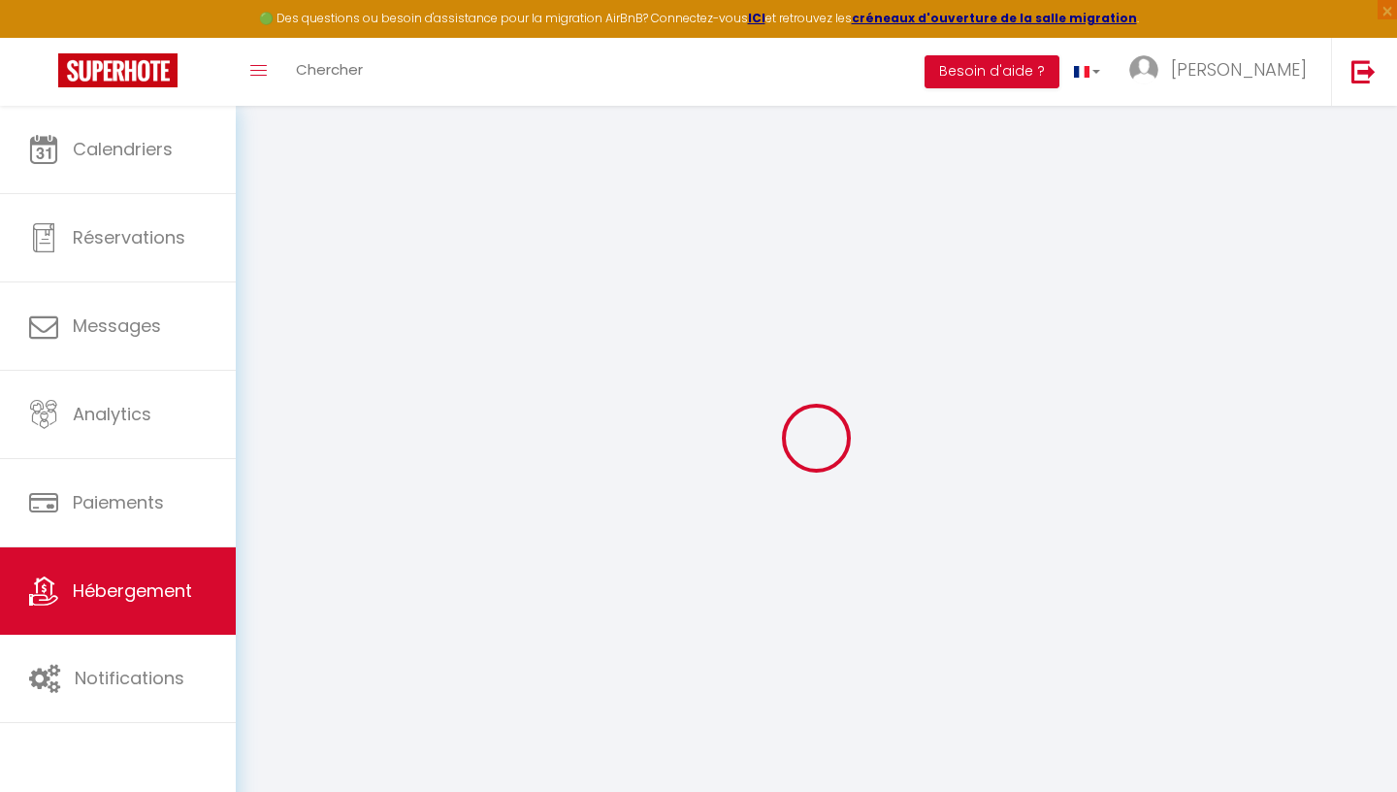
select select "16:00"
select select "23:45"
select select "11:00"
select select "15"
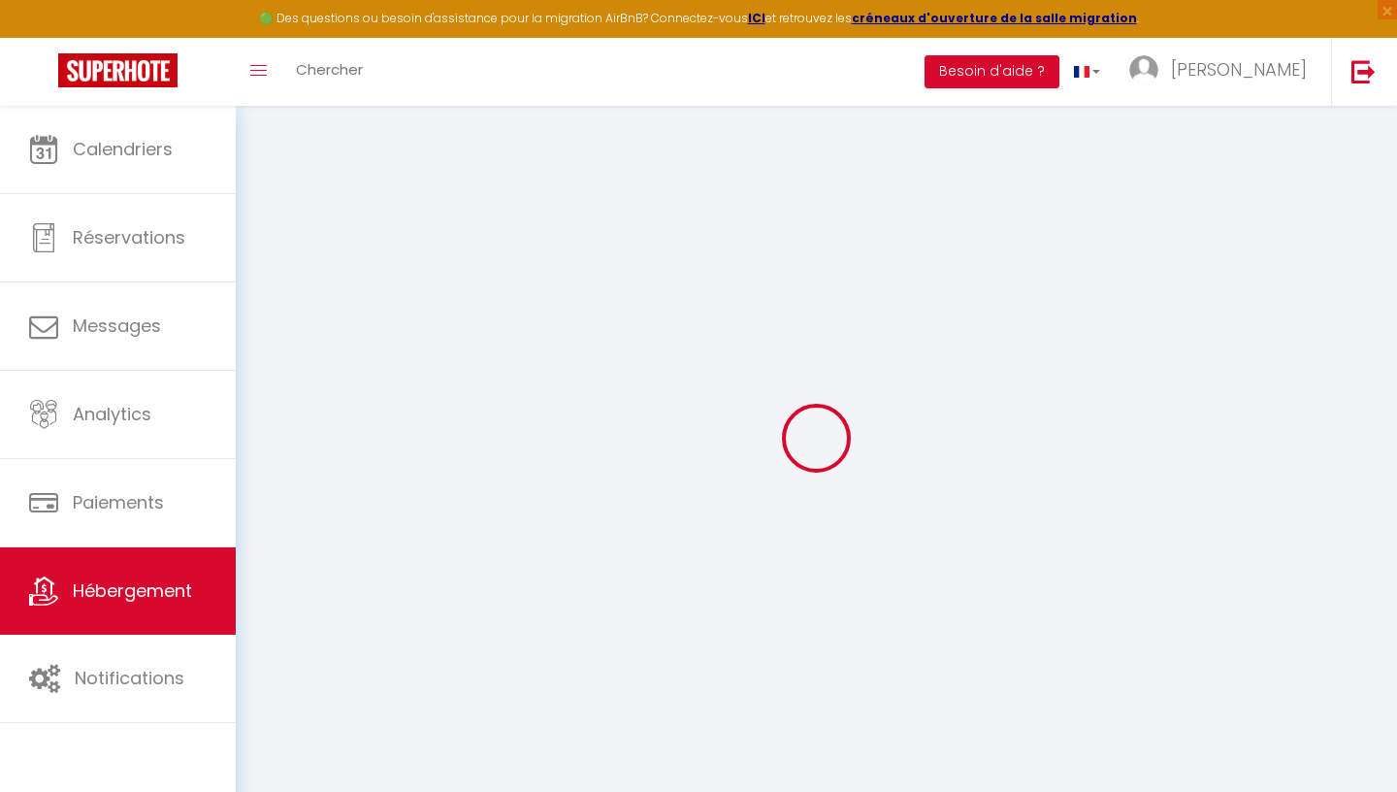
select select "21:00"
select select
checkbox input "false"
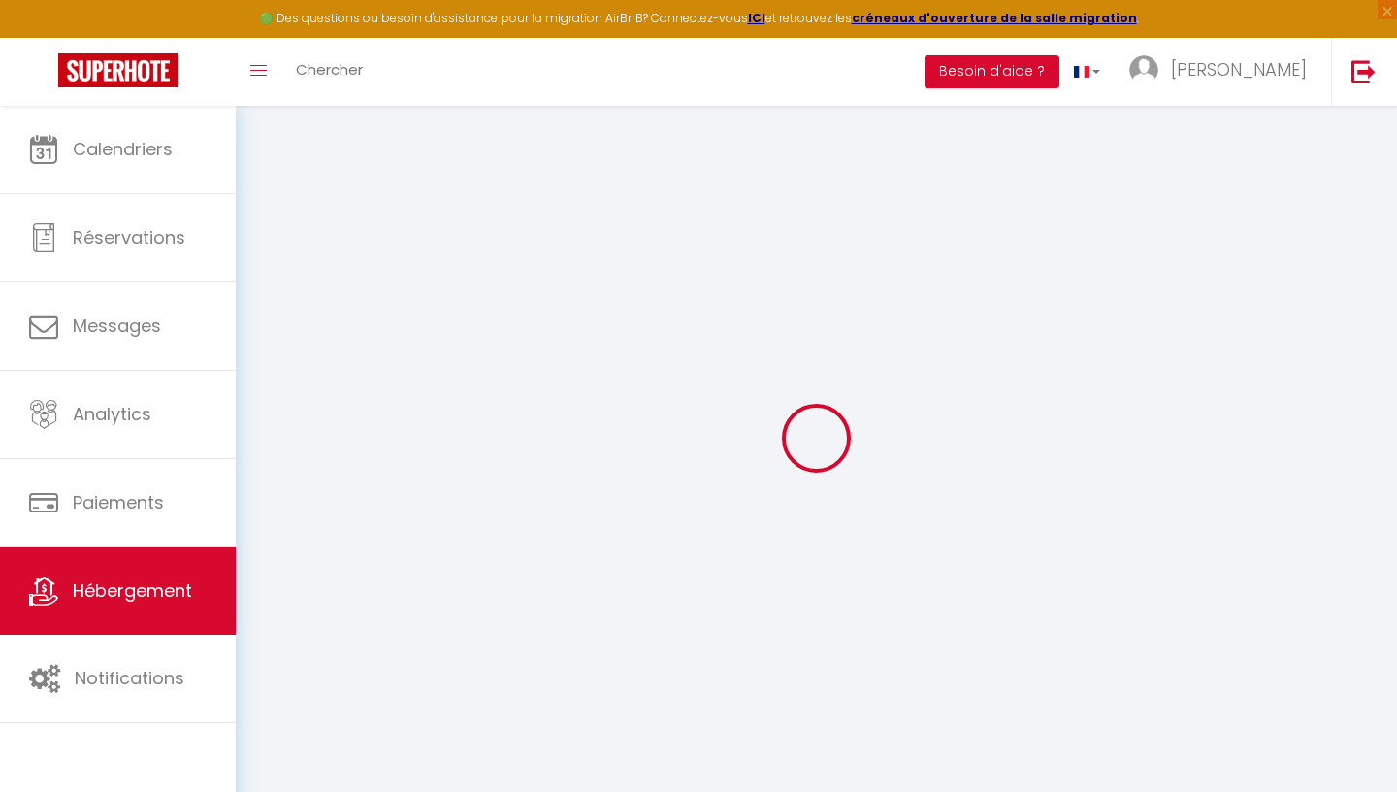
checkbox input "false"
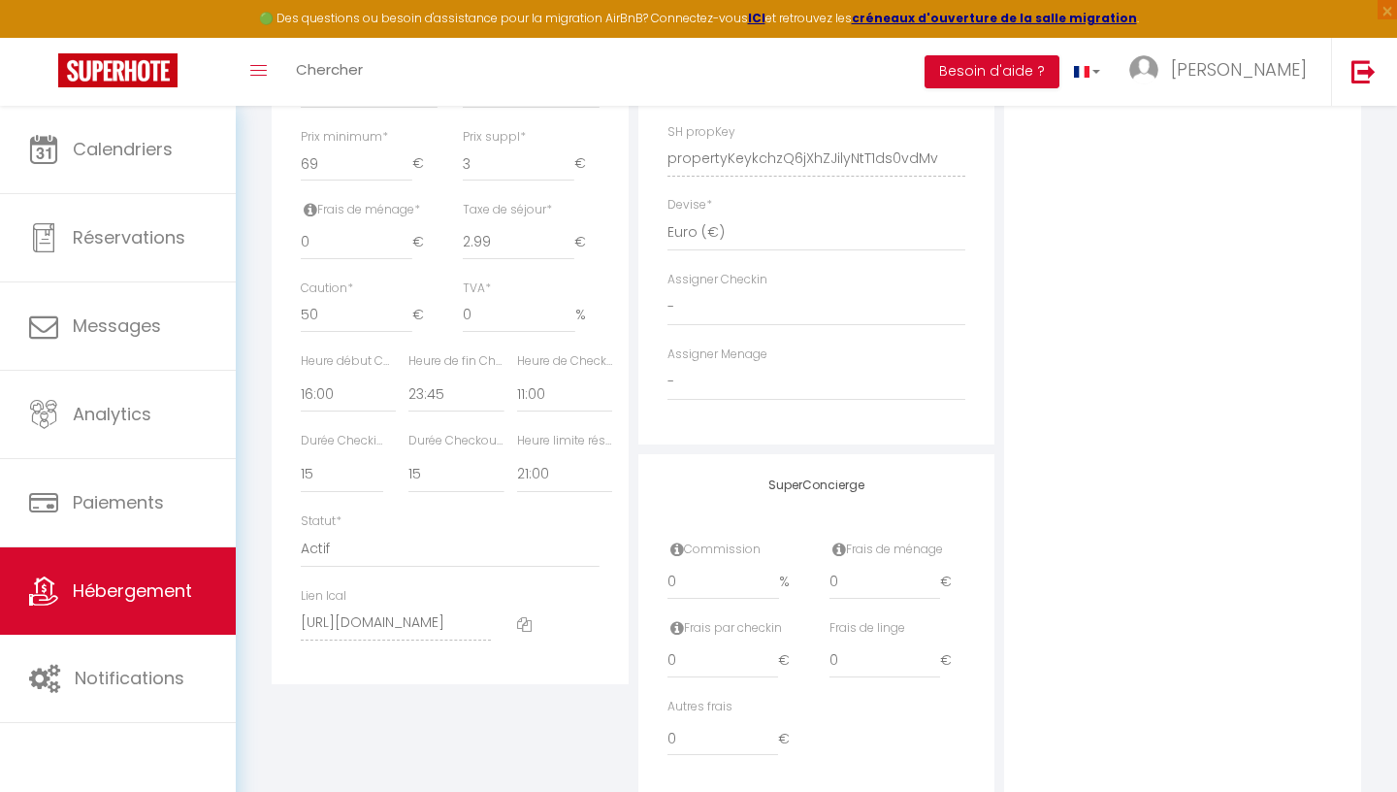
scroll to position [917, 0]
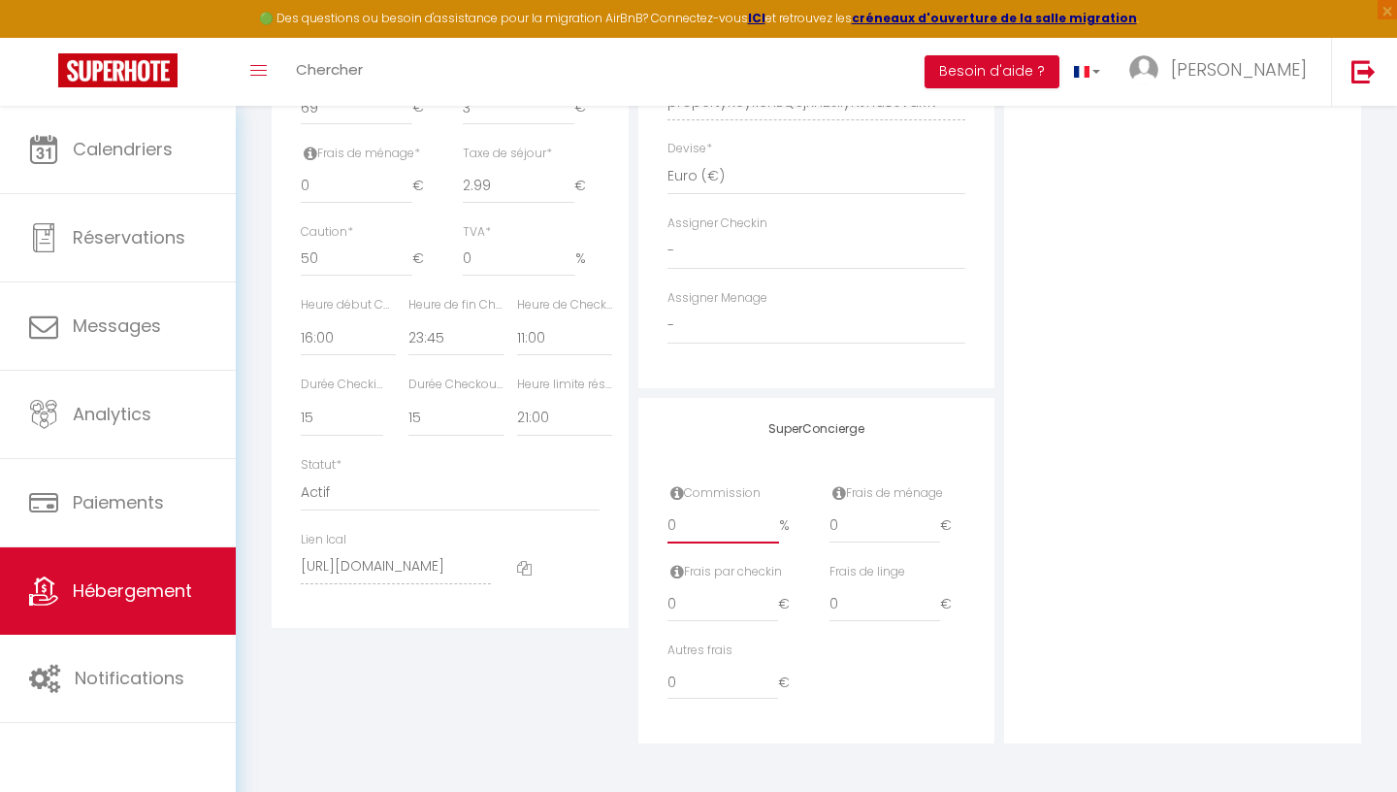
drag, startPoint x: 685, startPoint y: 539, endPoint x: 622, endPoint y: 524, distance: 64.9
click at [667, 526] on input "0" at bounding box center [723, 525] width 113 height 35
type input "2"
select select
checkbox input "false"
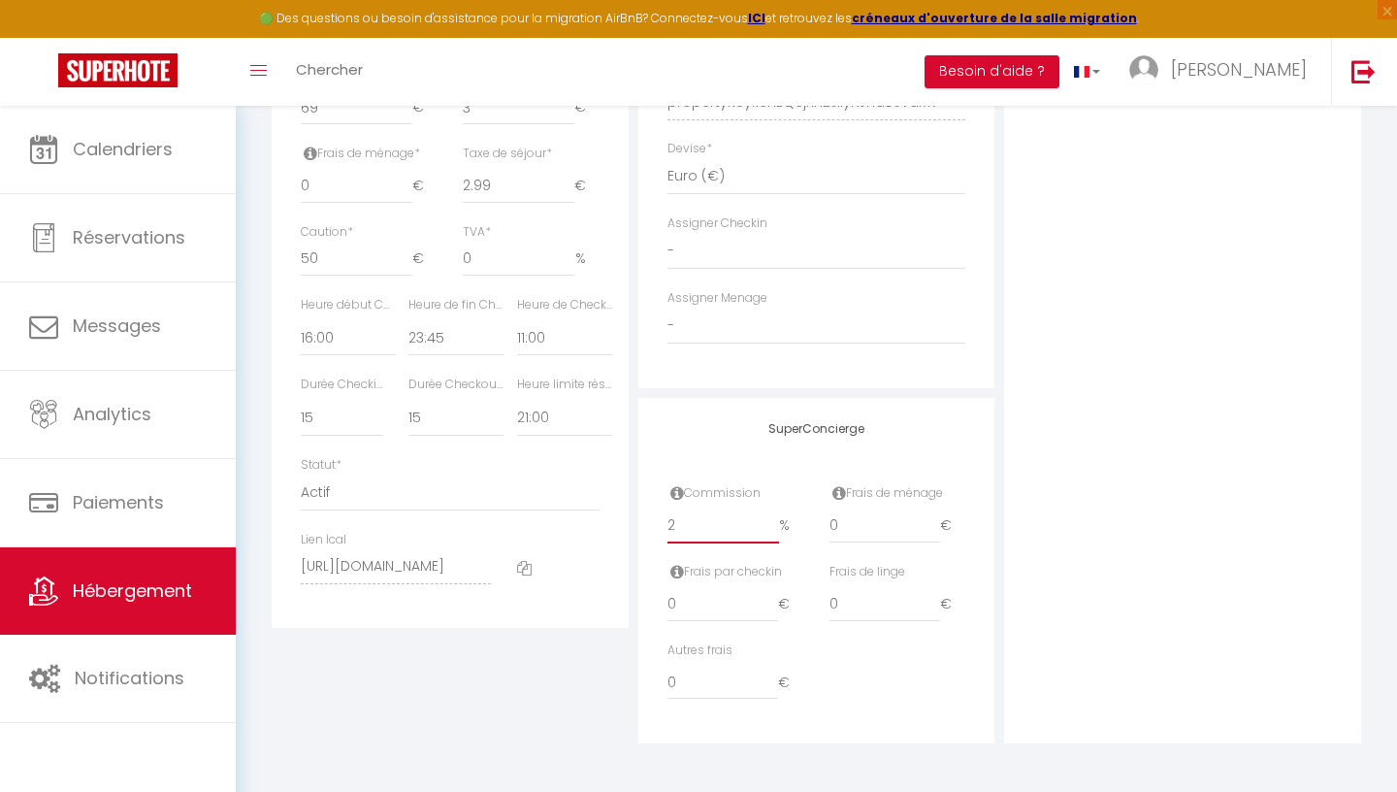
checkbox input "false"
type input "20"
select select
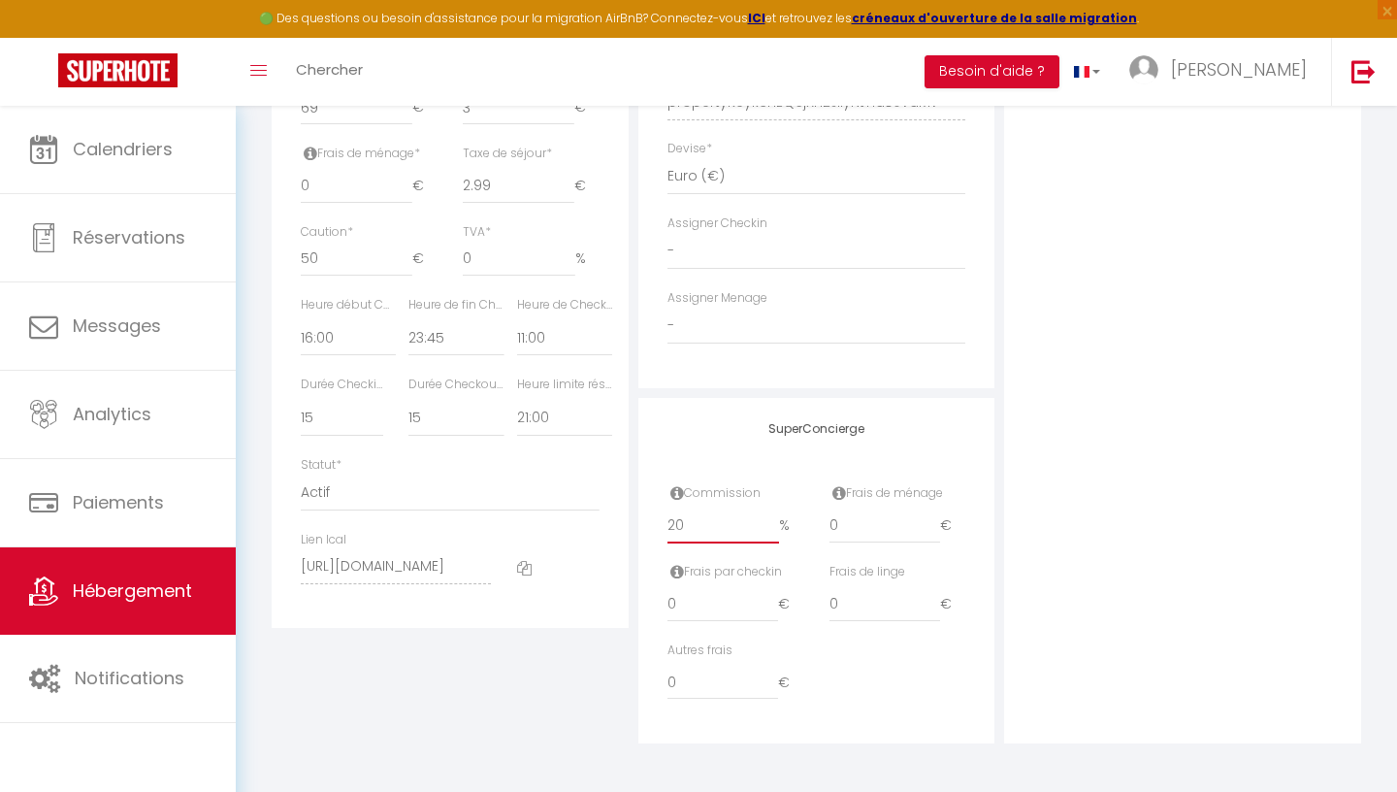
checkbox input "false"
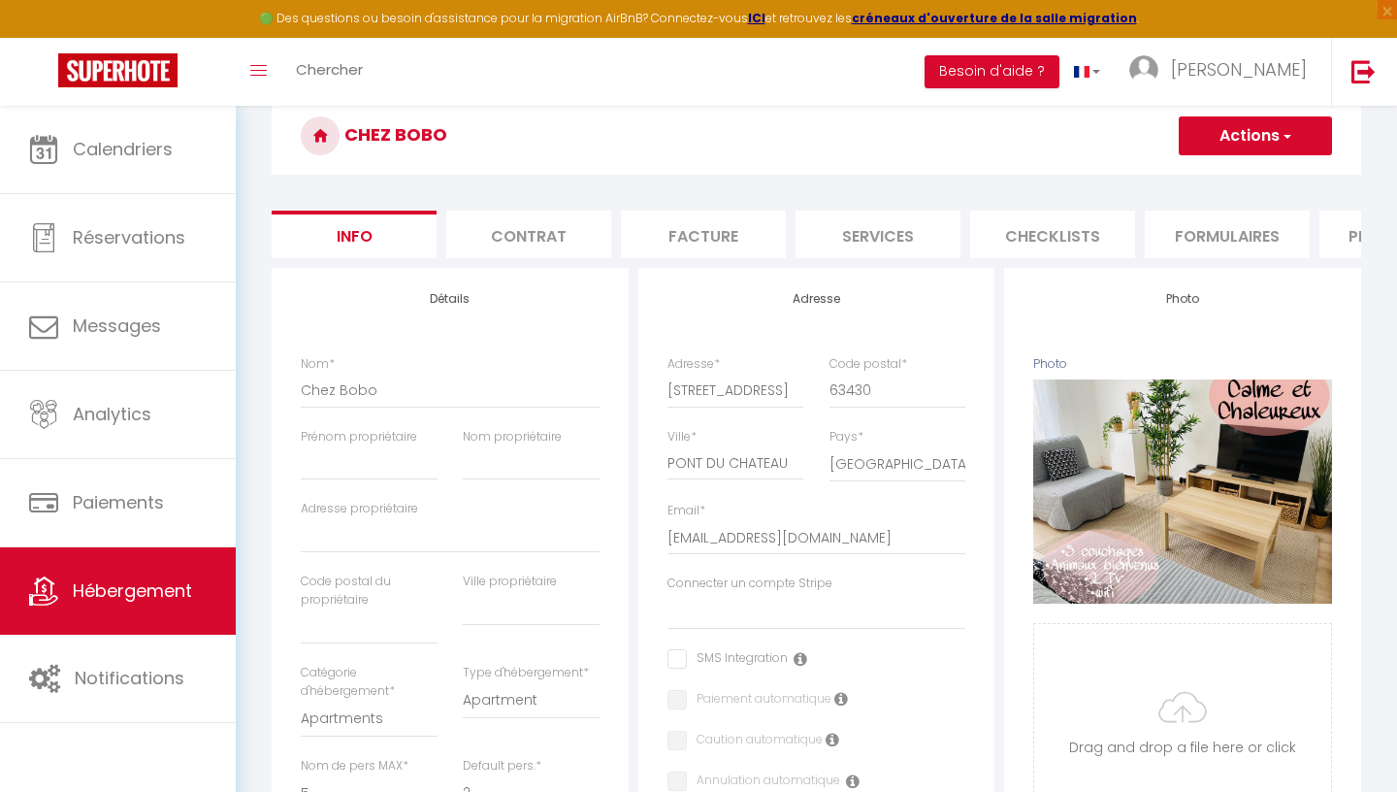
scroll to position [0, 0]
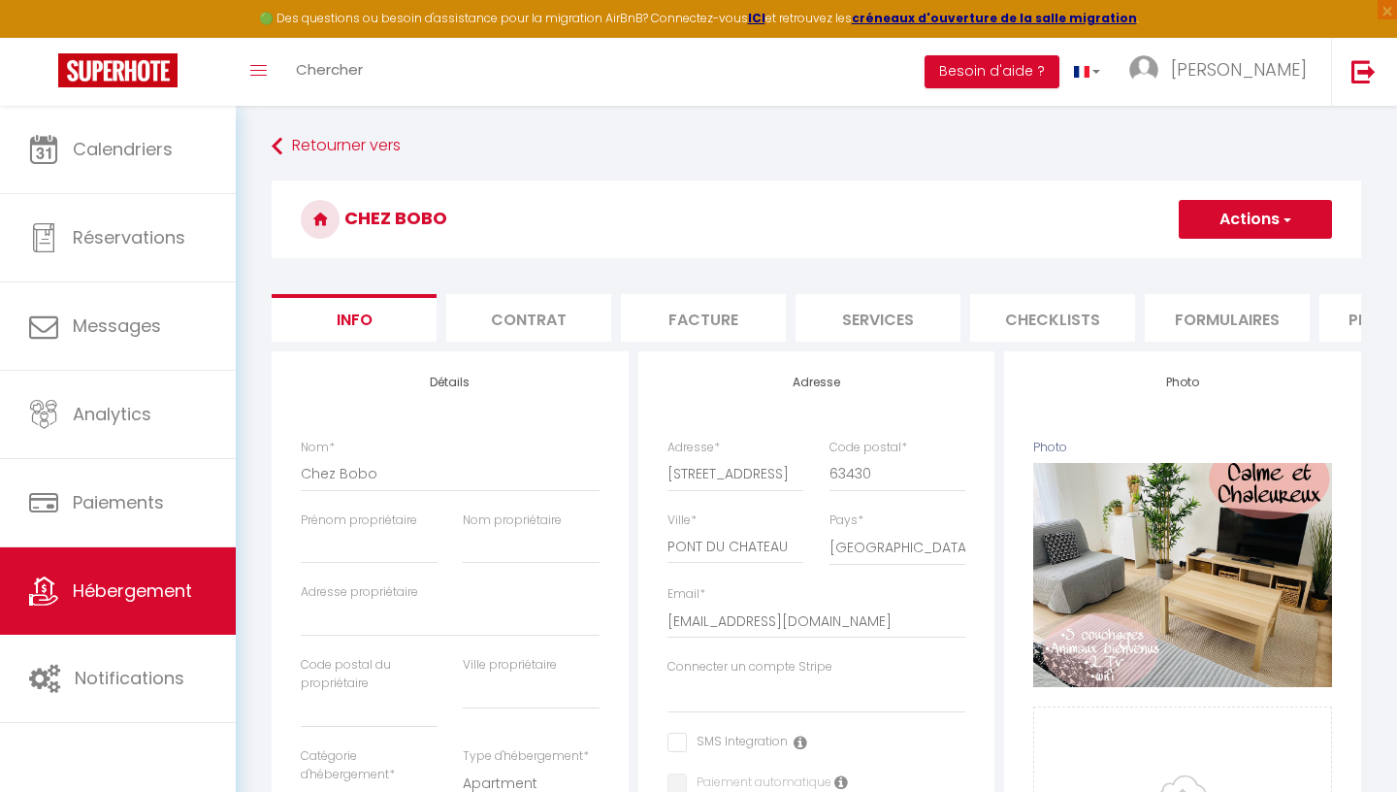
type input "20"
click at [1218, 216] on button "Actions" at bounding box center [1255, 219] width 153 height 39
click at [1198, 263] on input "Enregistrer" at bounding box center [1179, 261] width 72 height 19
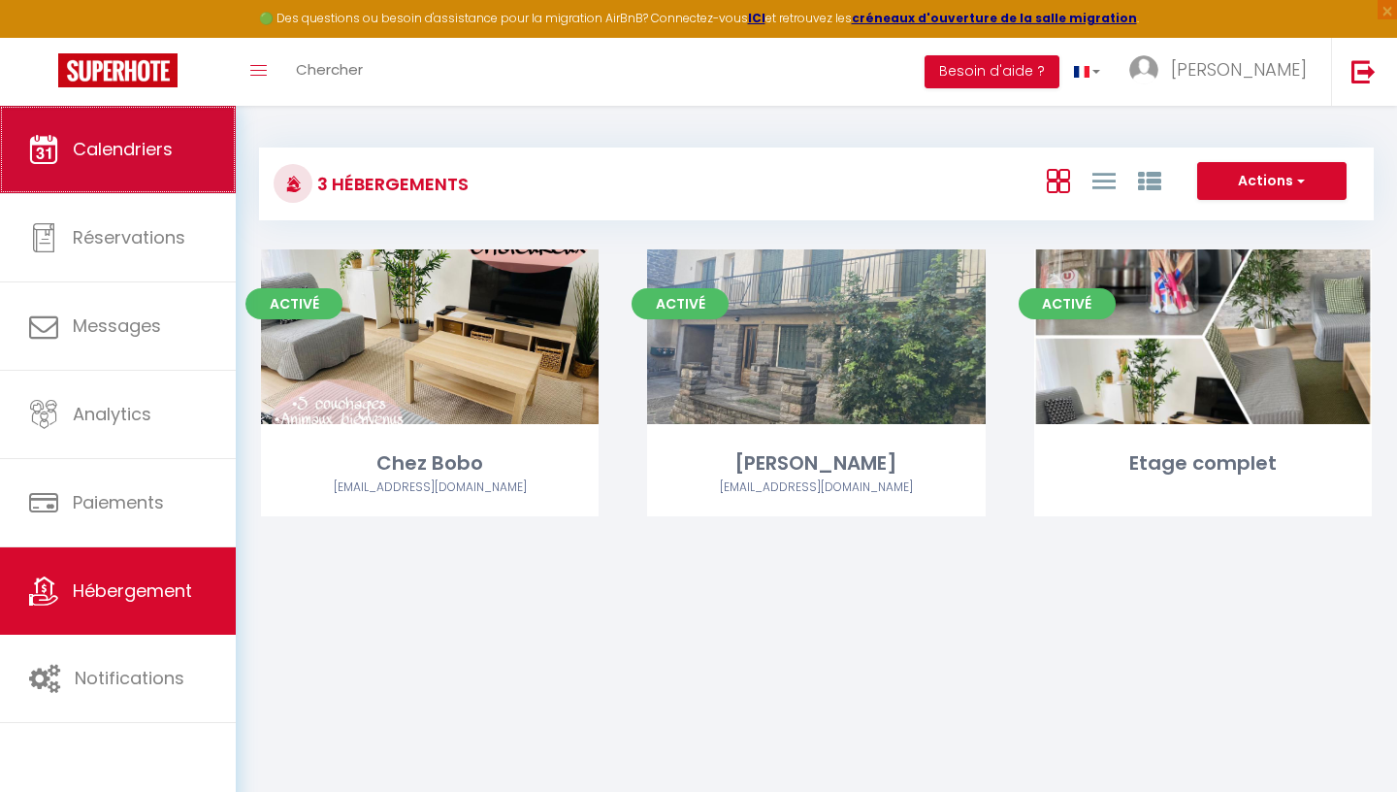
click at [123, 153] on span "Calendriers" at bounding box center [123, 149] width 100 height 24
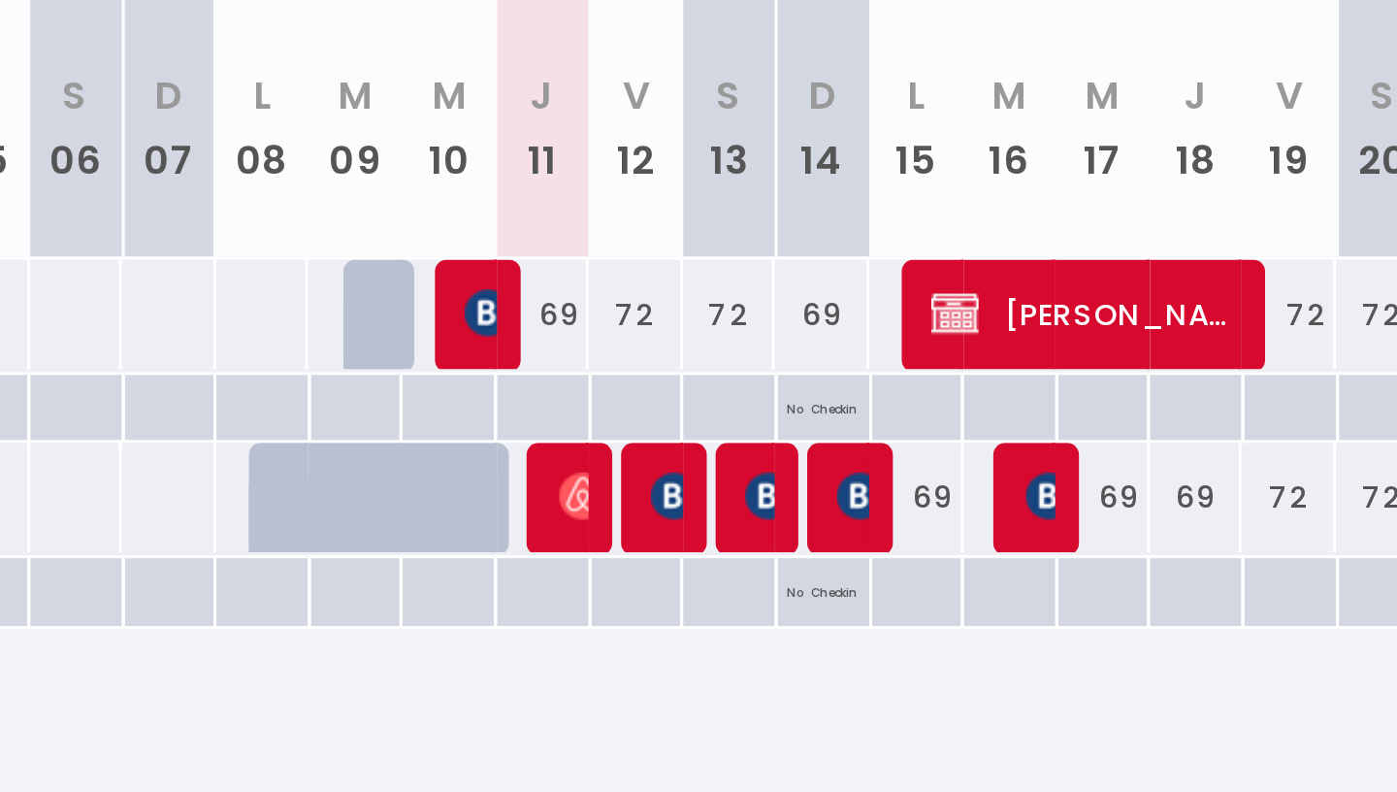
click at [876, 525] on img at bounding box center [880, 520] width 16 height 16
select select "OK"
select select "KO"
select select "0"
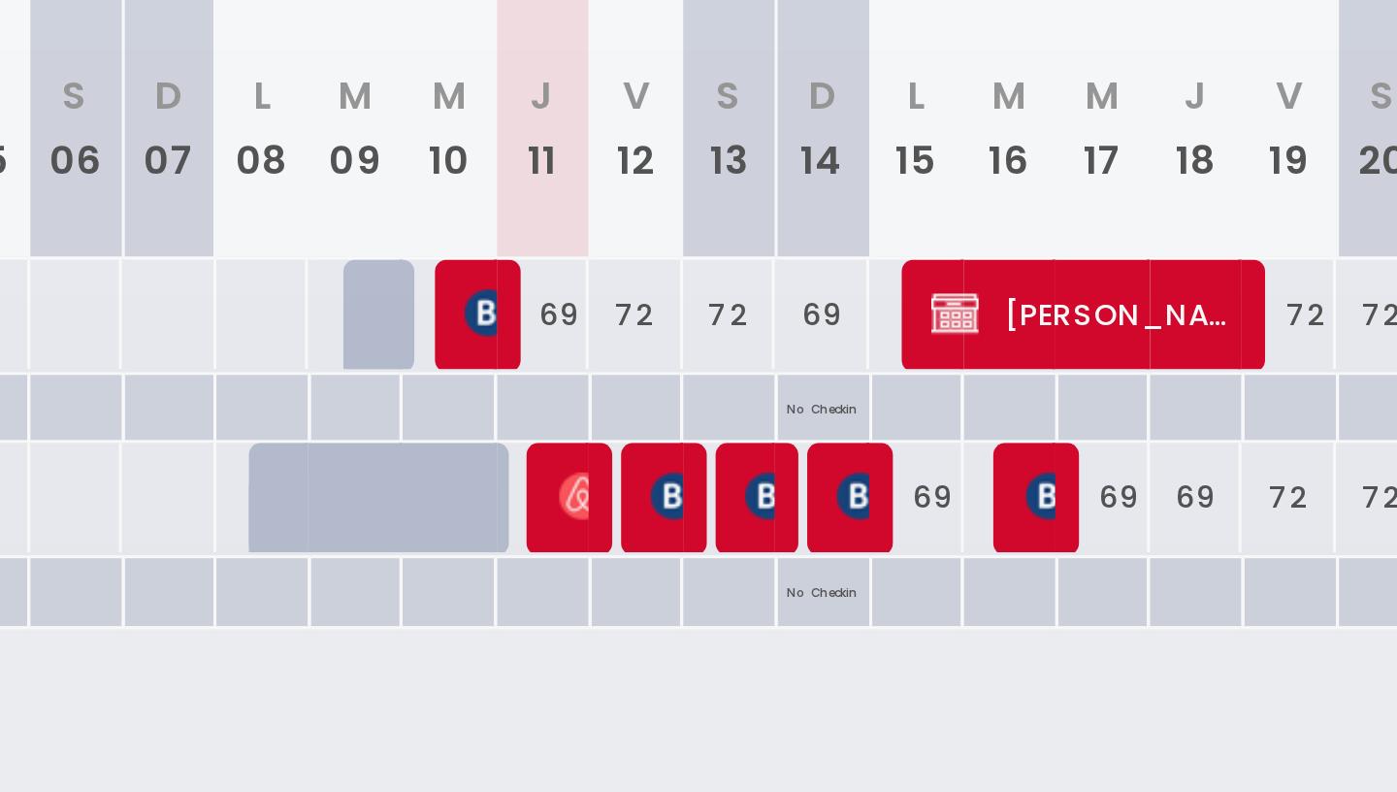
select select "1"
select select
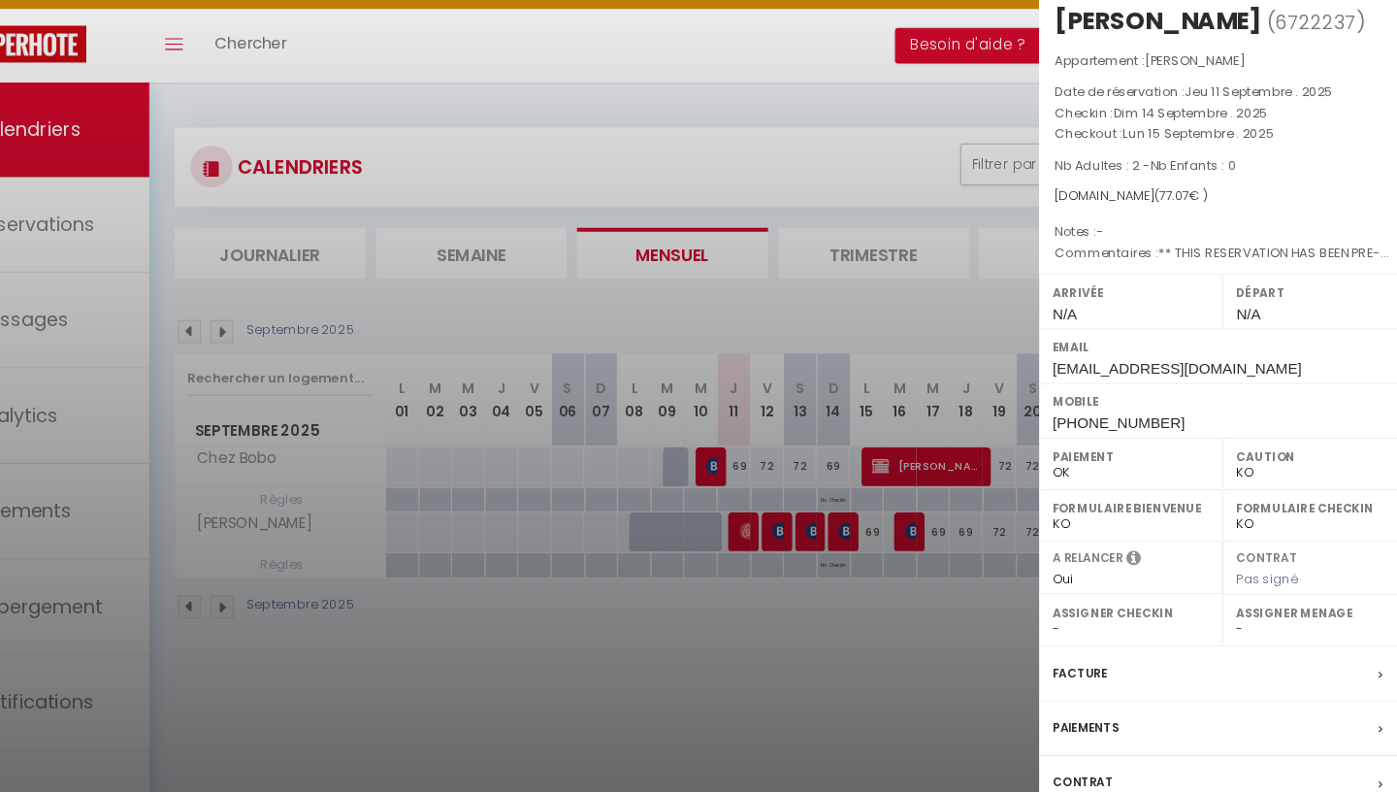
click at [1148, 59] on div "Bernard SEYLER" at bounding box center [1167, 48] width 191 height 31
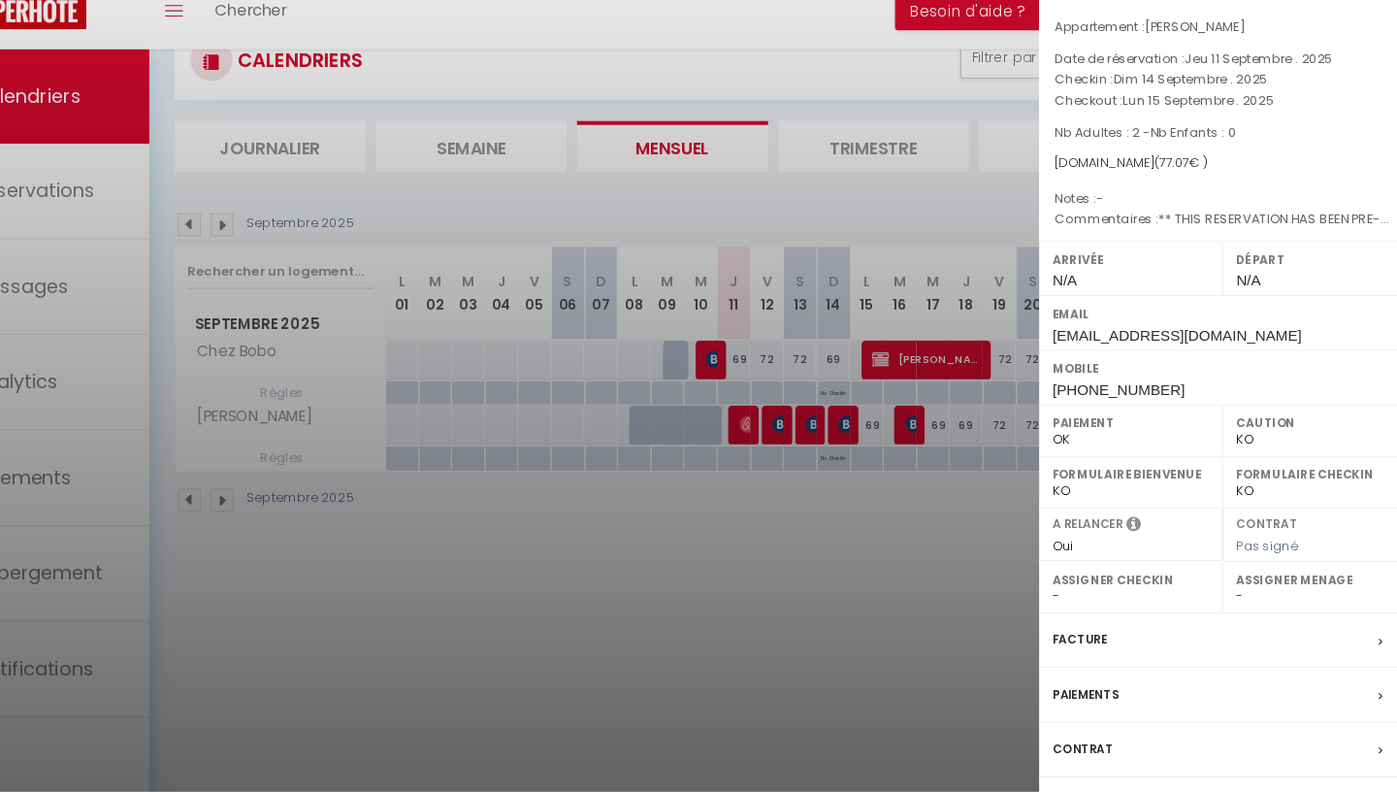
scroll to position [106, 0]
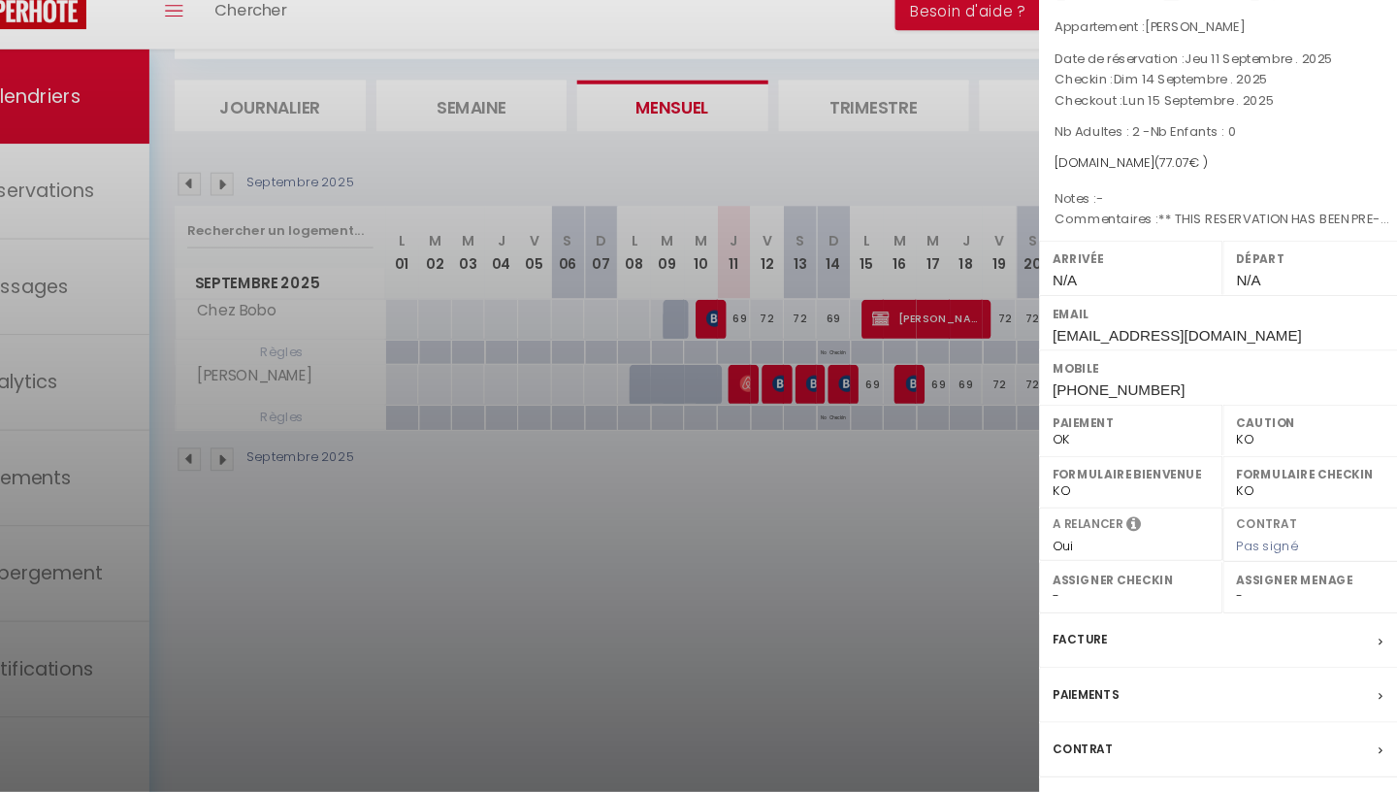
click at [1116, 750] on label "Contrat" at bounding box center [1098, 752] width 56 height 20
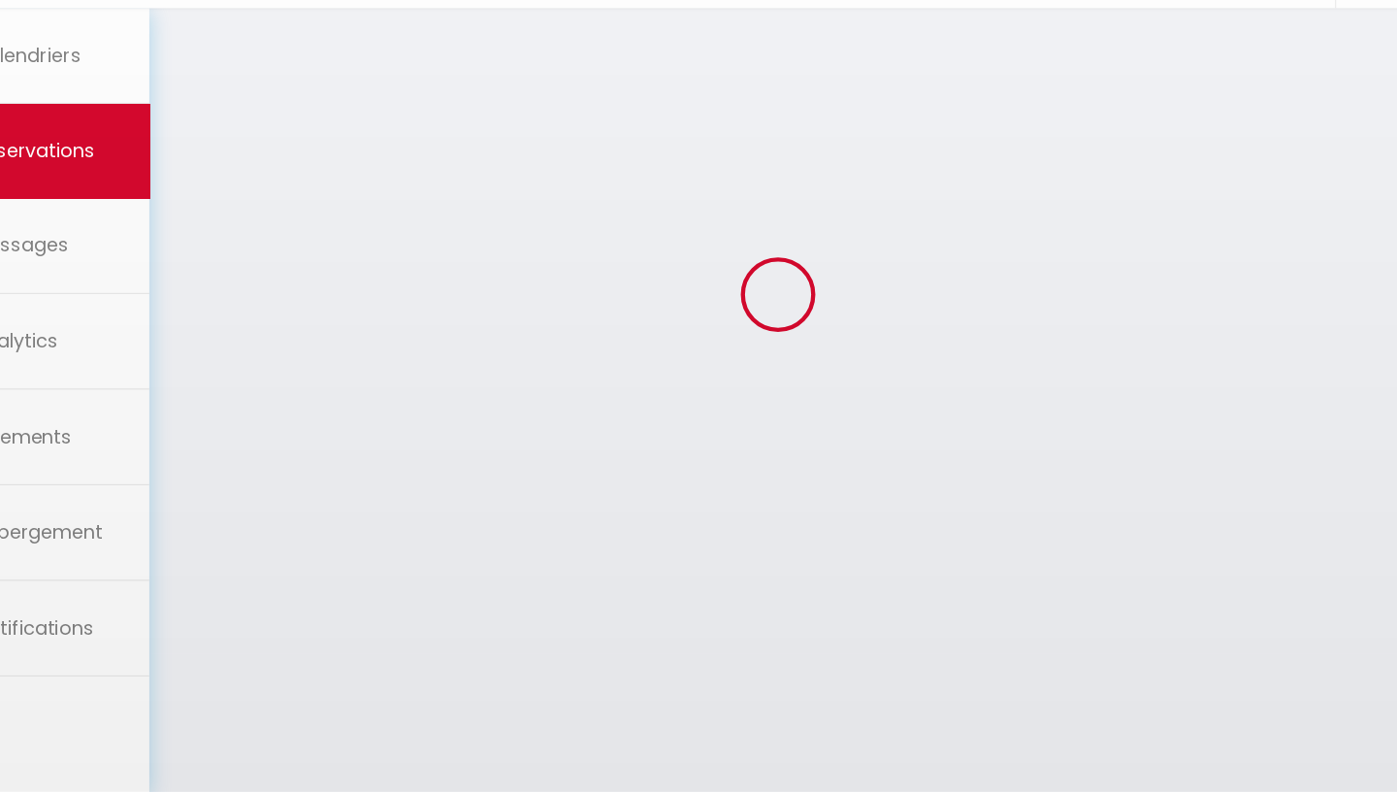
scroll to position [60, 0]
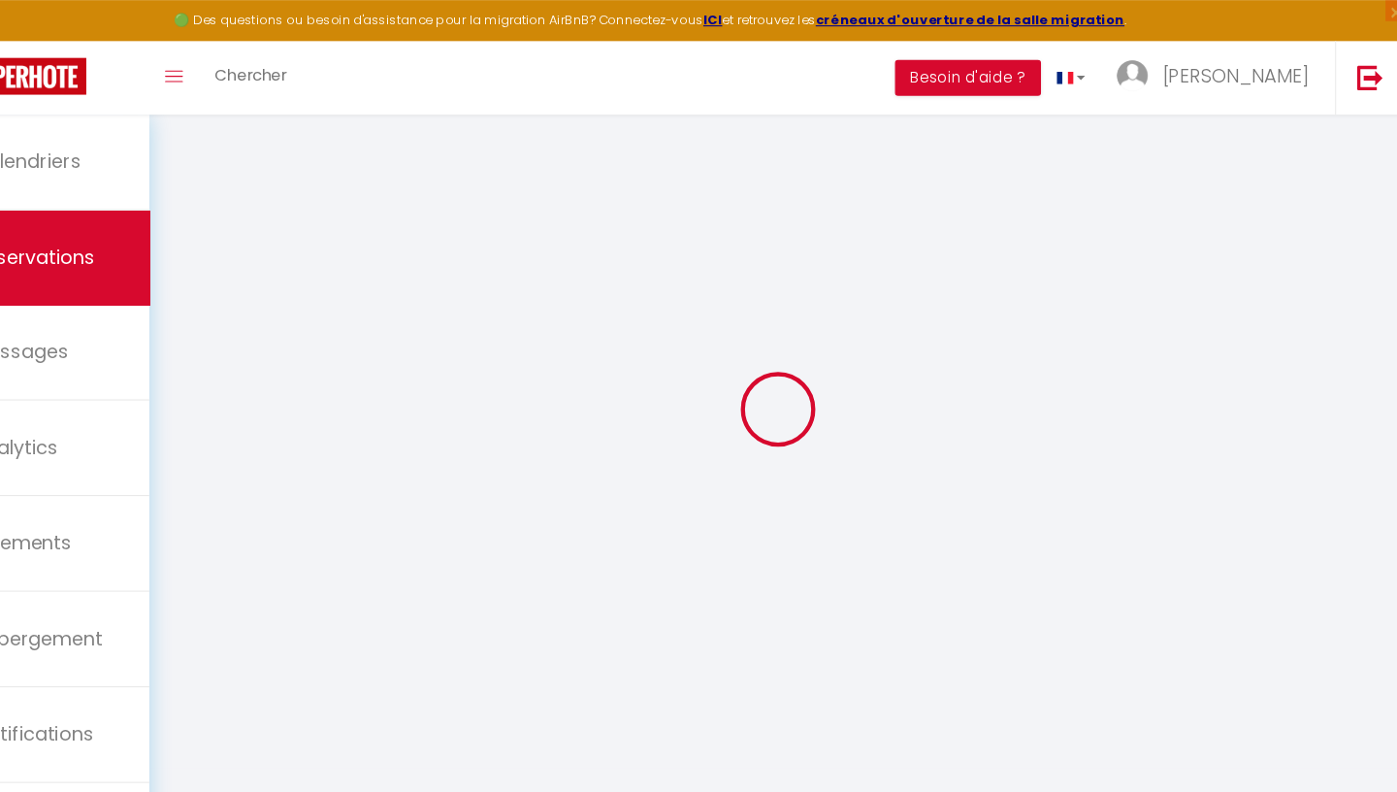
select select
checkbox input "false"
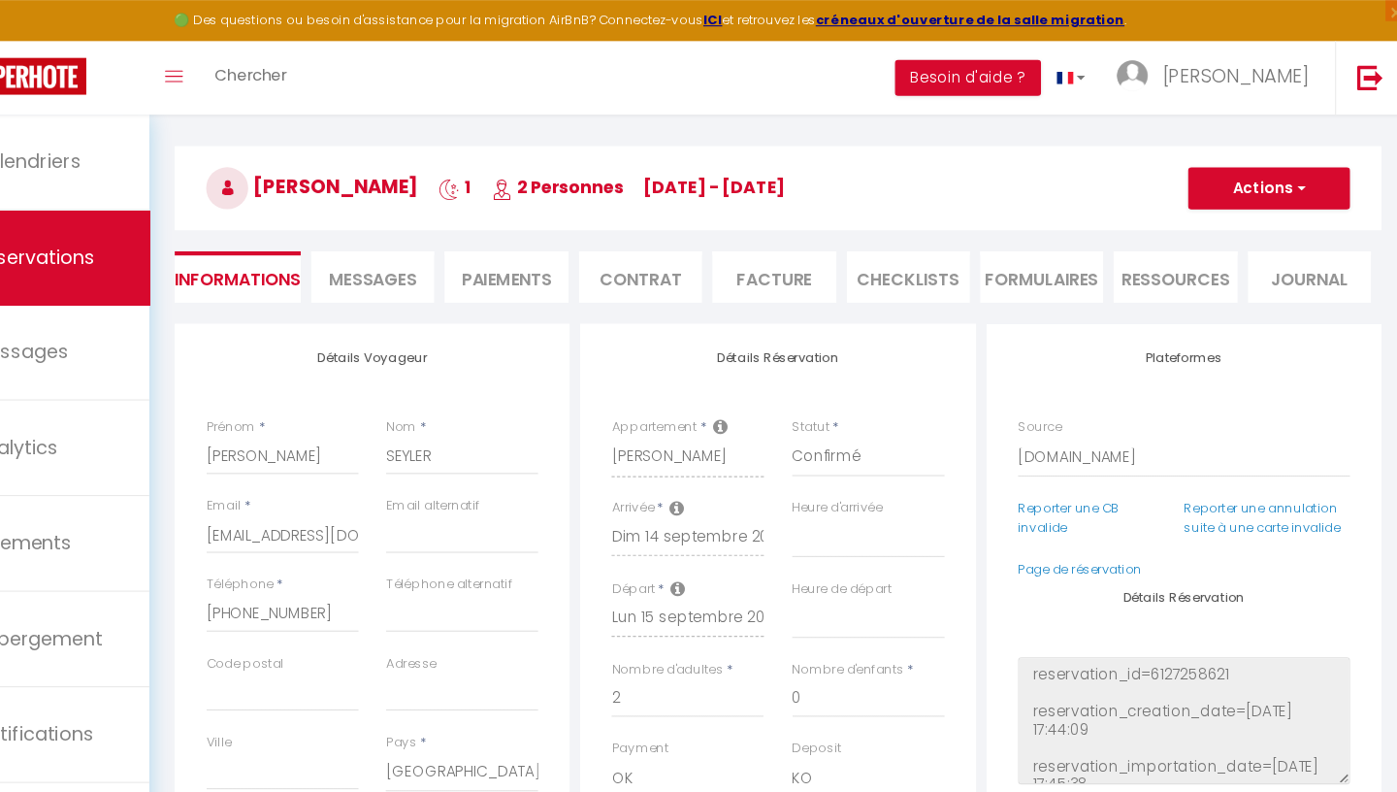
select select
checkbox input "false"
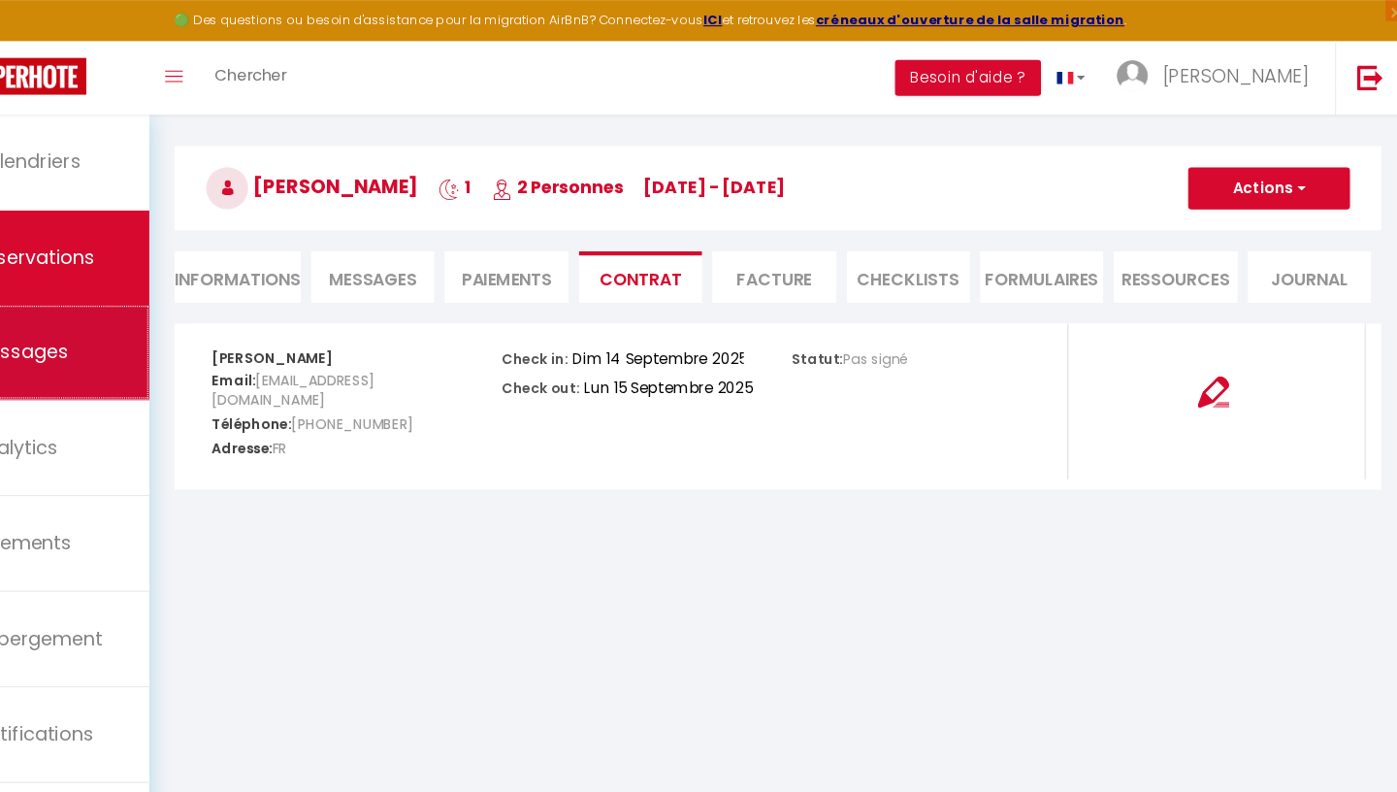
click at [181, 327] on link "Messages" at bounding box center [118, 324] width 236 height 87
select select "message"
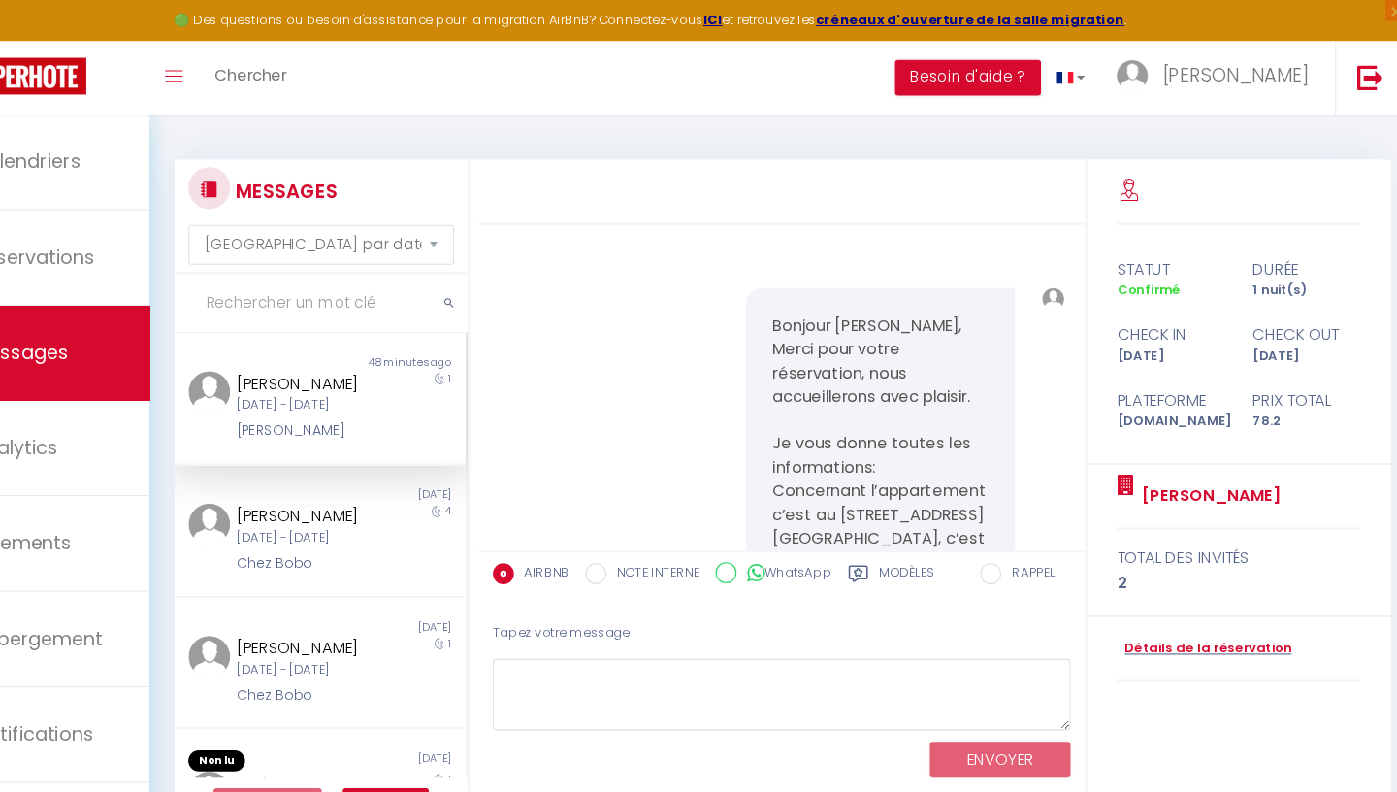
scroll to position [1117, 0]
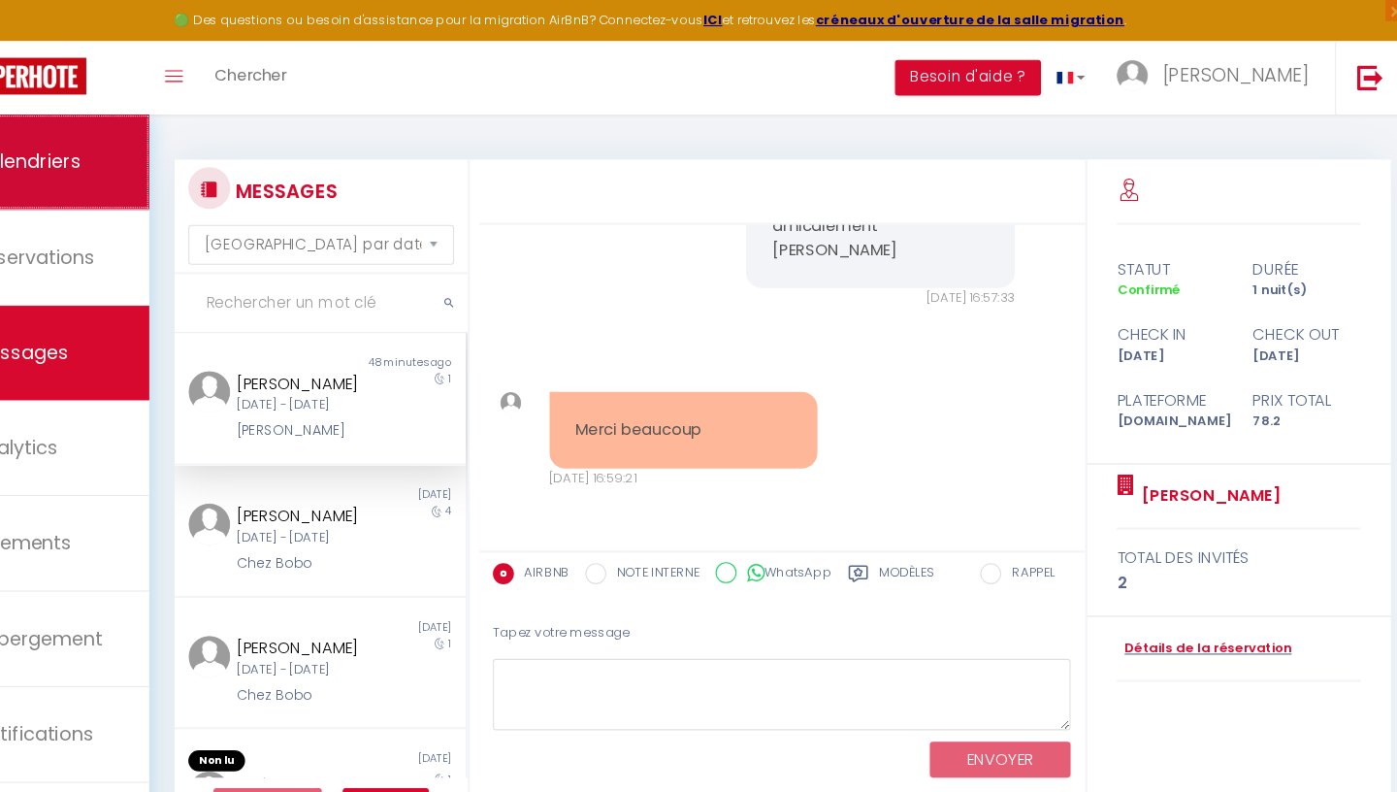
click at [157, 142] on span "Calendriers" at bounding box center [123, 149] width 100 height 24
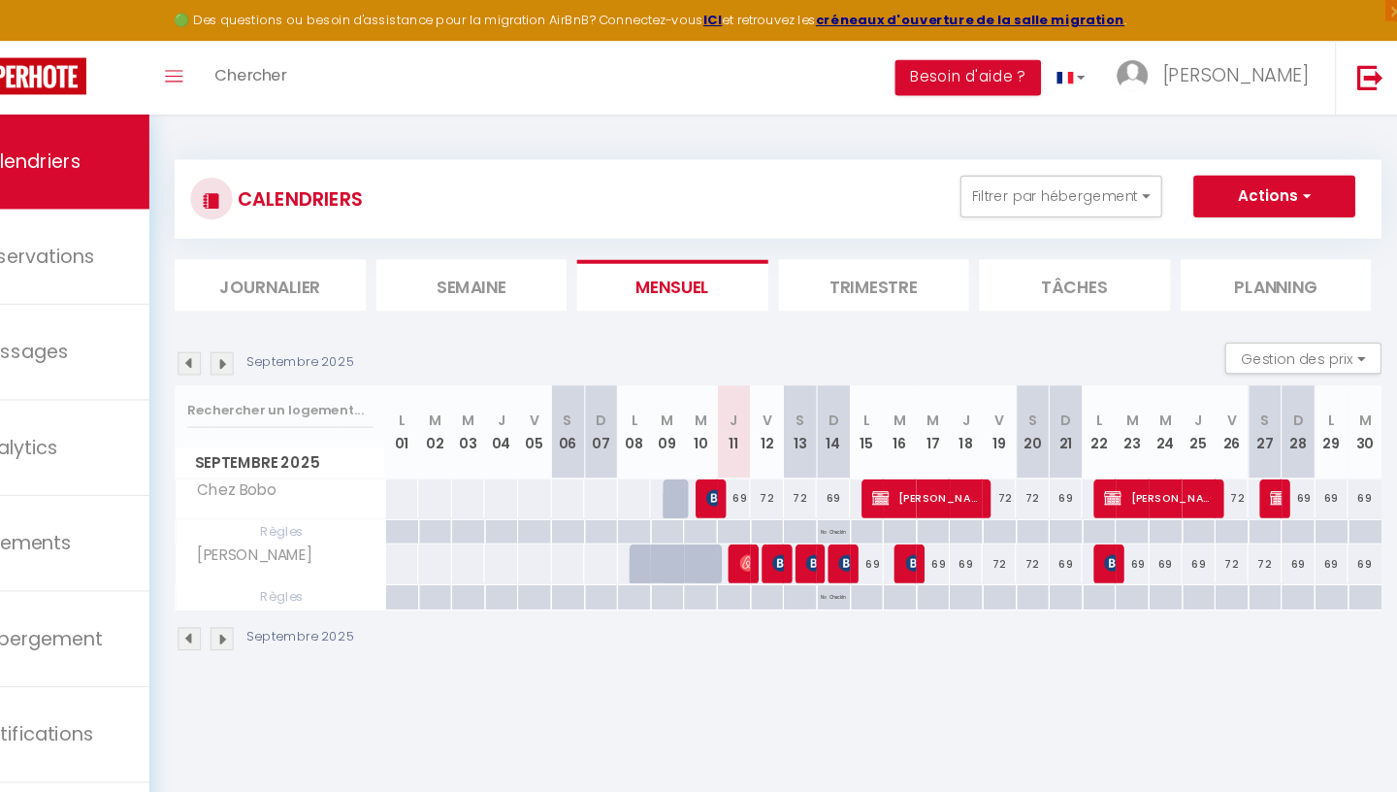
click at [885, 523] on div "69" at bounding box center [898, 520] width 31 height 36
type input "69"
type input "Lun 15 Septembre 2025"
type input "Mar 16 Septembre 2025"
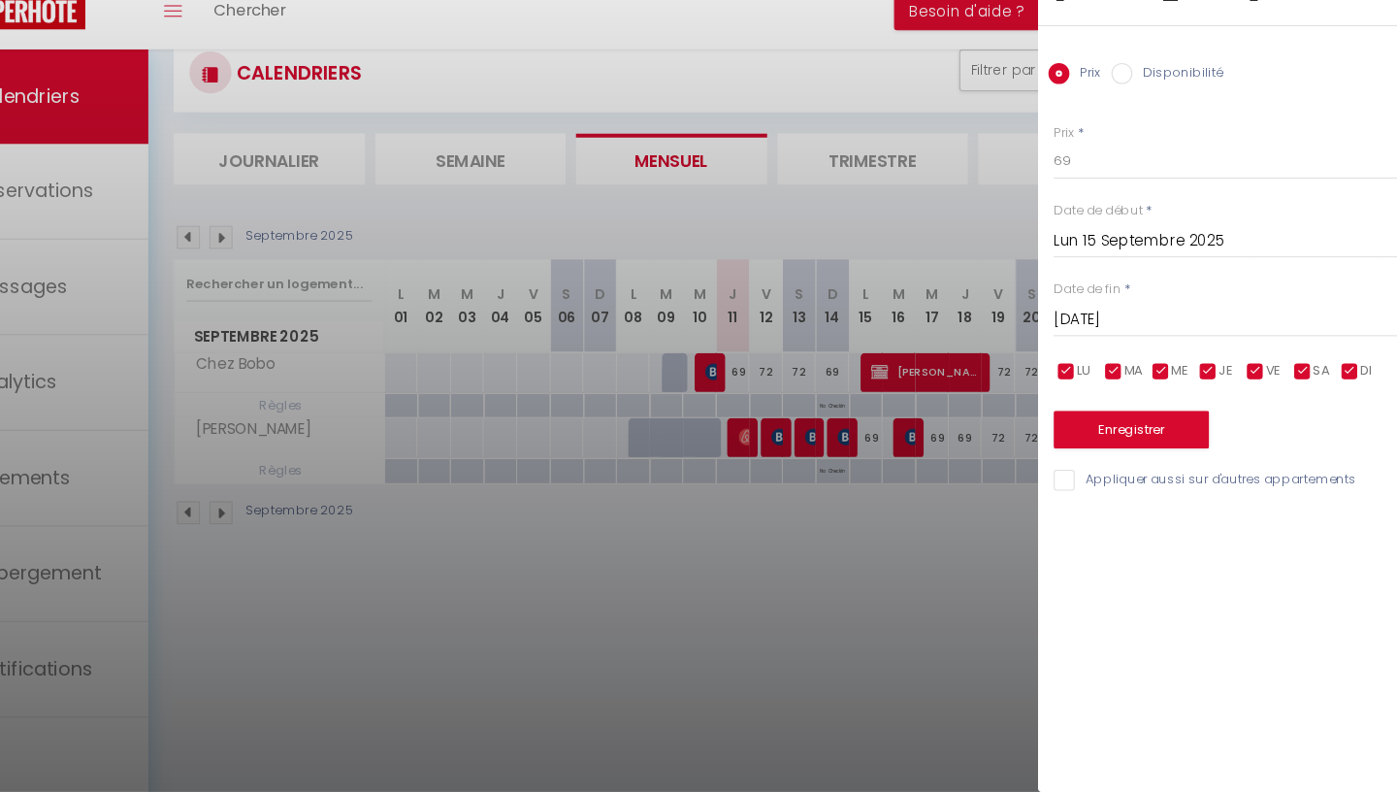
scroll to position [56, 0]
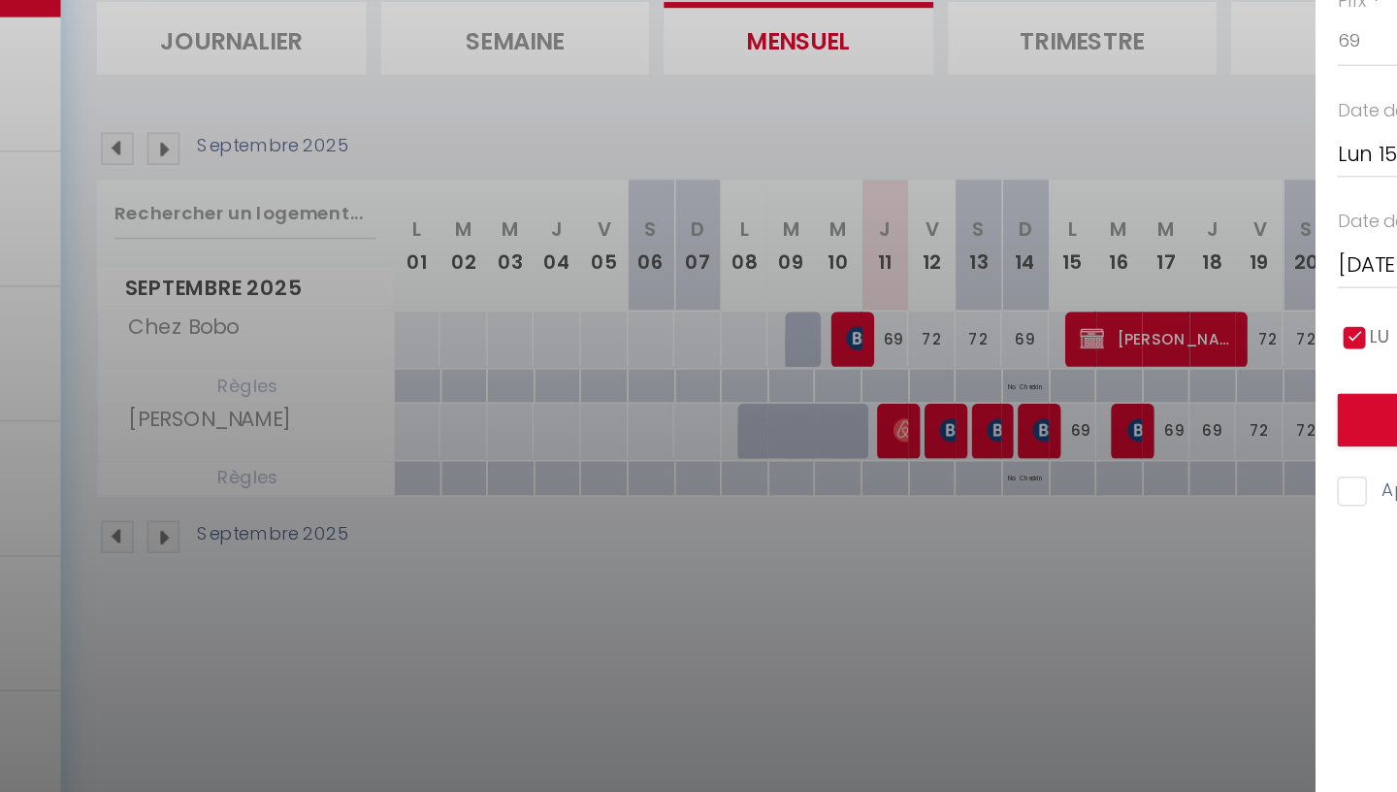
click at [869, 536] on div at bounding box center [698, 396] width 1397 height 792
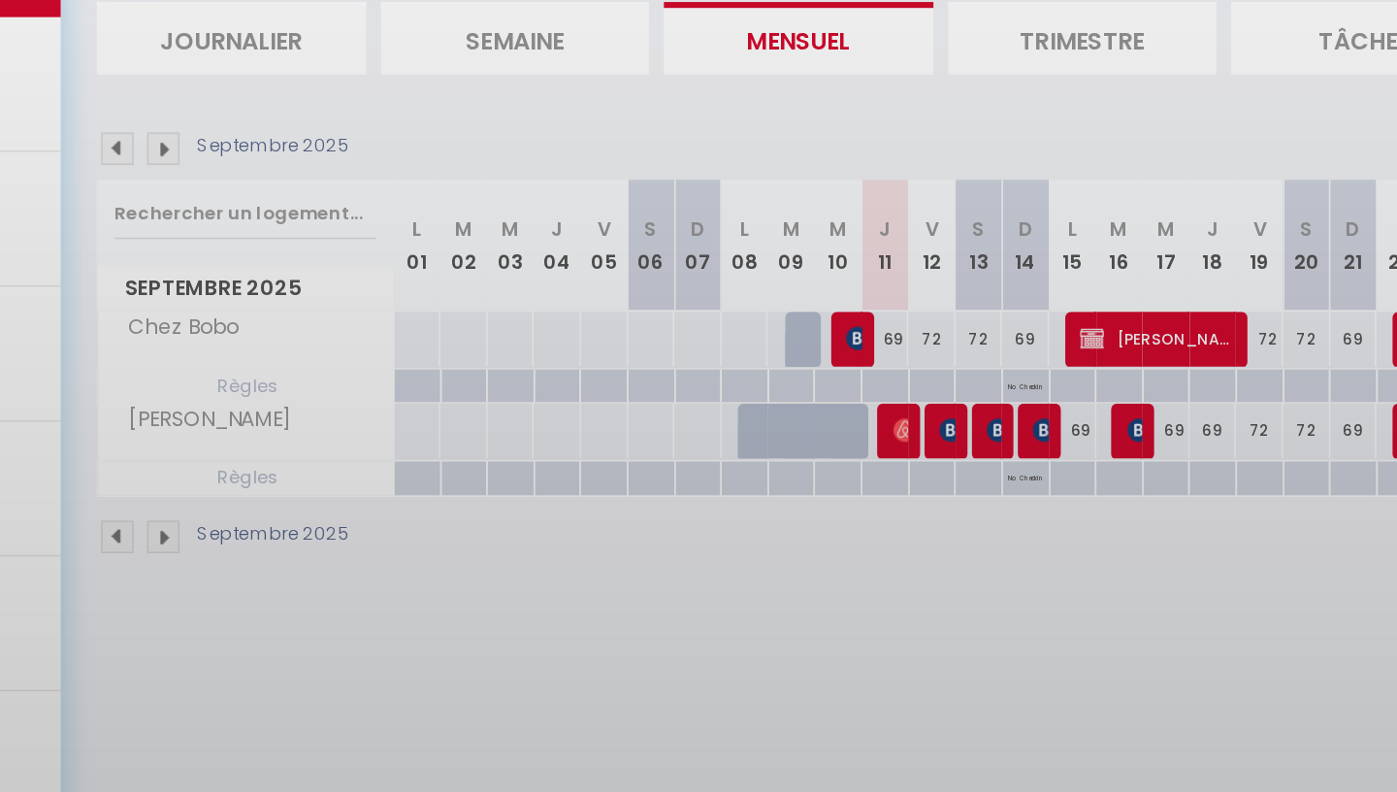
type input "undefined aN undefined NaN"
select select
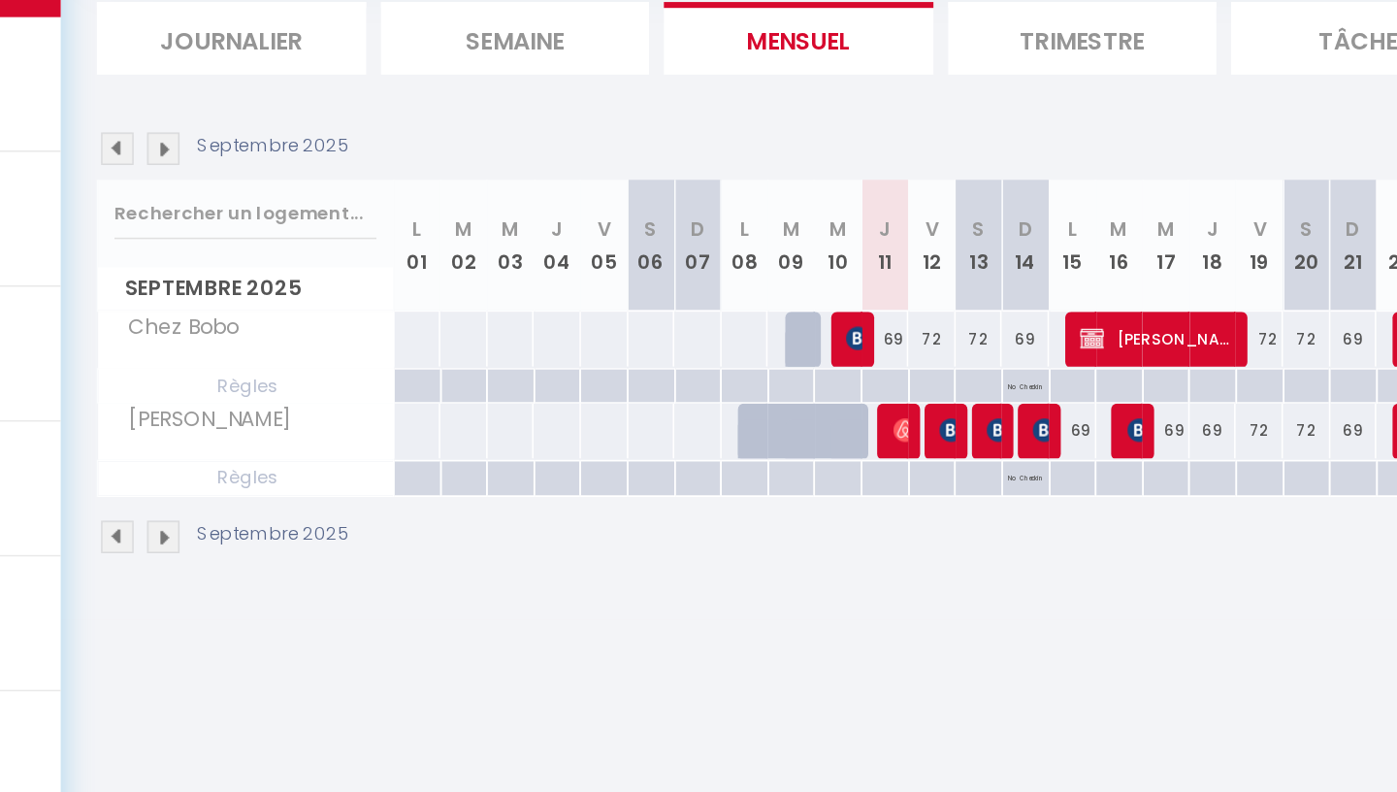
click at [870, 500] on p "No Checkin" at bounding box center [867, 493] width 23 height 18
type input "Dim 14 Septembre 2025"
type input "Lun 15 Septembre 2025"
select select "1"
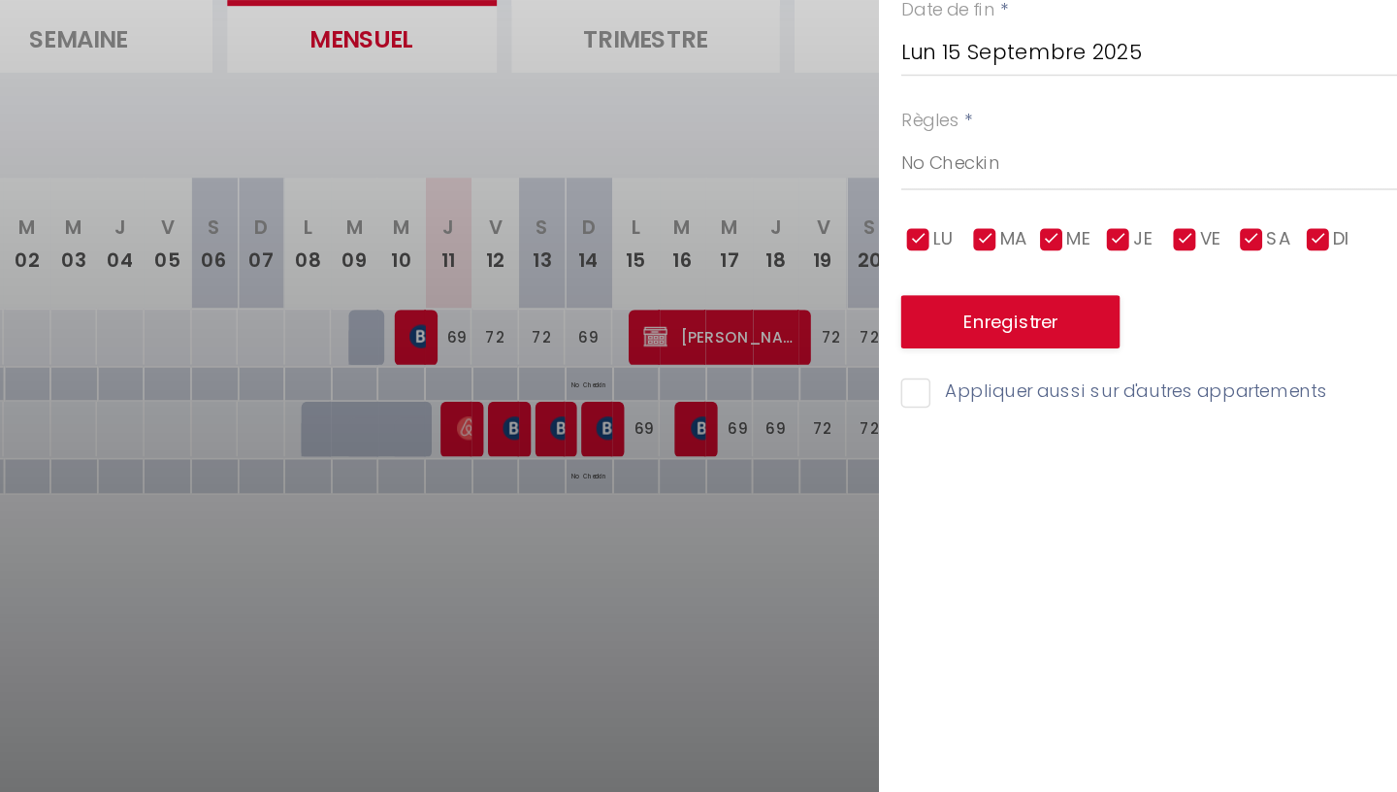
click at [962, 564] on div at bounding box center [698, 396] width 1397 height 792
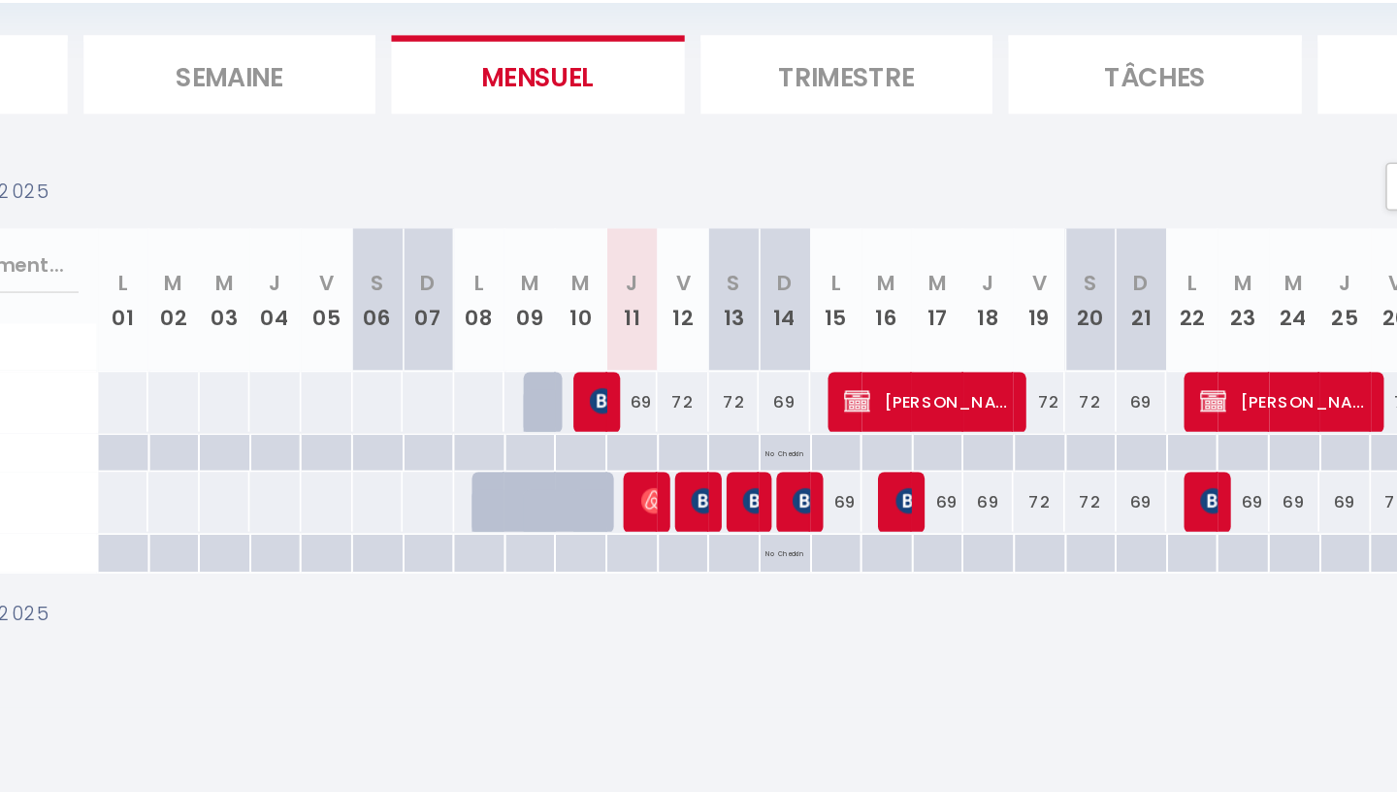
click at [841, 457] on div at bounding box center [847, 464] width 31 height 37
click at [854, 471] on div at bounding box center [844, 464] width 31 height 37
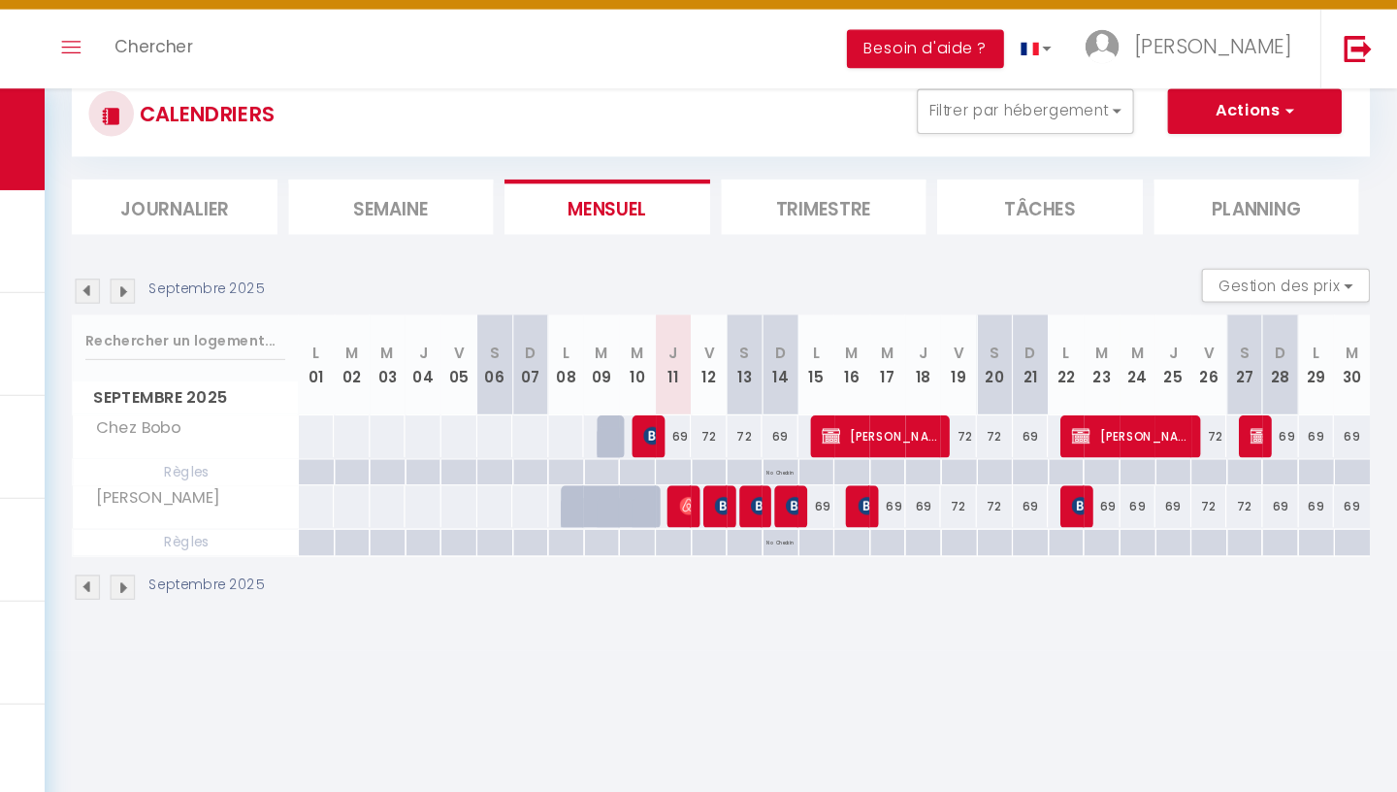
scroll to position [14, 0]
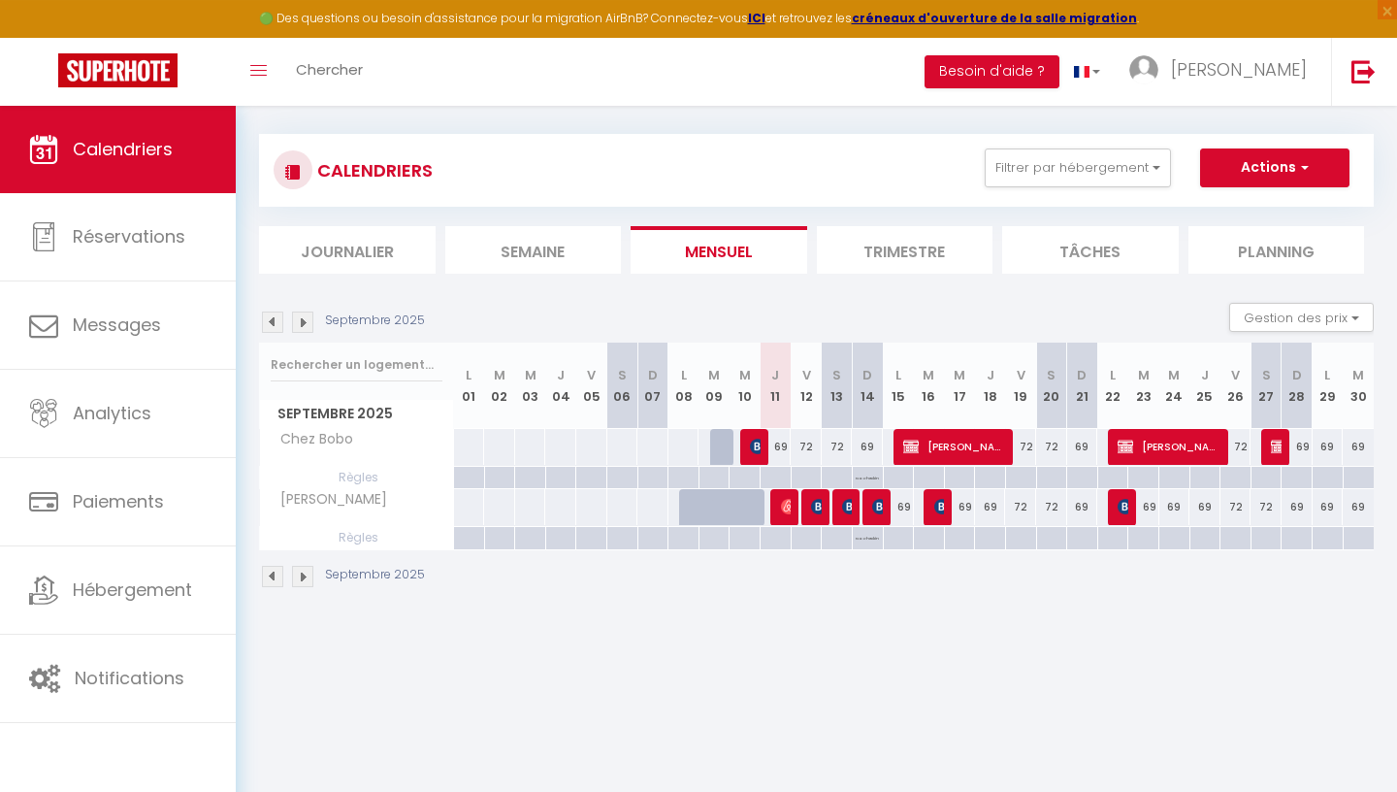
click at [842, 505] on img at bounding box center [850, 507] width 16 height 16
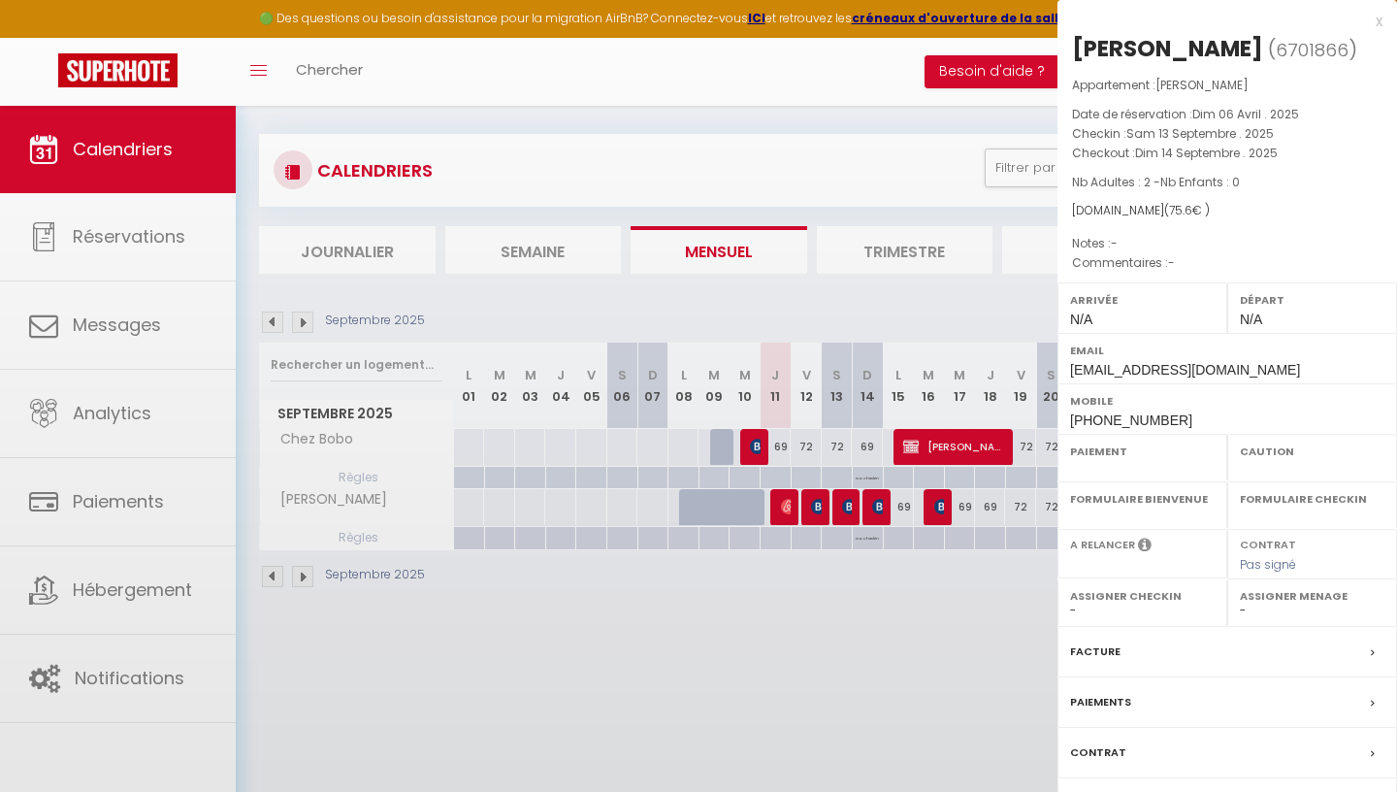
select select "OK"
select select "KO"
select select "0"
select select "1"
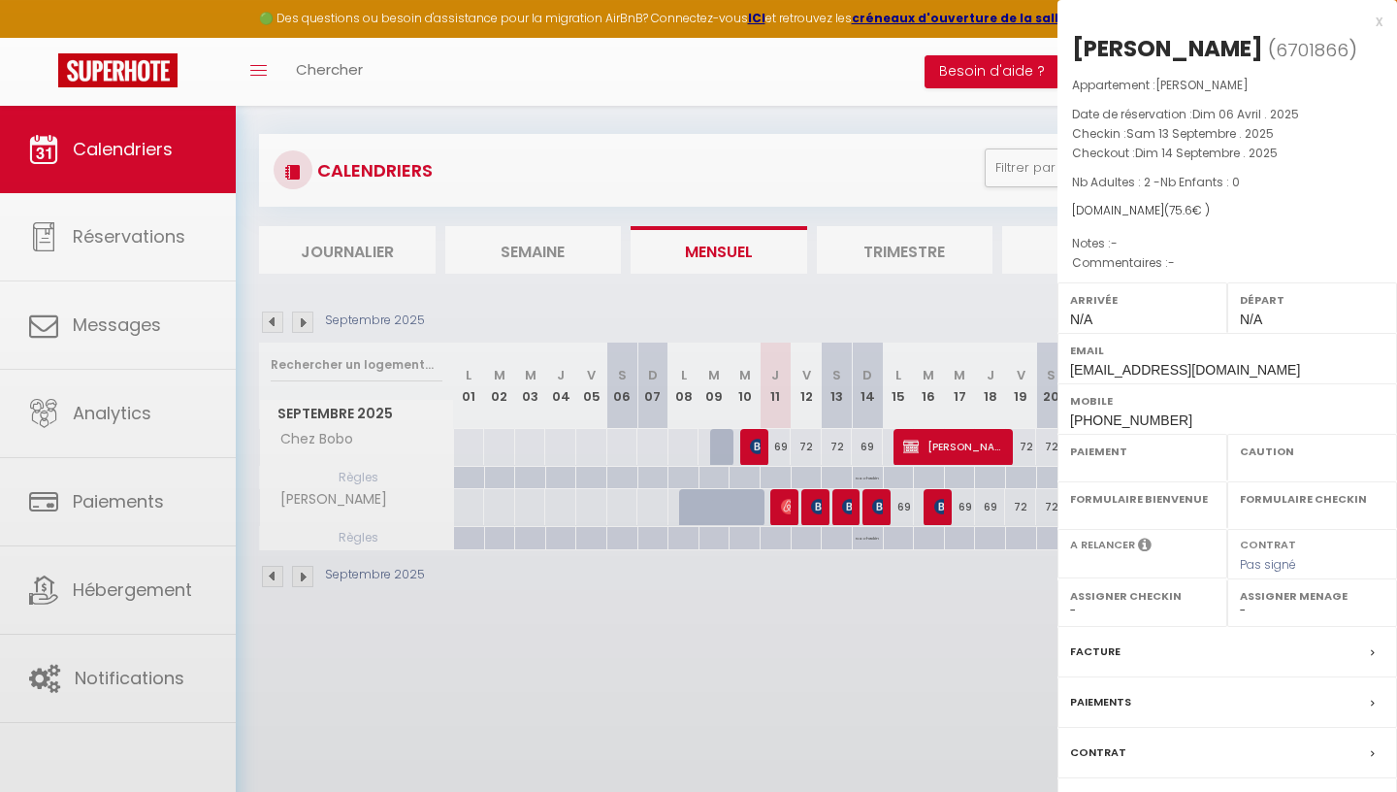
select select
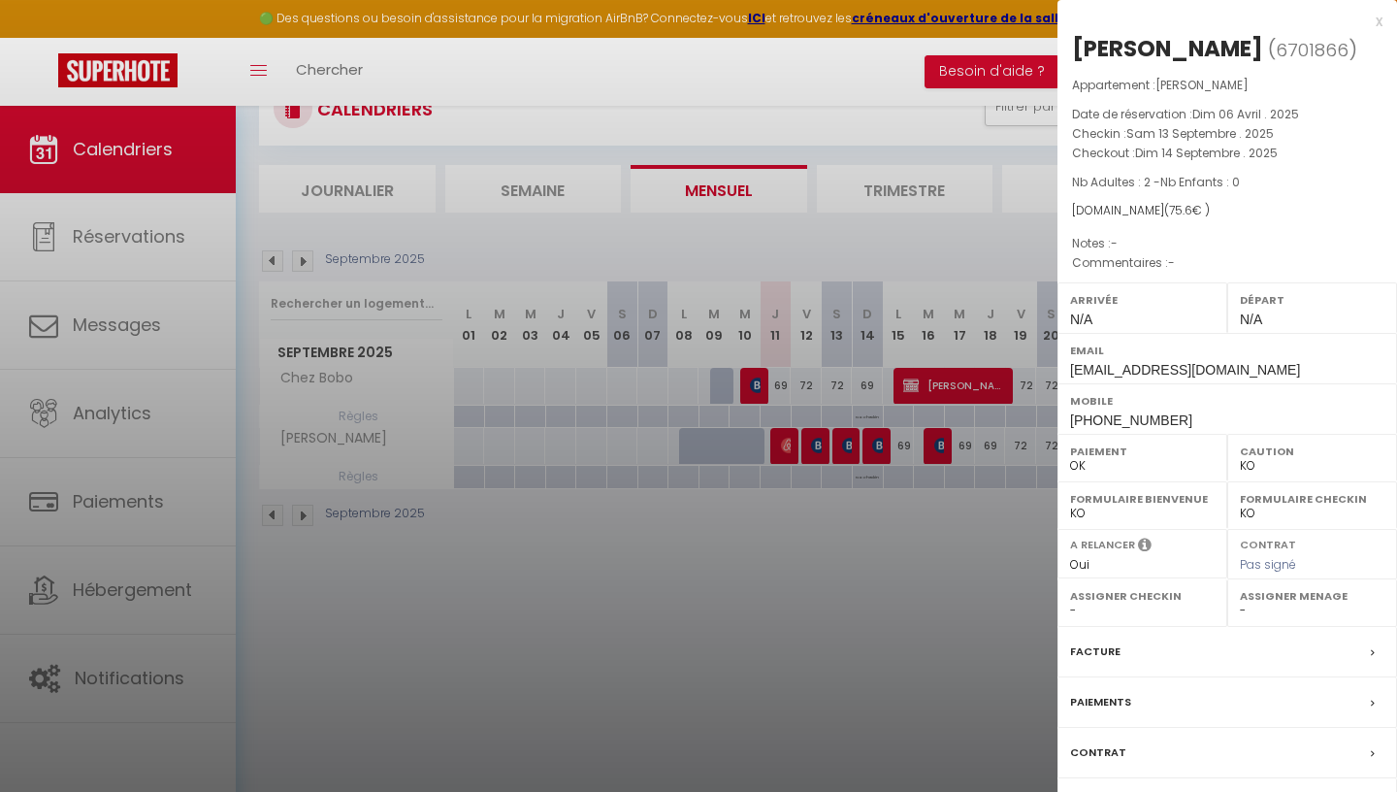
scroll to position [88, 0]
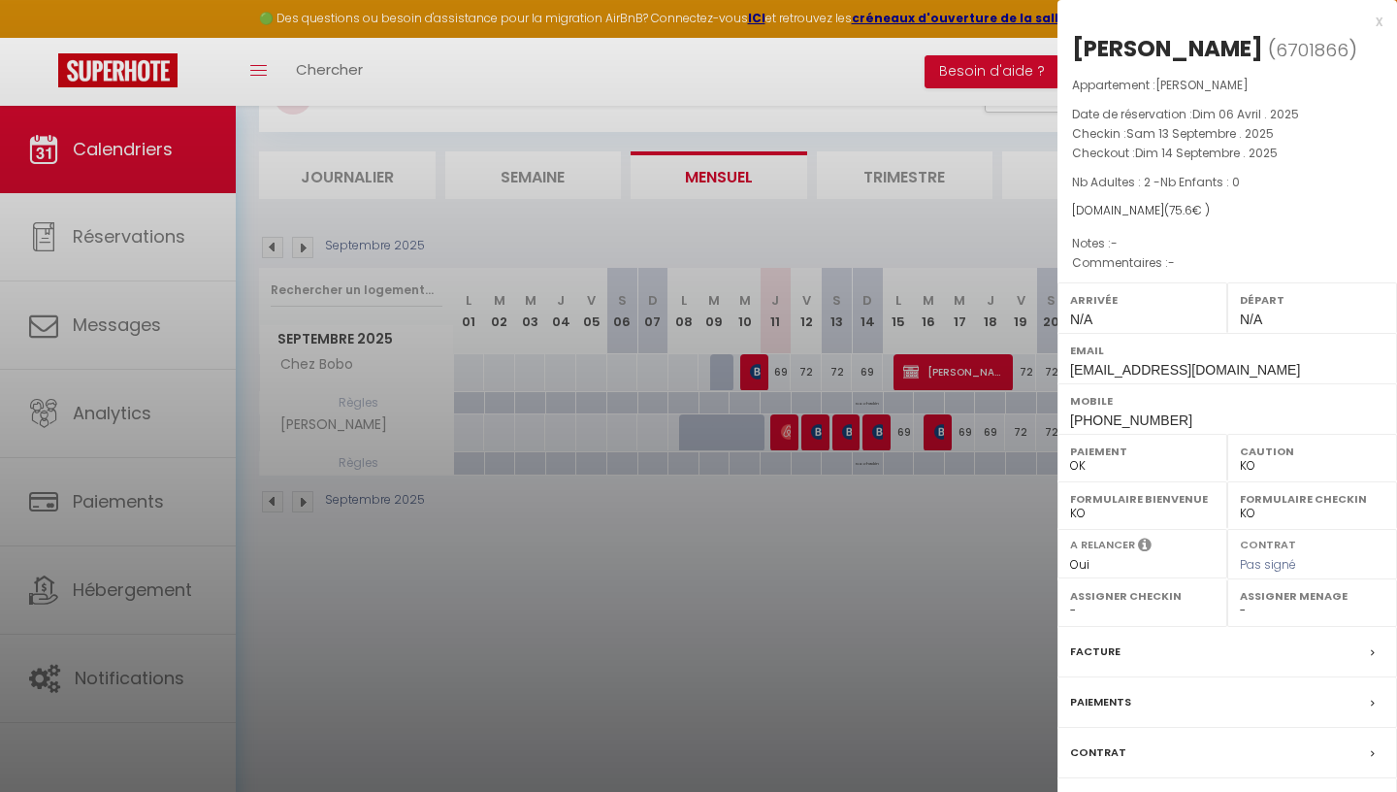
click at [943, 562] on div at bounding box center [698, 396] width 1397 height 792
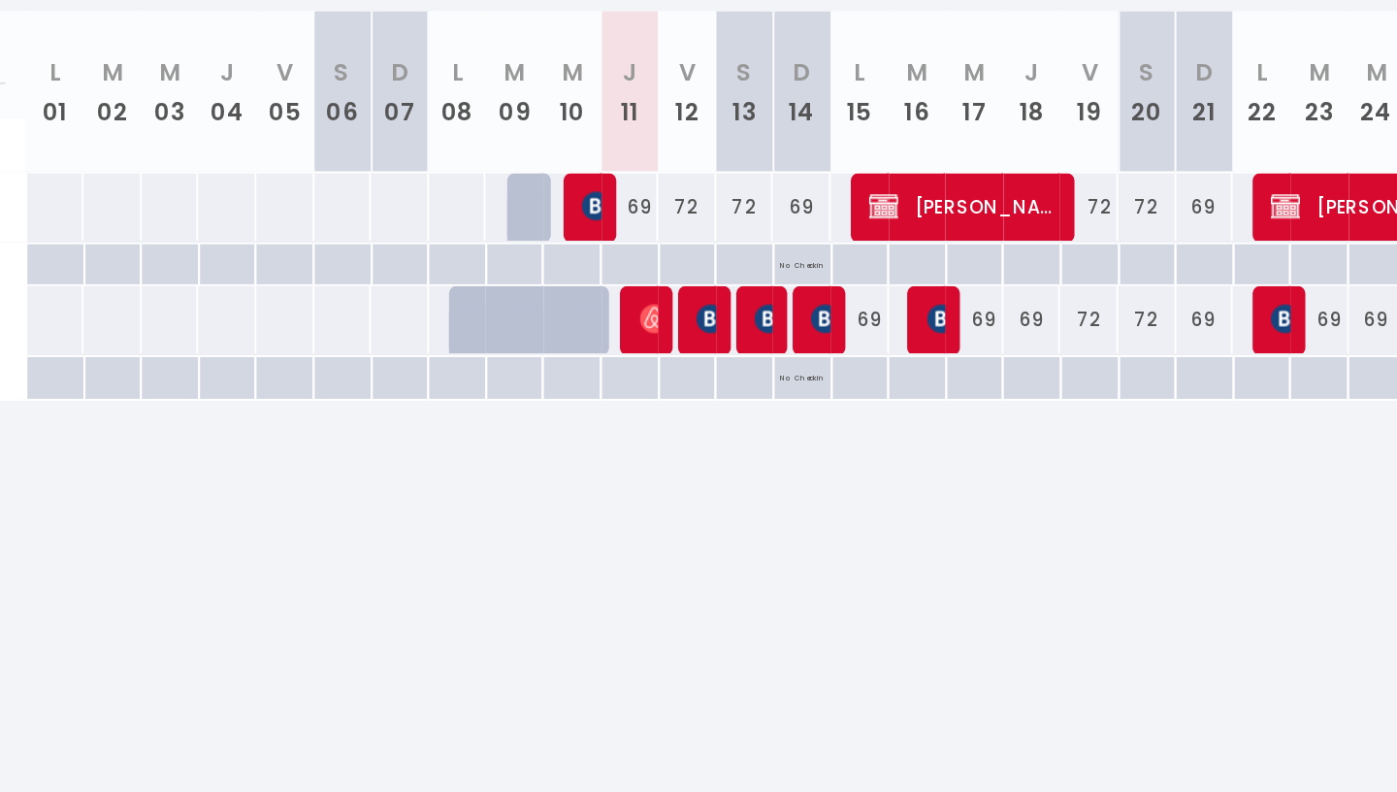
click at [877, 430] on img at bounding box center [880, 432] width 16 height 16
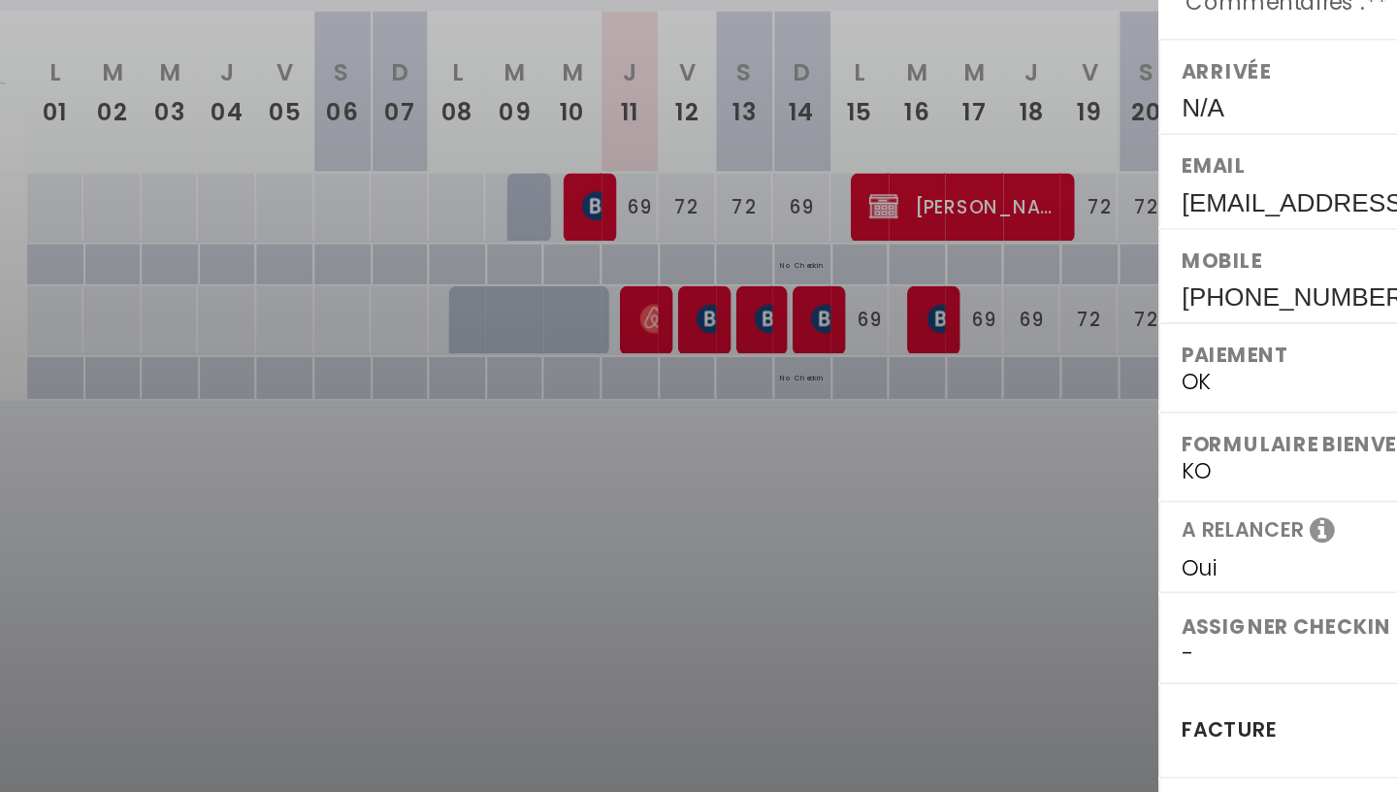
scroll to position [105, 0]
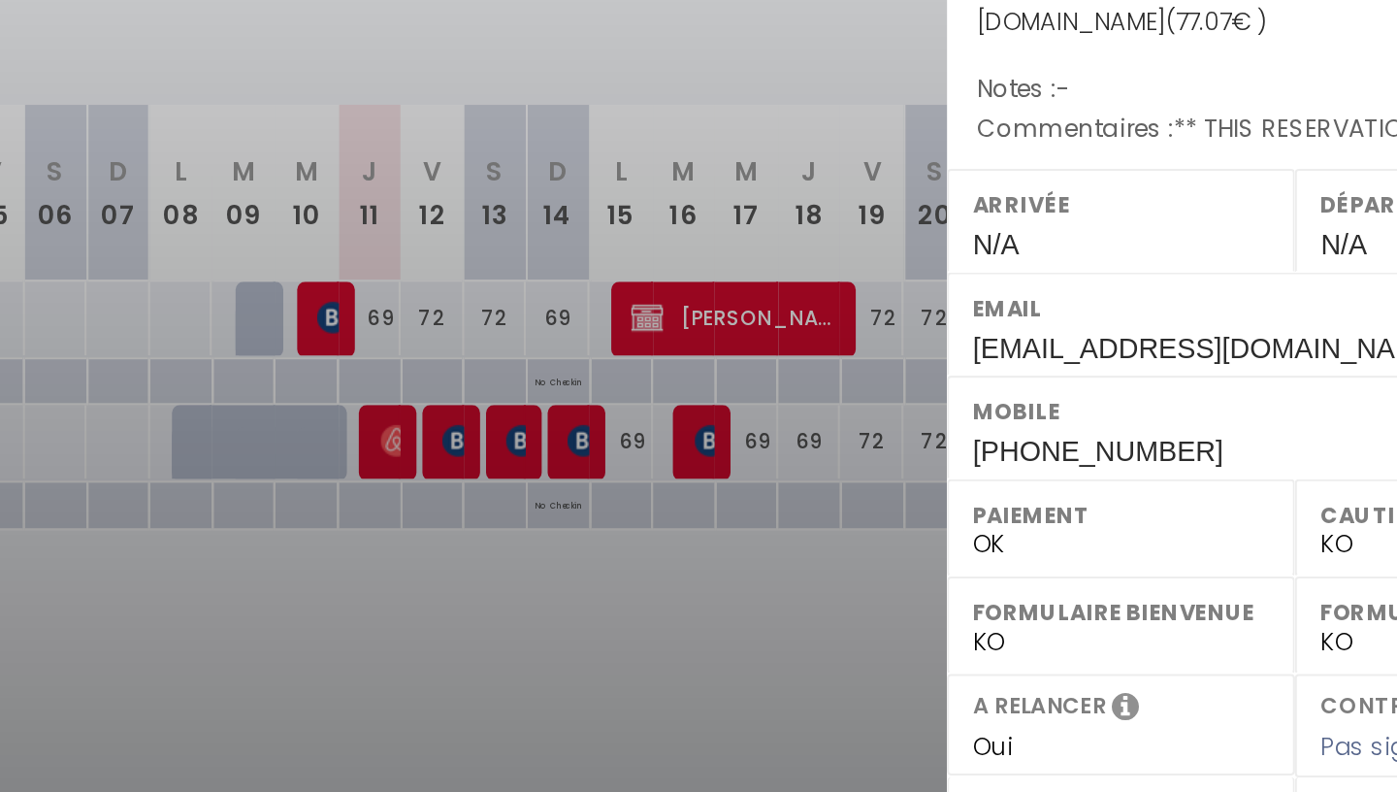
click at [989, 554] on div at bounding box center [698, 396] width 1397 height 792
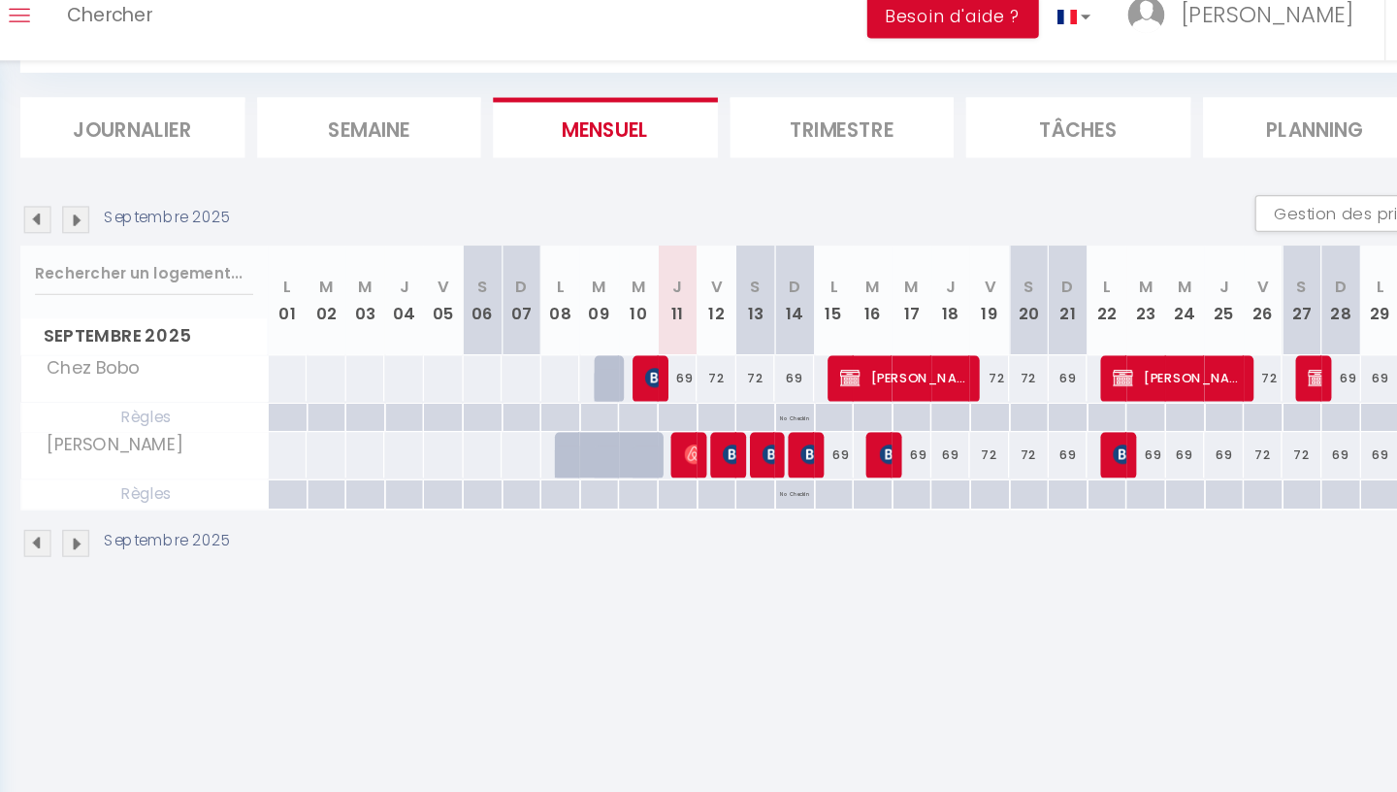
scroll to position [61, 0]
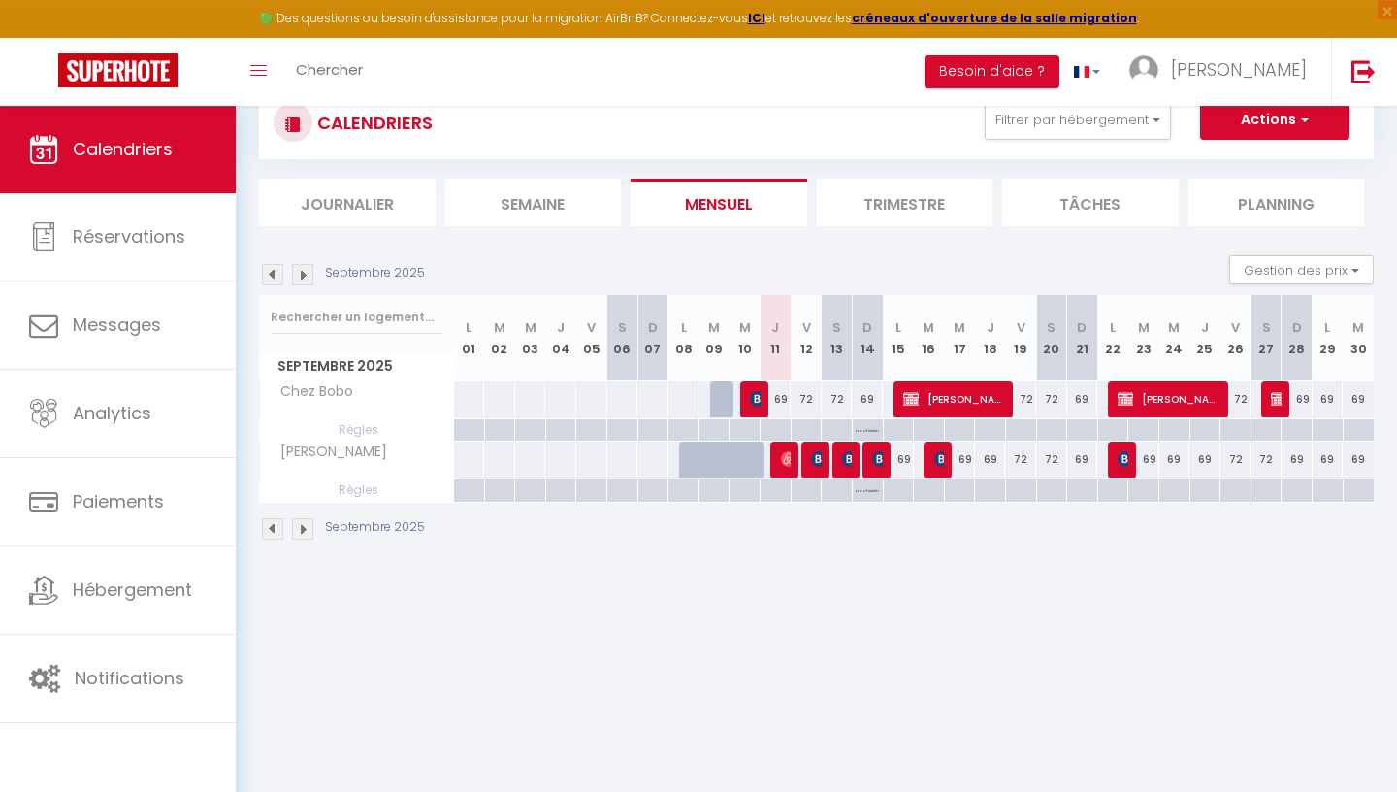
click at [307, 275] on img at bounding box center [302, 274] width 21 height 21
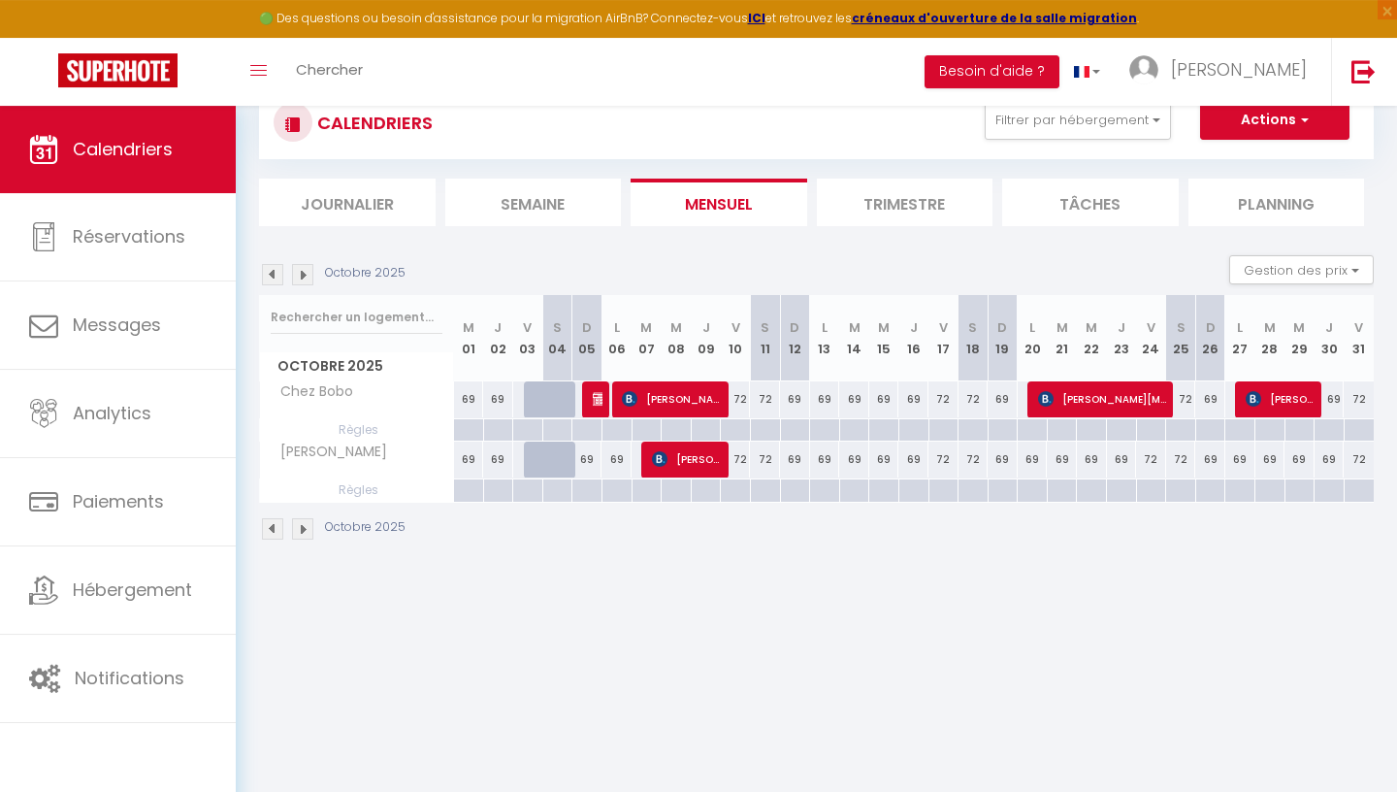
click at [307, 275] on img at bounding box center [302, 274] width 21 height 21
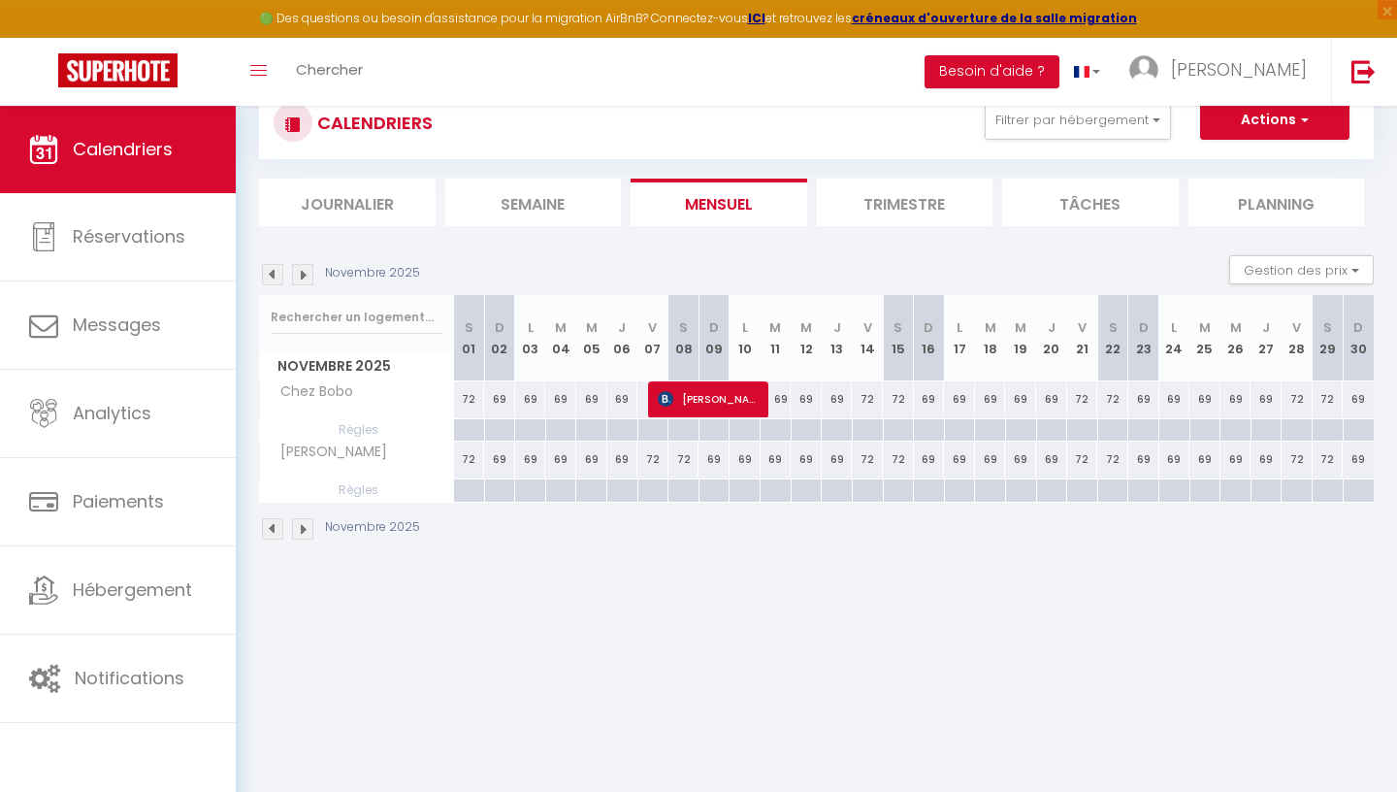
click at [307, 275] on img at bounding box center [302, 274] width 21 height 21
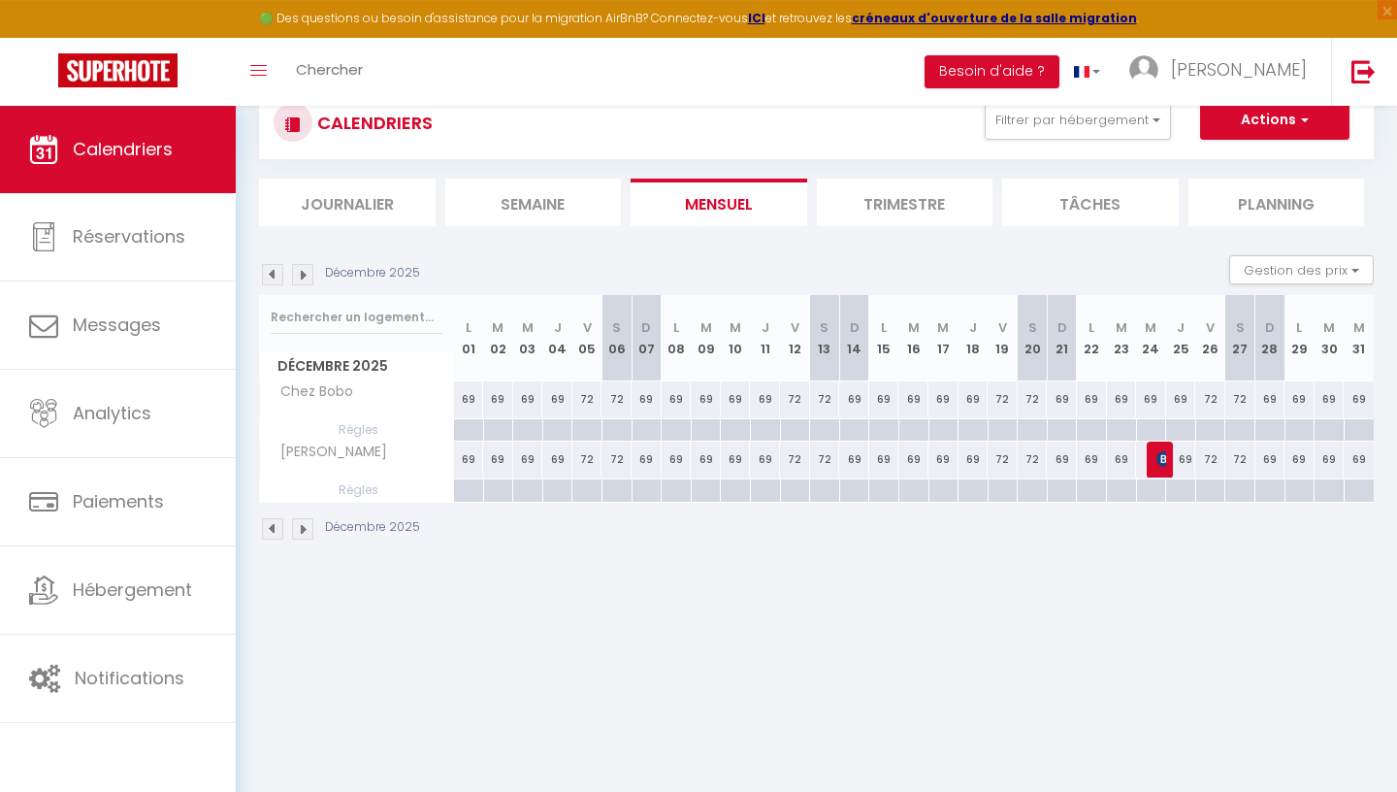
click at [307, 275] on img at bounding box center [302, 274] width 21 height 21
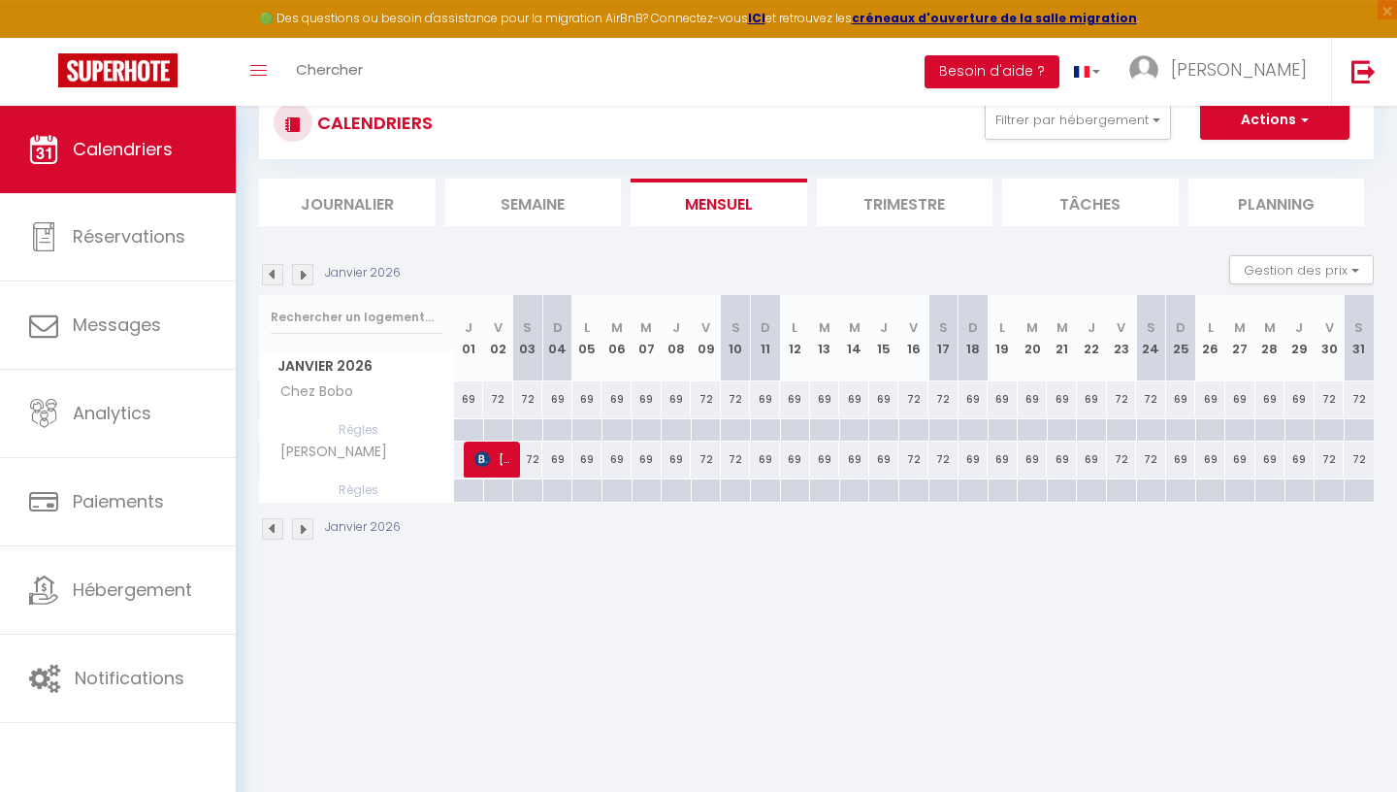
click at [307, 275] on img at bounding box center [302, 274] width 21 height 21
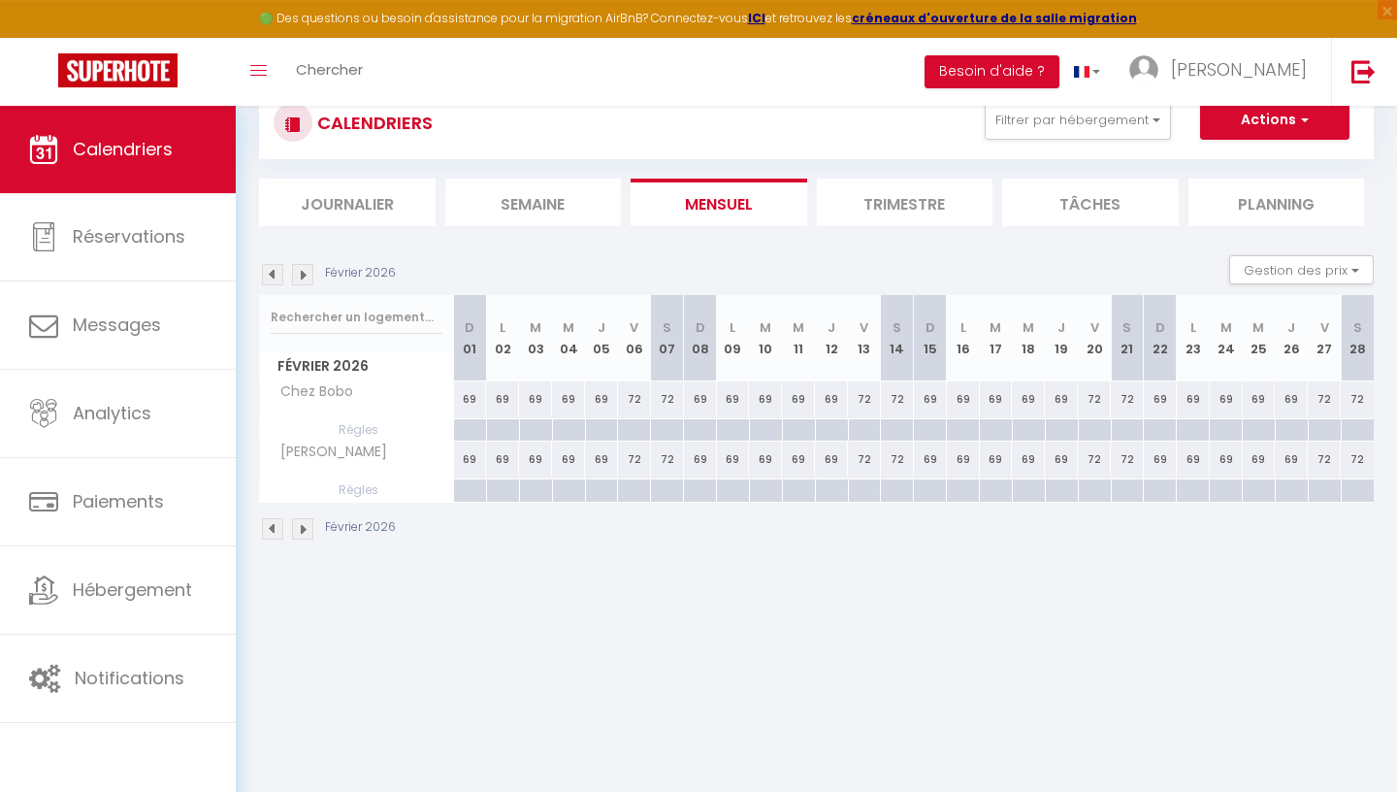
click at [307, 275] on img at bounding box center [302, 274] width 21 height 21
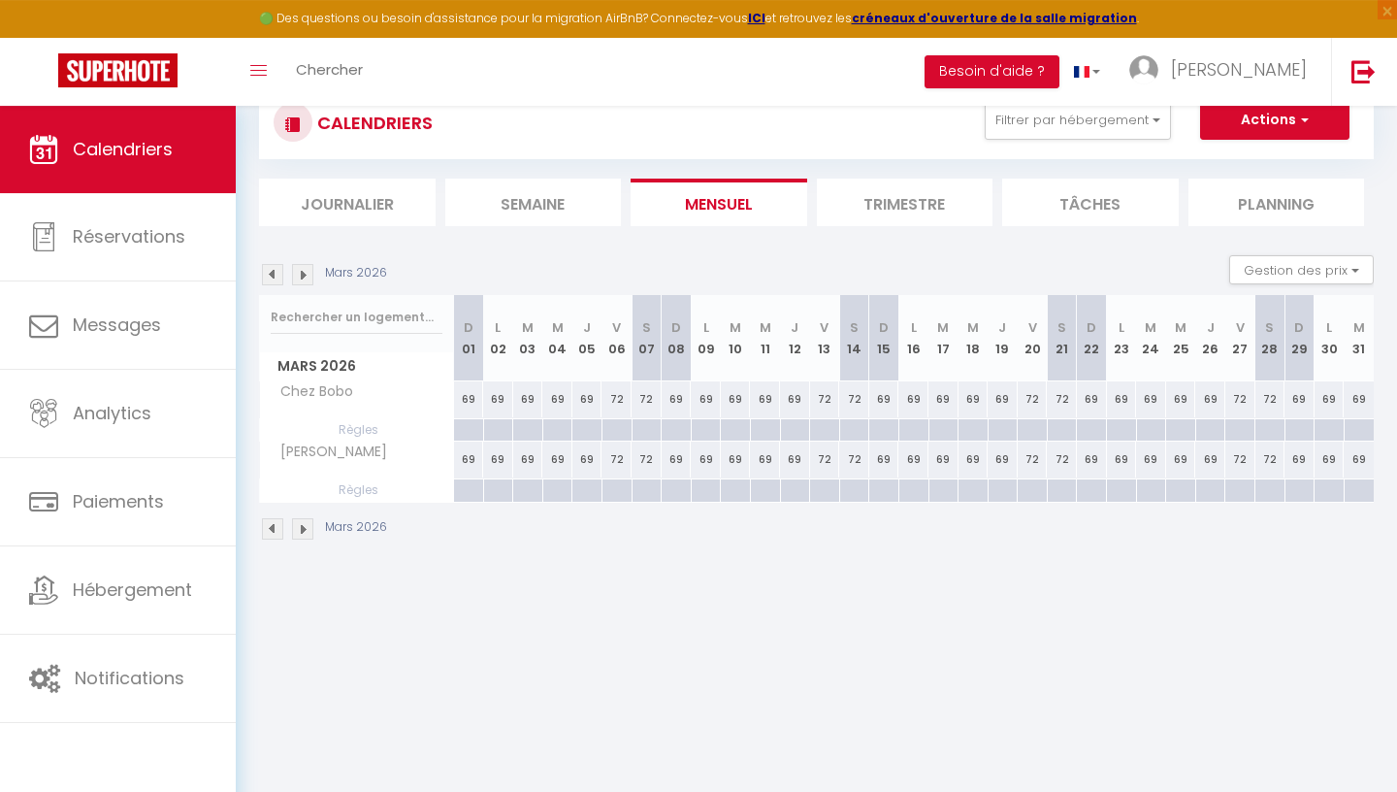
click at [307, 275] on img at bounding box center [302, 274] width 21 height 21
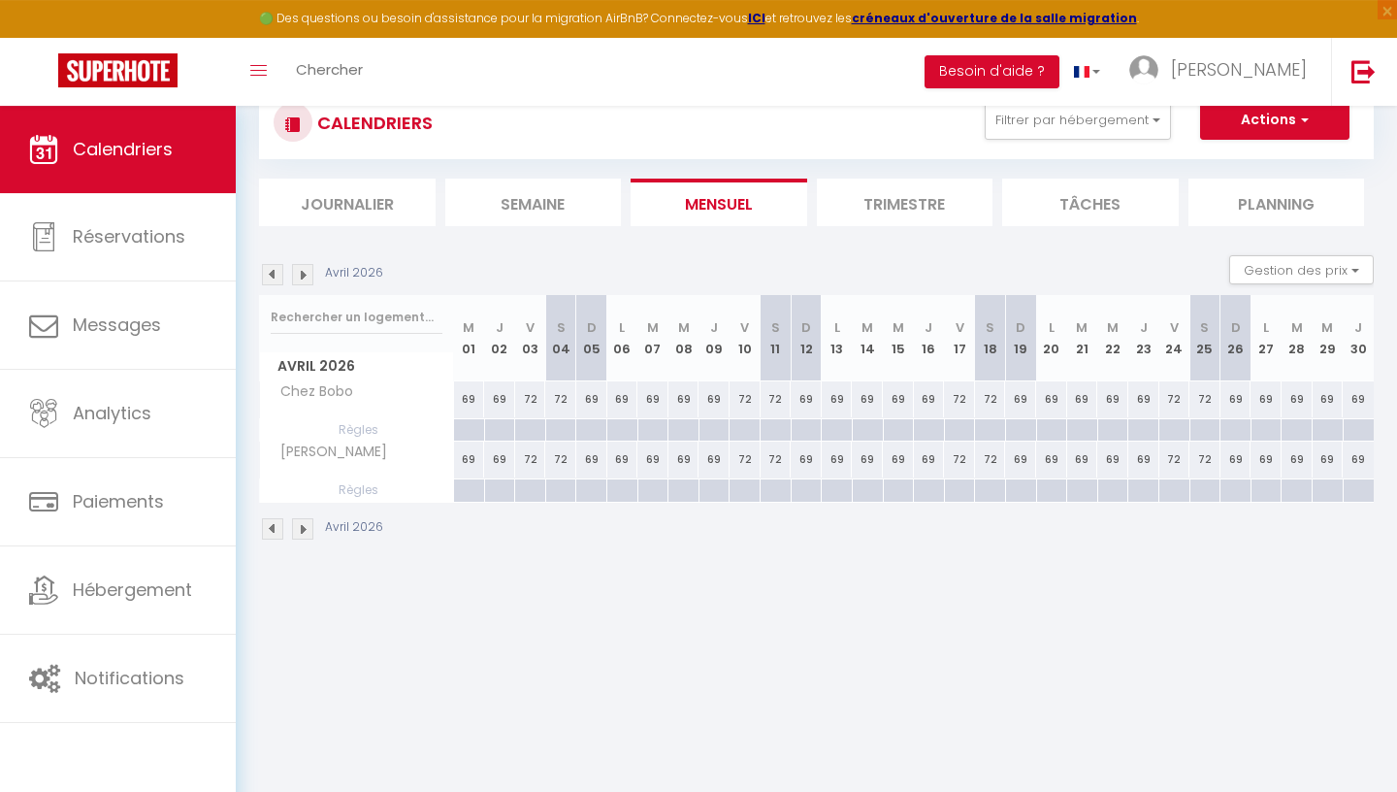
click at [307, 275] on img at bounding box center [302, 274] width 21 height 21
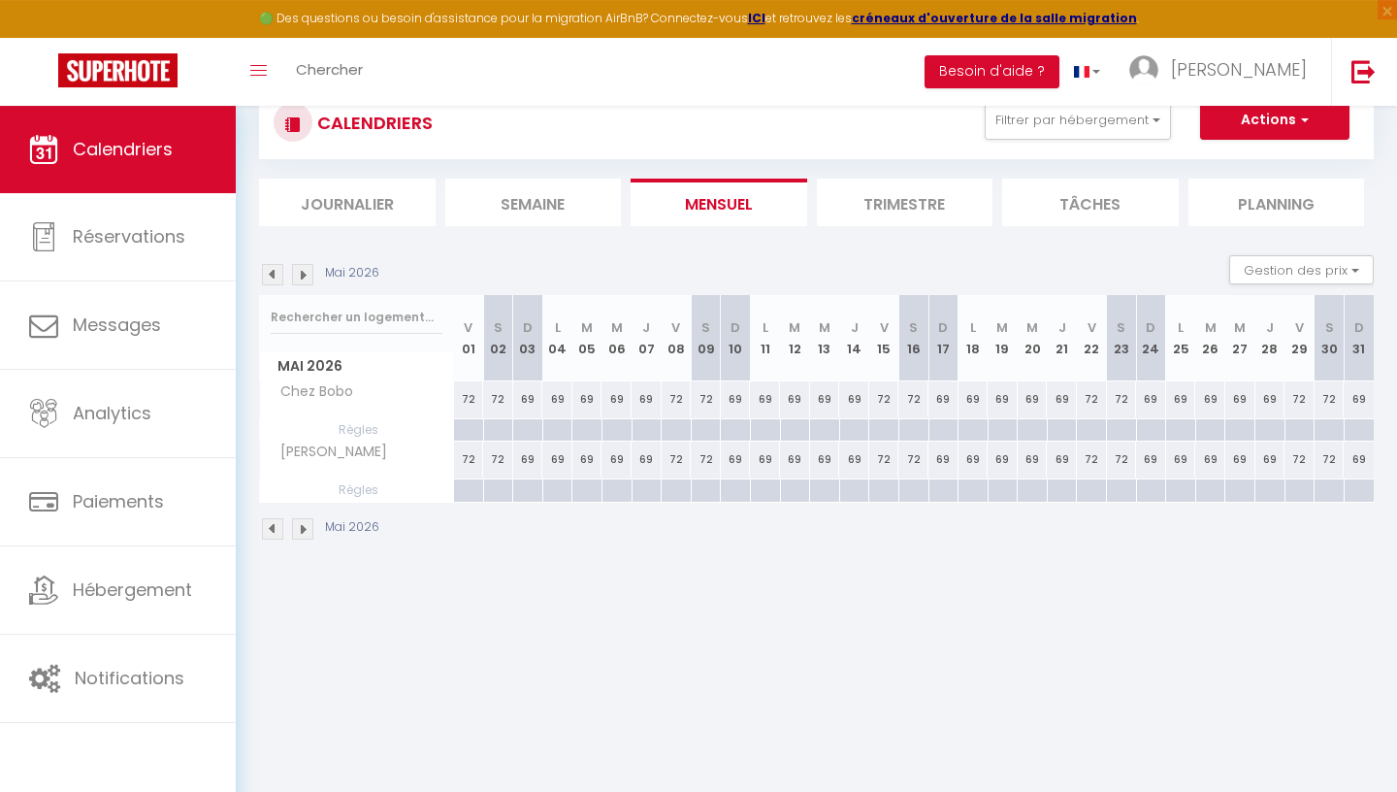
click at [307, 275] on img at bounding box center [302, 274] width 21 height 21
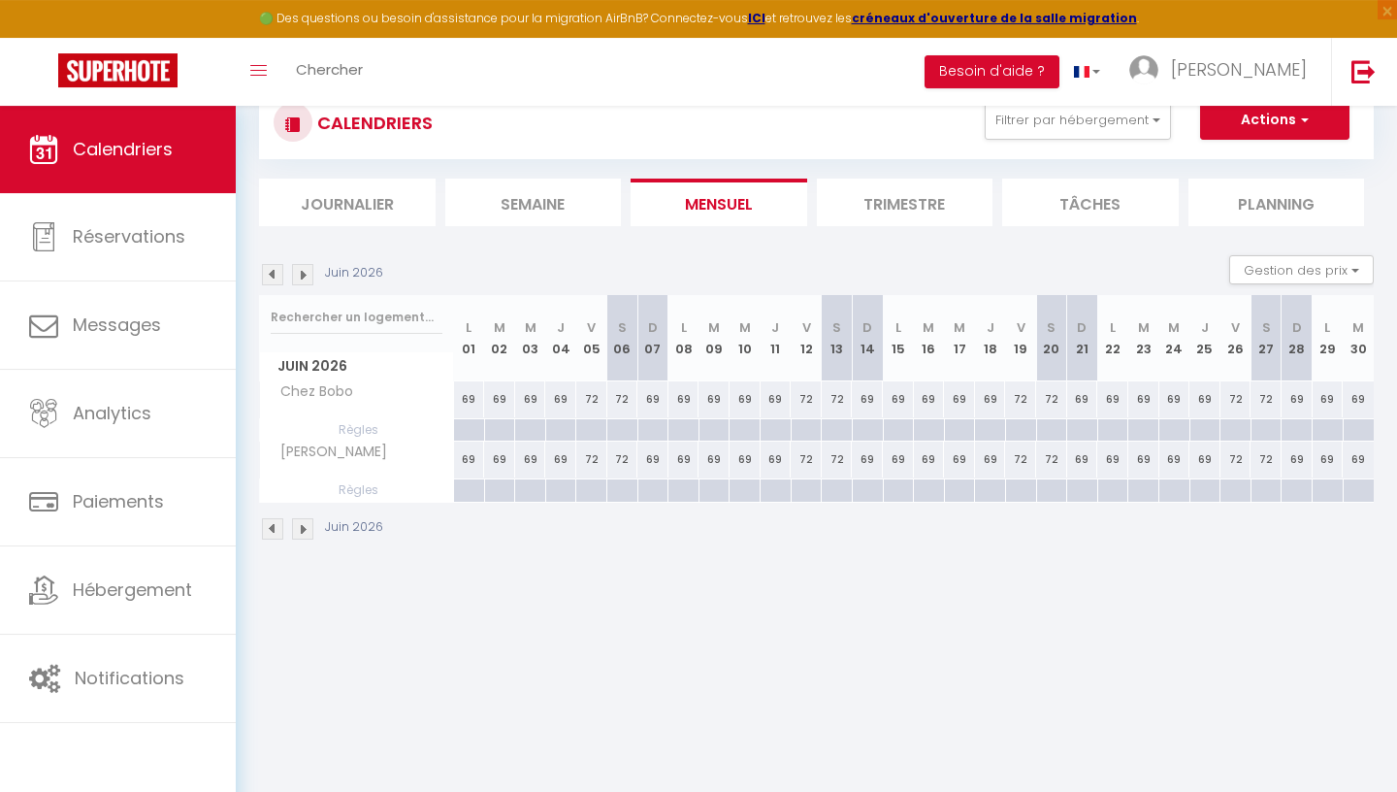
click at [307, 275] on img at bounding box center [302, 274] width 21 height 21
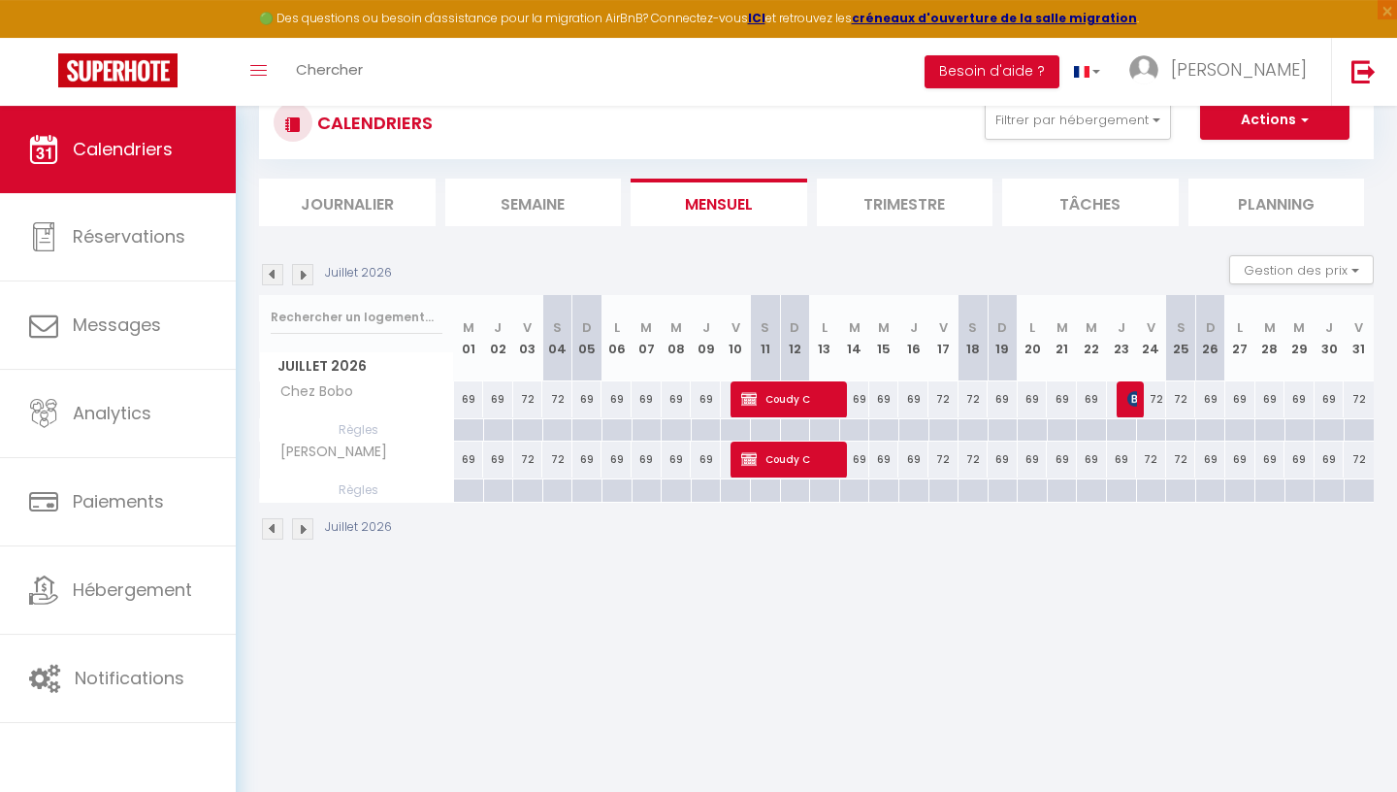
click at [307, 275] on img at bounding box center [302, 274] width 21 height 21
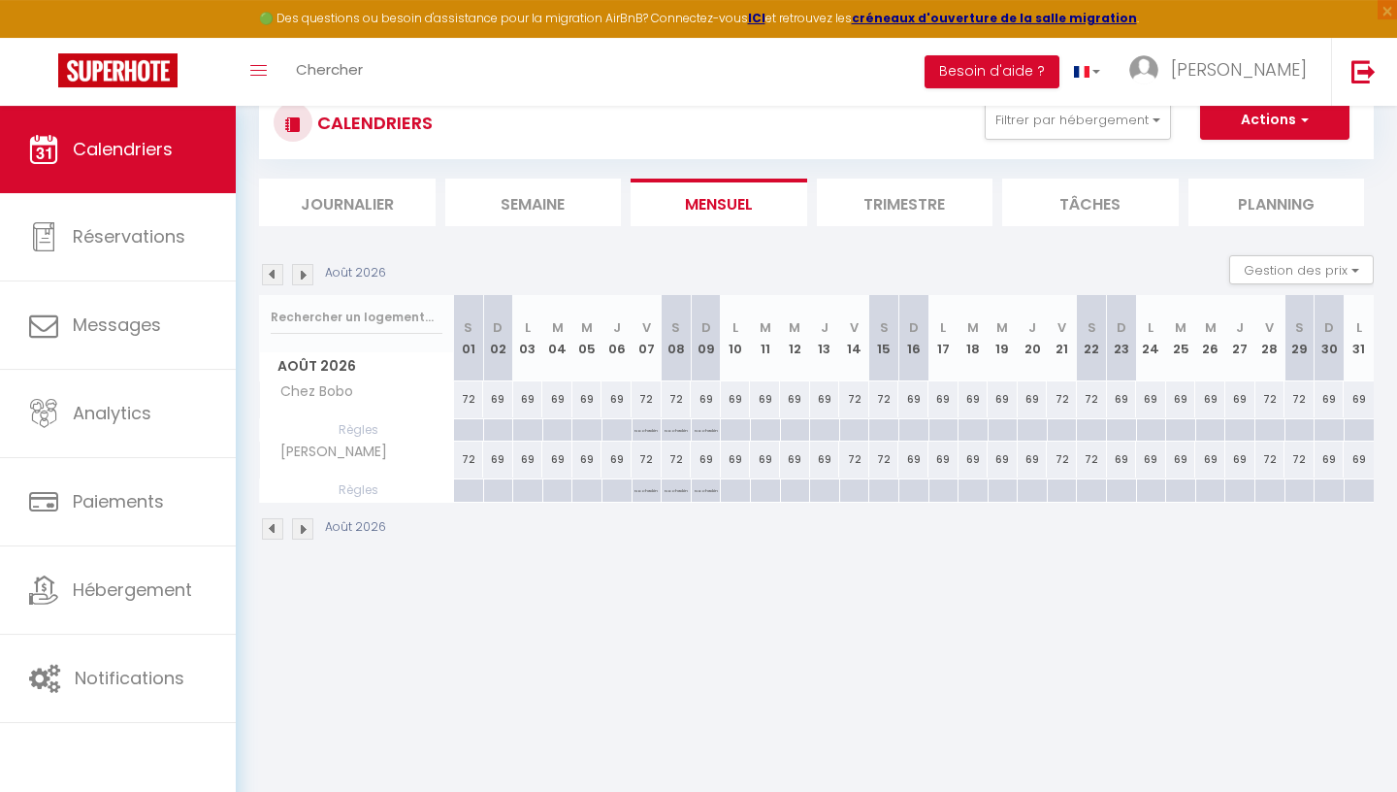
click at [307, 275] on img at bounding box center [302, 274] width 21 height 21
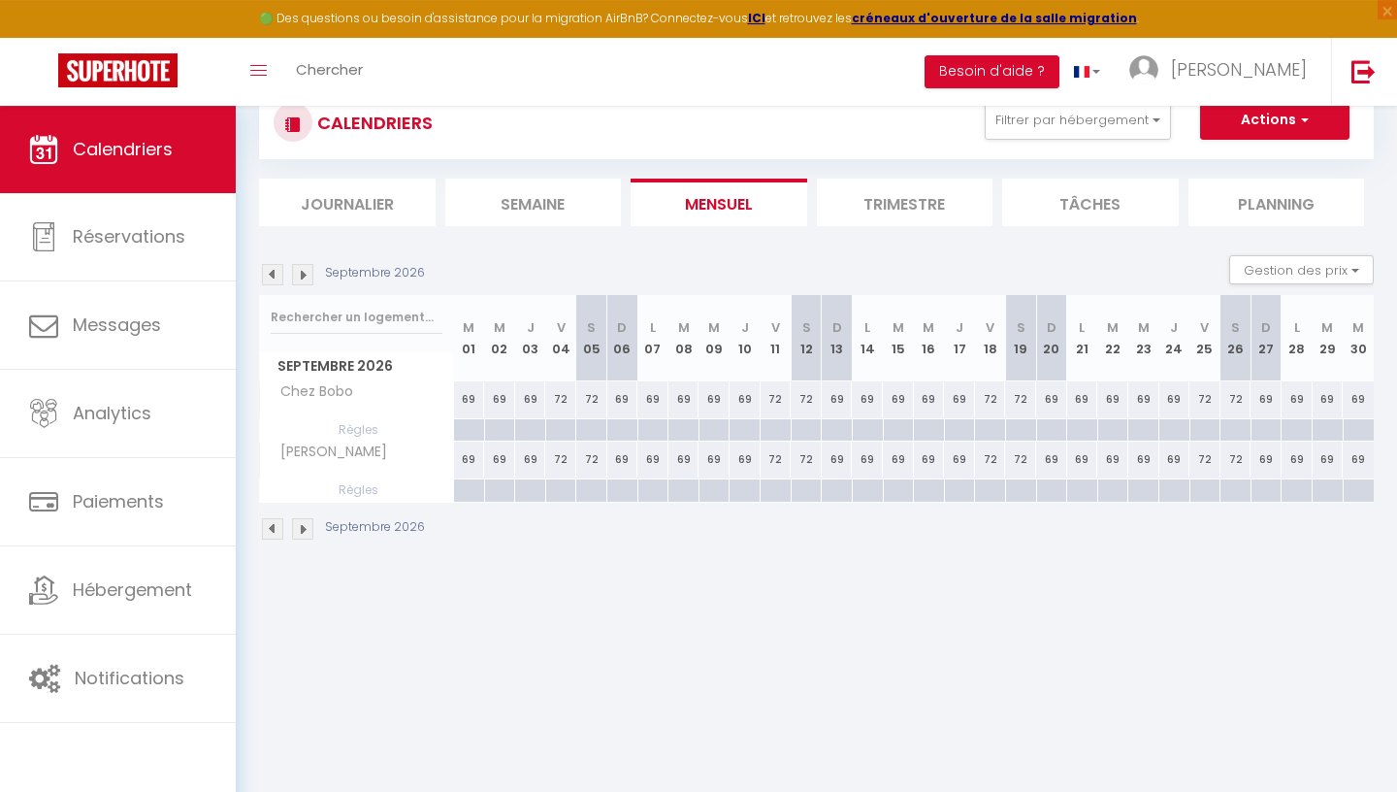
click at [279, 278] on img at bounding box center [272, 274] width 21 height 21
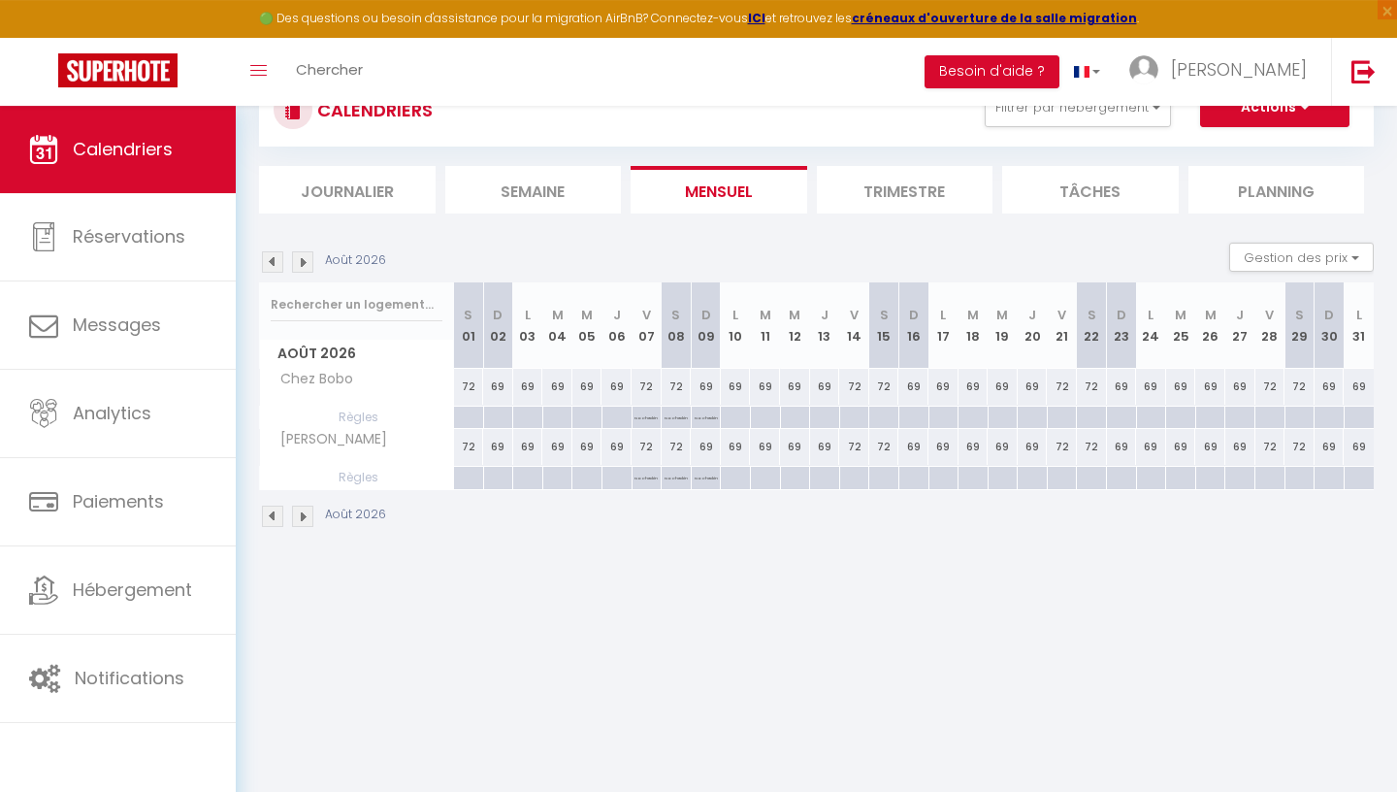
scroll to position [83, 0]
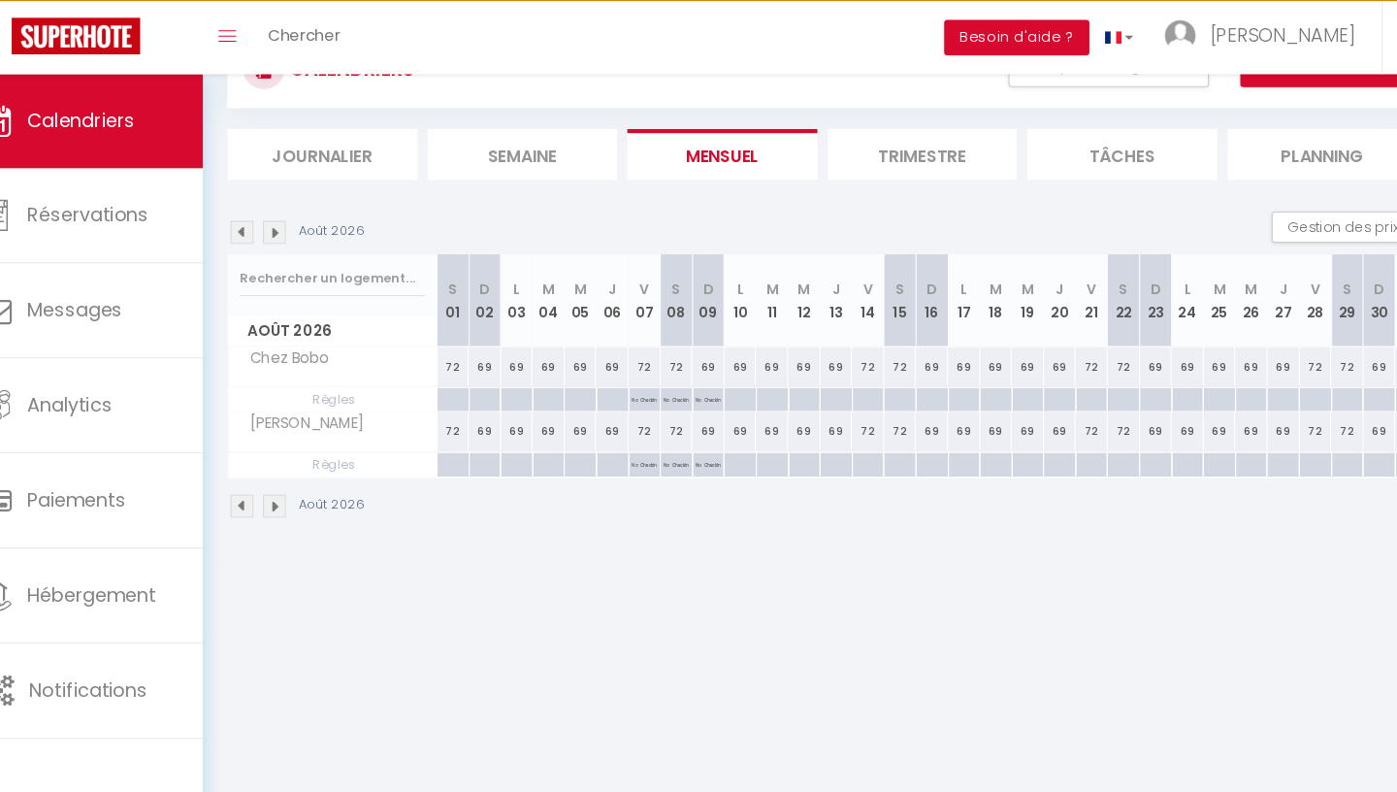
click at [272, 252] on img at bounding box center [272, 252] width 21 height 21
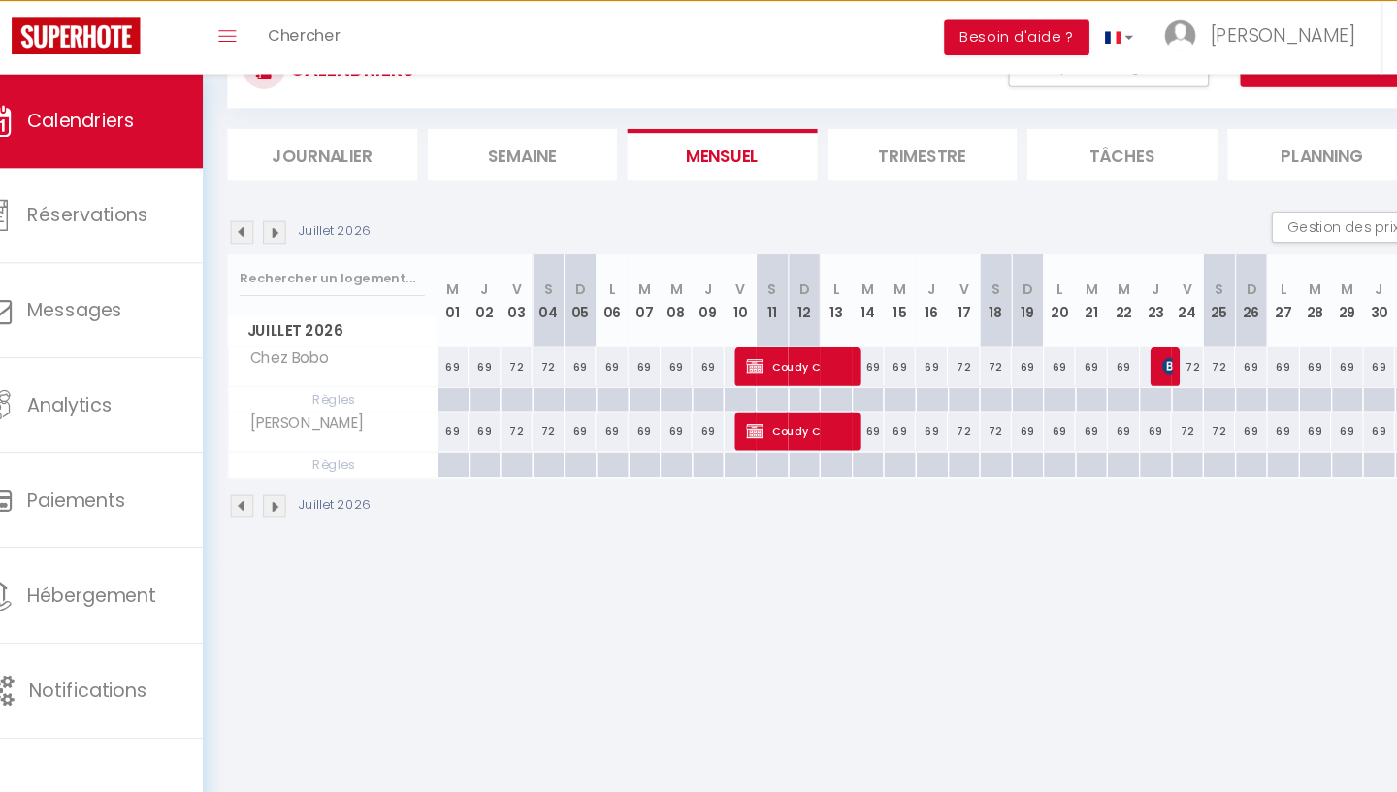
click at [272, 252] on img at bounding box center [272, 252] width 21 height 21
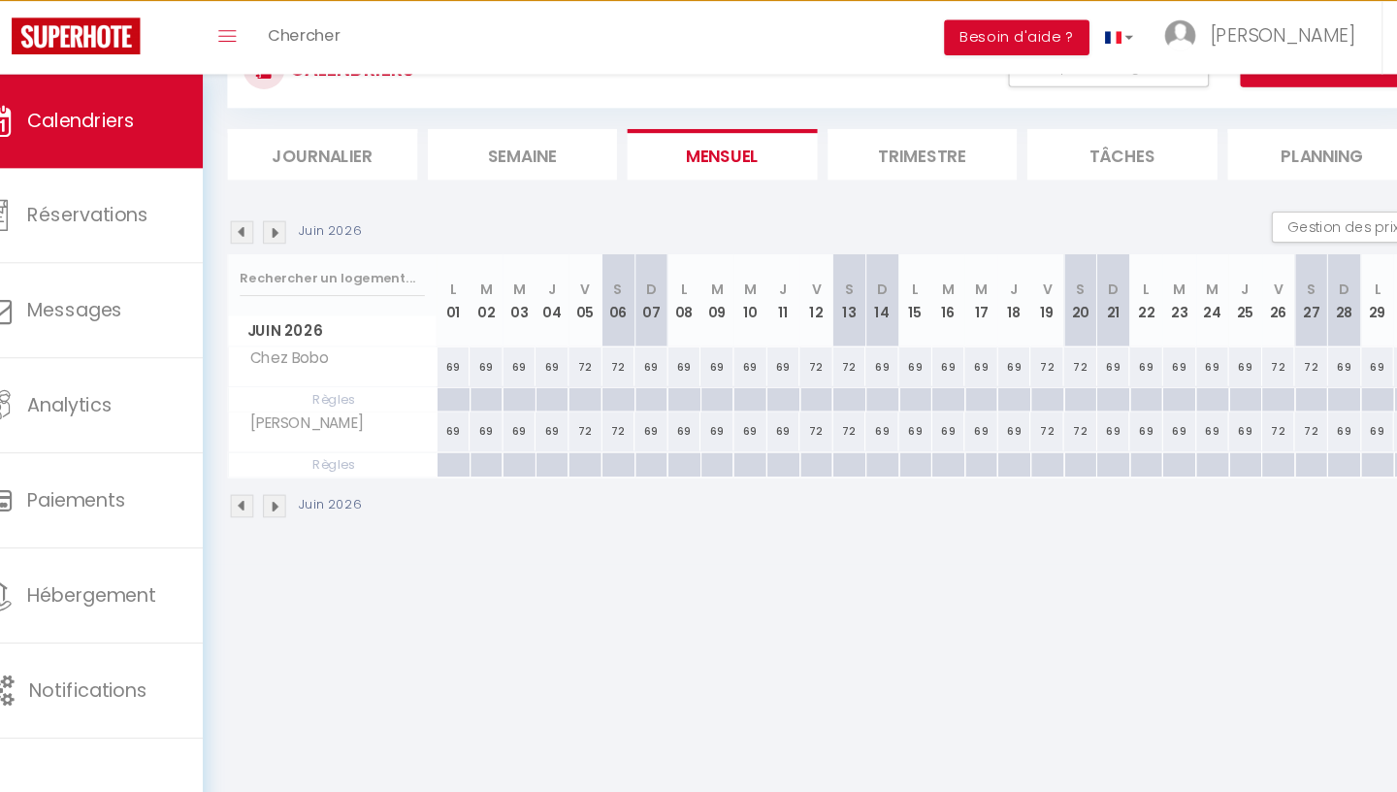
click at [272, 252] on img at bounding box center [272, 252] width 21 height 21
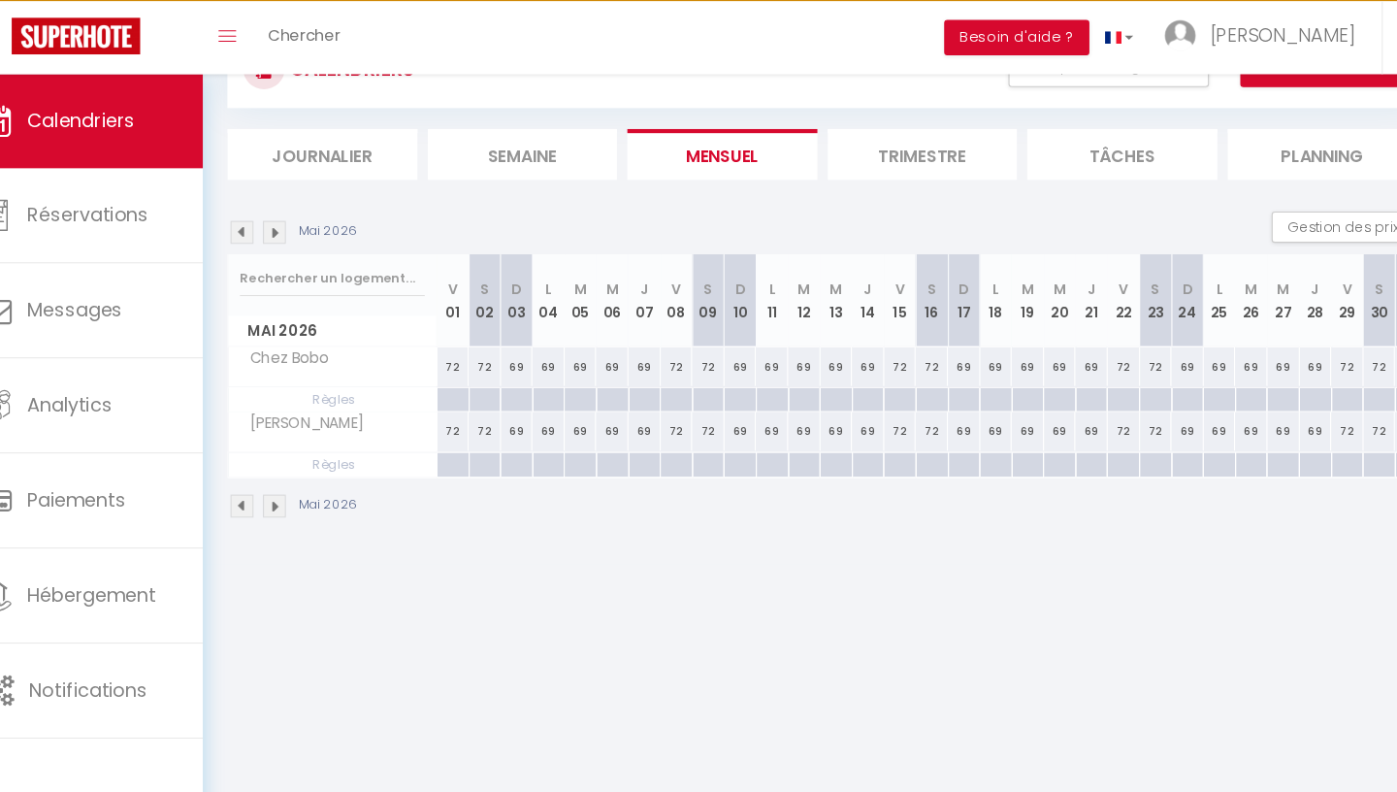
click at [272, 252] on img at bounding box center [272, 252] width 21 height 21
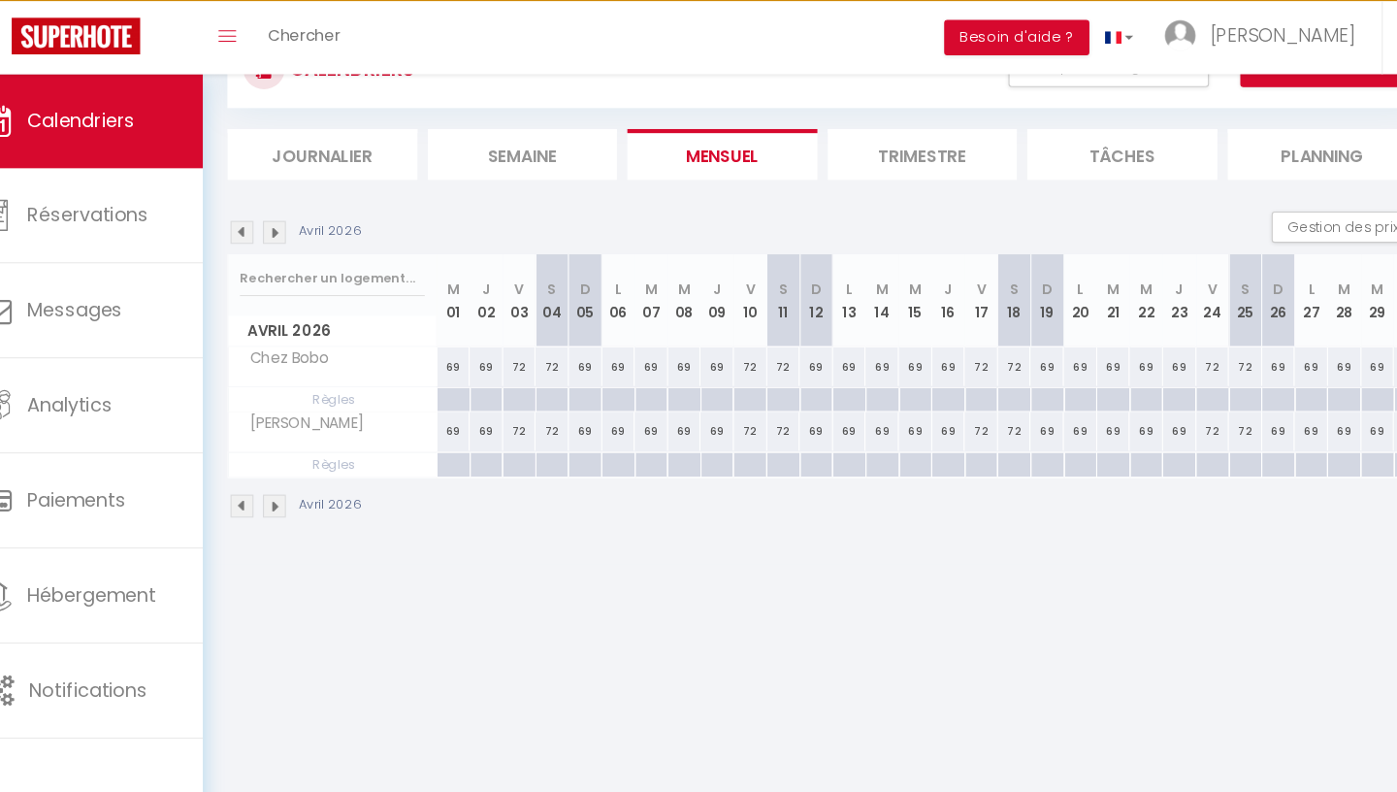
click at [272, 252] on img at bounding box center [272, 252] width 21 height 21
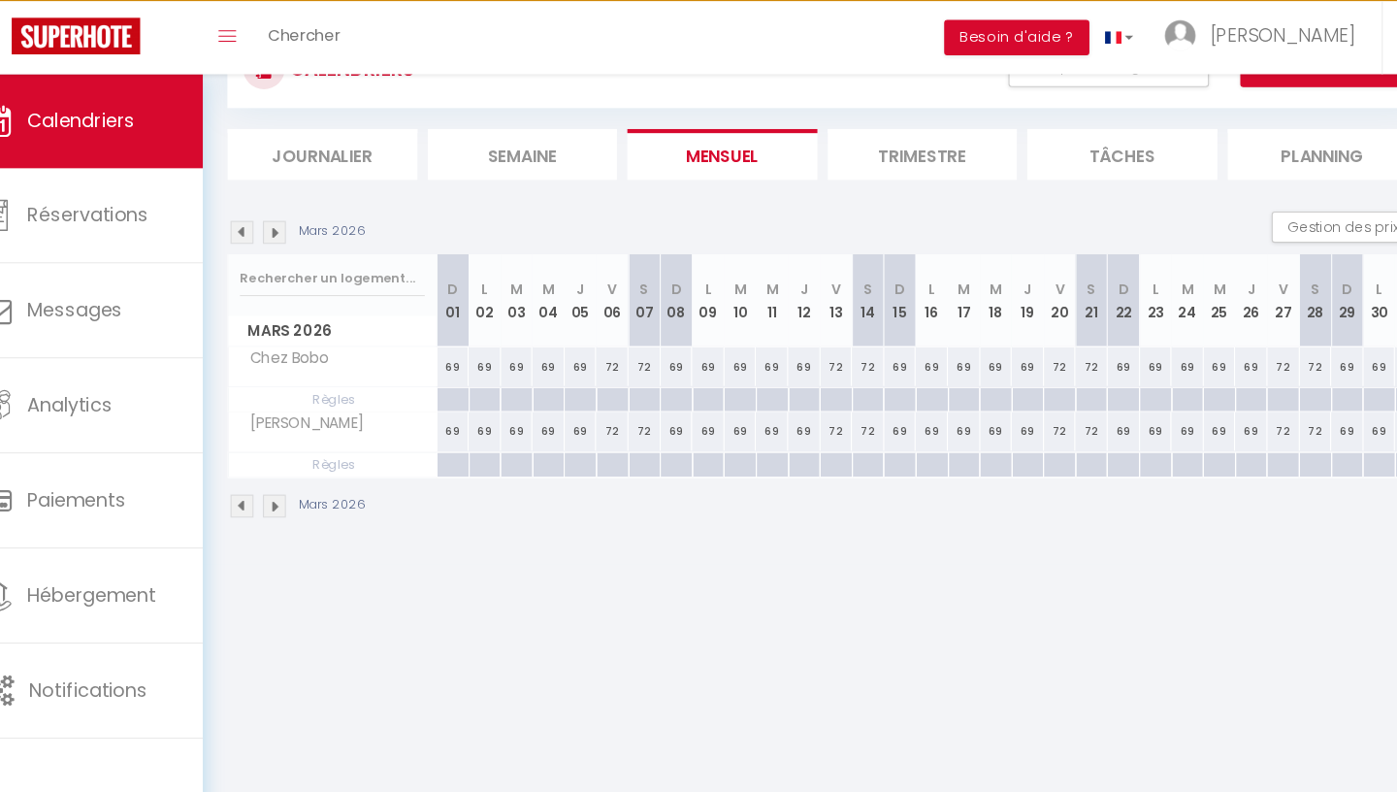
click at [272, 252] on img at bounding box center [272, 252] width 21 height 21
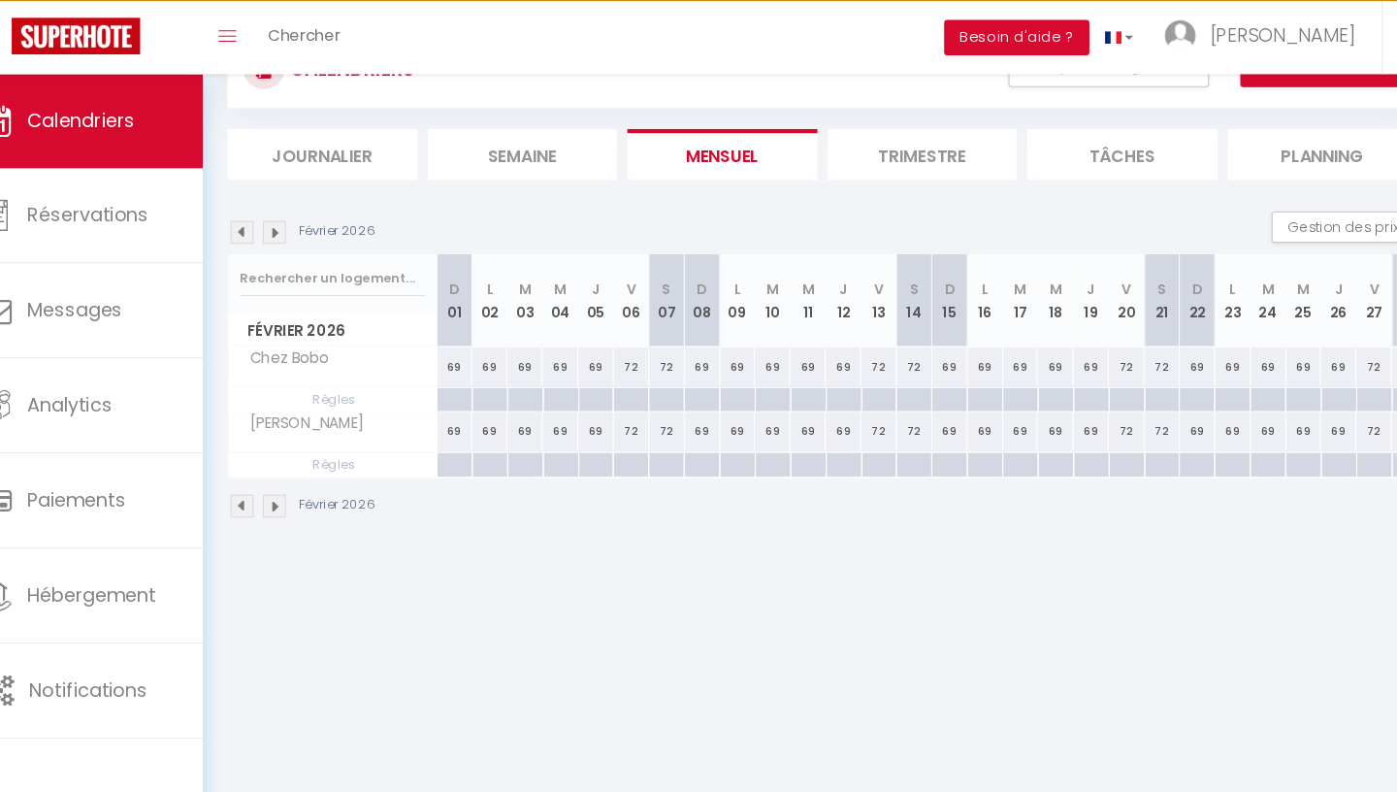
click at [272, 252] on img at bounding box center [272, 252] width 21 height 21
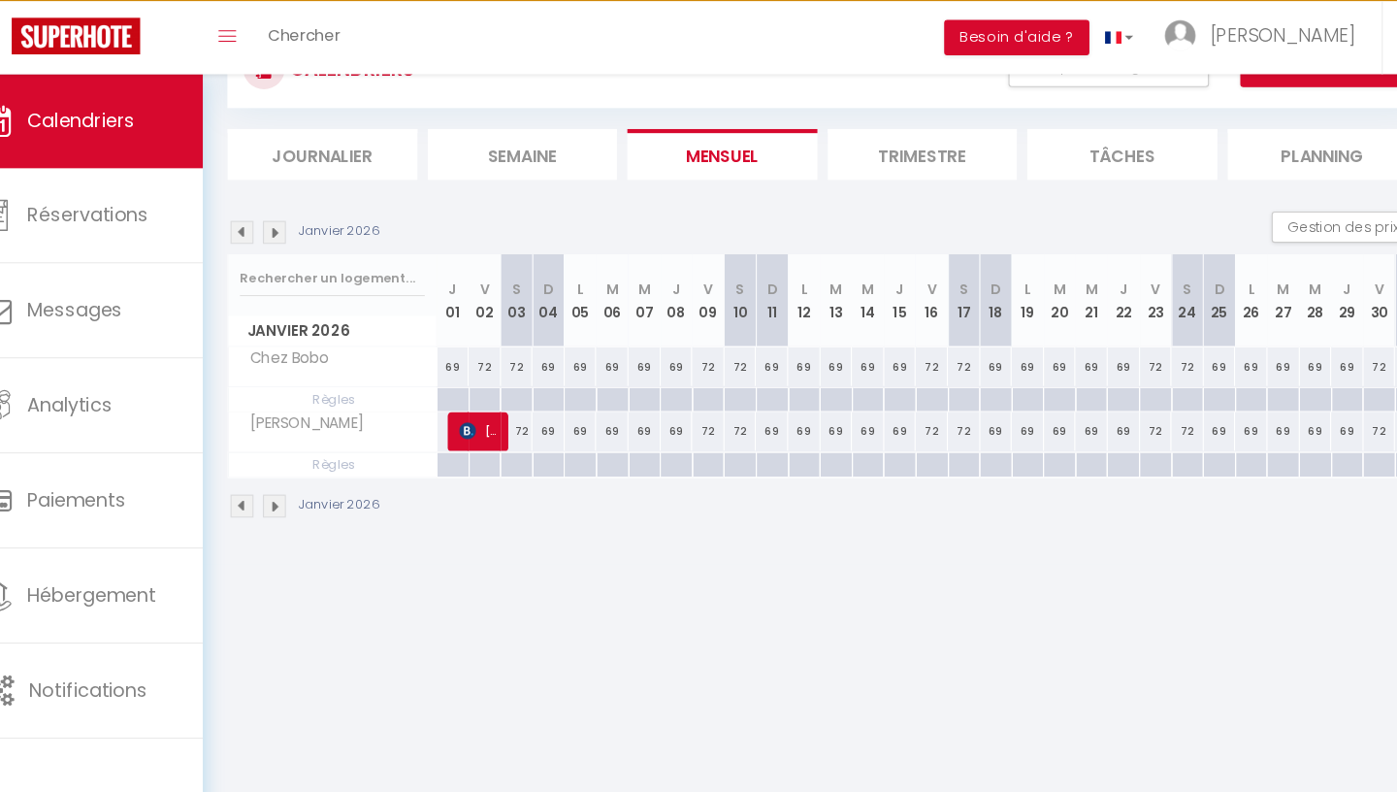
click at [272, 252] on img at bounding box center [272, 252] width 21 height 21
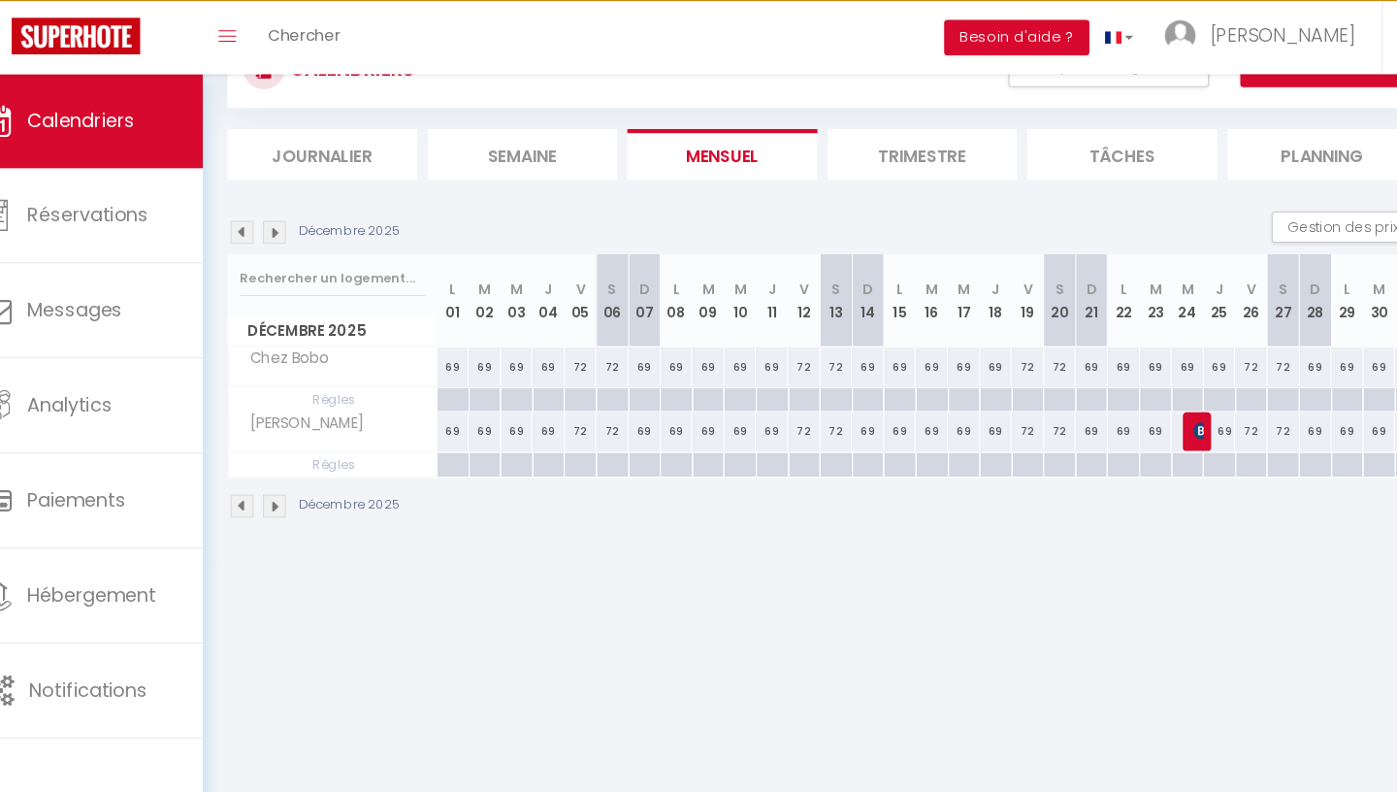
click at [272, 252] on img at bounding box center [272, 252] width 21 height 21
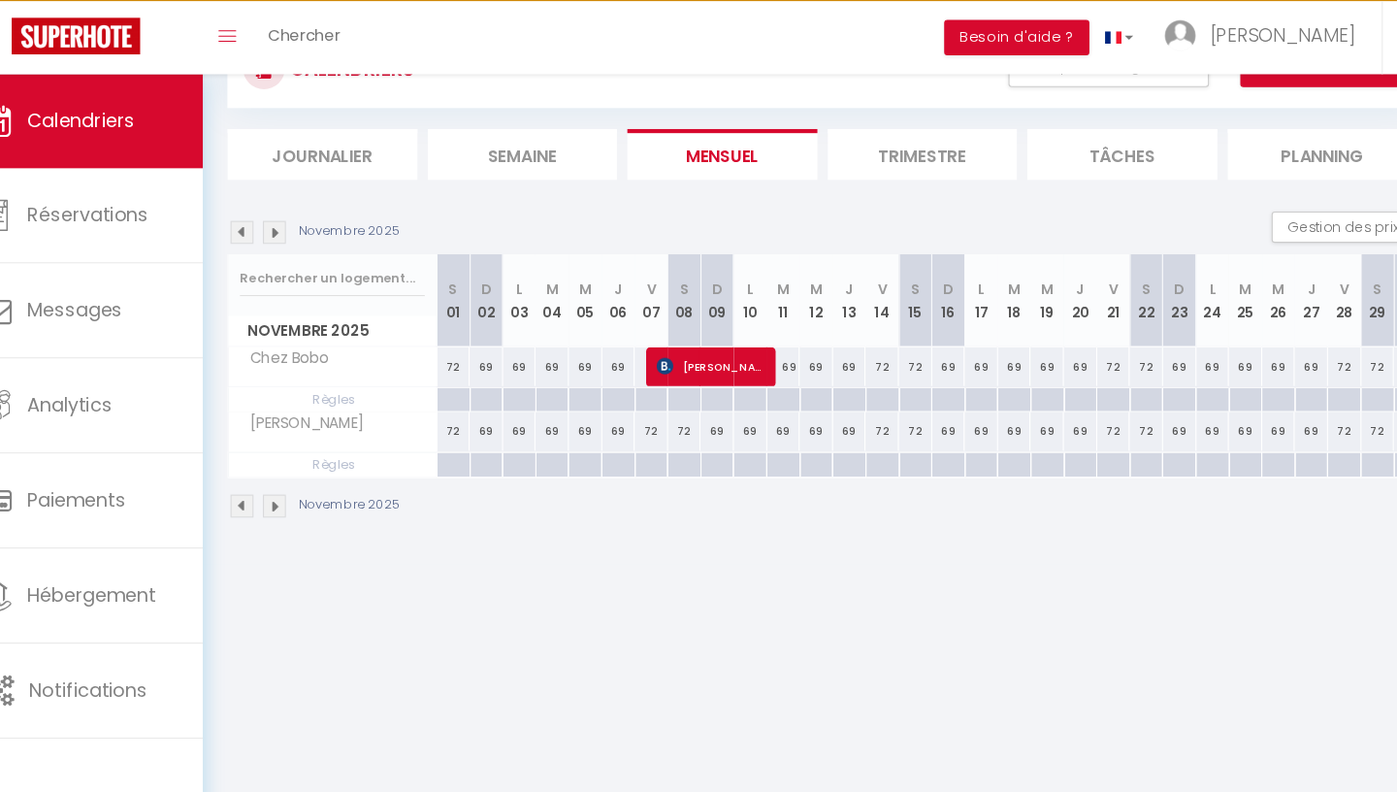
click at [272, 252] on img at bounding box center [272, 252] width 21 height 21
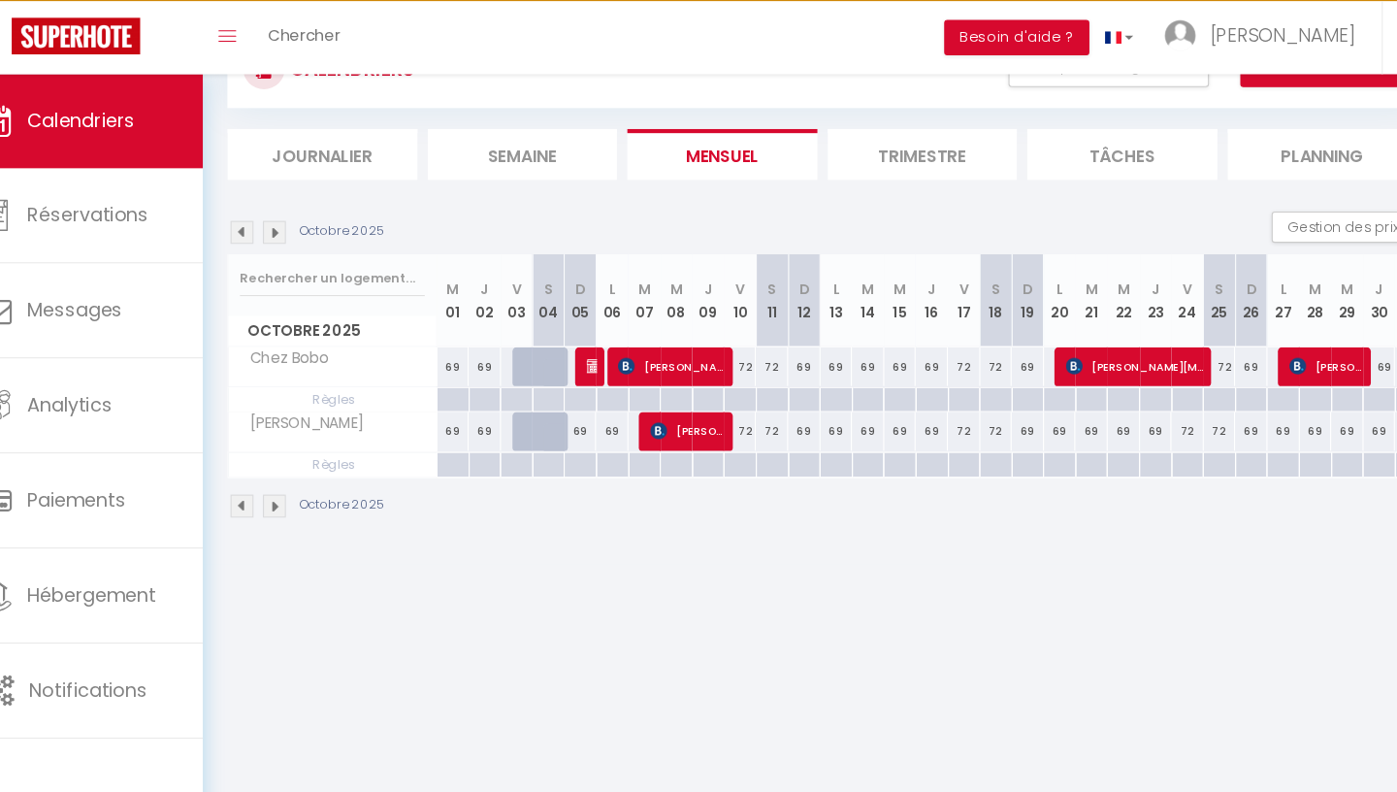
click at [272, 252] on img at bounding box center [272, 252] width 21 height 21
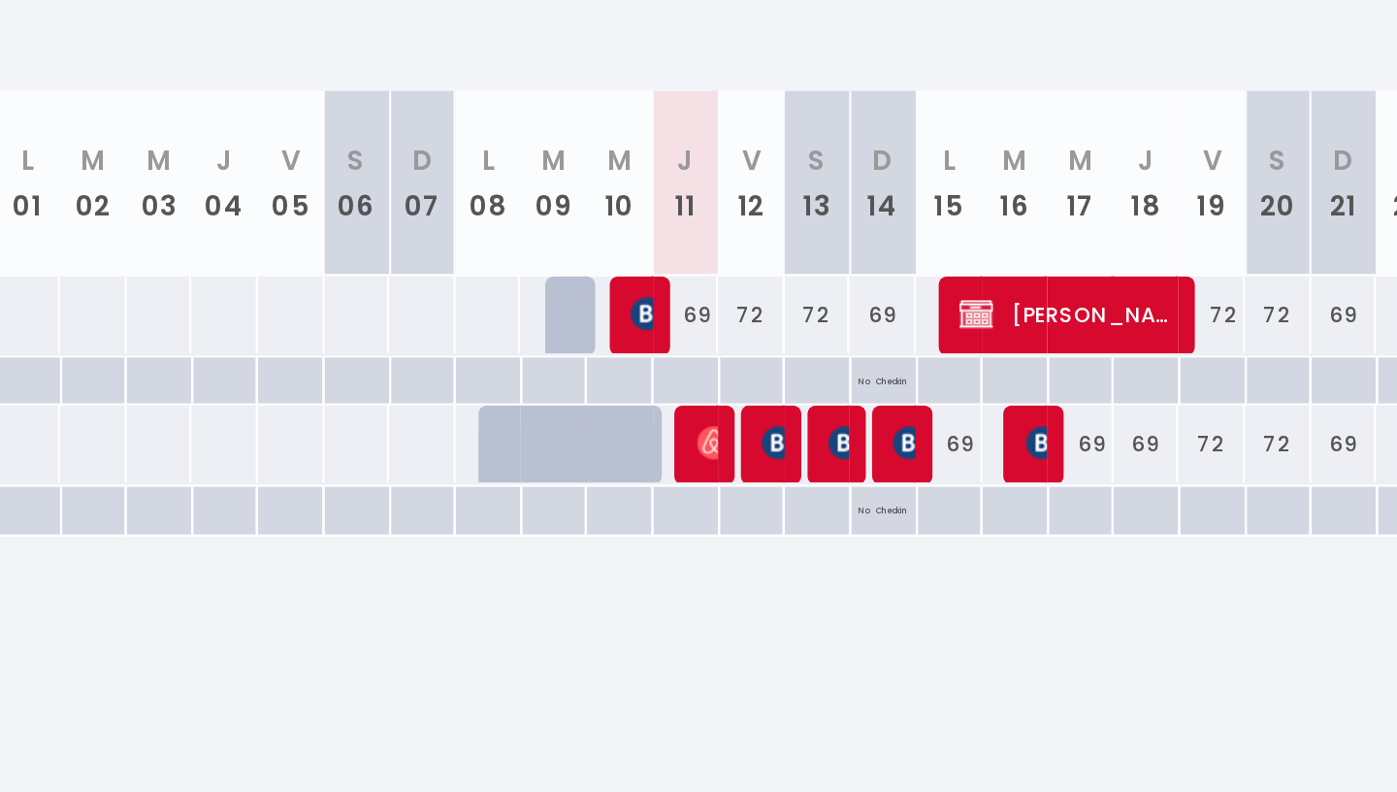
click at [874, 436] on img at bounding box center [880, 437] width 16 height 16
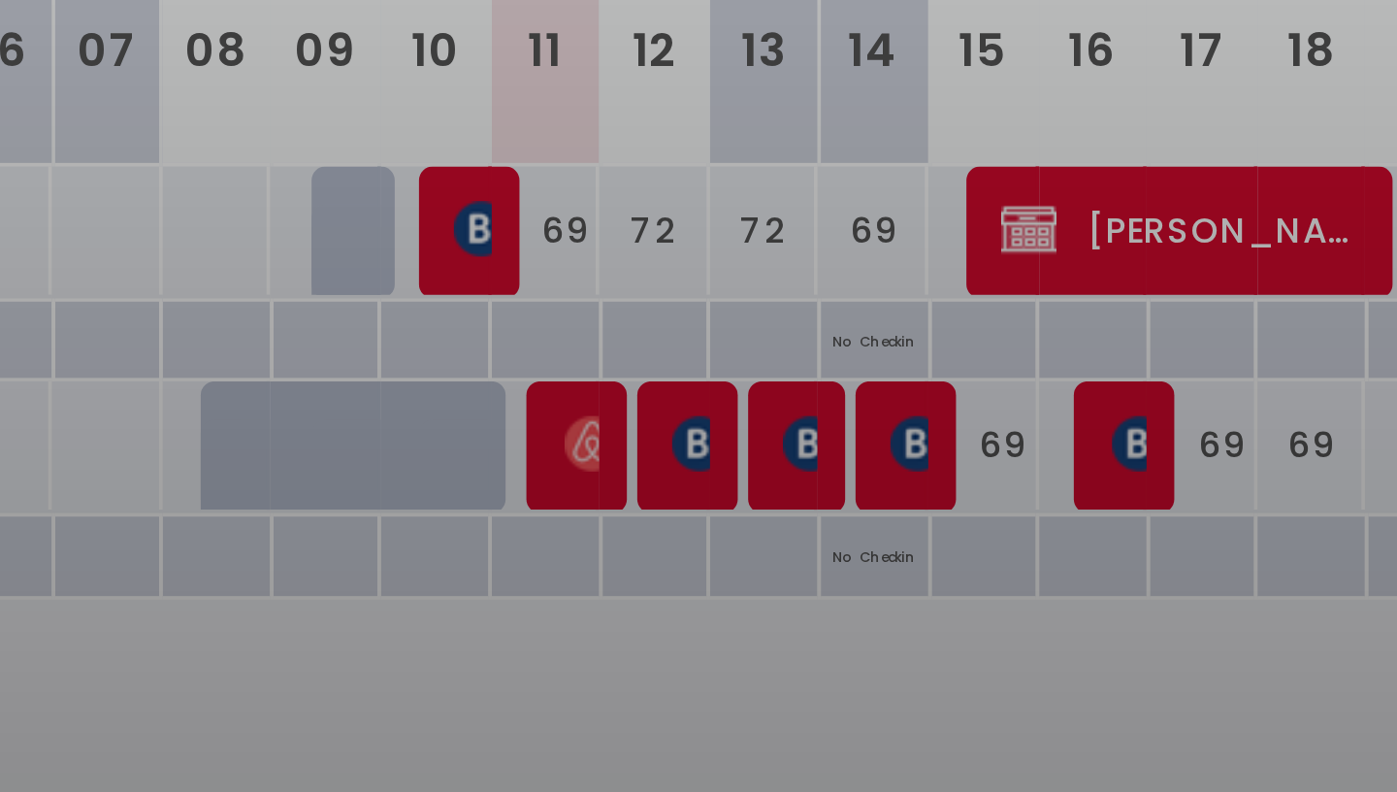
click at [864, 381] on div at bounding box center [698, 396] width 1397 height 792
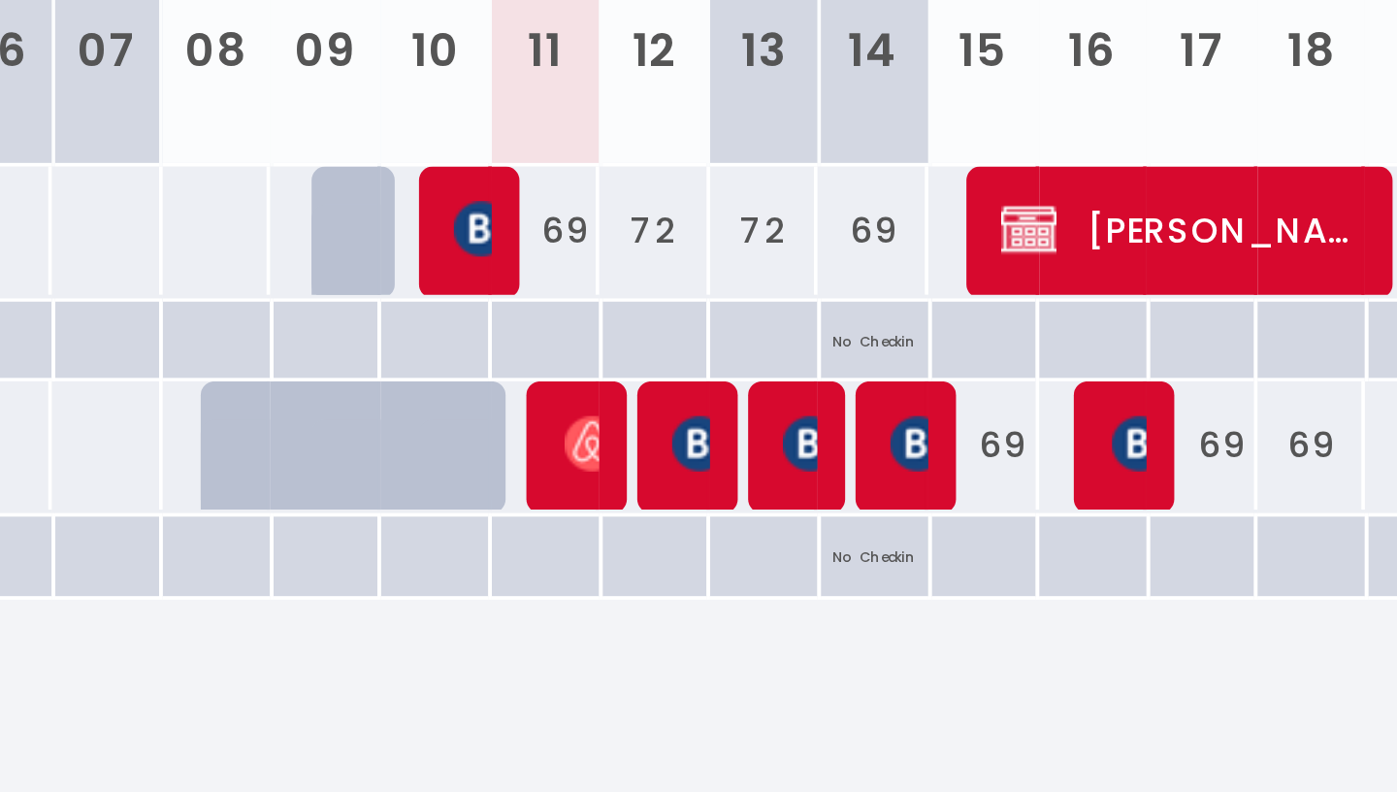
click at [864, 381] on div "69" at bounding box center [867, 377] width 31 height 36
type input "69"
type input "Dim 14 Septembre 2025"
type input "Lun 15 Septembre 2025"
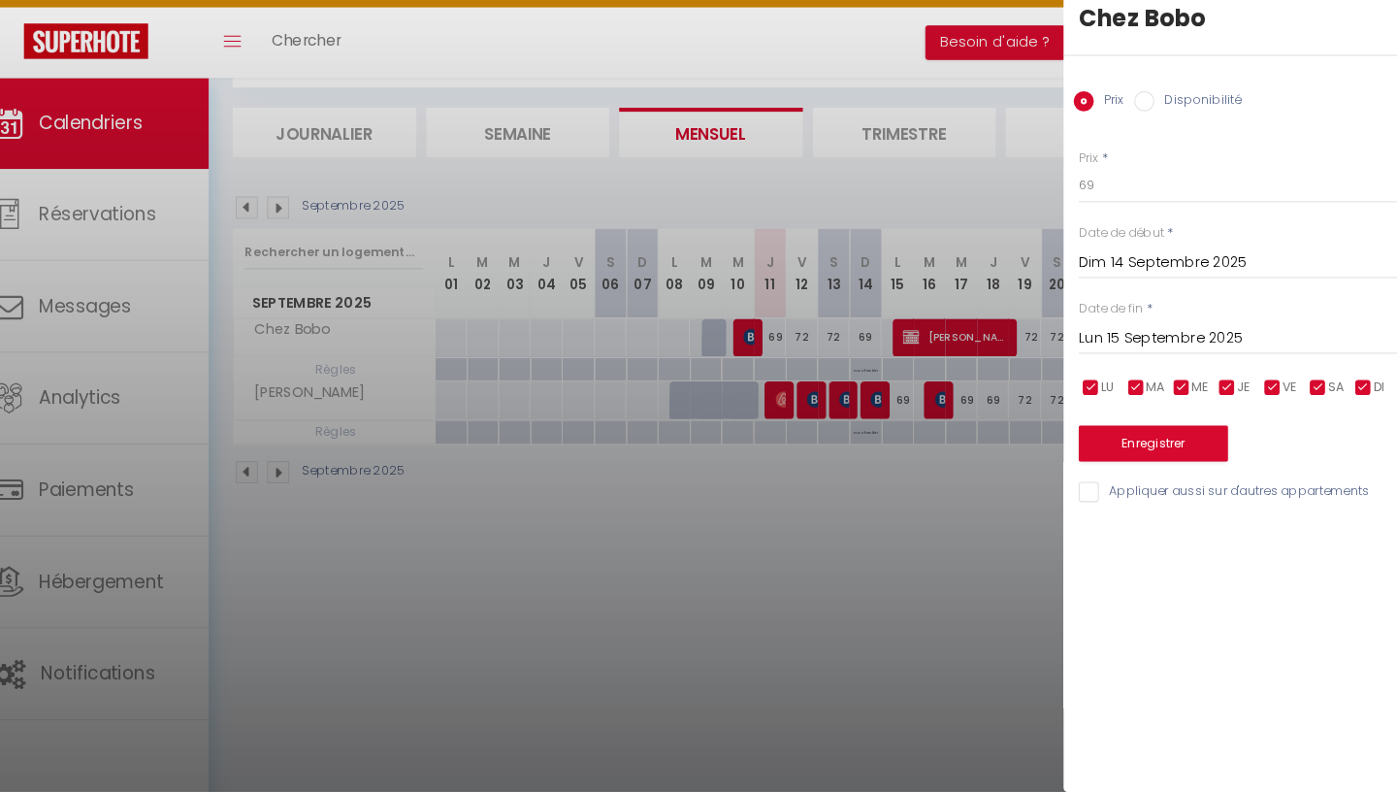
scroll to position [106, 0]
click at [1189, 121] on label "Disponibilité" at bounding box center [1186, 128] width 83 height 21
click at [1145, 121] on input "Disponibilité" at bounding box center [1134, 127] width 19 height 19
radio input "true"
radio input "false"
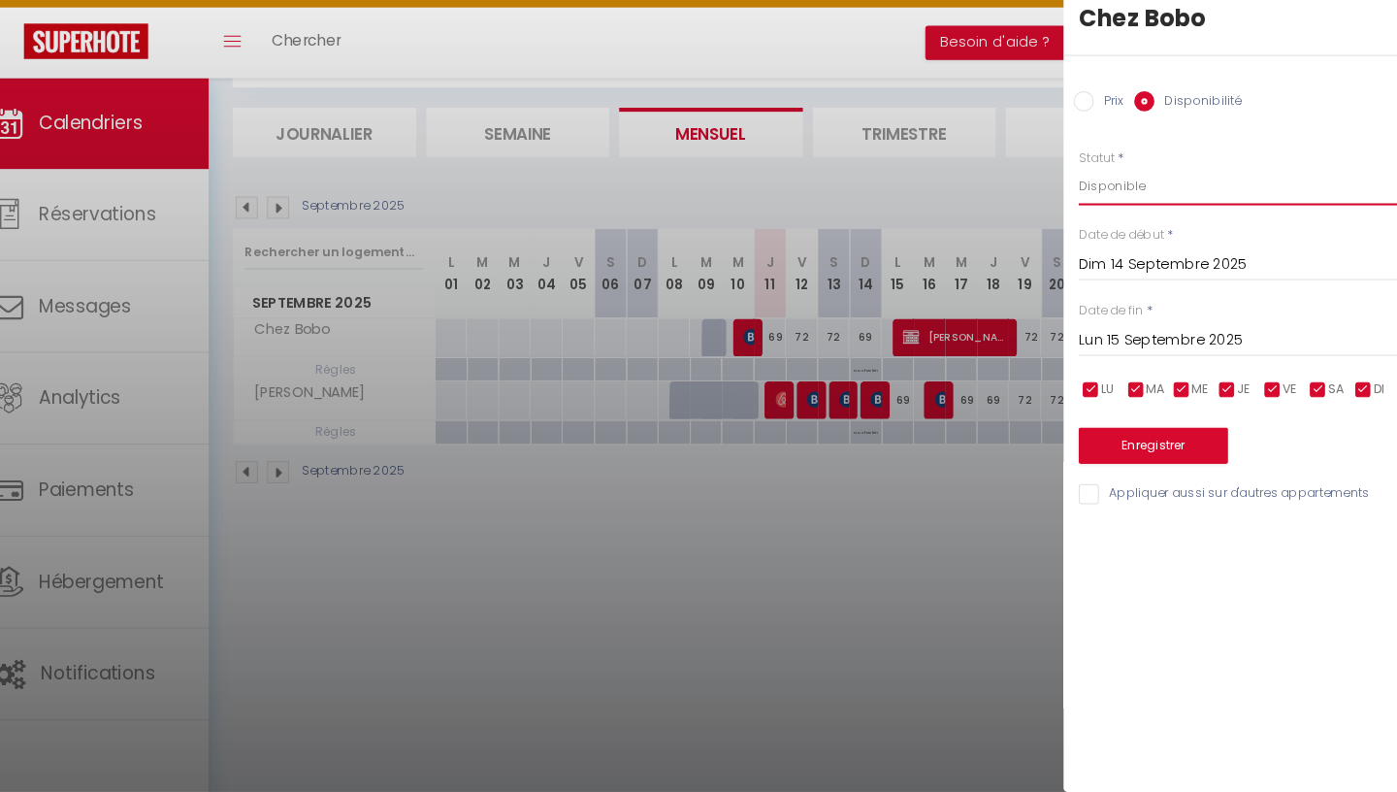
click option "Disponible" at bounding box center [0, 0] width 0 height 0
select select "0"
click option "Indisponible" at bounding box center [0, 0] width 0 height 0
click at [1107, 449] on button "Enregistrer" at bounding box center [1144, 458] width 144 height 35
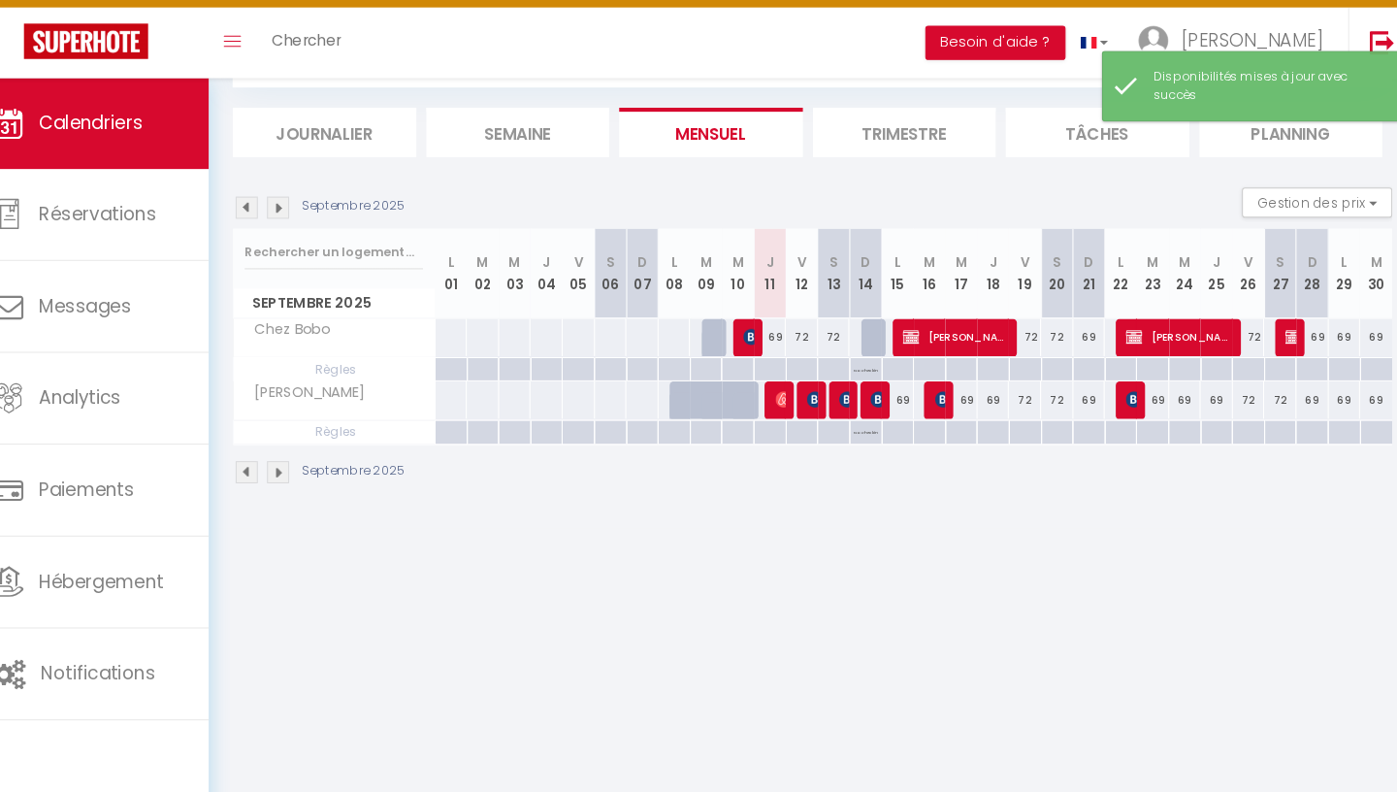
click at [872, 420] on div at bounding box center [877, 415] width 31 height 37
click at [881, 412] on img at bounding box center [880, 414] width 16 height 16
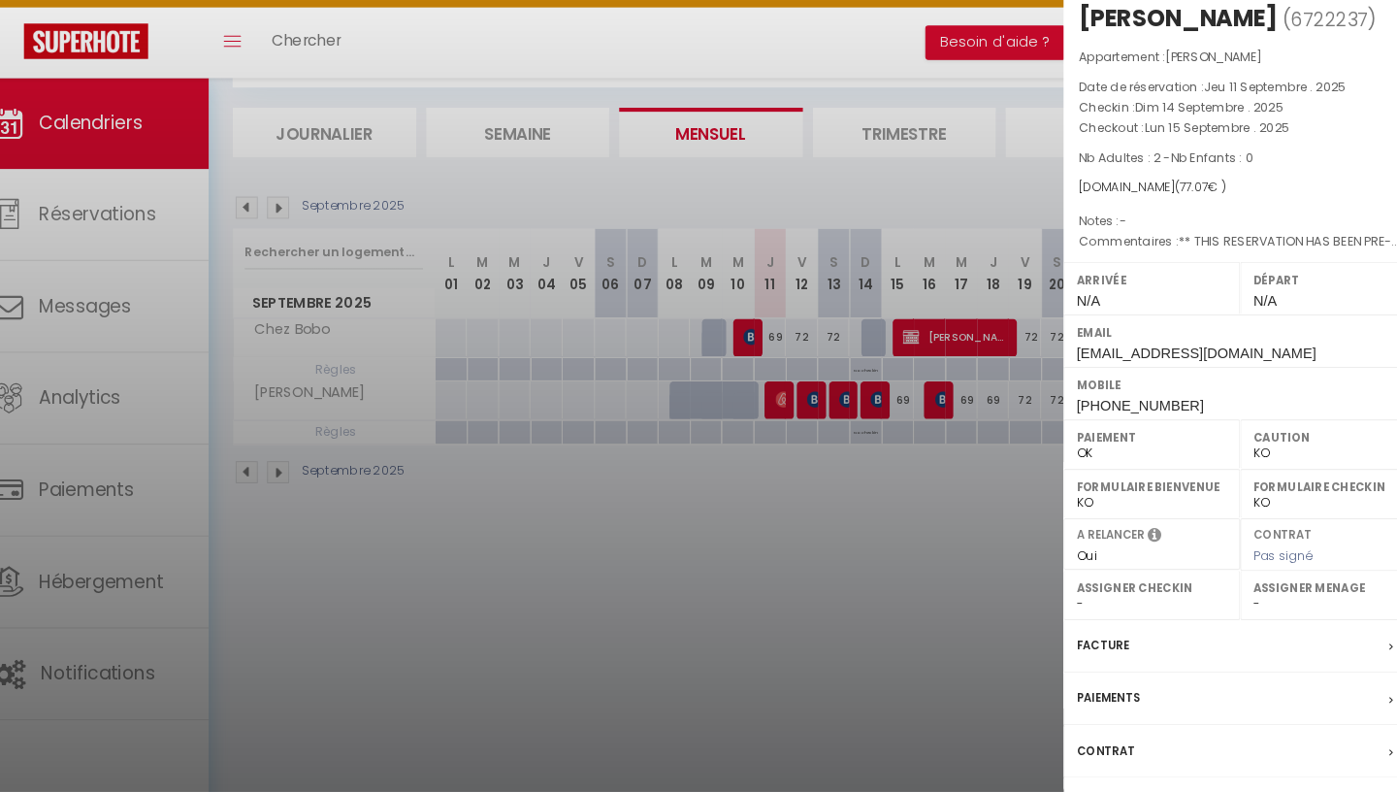
click at [857, 418] on div at bounding box center [698, 396] width 1397 height 792
